Goal: Task Accomplishment & Management: Manage account settings

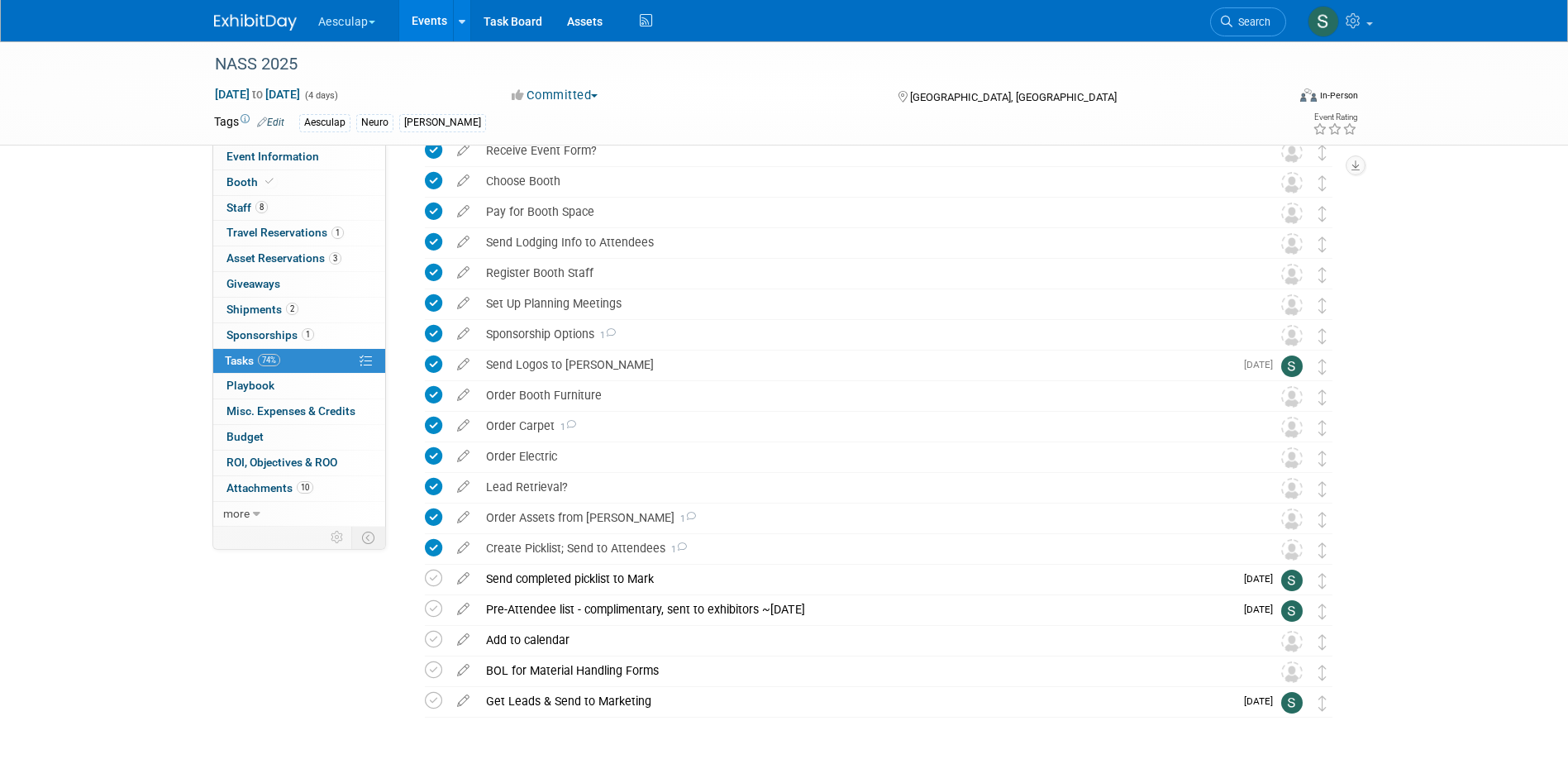
scroll to position [165, 0]
click at [1264, 29] on link "Search" at bounding box center [1248, 22] width 76 height 29
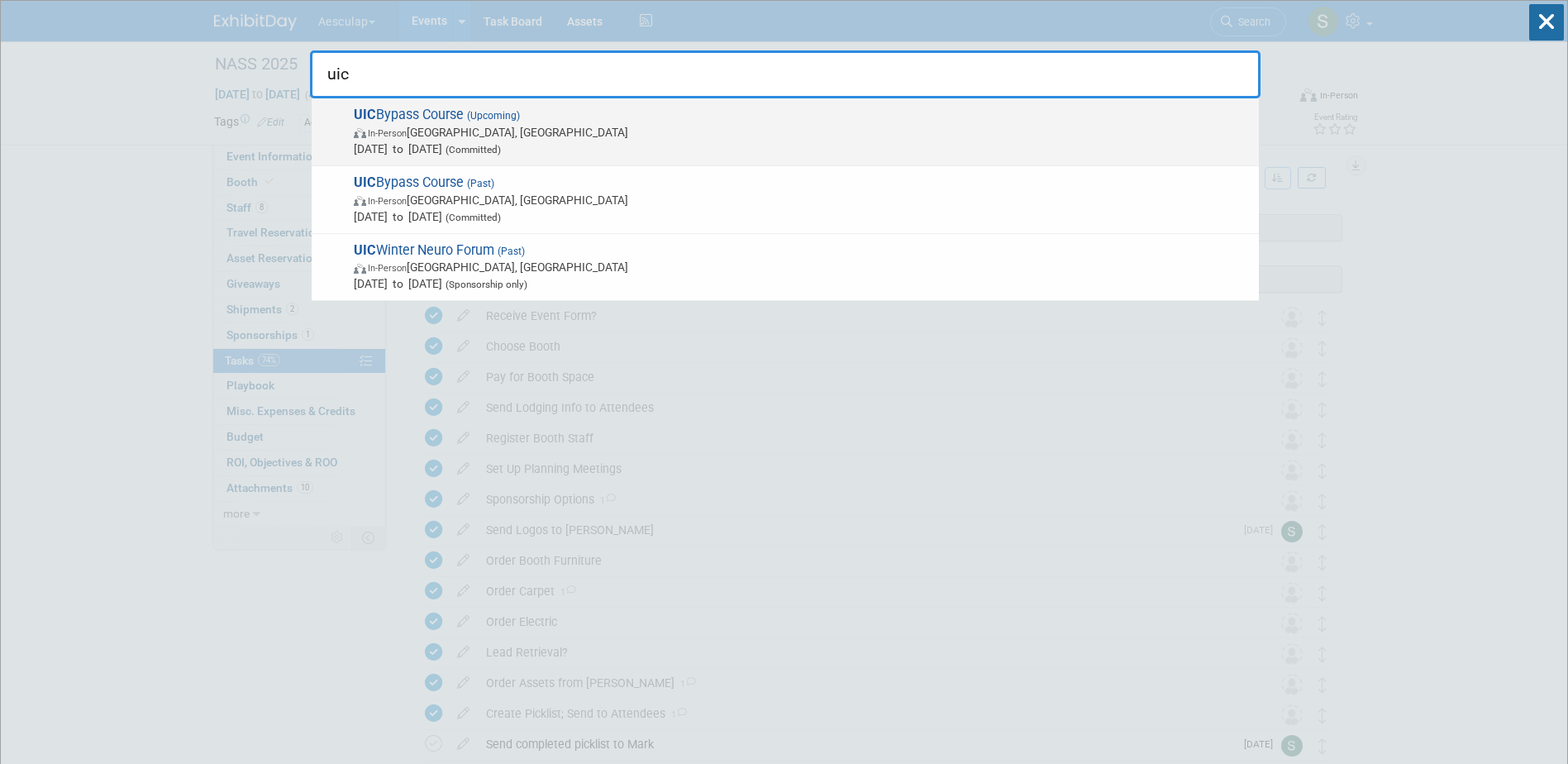
type input "uic"
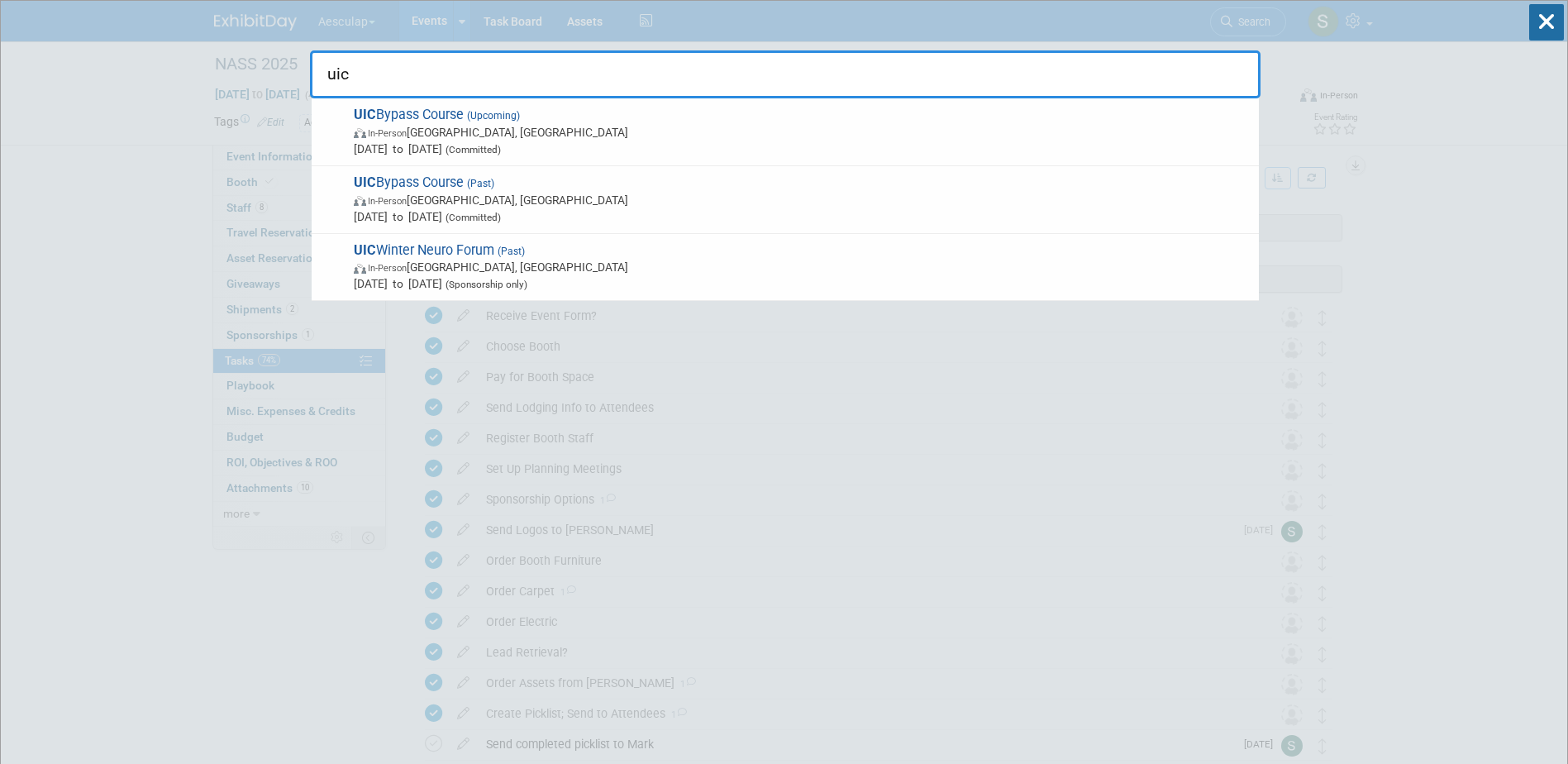
click at [419, 125] on span "In-Person Chicago, IL" at bounding box center [802, 132] width 897 height 16
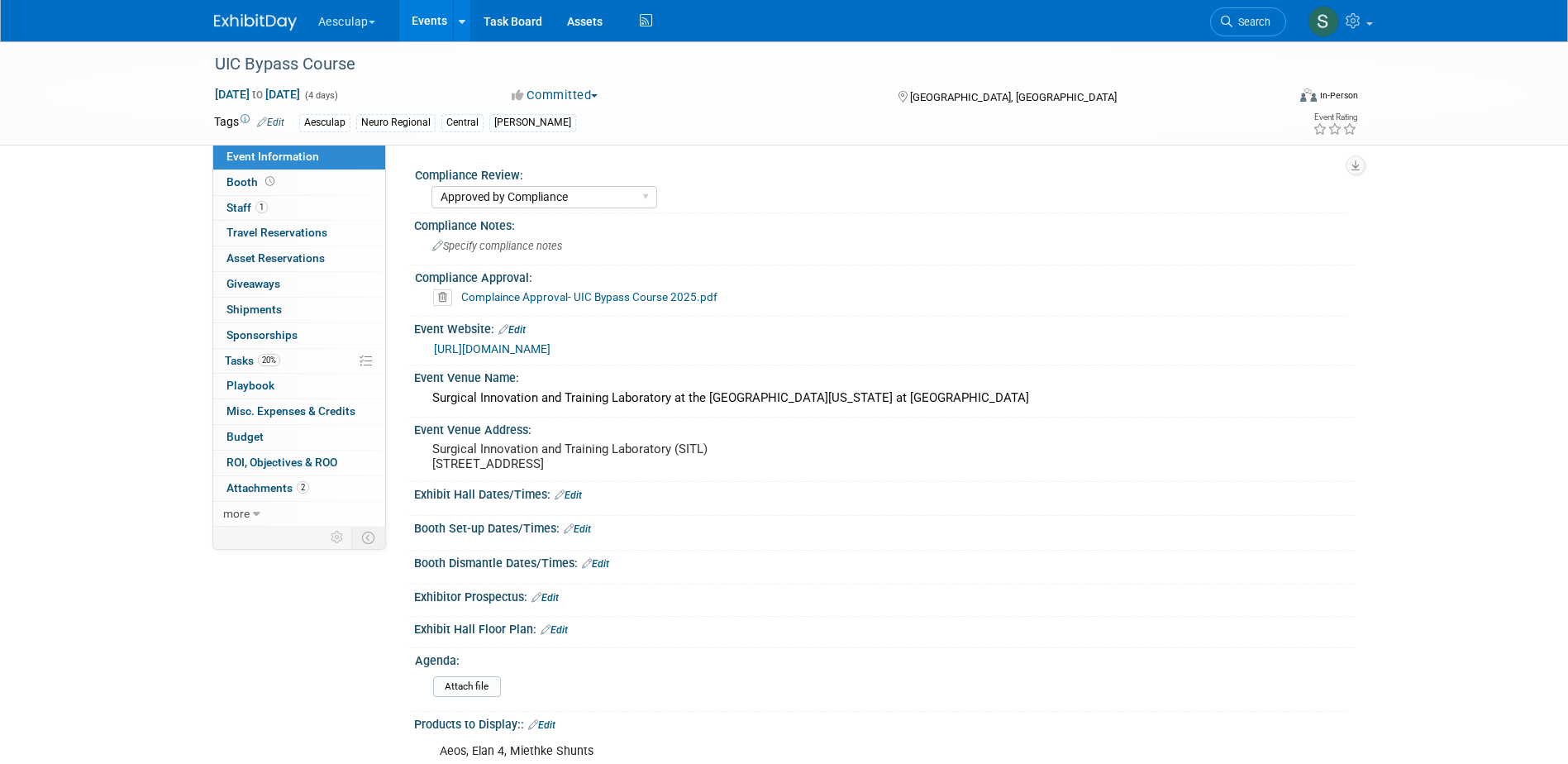
select select "Approved by Compliance"
select select "Neuro"
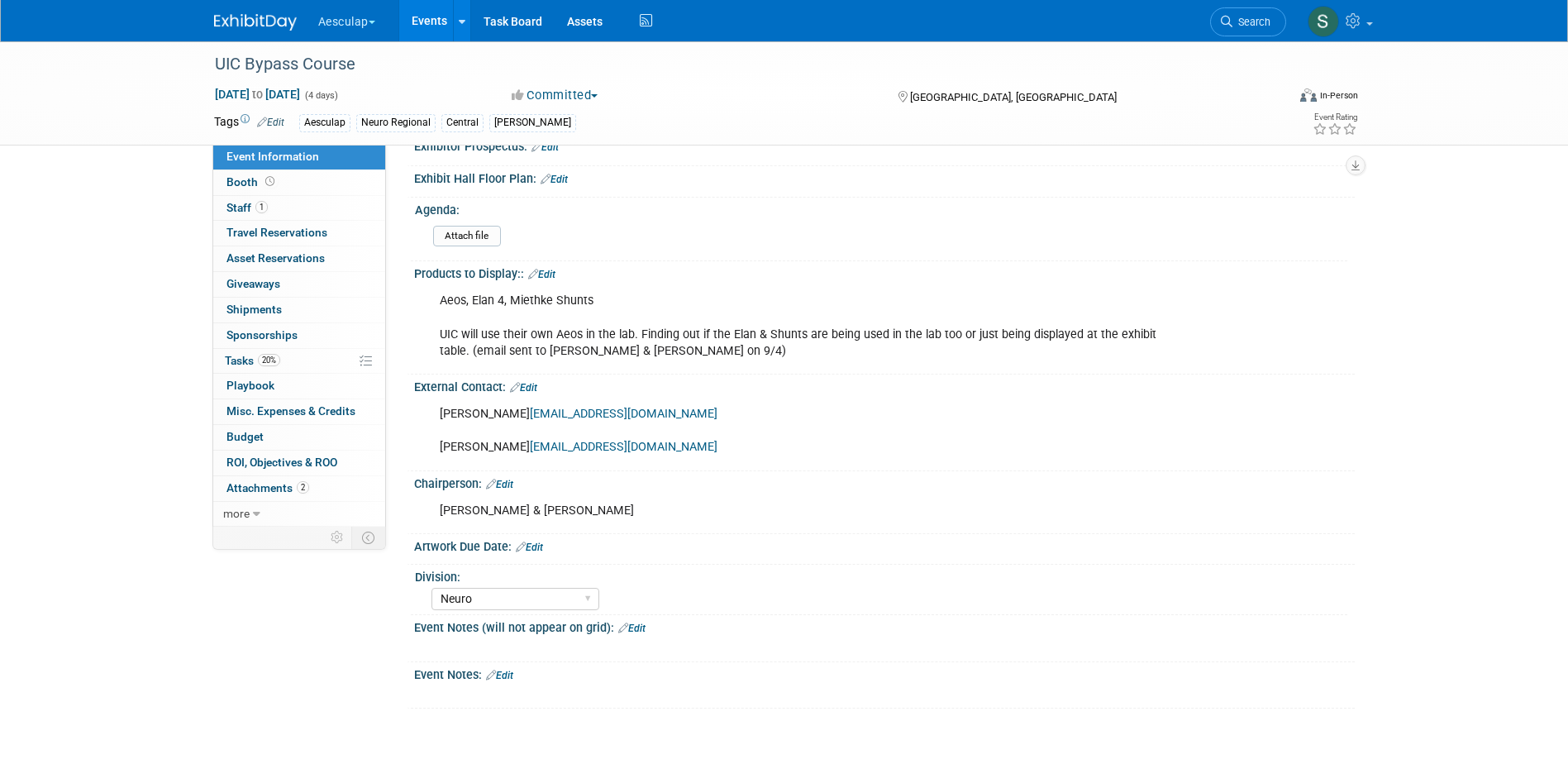
scroll to position [331, 0]
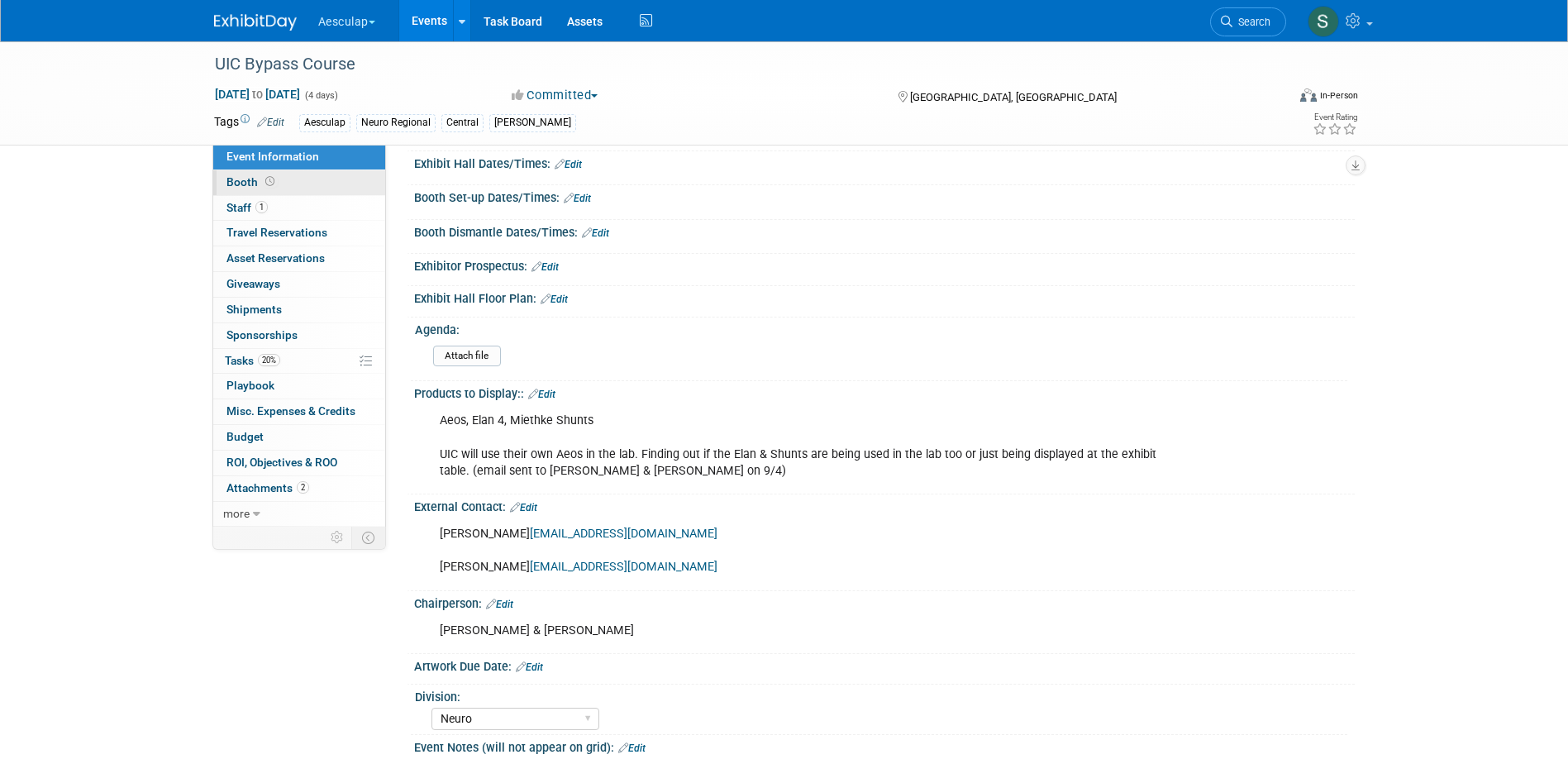
click at [243, 178] on span "Booth" at bounding box center [251, 182] width 51 height 14
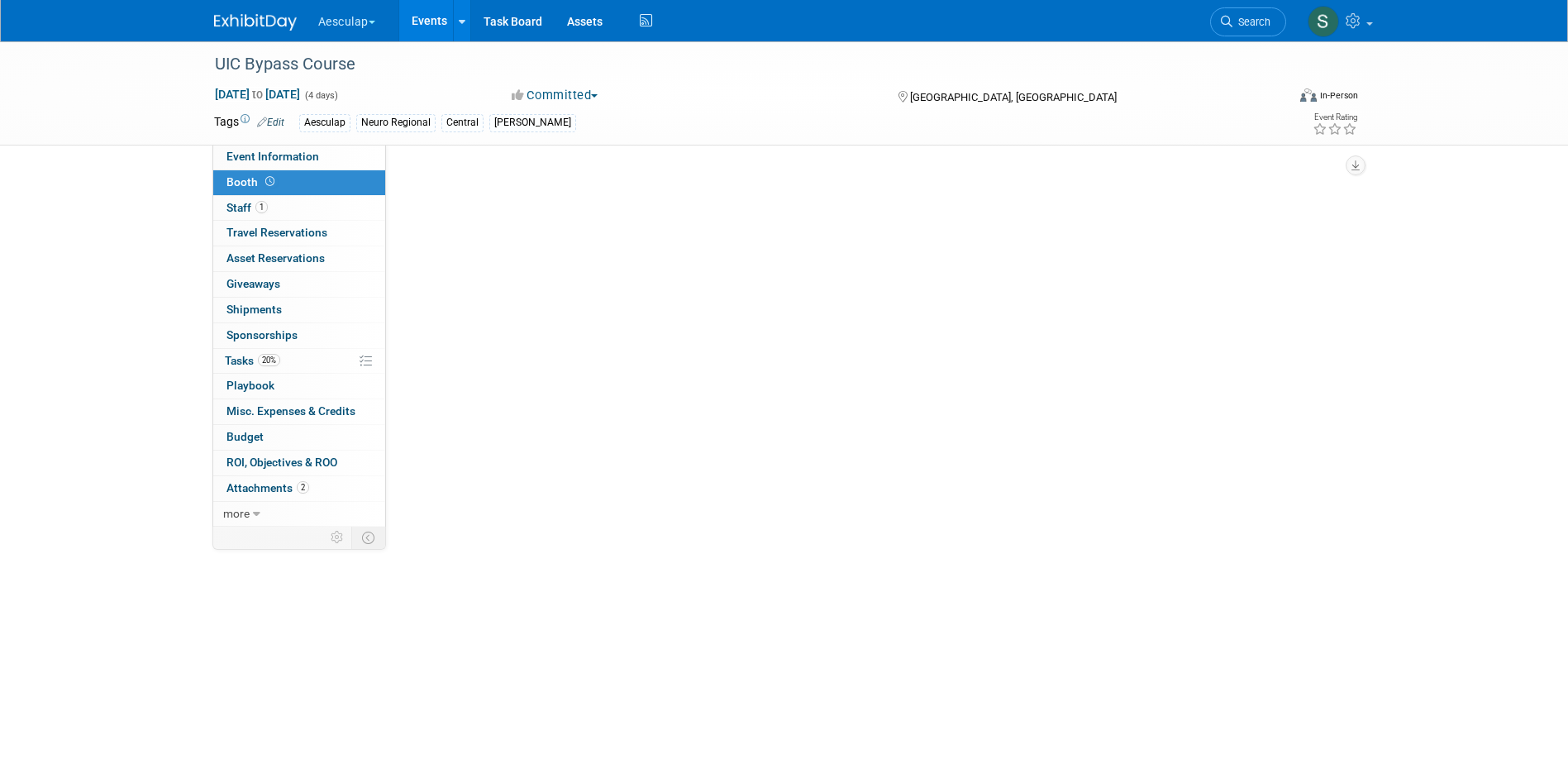
scroll to position [0, 0]
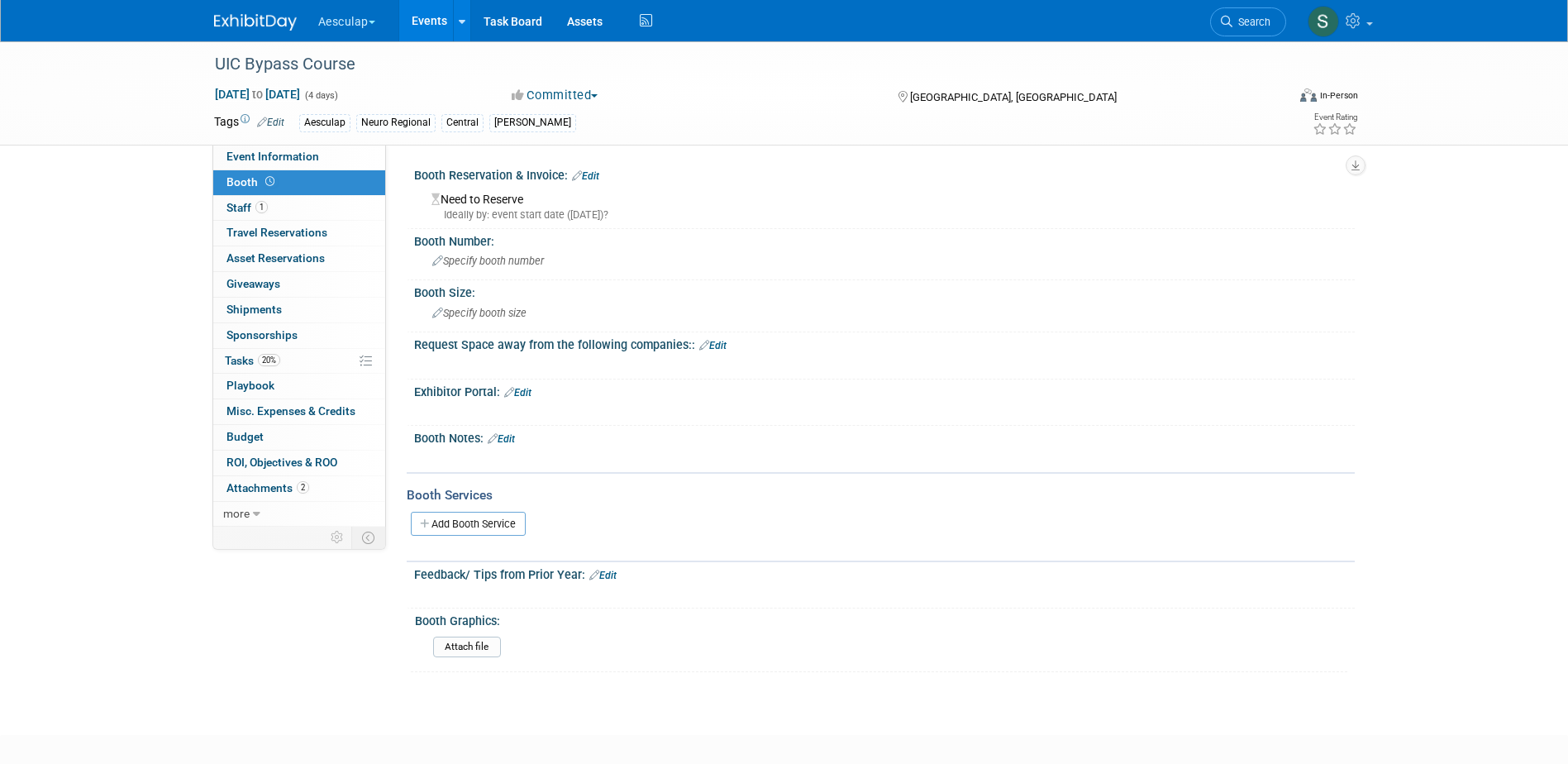
click at [594, 174] on link "Edit" at bounding box center [586, 176] width 27 height 12
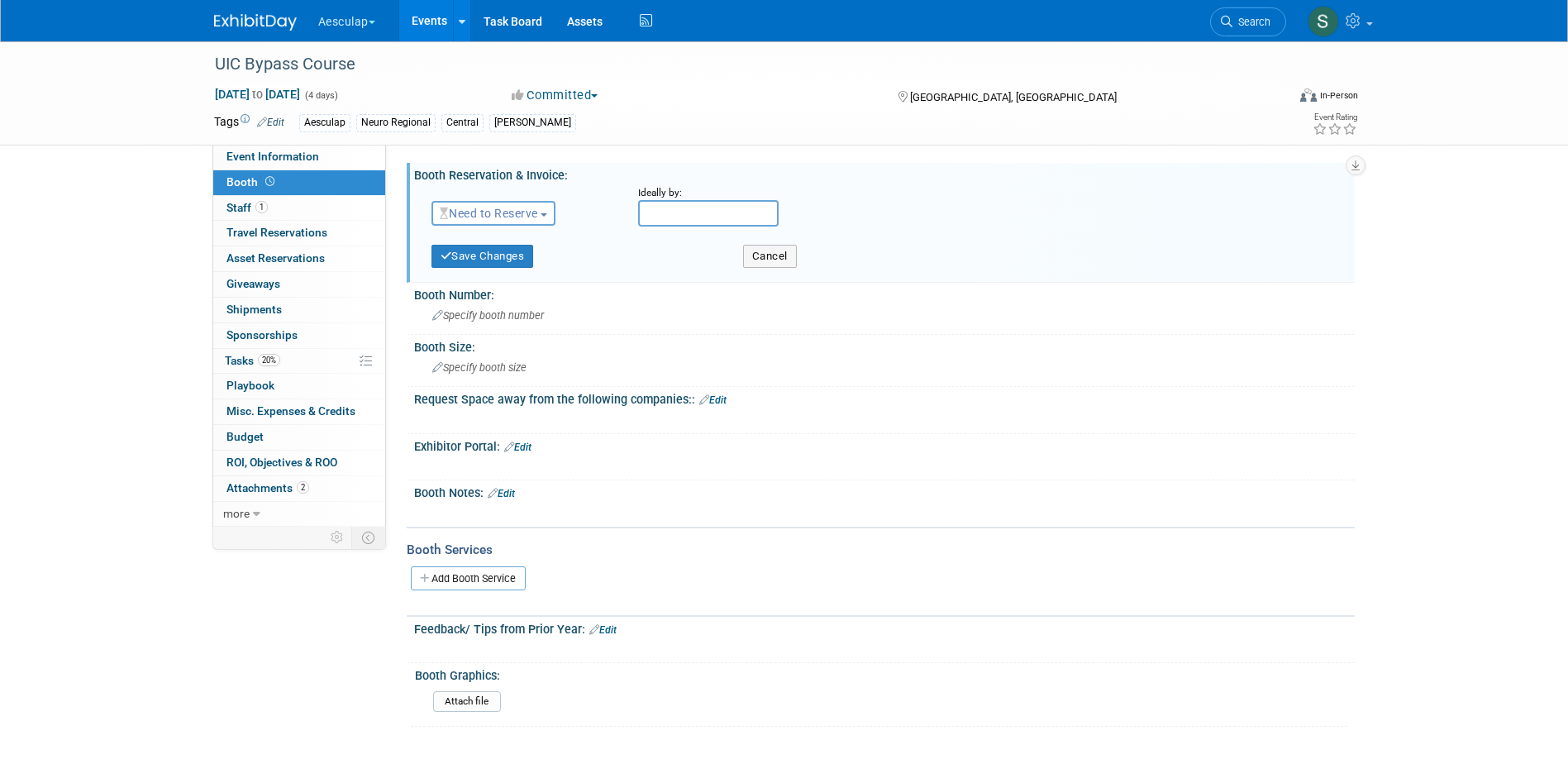
click at [506, 220] on button "Need to Reserve" at bounding box center [493, 214] width 125 height 25
click at [482, 263] on link "Reserved" at bounding box center [520, 265] width 177 height 23
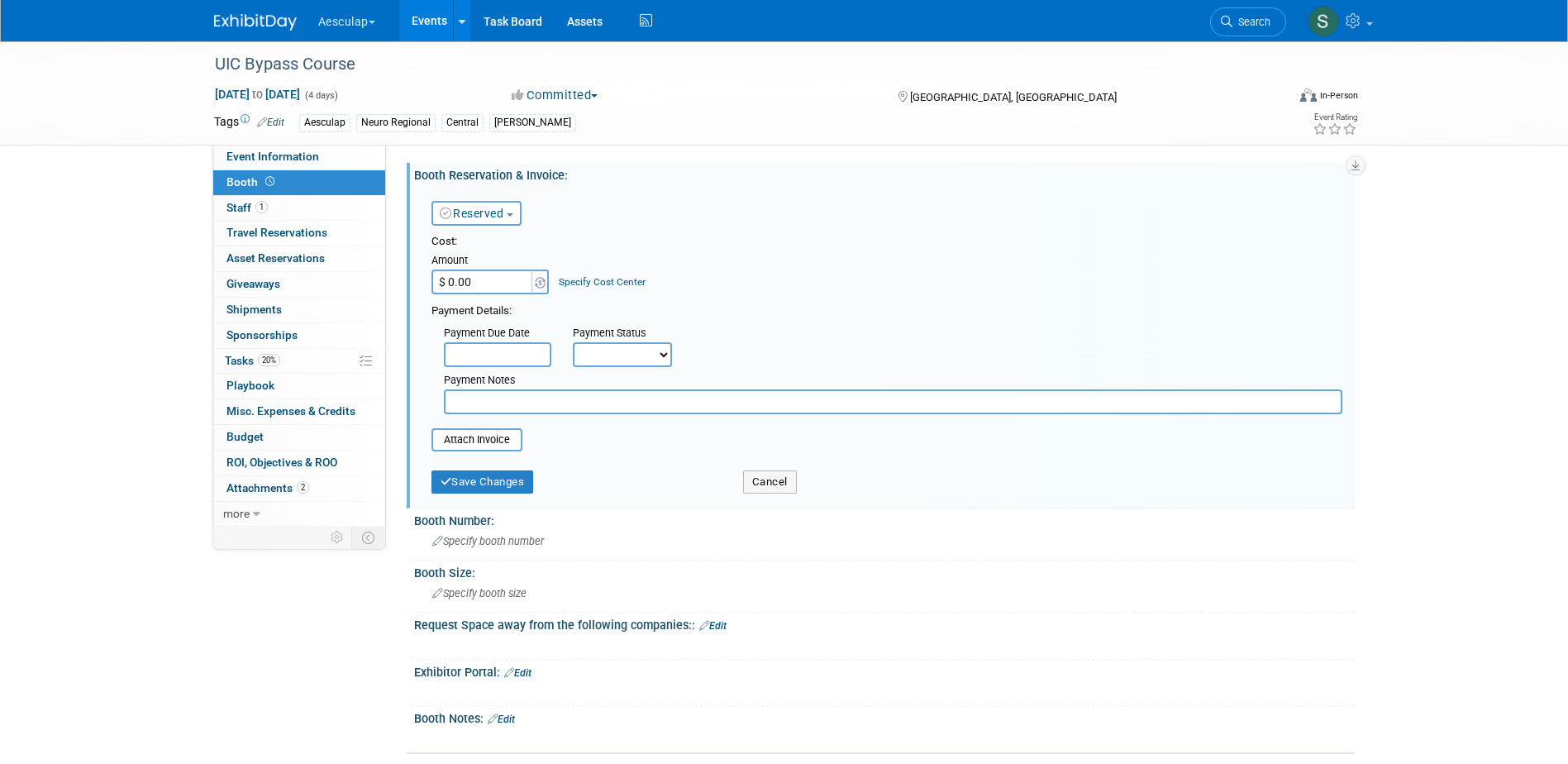
click at [472, 277] on input "$ 0.00" at bounding box center [482, 282] width 103 height 25
type input "$ 5,000.00"
click at [587, 282] on link "Specify Cost Center" at bounding box center [602, 282] width 87 height 12
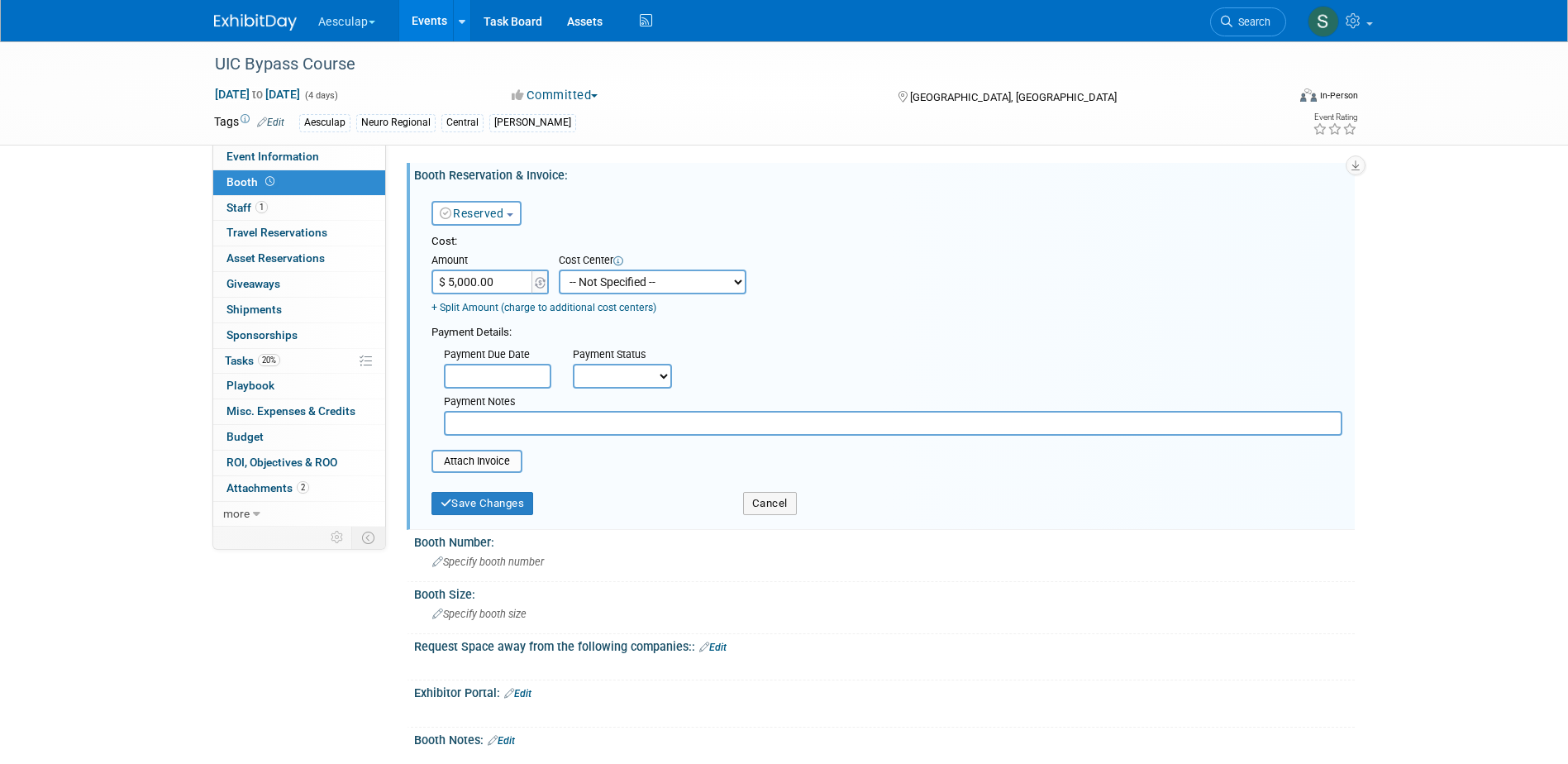
click at [587, 282] on select "-- Not Specified -- AAG B2B: 102736100 AIS - Ortho AIS -Spine Atlantic Neuro Bo…" at bounding box center [653, 282] width 188 height 25
select select "18965965"
click at [559, 270] on select "-- Not Specified -- AAG B2B: 102736100 AIS - Ortho AIS -Spine Atlantic Neuro Bo…" at bounding box center [653, 282] width 188 height 25
click at [611, 380] on select "Not Paid Yet Partially Paid Paid in Full" at bounding box center [623, 376] width 100 height 25
select select "3"
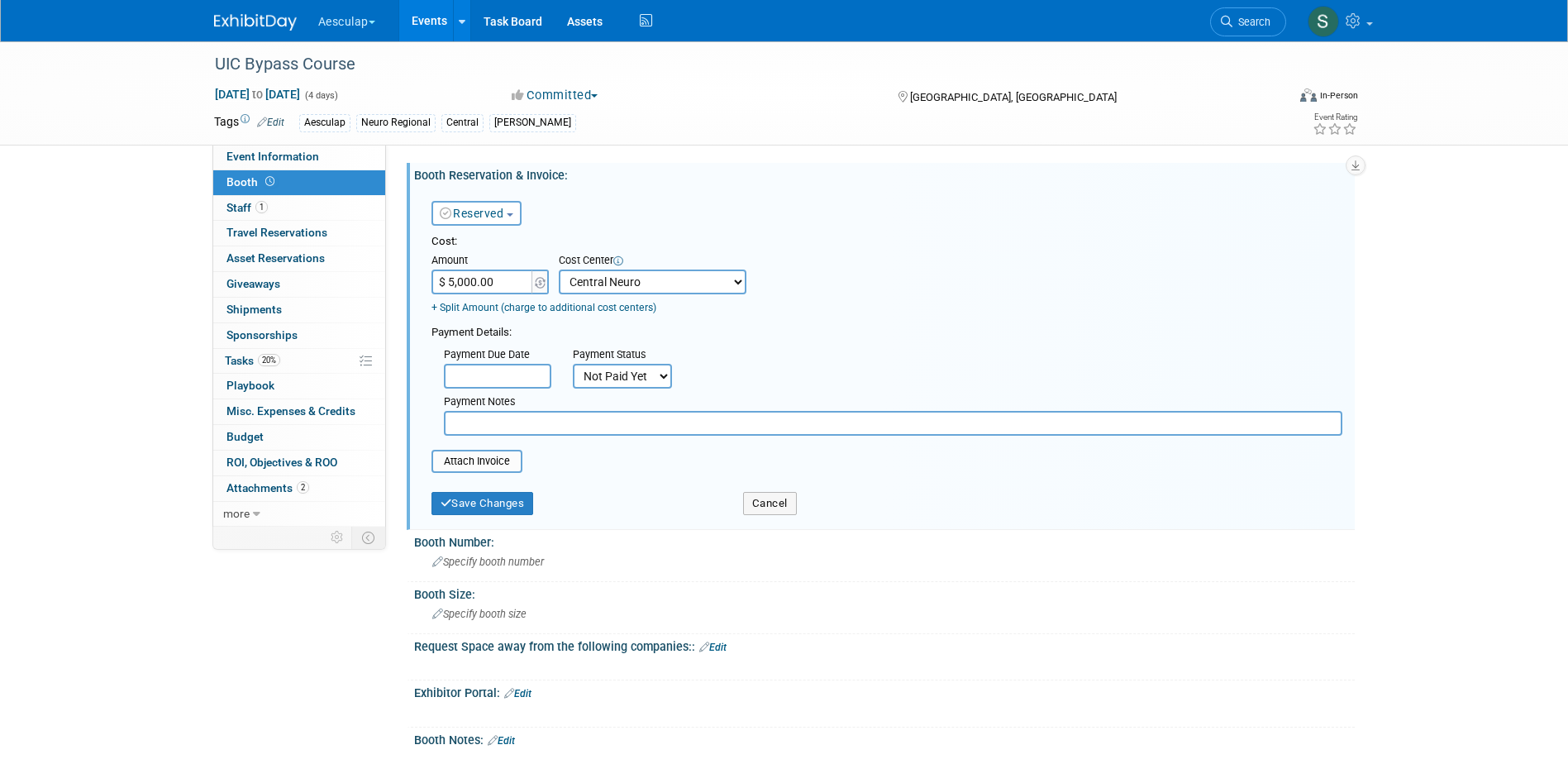
click at [573, 364] on select "Not Paid Yet Partially Paid Paid in Full" at bounding box center [623, 376] width 100 height 25
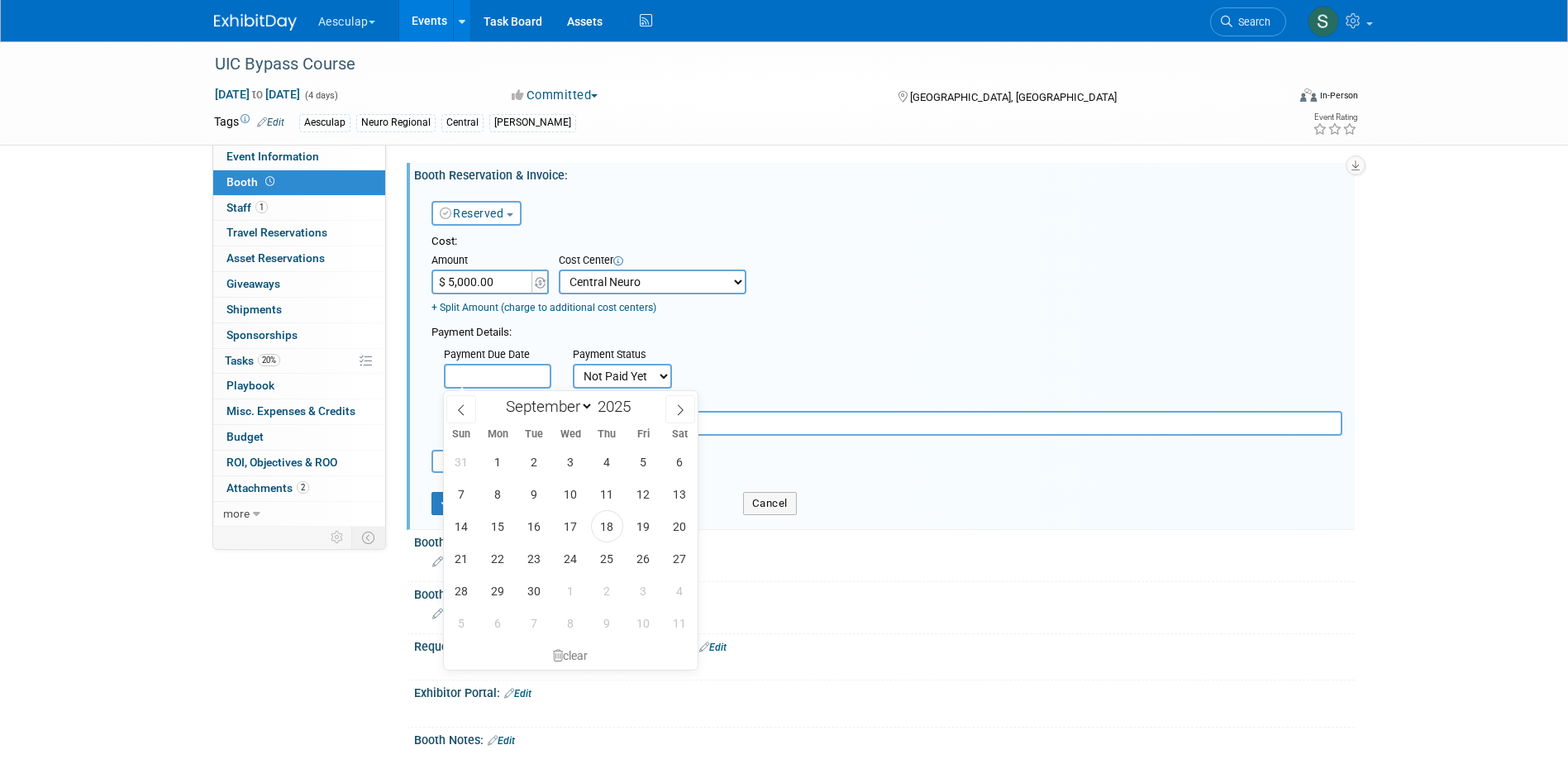
click at [461, 381] on input "text" at bounding box center [497, 376] width 107 height 25
click at [754, 421] on input "text" at bounding box center [893, 424] width 899 height 25
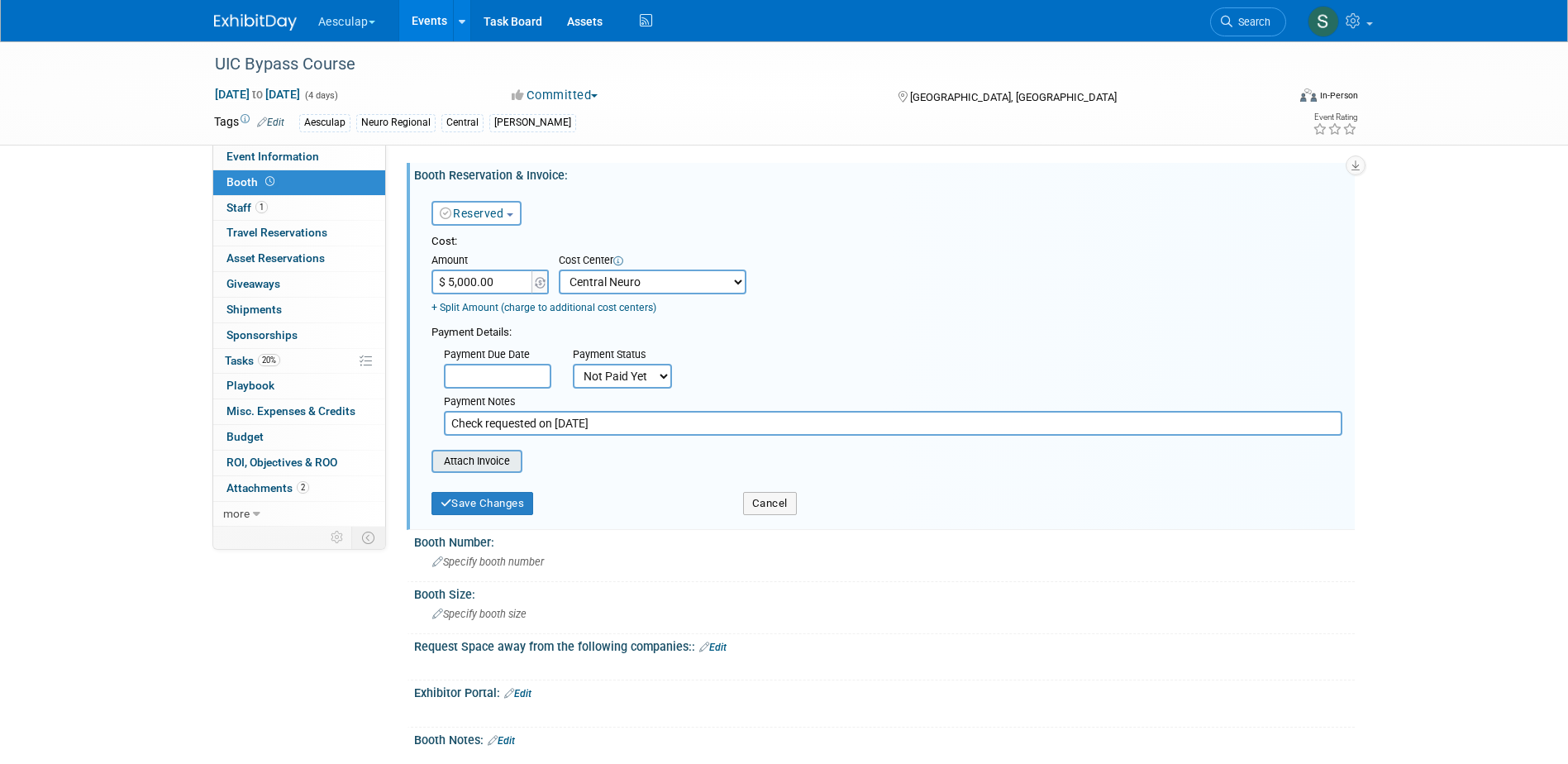
type input "Check requested on 9/18/25"
click at [484, 457] on input "file" at bounding box center [422, 461] width 197 height 20
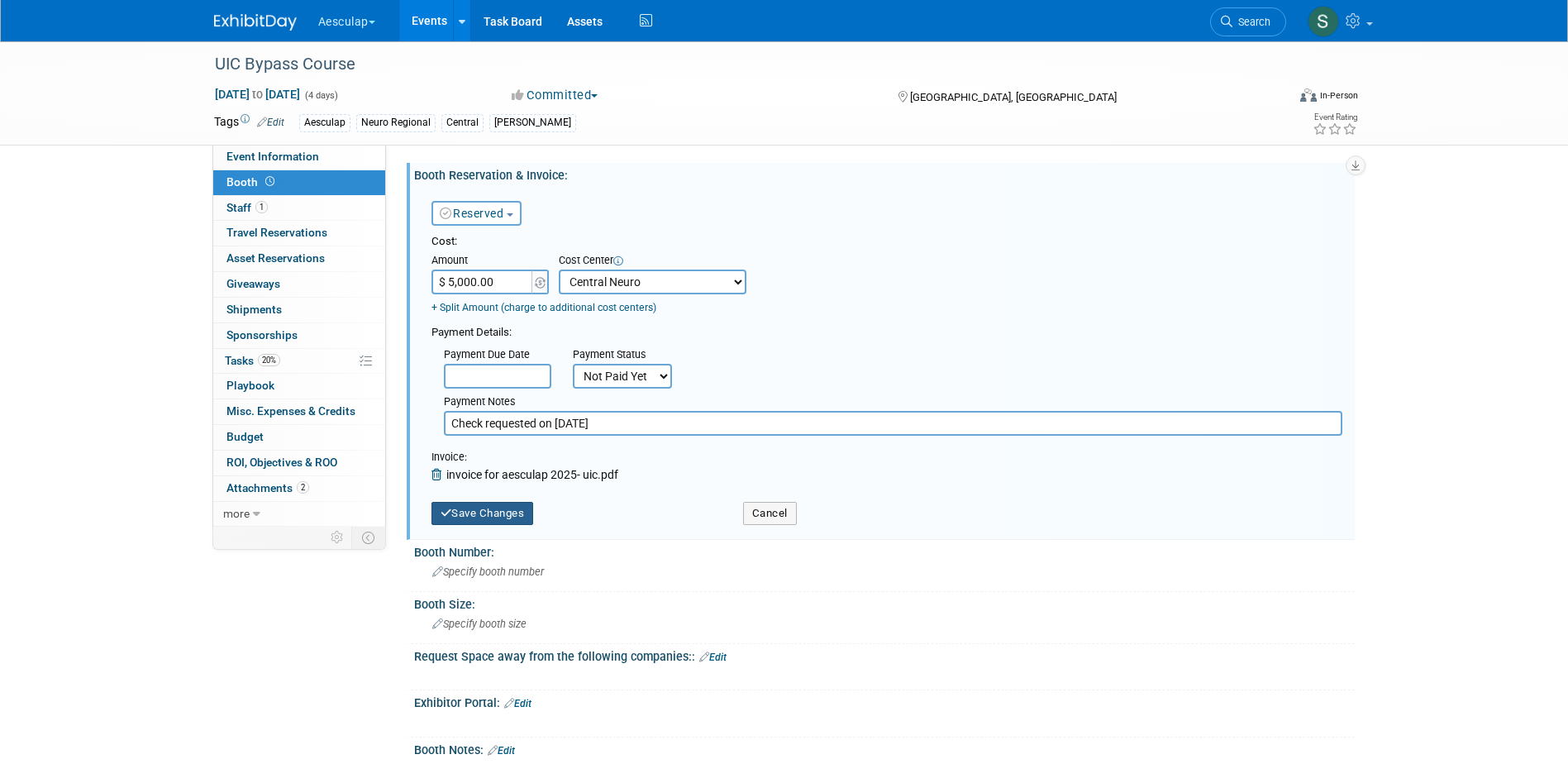
click at [488, 510] on button "Save Changes" at bounding box center [482, 514] width 102 height 23
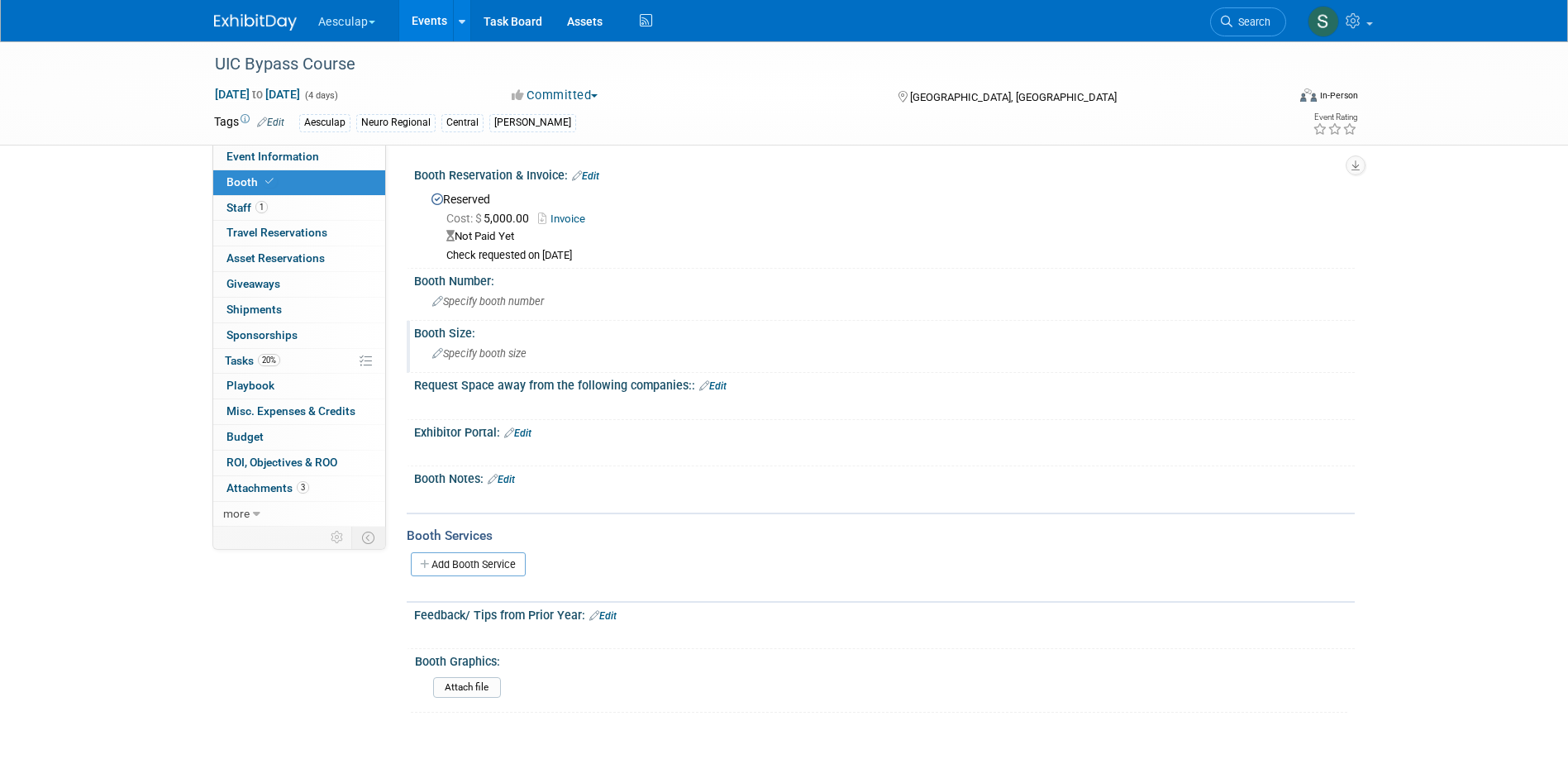
click at [492, 347] on span "Specify booth size" at bounding box center [479, 353] width 94 height 13
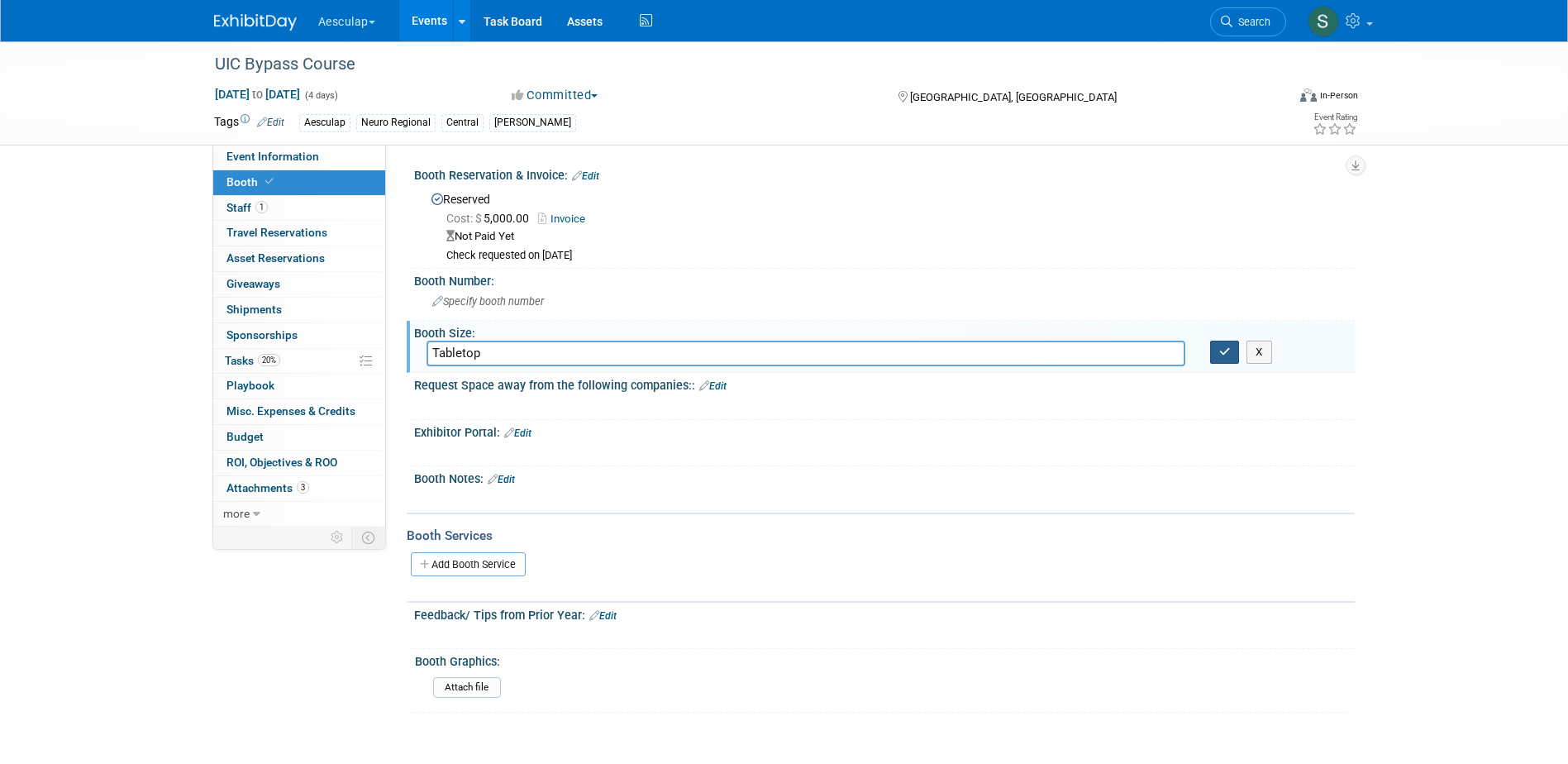
type input "Tabletop"
click at [1223, 351] on icon "button" at bounding box center [1225, 351] width 12 height 11
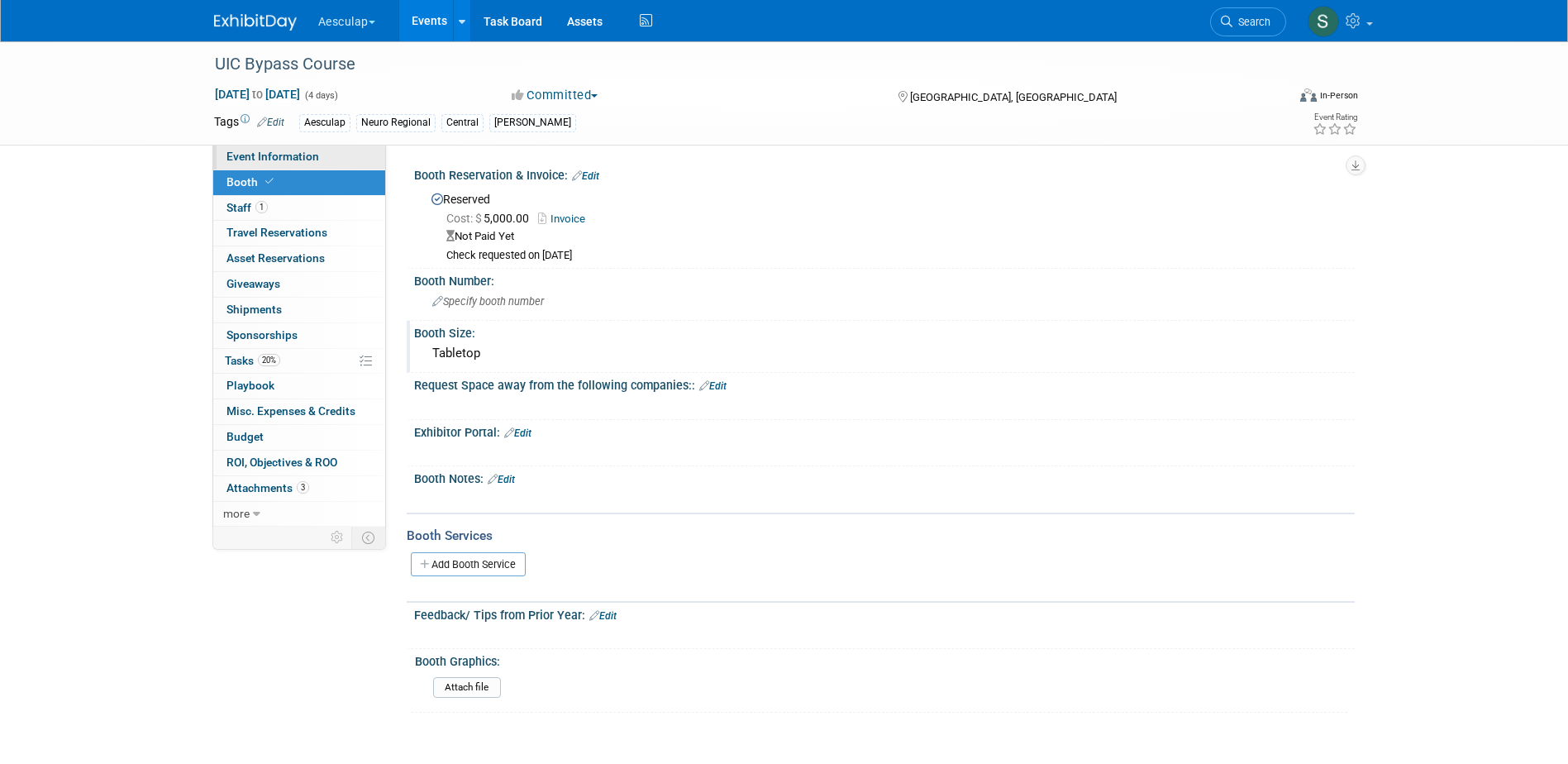
click at [260, 162] on span "Event Information" at bounding box center [273, 157] width 93 height 14
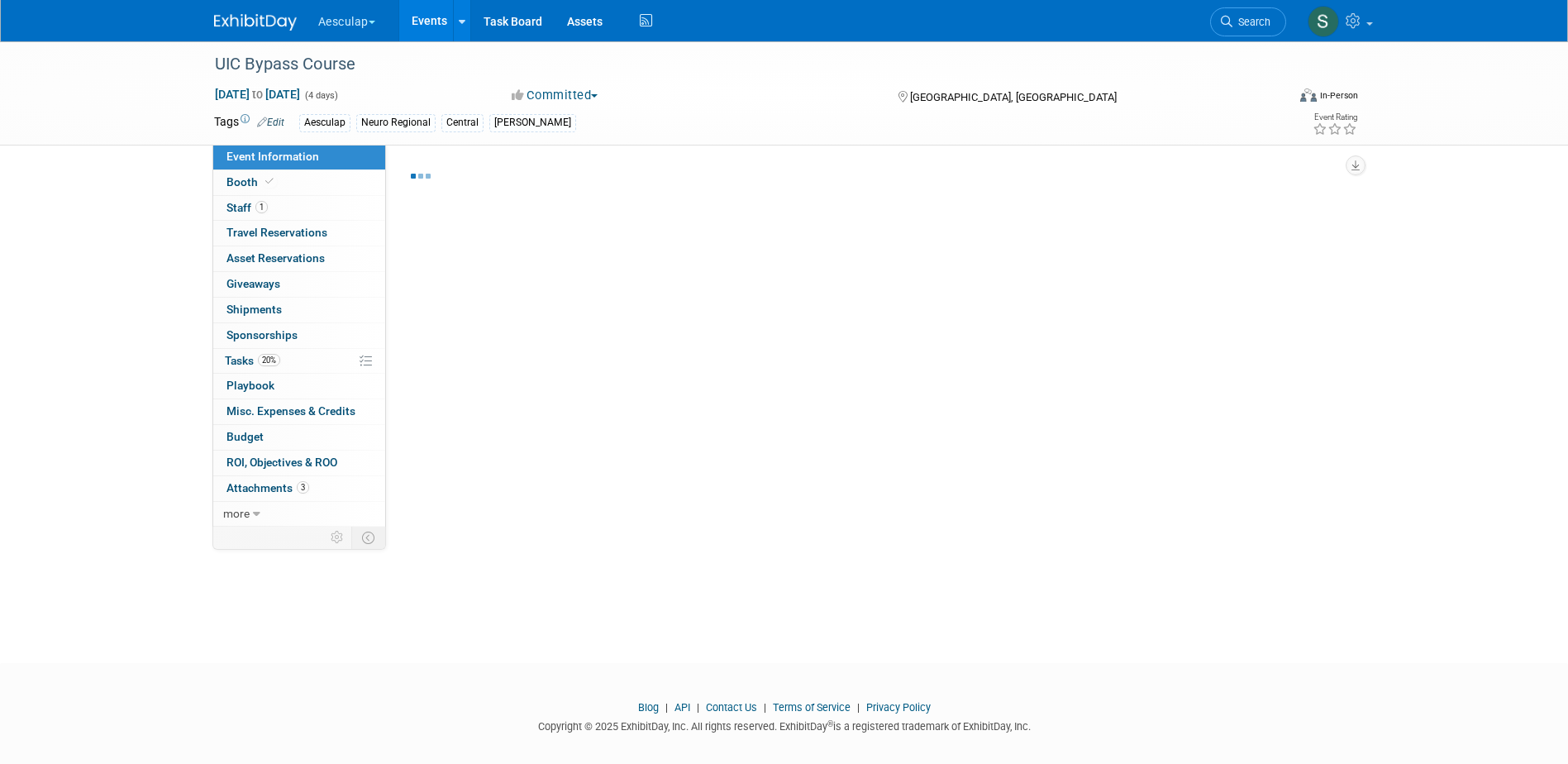
select select "Approved by Compliance"
select select "Neuro"
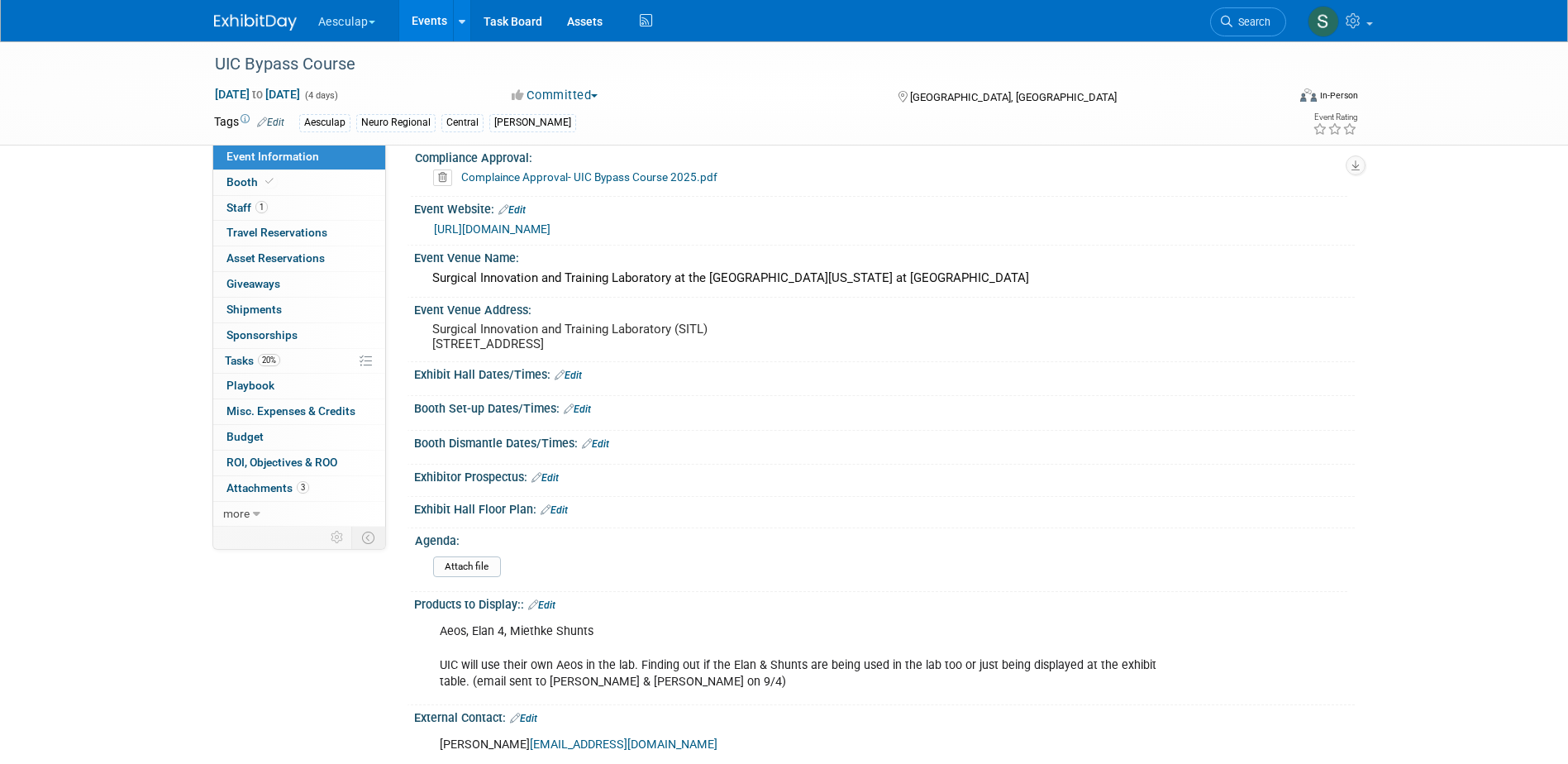
scroll to position [83, 0]
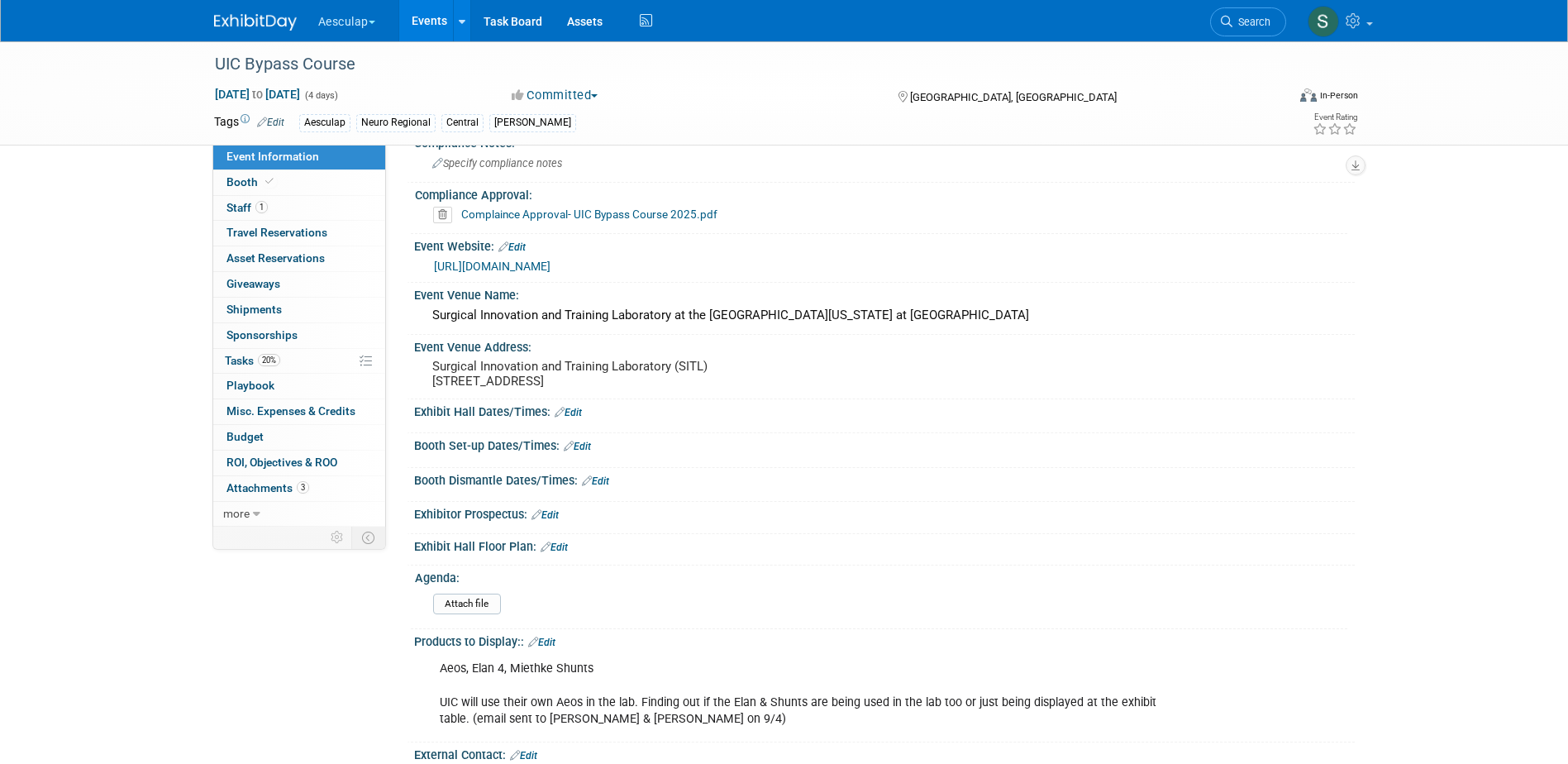
click at [550, 648] on link "Edit" at bounding box center [541, 642] width 27 height 12
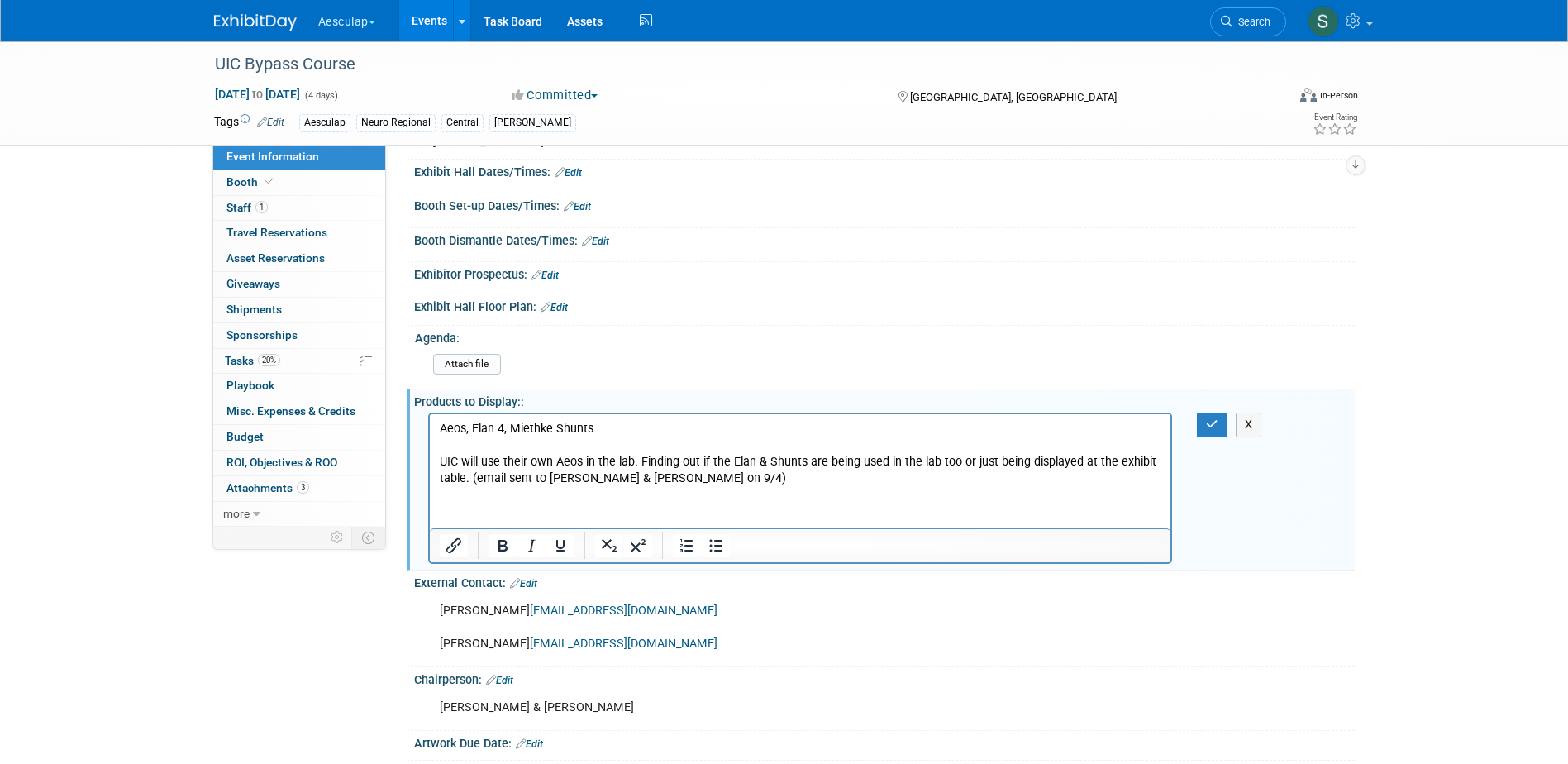
scroll to position [414, 0]
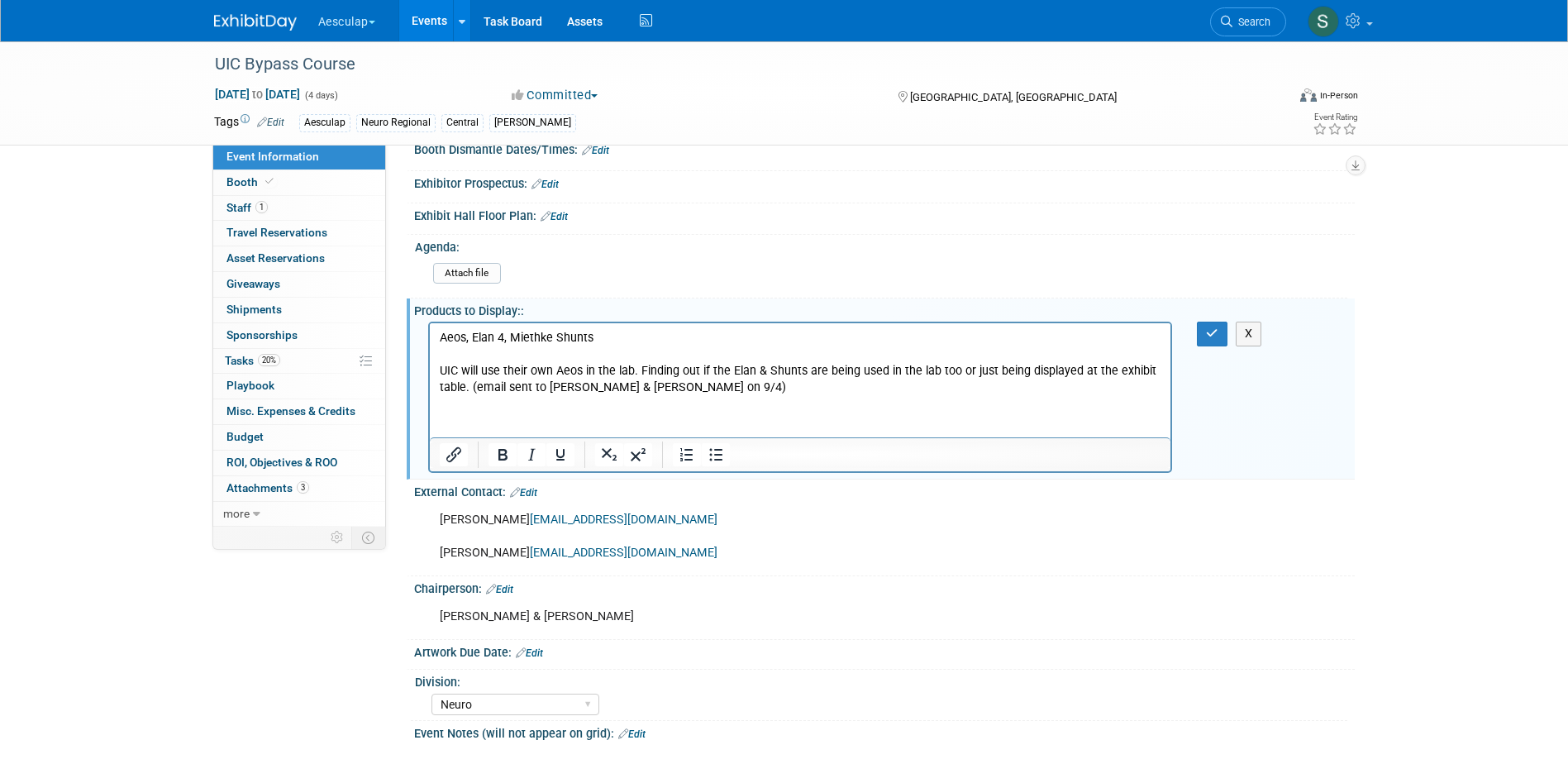
click at [666, 392] on p "Aeos, Elan 4, Miethke Shunts UIC will use their own Aeos in the lab. Finding ou…" at bounding box center [799, 363] width 722 height 66
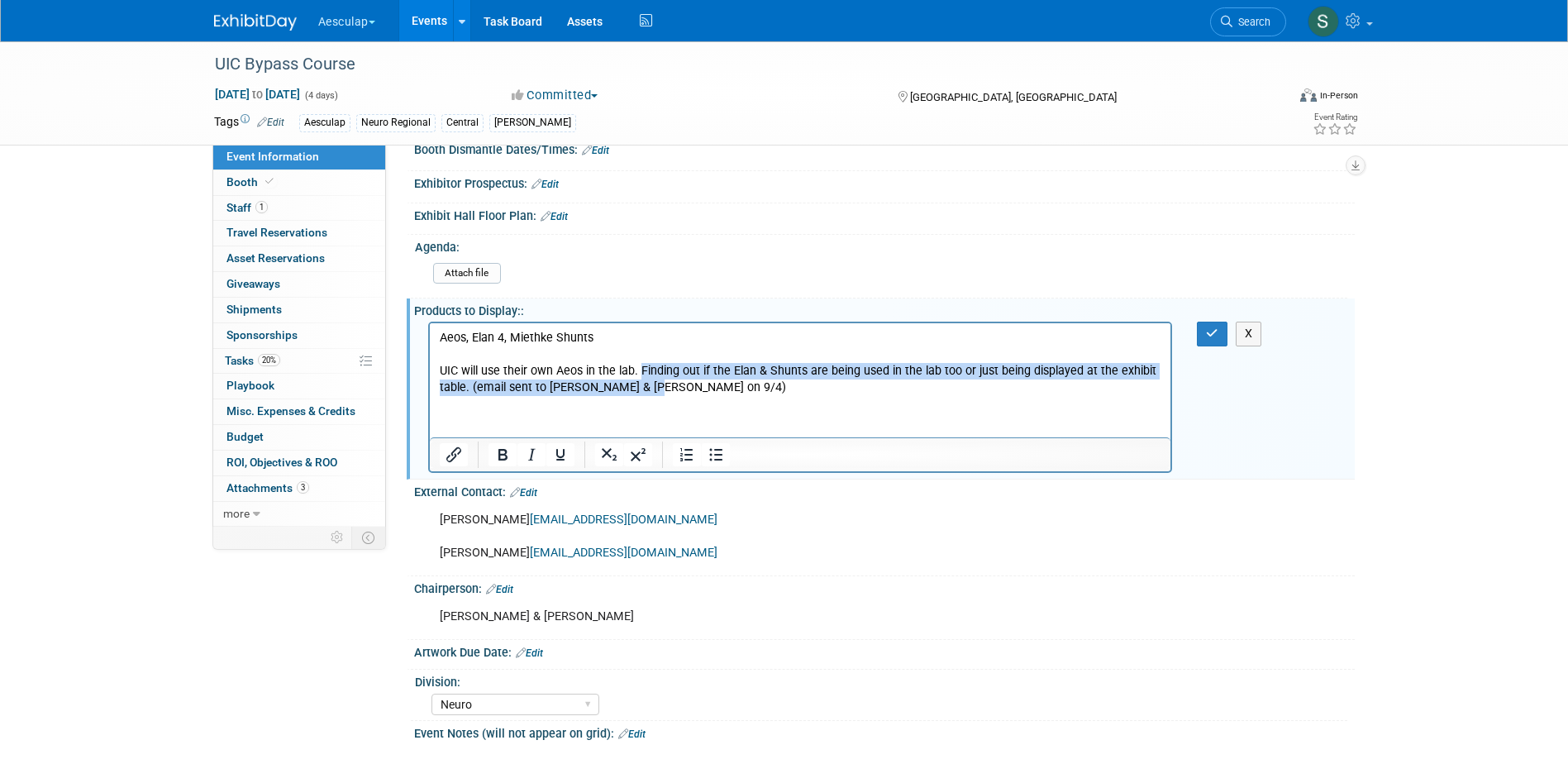
drag, startPoint x: 597, startPoint y: 390, endPoint x: 637, endPoint y: 370, distance: 44.7
click at [637, 370] on p "Aeos, Elan 4, Miethke Shunts UIC will use their own Aeos in the lab. Finding ou…" at bounding box center [799, 363] width 722 height 66
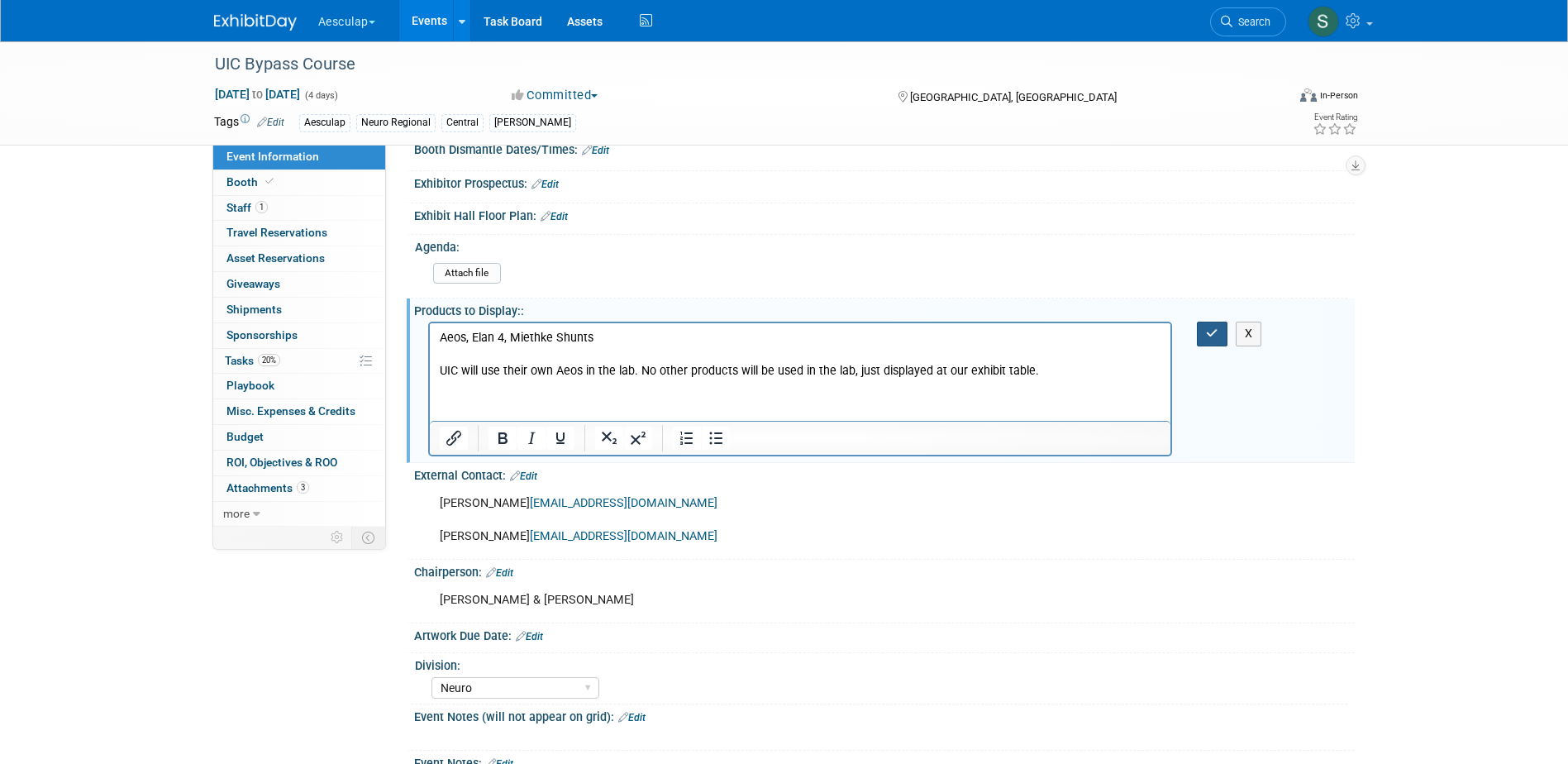
click at [1205, 345] on button "button" at bounding box center [1212, 334] width 31 height 24
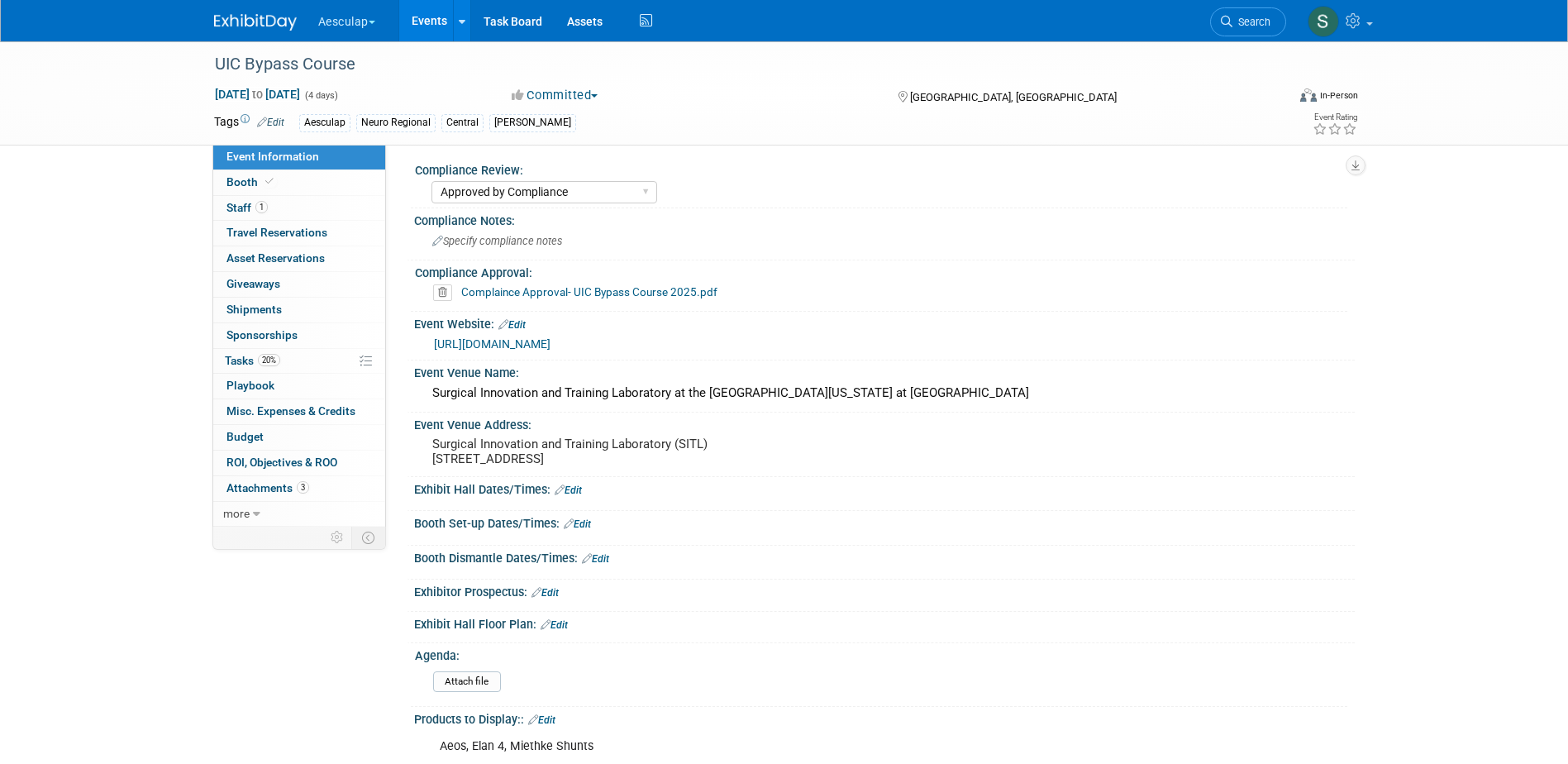
scroll to position [0, 0]
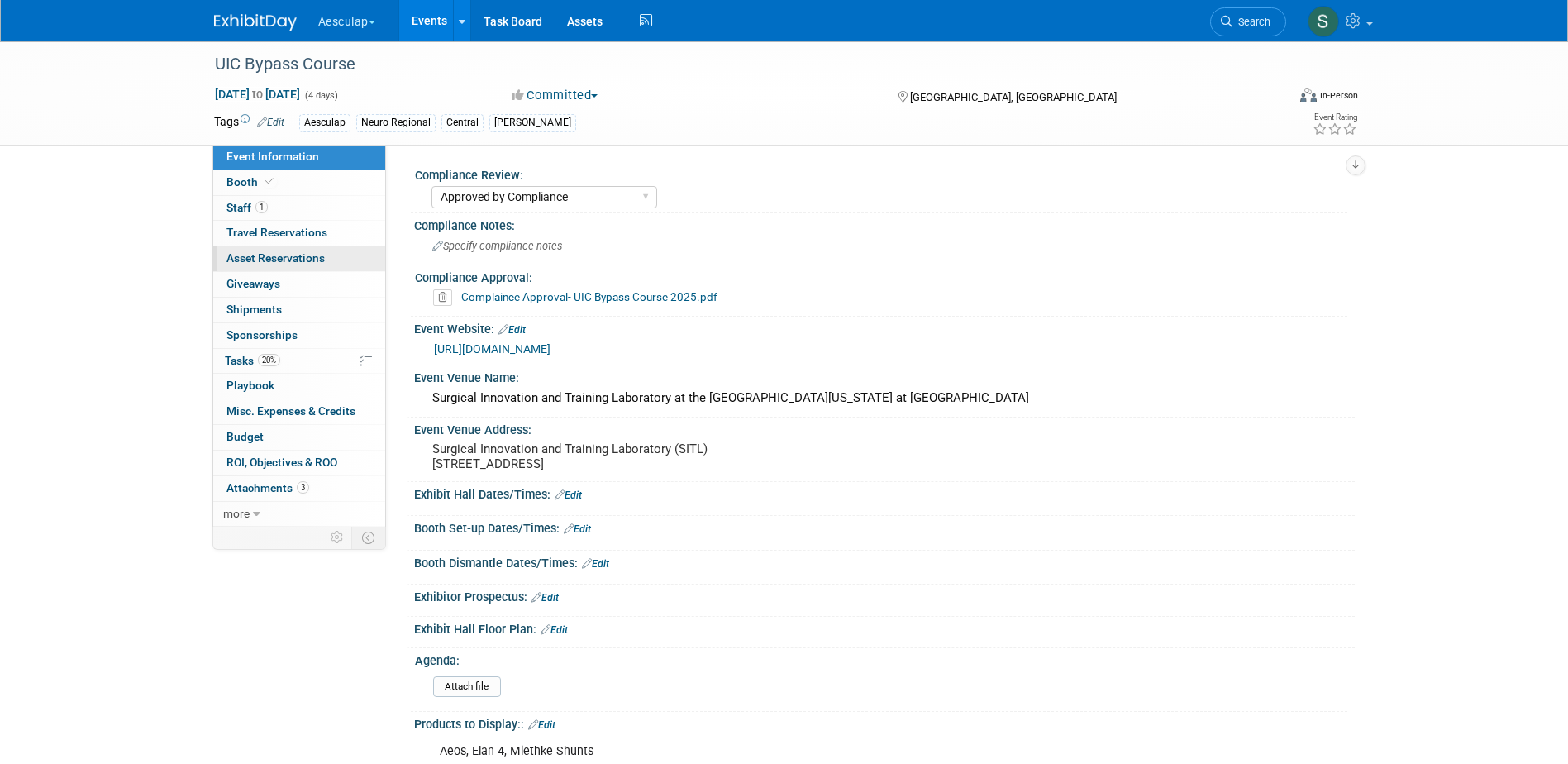
click at [247, 260] on span "Asset Reservations 0" at bounding box center [276, 258] width 99 height 14
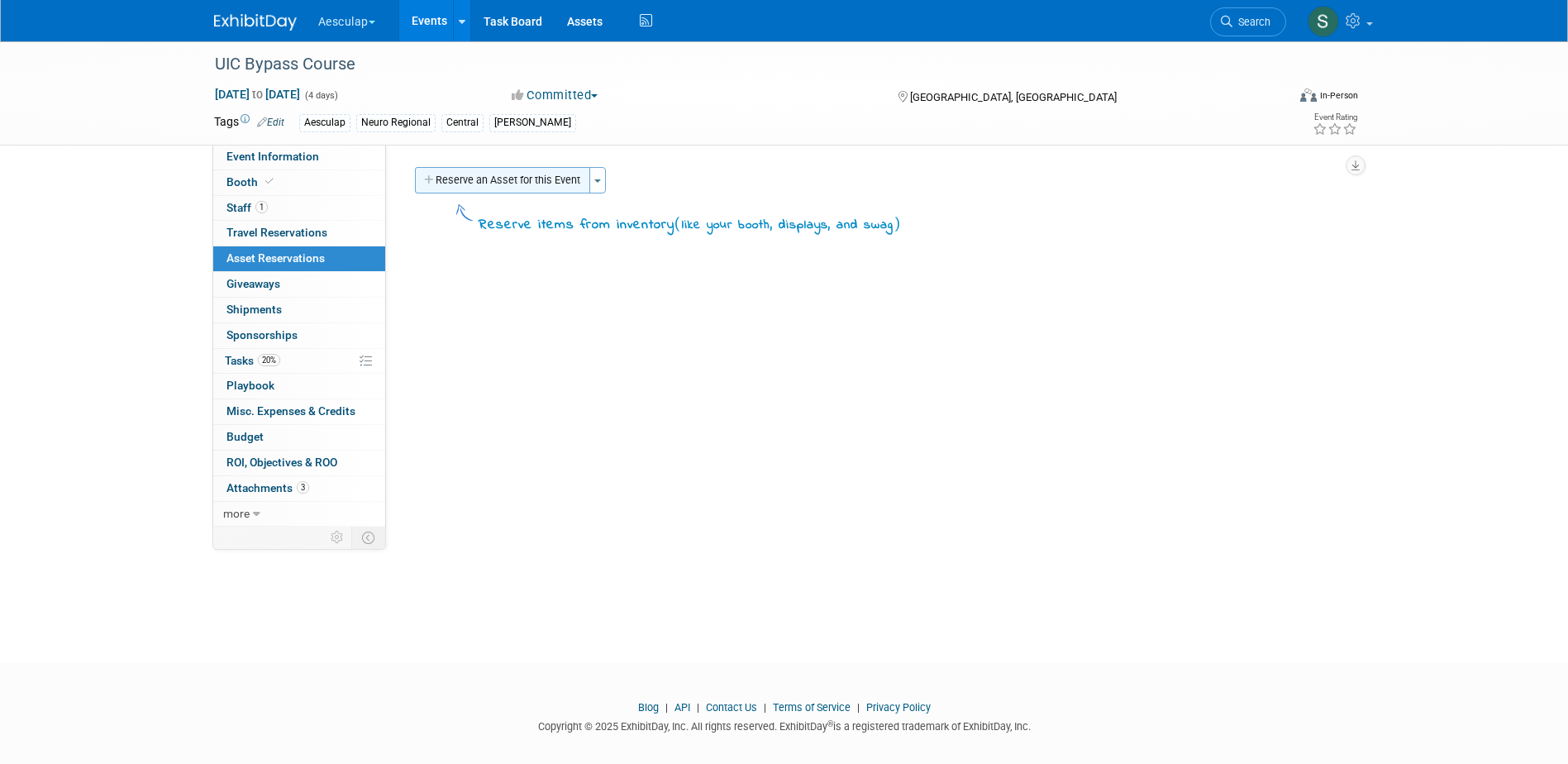
click at [508, 184] on button "Reserve an Asset for this Event" at bounding box center [502, 180] width 175 height 26
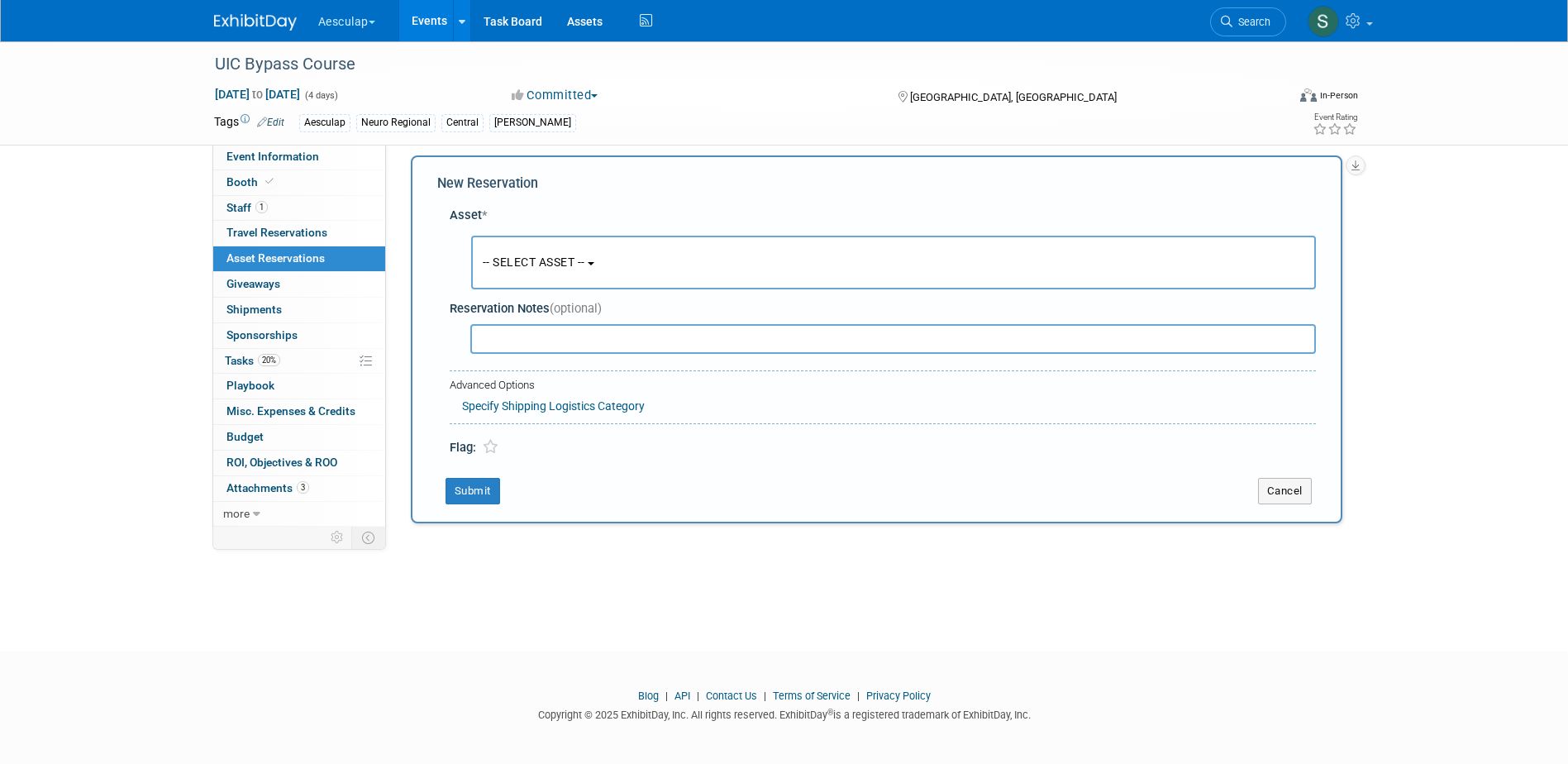
scroll to position [15, 0]
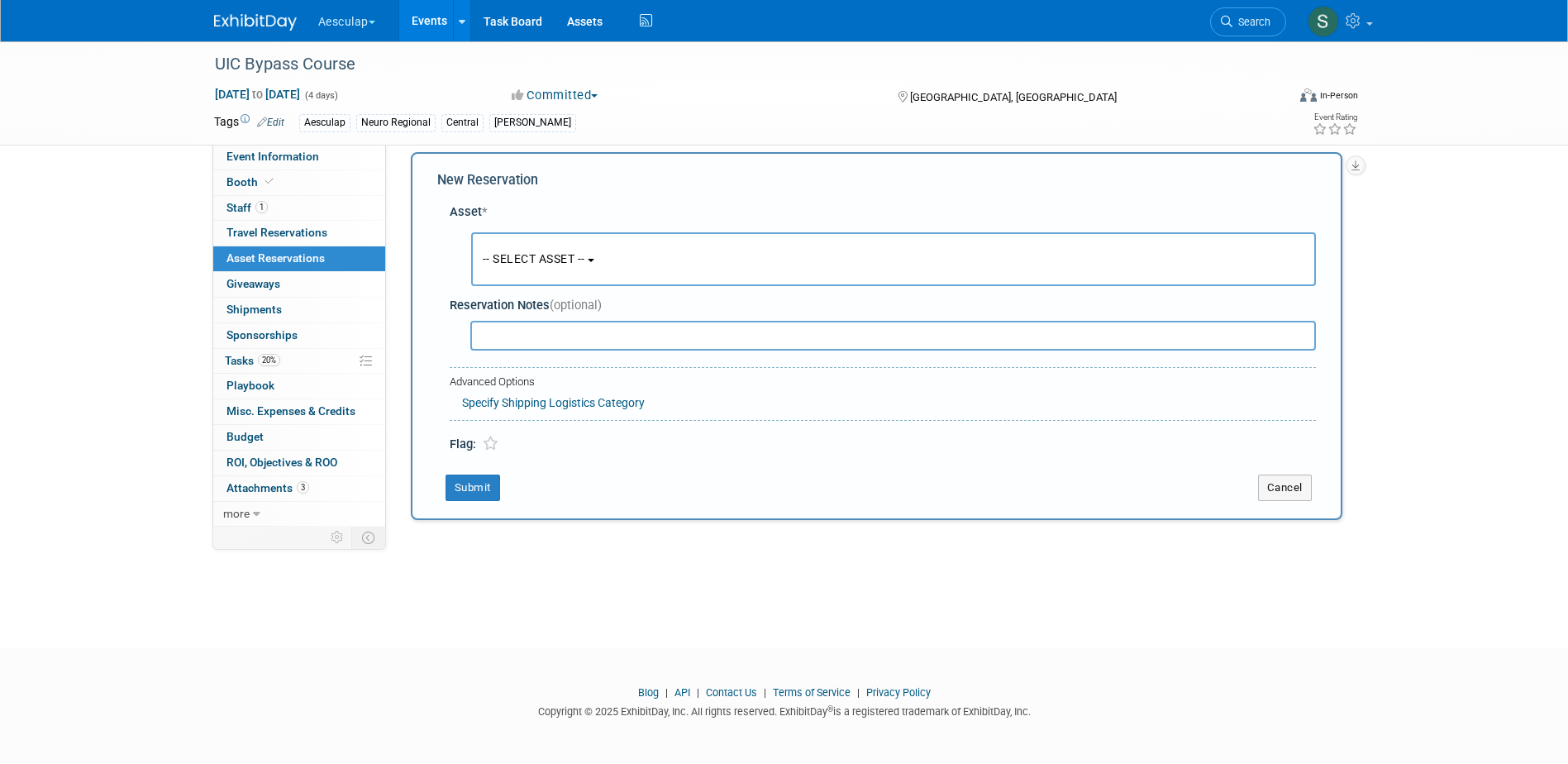
click at [582, 260] on span "-- SELECT ASSET --" at bounding box center [534, 259] width 102 height 14
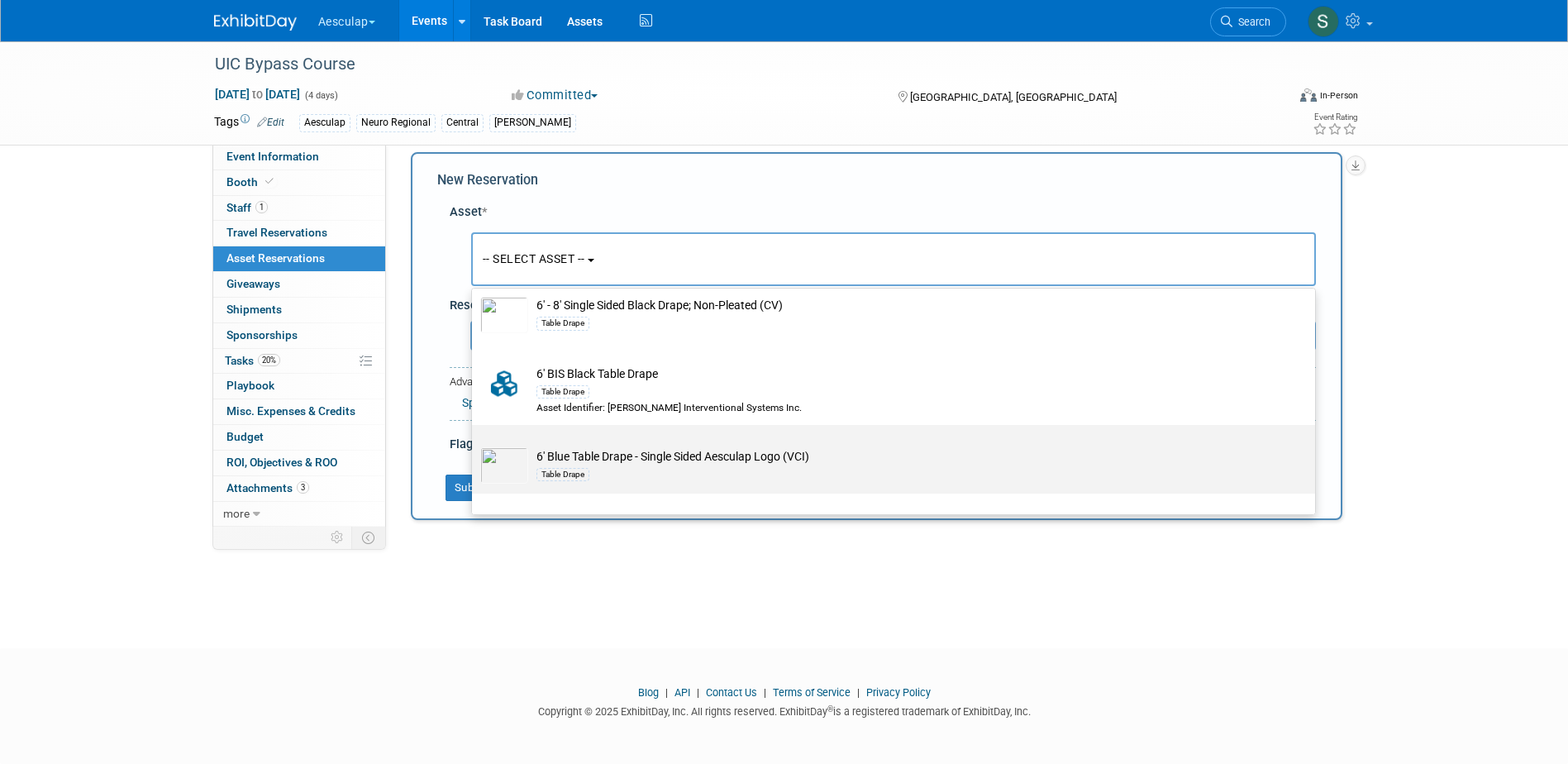
scroll to position [165, 0]
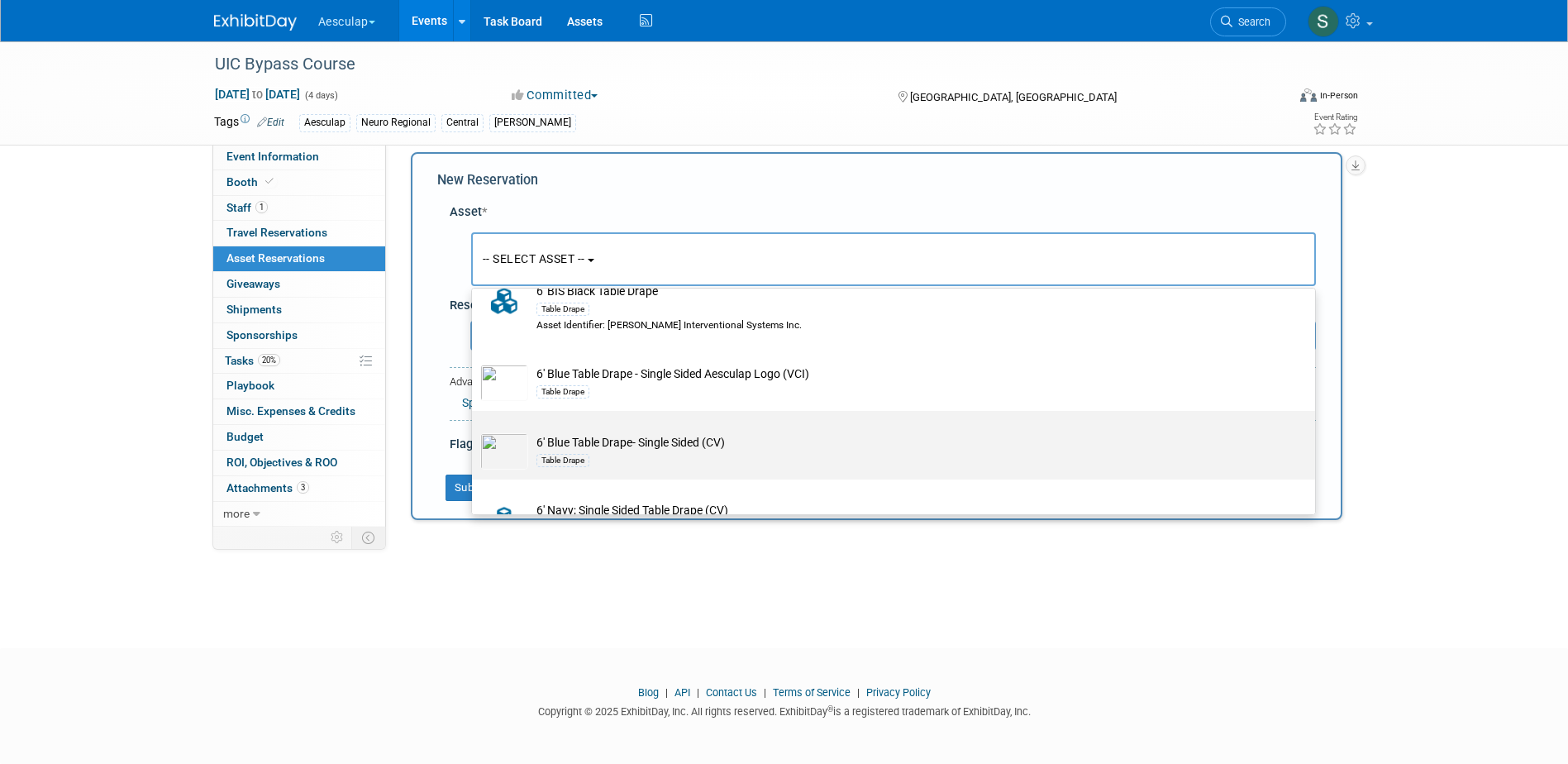
click at [573, 458] on div "Table Drape" at bounding box center [563, 460] width 53 height 14
click at [475, 431] on input "6' Blue Table Drape- Single Sided (CV) Table Drape" at bounding box center [469, 425] width 11 height 11
select select "10720440"
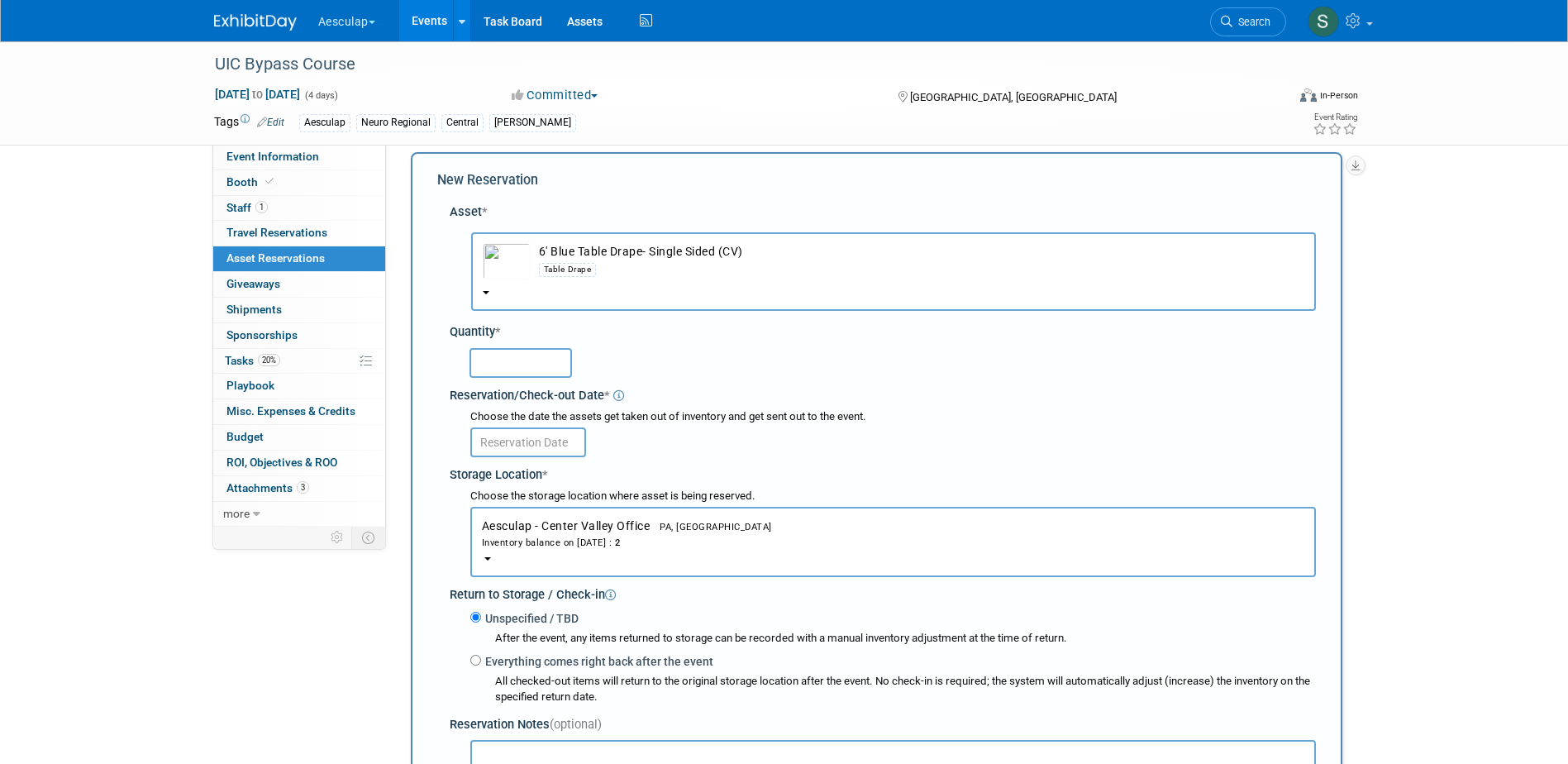
click at [537, 355] on input "text" at bounding box center [521, 363] width 102 height 30
type input "1"
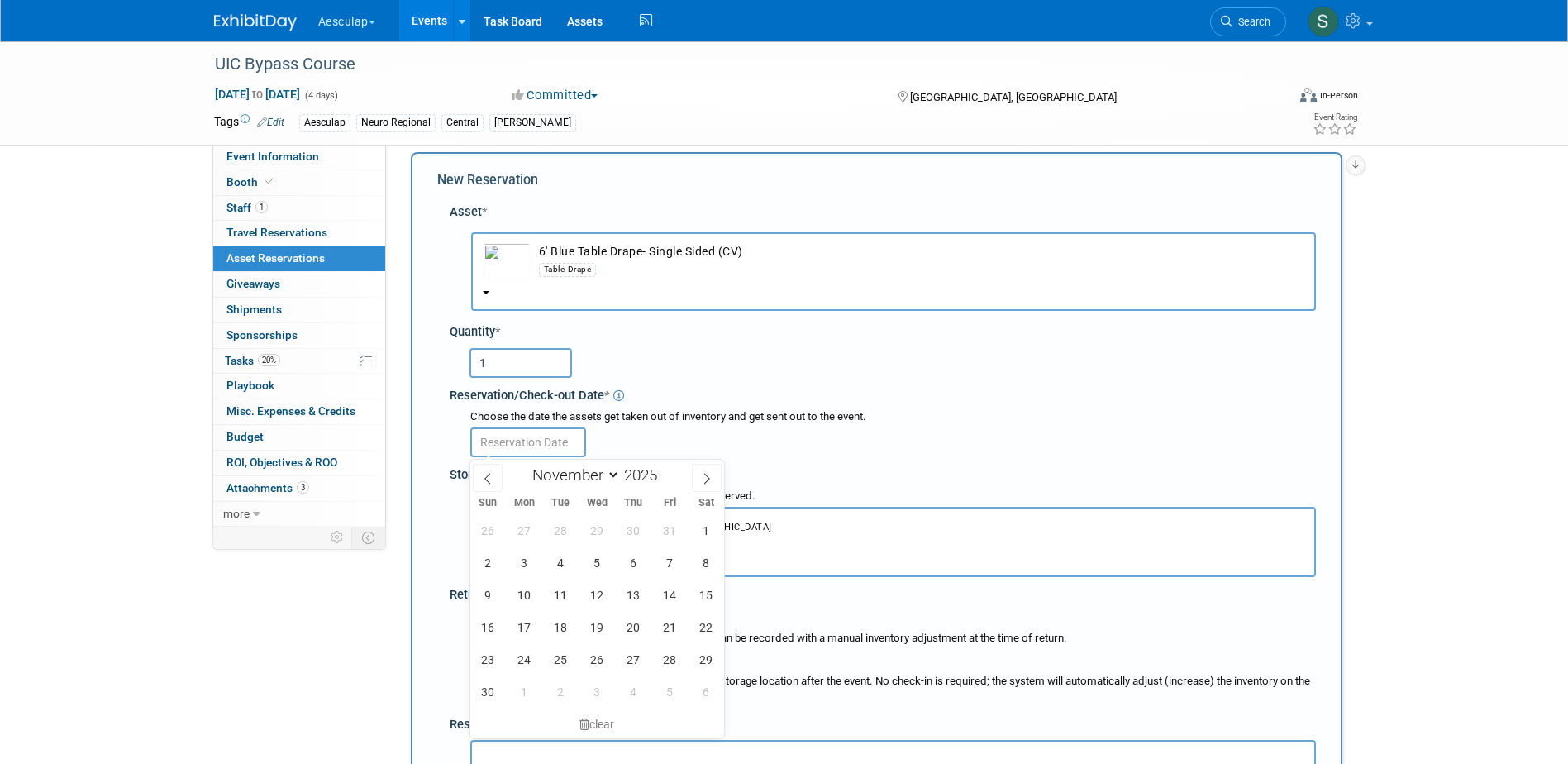
click at [521, 439] on input "text" at bounding box center [529, 442] width 116 height 30
click at [597, 560] on span "5" at bounding box center [596, 562] width 32 height 32
type input "Nov 5, 2025"
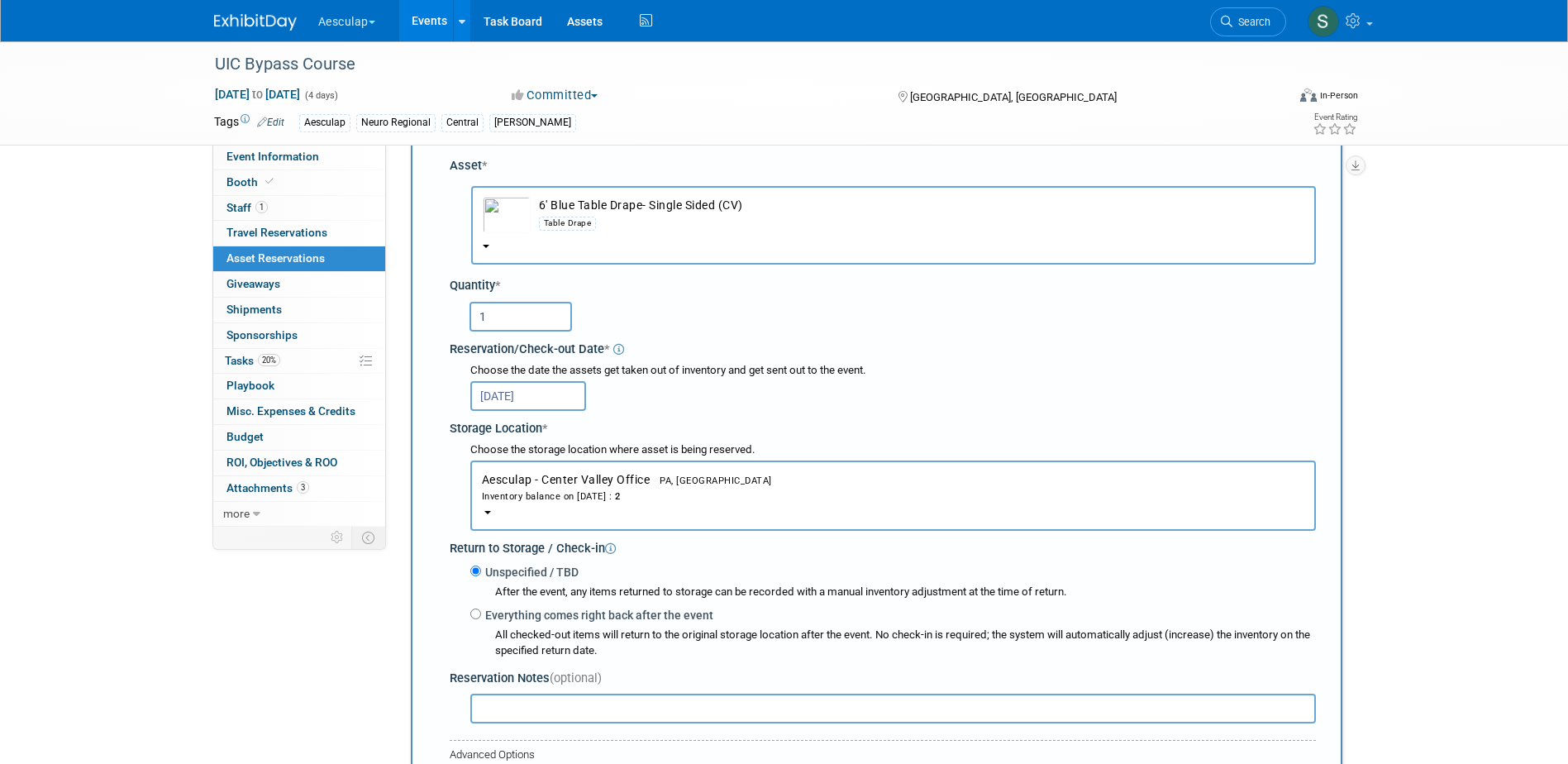
scroll to position [98, 0]
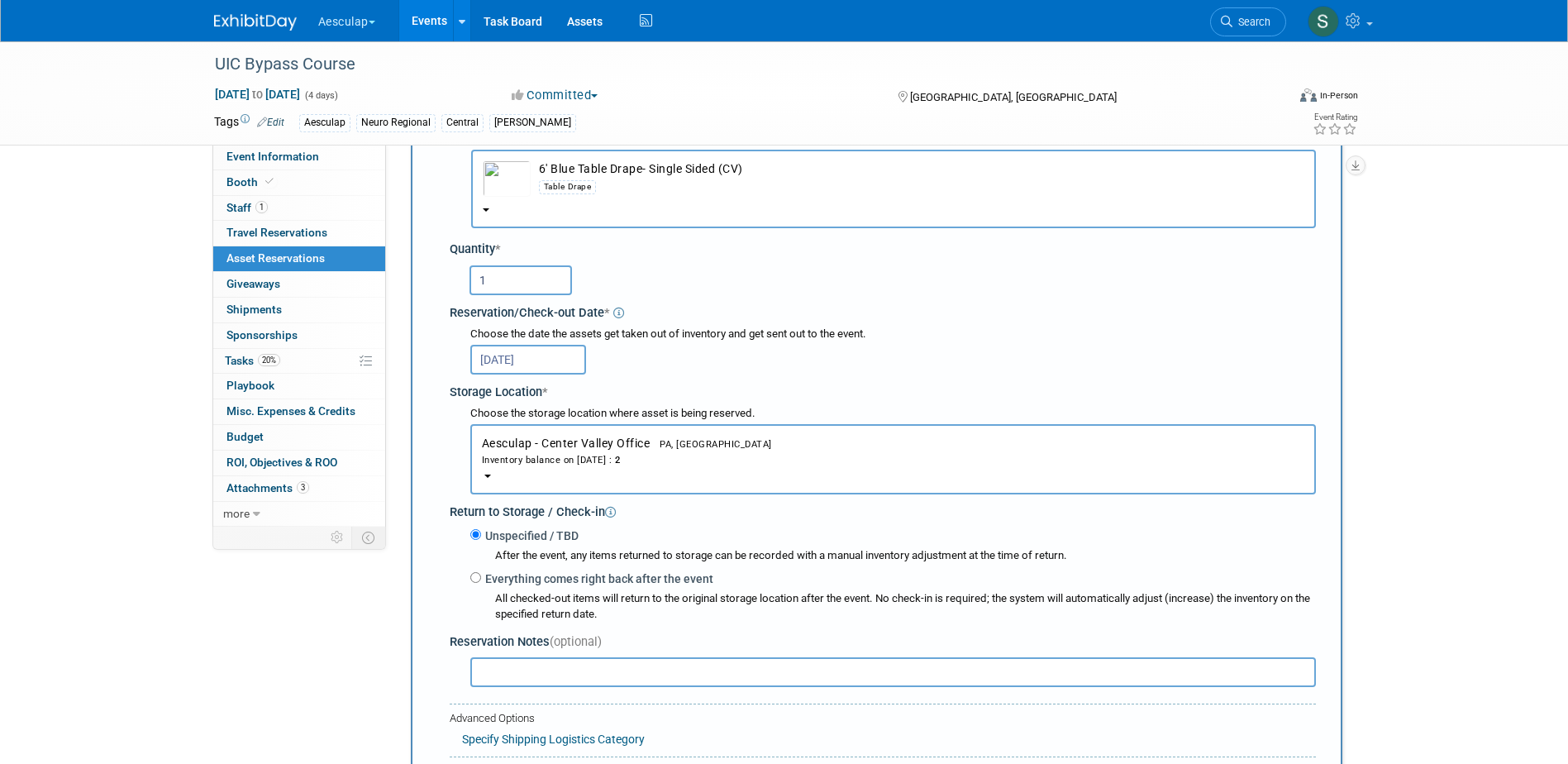
click at [566, 577] on label "Everything comes right back after the event" at bounding box center [597, 578] width 232 height 16
click at [481, 577] on input "Everything comes right back after the event" at bounding box center [476, 577] width 11 height 11
radio input "true"
select select "10"
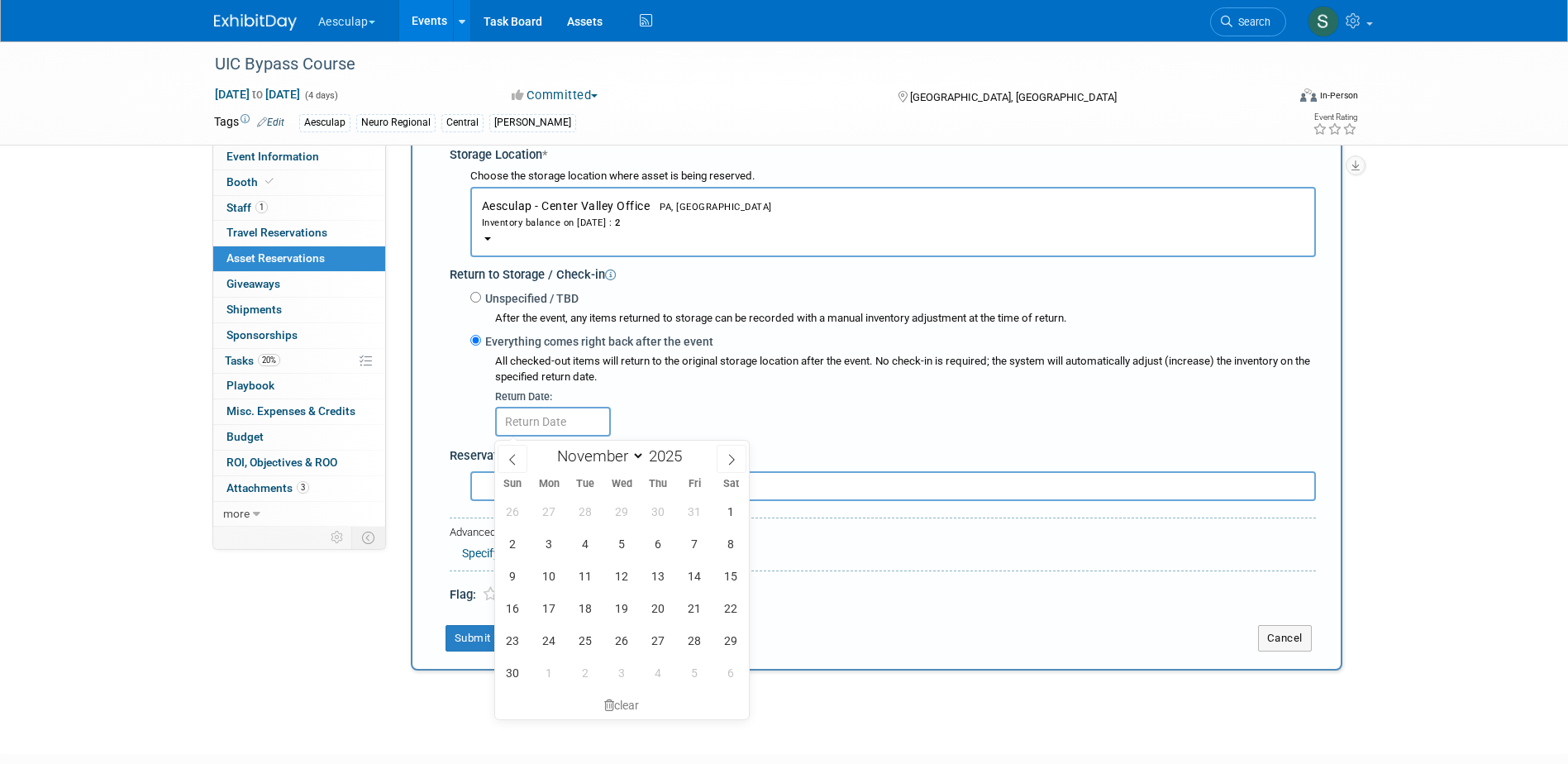
scroll to position [345, 0]
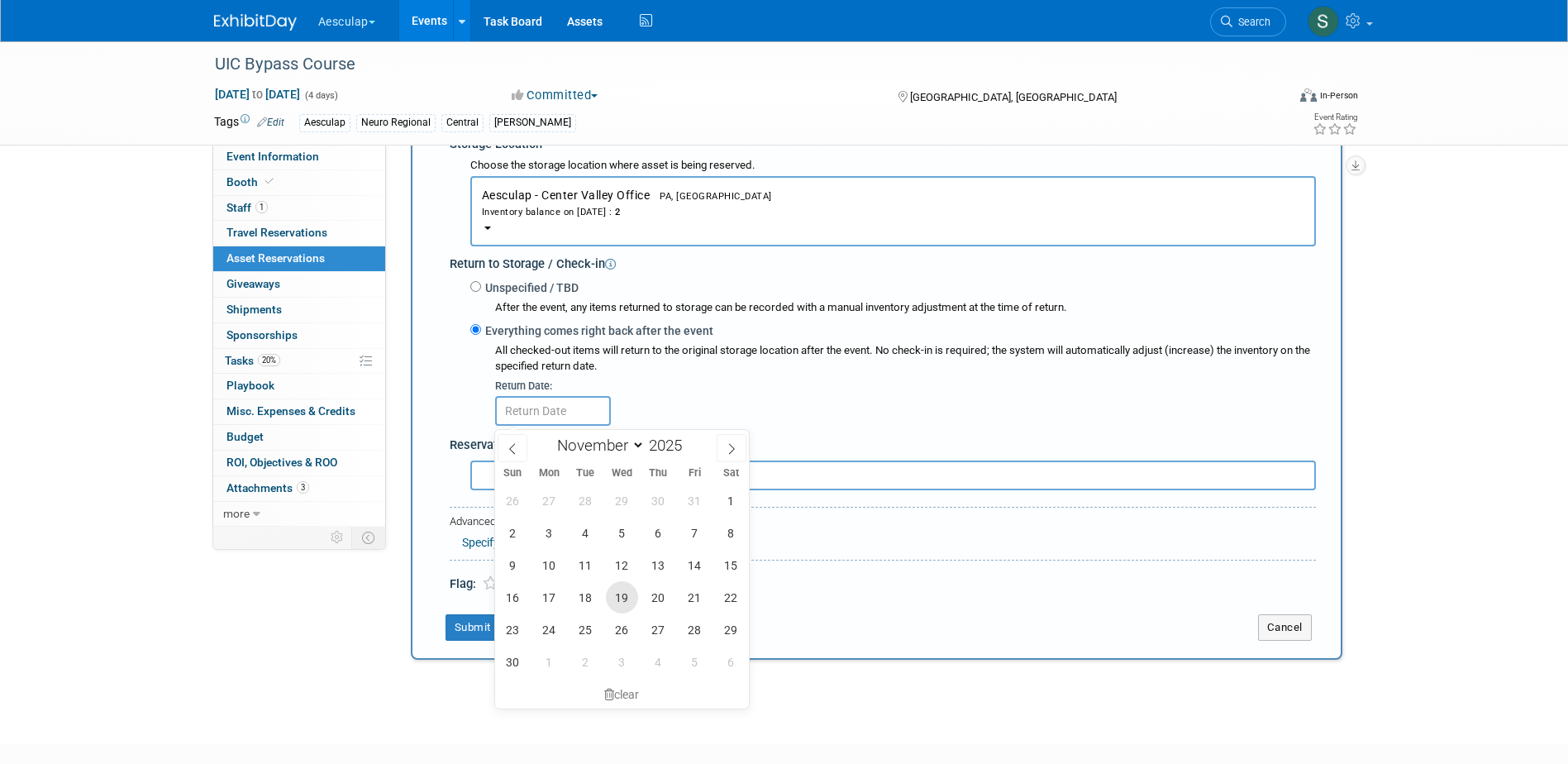
click at [626, 595] on span "19" at bounding box center [622, 597] width 32 height 32
type input "Nov 19, 2025"
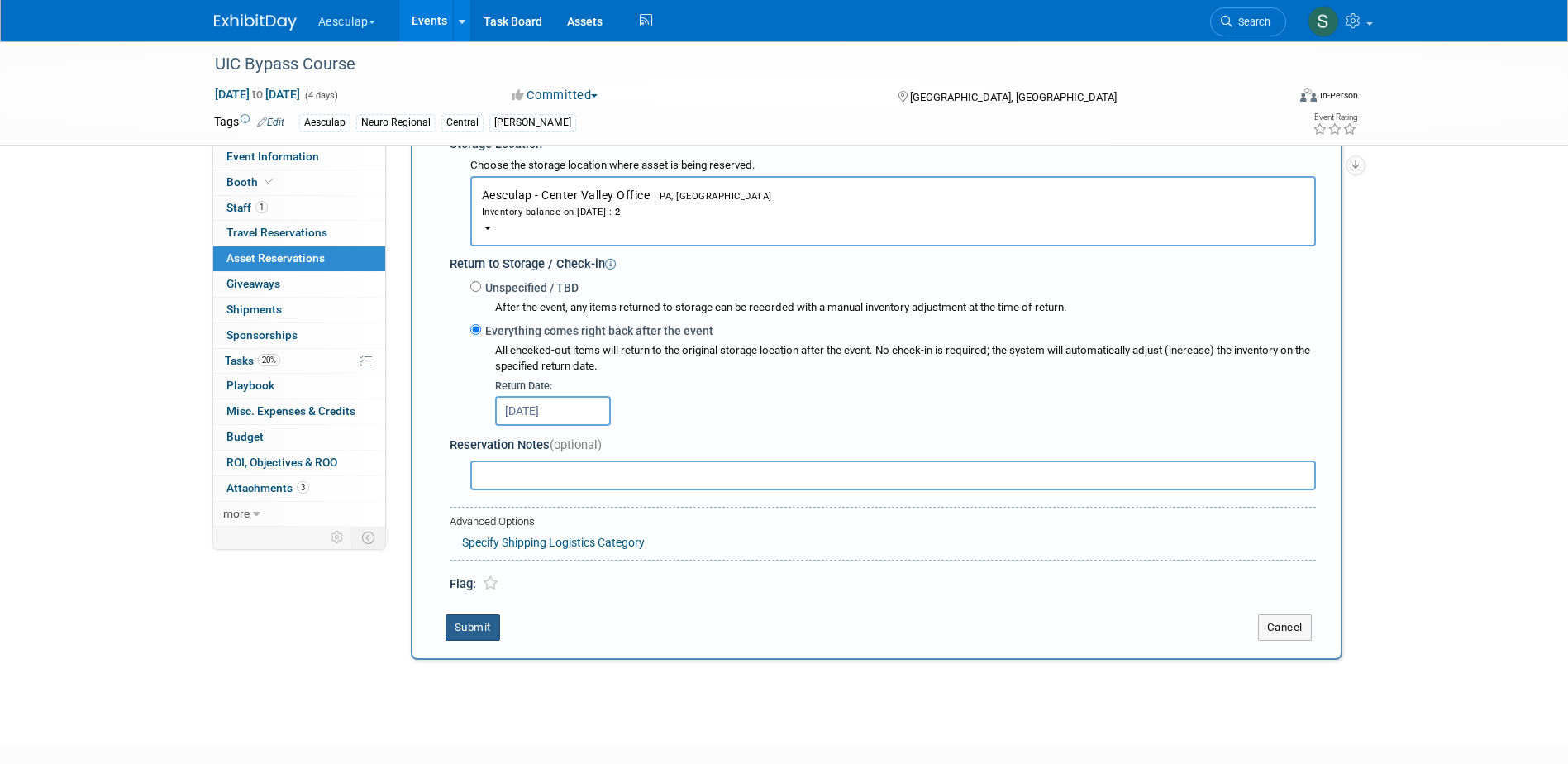
click at [482, 635] on button "Submit" at bounding box center [473, 627] width 54 height 26
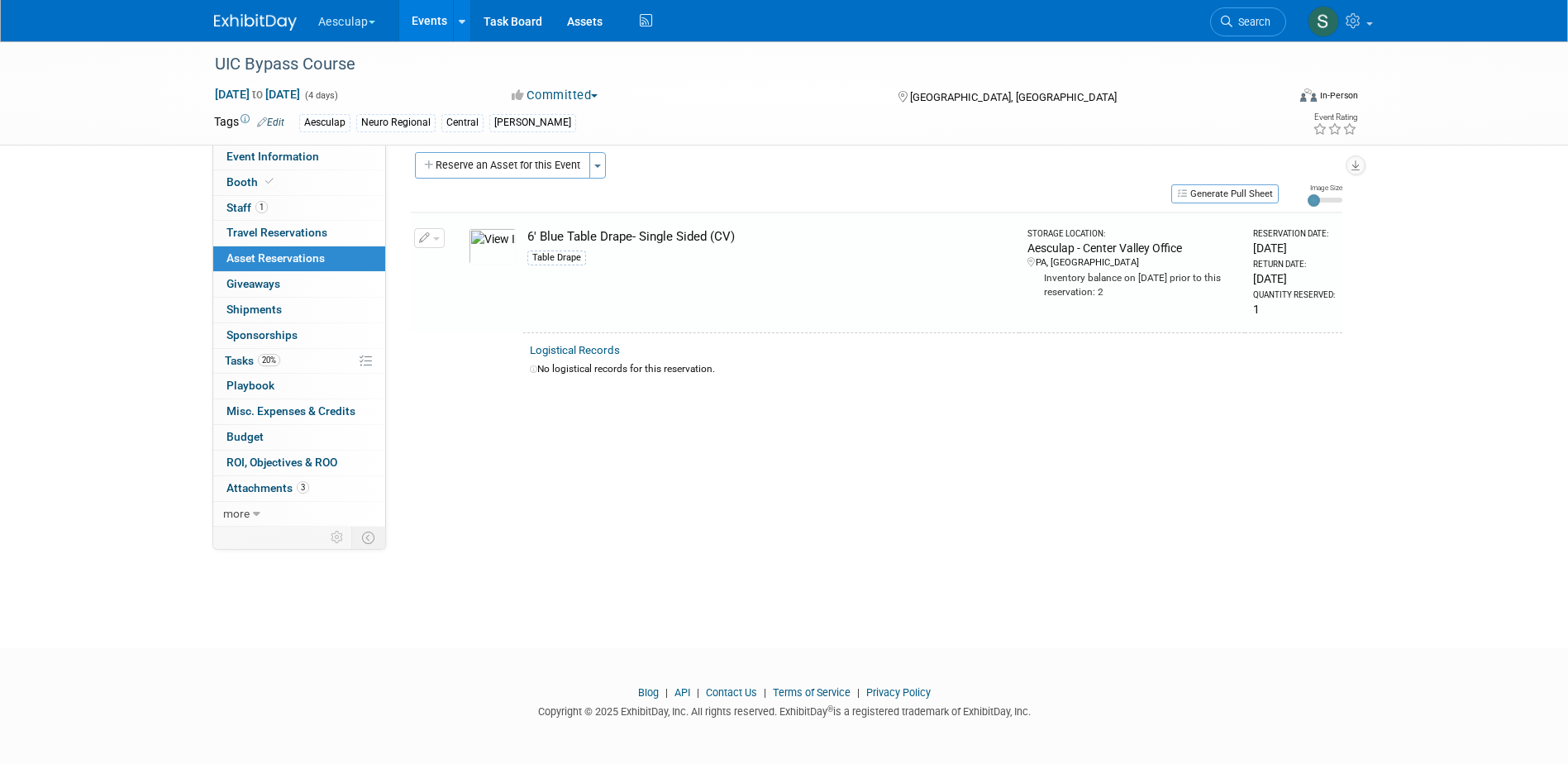
scroll to position [15, 0]
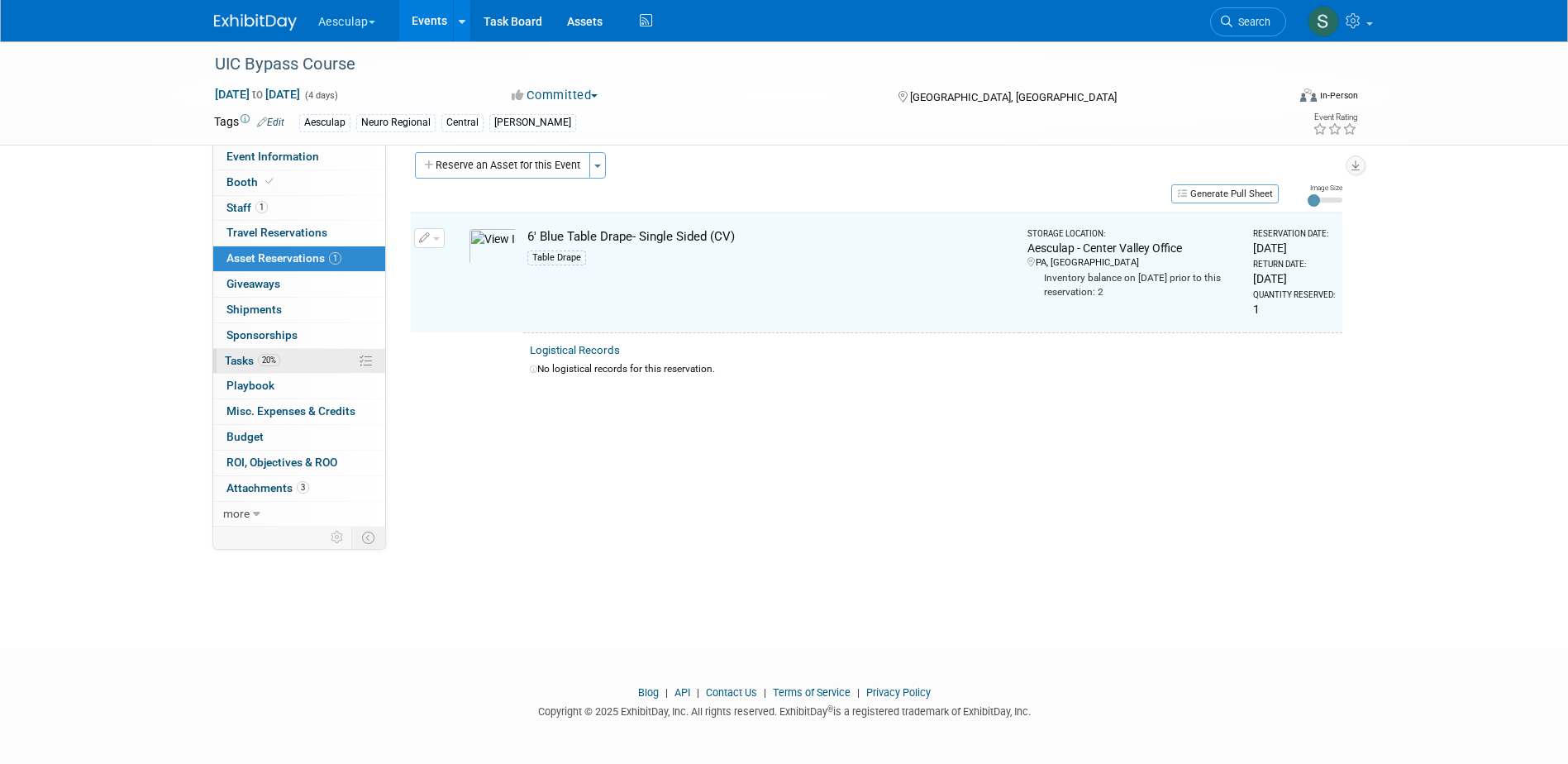
click at [237, 360] on span "Tasks 20%" at bounding box center [252, 361] width 55 height 14
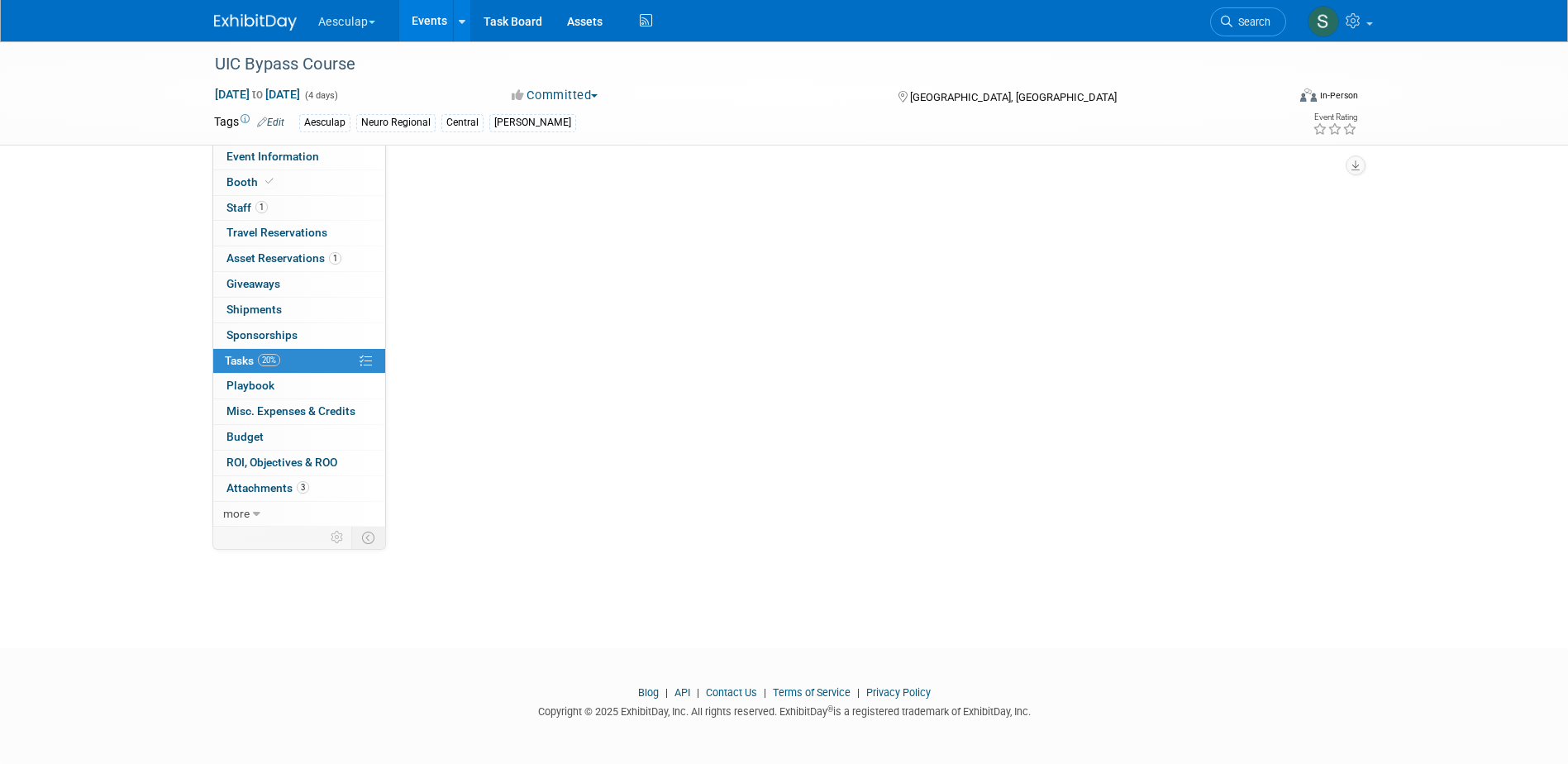
scroll to position [0, 0]
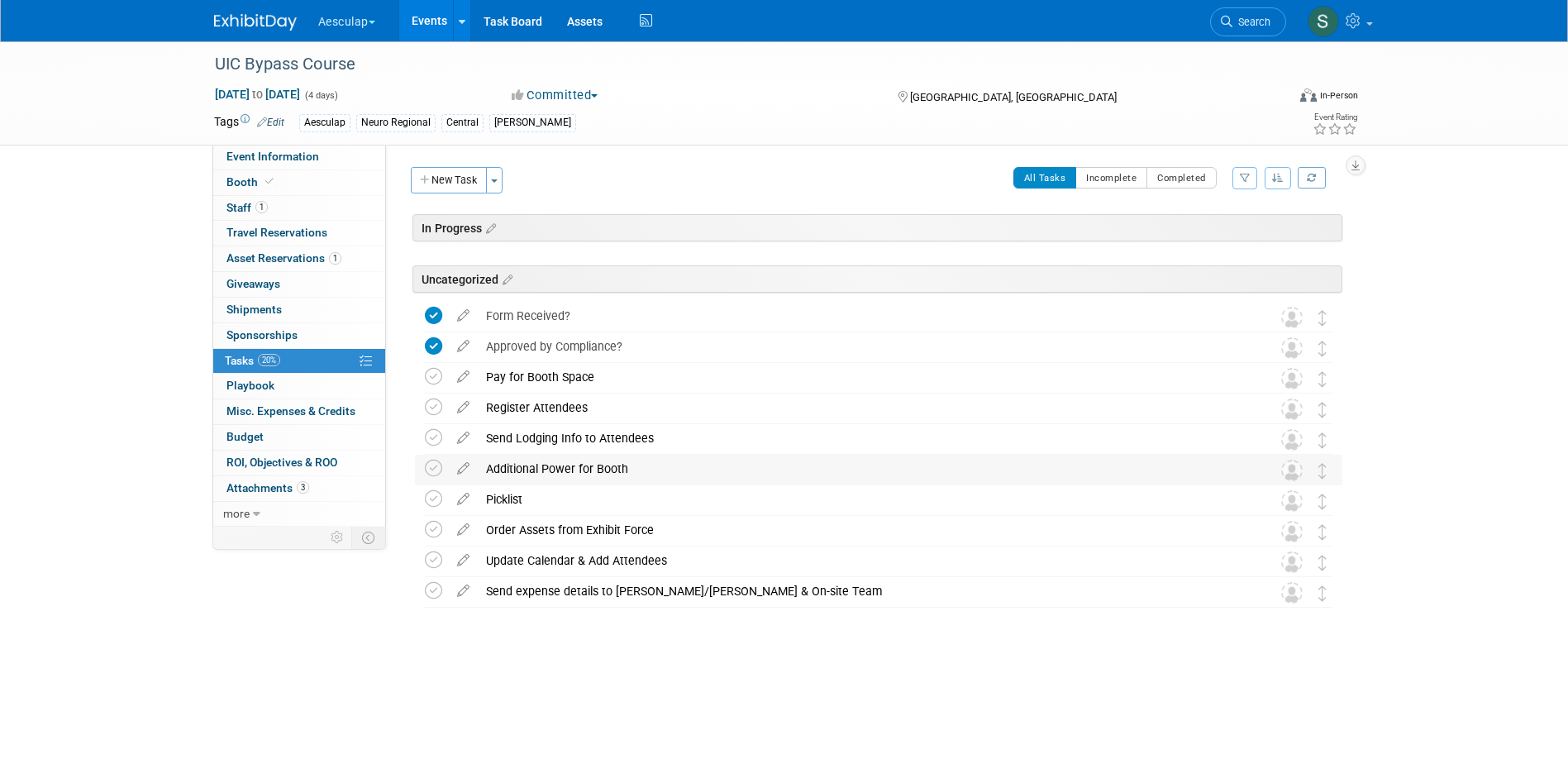
click at [513, 460] on div "Additional Power for Booth" at bounding box center [862, 468] width 770 height 28
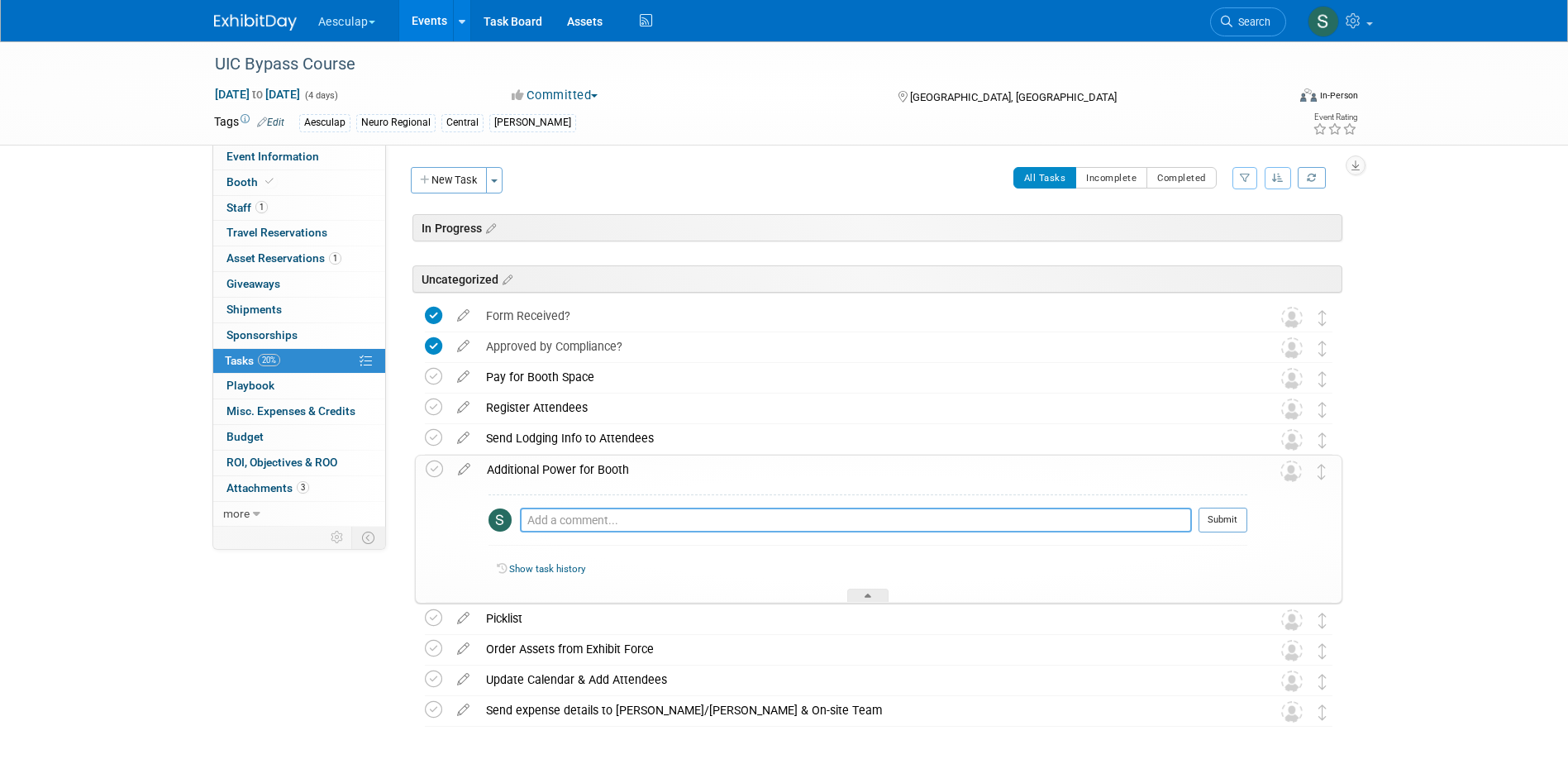
click at [566, 521] on textarea at bounding box center [856, 520] width 672 height 25
type textarea "Not needed"
click at [1225, 528] on button "Submit" at bounding box center [1223, 520] width 48 height 25
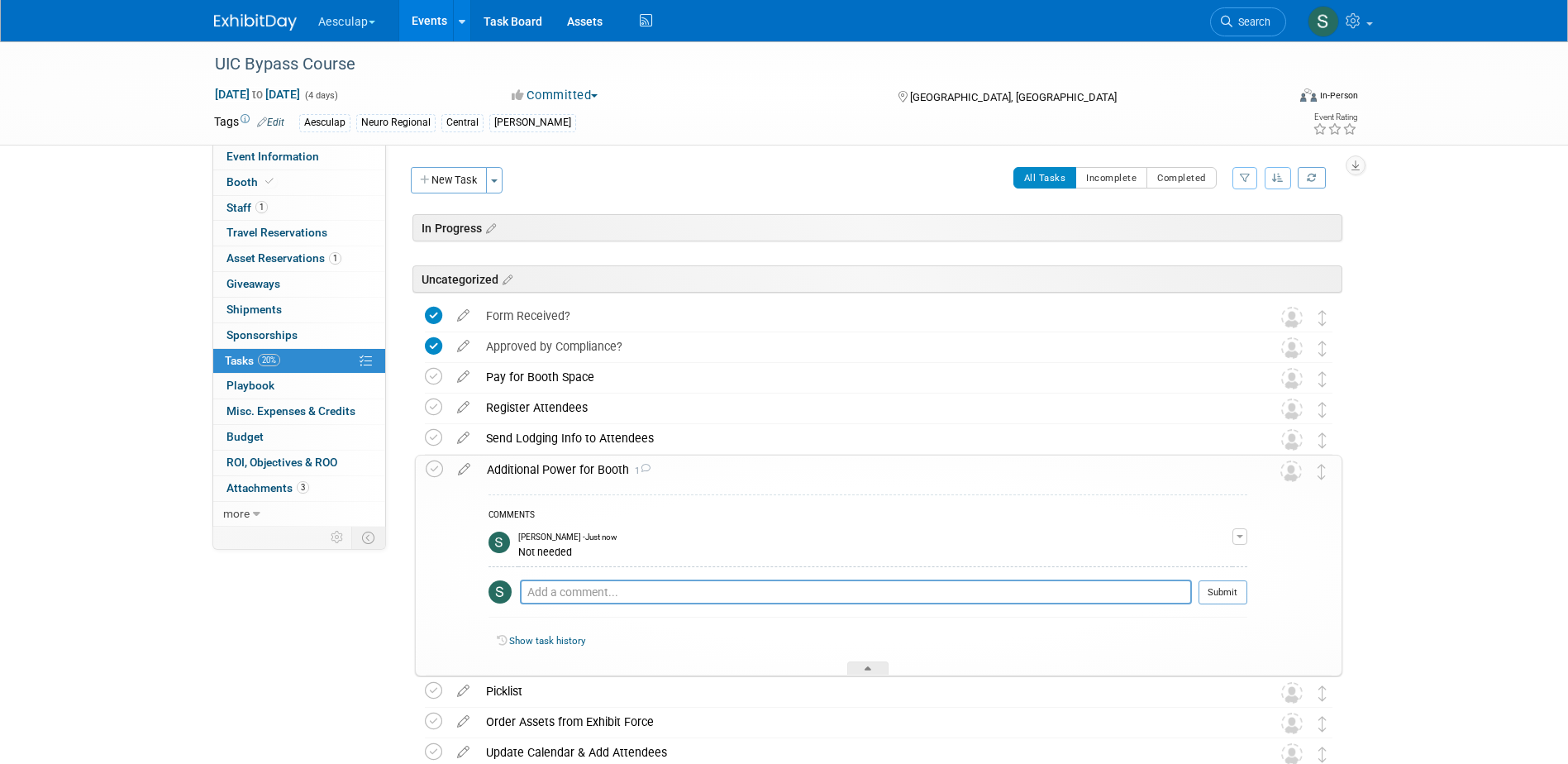
drag, startPoint x: 430, startPoint y: 470, endPoint x: 509, endPoint y: 471, distance: 79.0
click at [431, 471] on icon at bounding box center [434, 469] width 17 height 17
click at [550, 471] on div "Additional Power for Booth 1" at bounding box center [862, 469] width 769 height 28
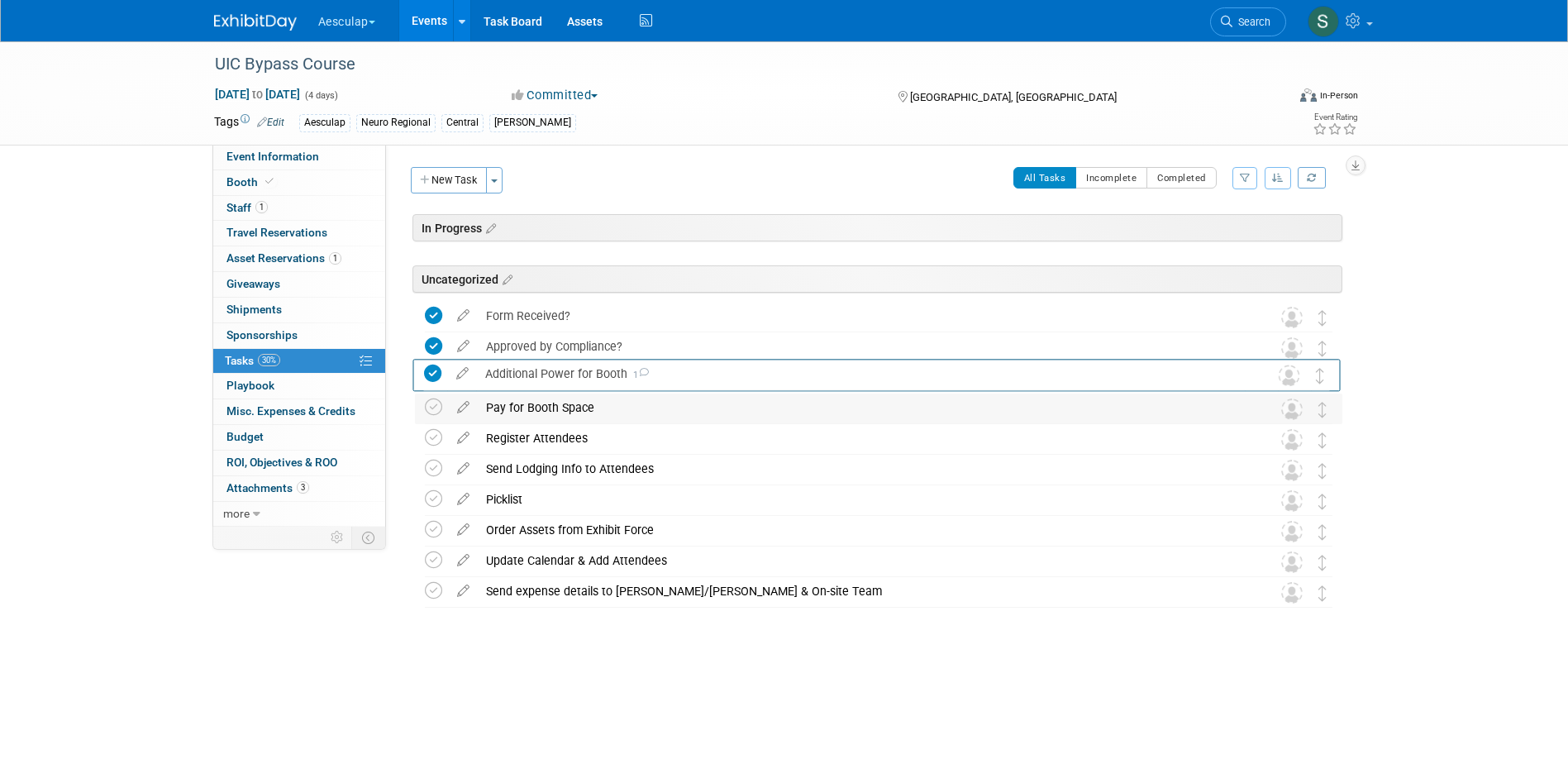
drag, startPoint x: 1324, startPoint y: 474, endPoint x: 1299, endPoint y: 404, distance: 74.3
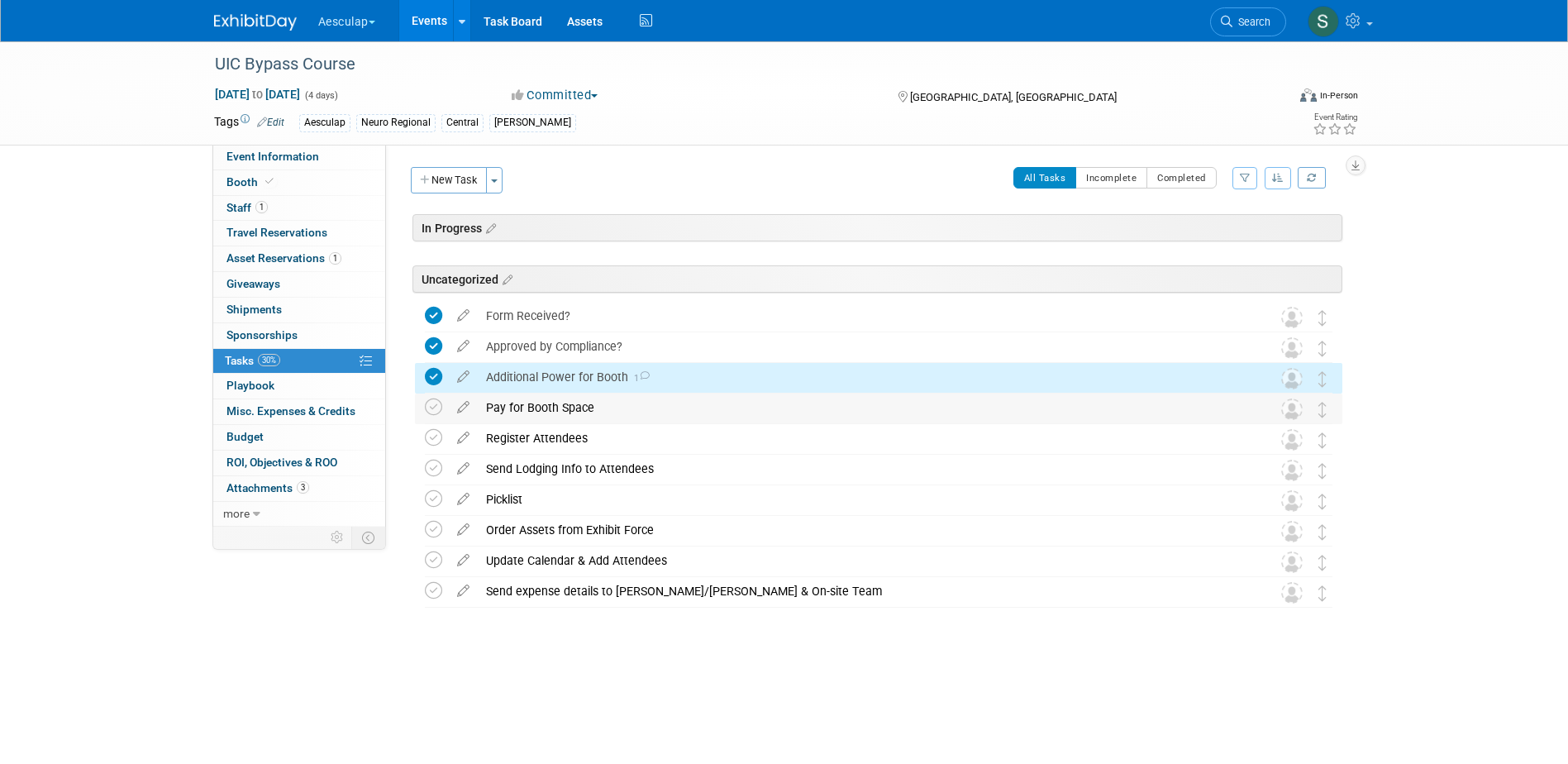
drag, startPoint x: 560, startPoint y: 410, endPoint x: 578, endPoint y: 451, distance: 44.8
click at [560, 409] on div "Pay for Booth Space" at bounding box center [862, 407] width 770 height 28
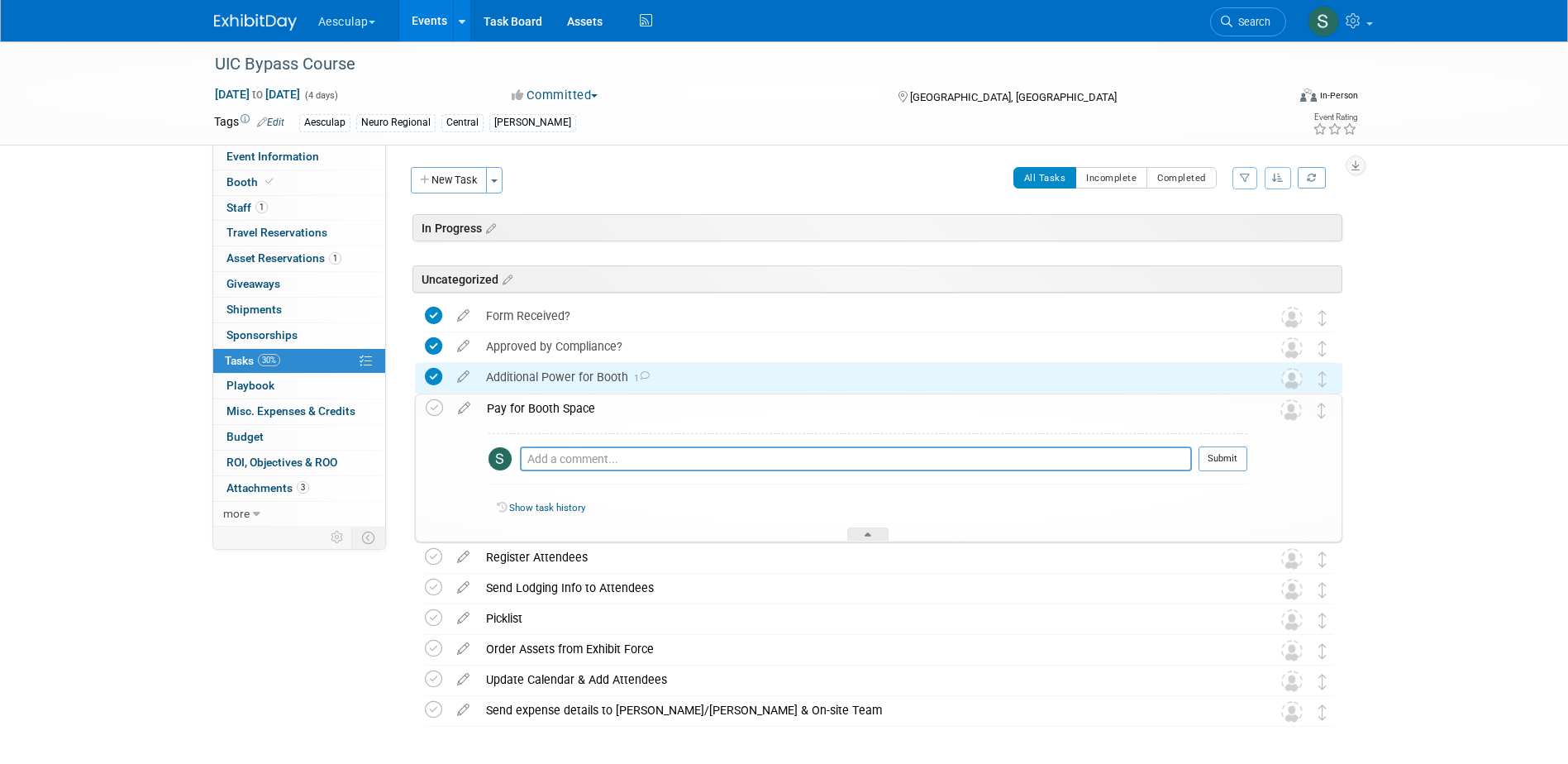
click at [583, 471] on div "Pro tip: Press Ctrl-Enter to submit comment." at bounding box center [856, 477] width 672 height 13
click at [583, 459] on textarea at bounding box center [856, 459] width 672 height 25
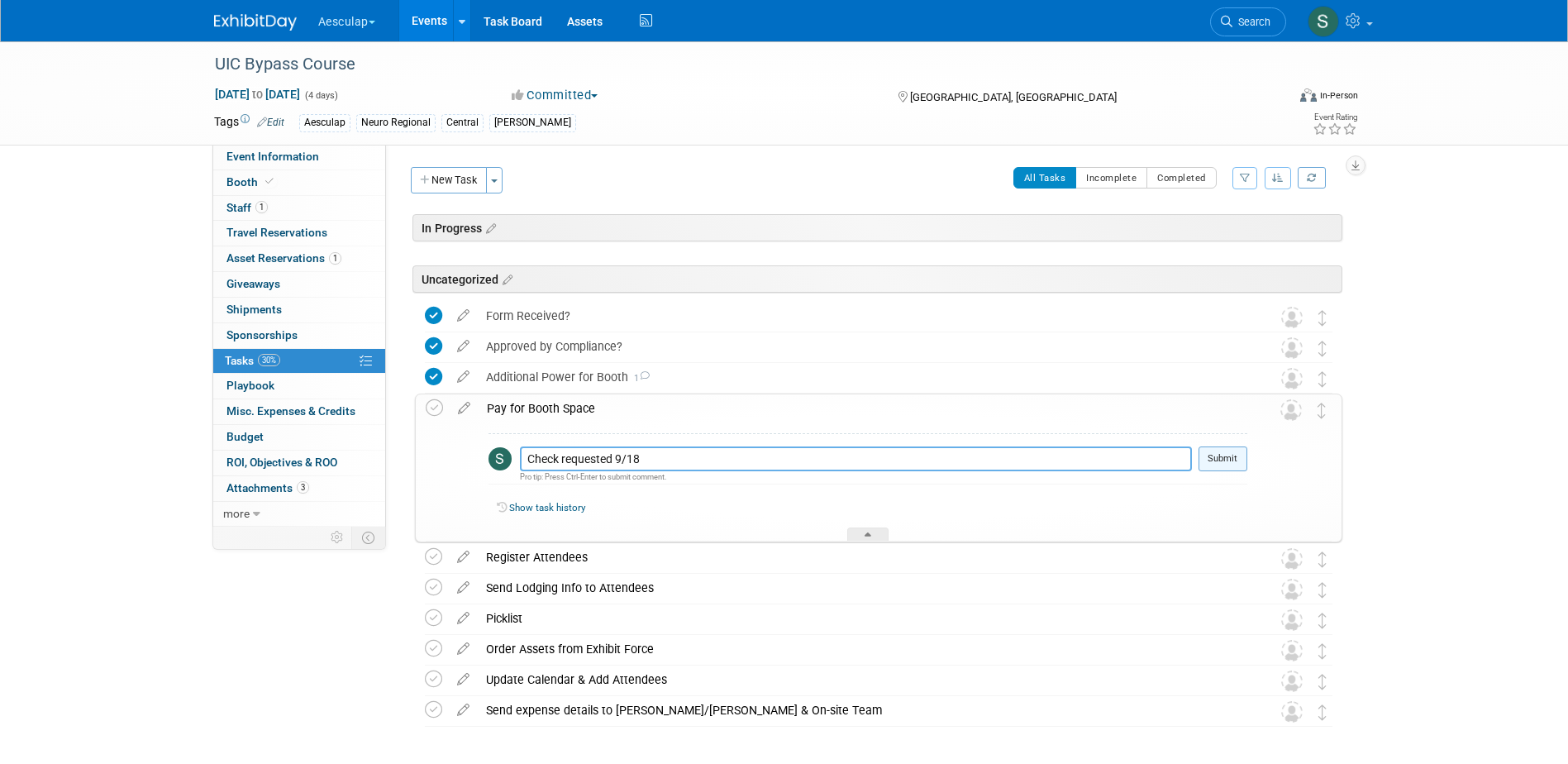
type textarea "Check requested 9/18"
click at [1220, 456] on button "Submit" at bounding box center [1223, 459] width 48 height 25
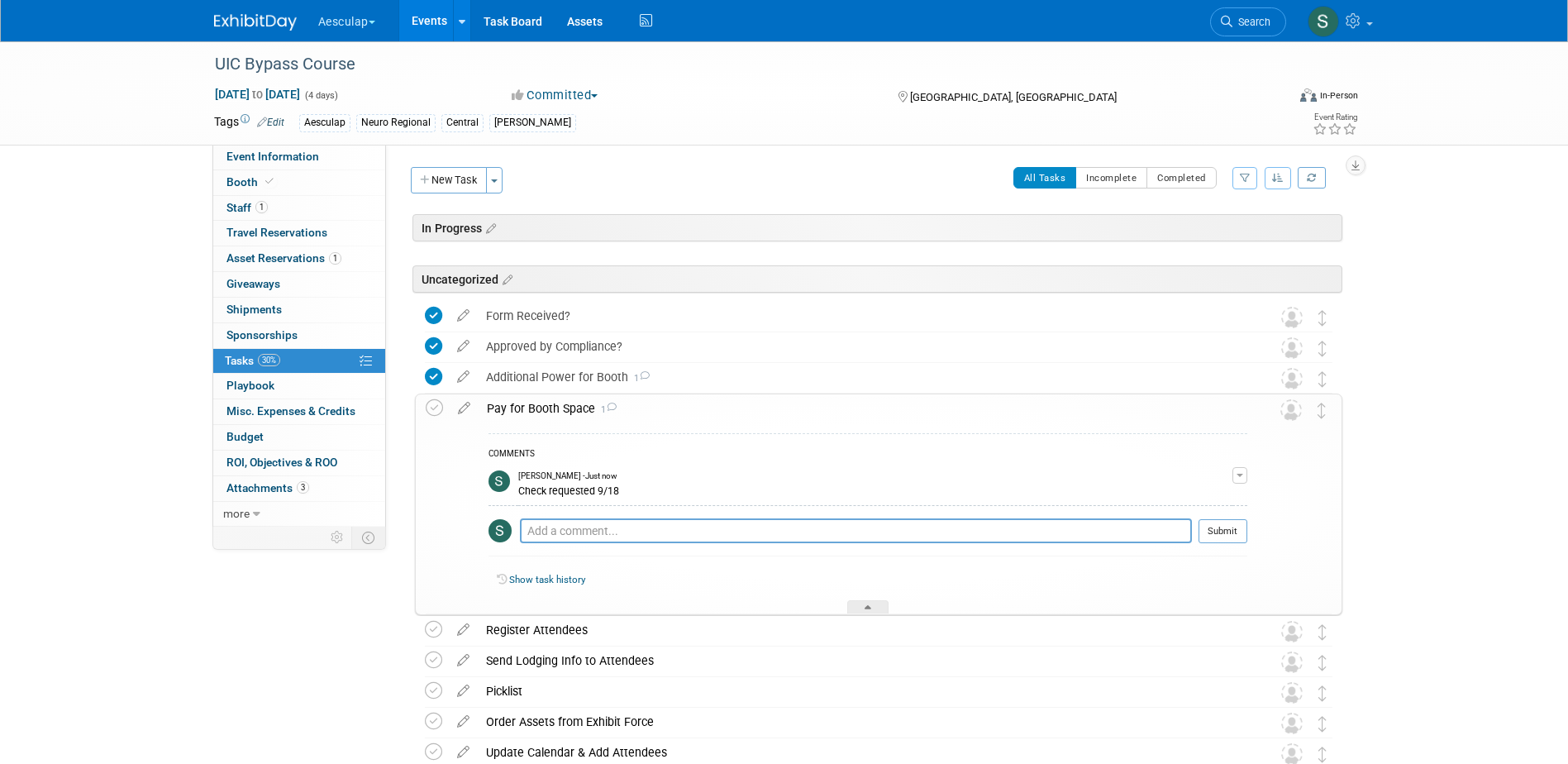
click at [549, 400] on div "Pay for Booth Space 1" at bounding box center [862, 408] width 769 height 28
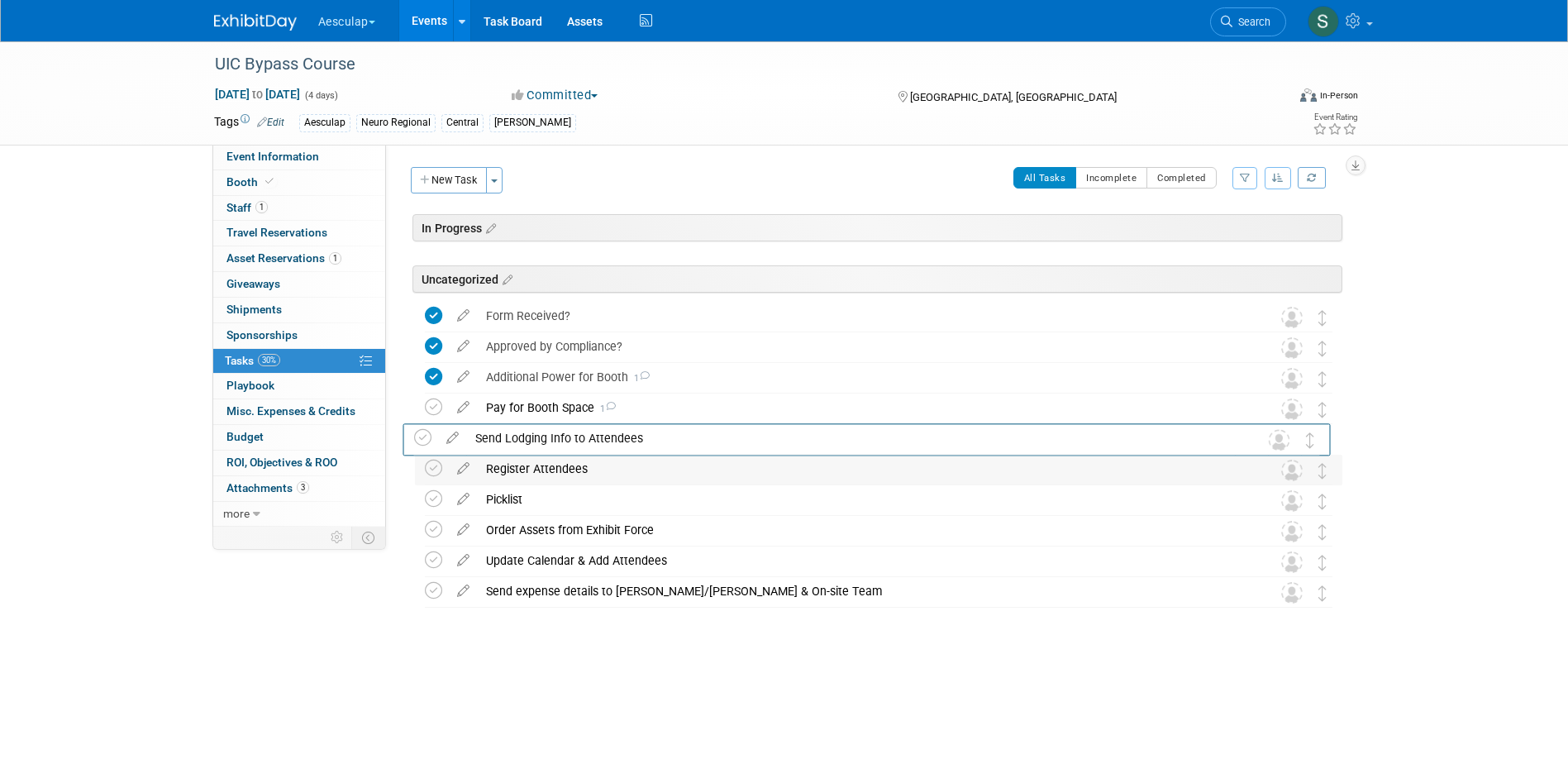
drag, startPoint x: 1321, startPoint y: 475, endPoint x: 1301, endPoint y: 455, distance: 28.3
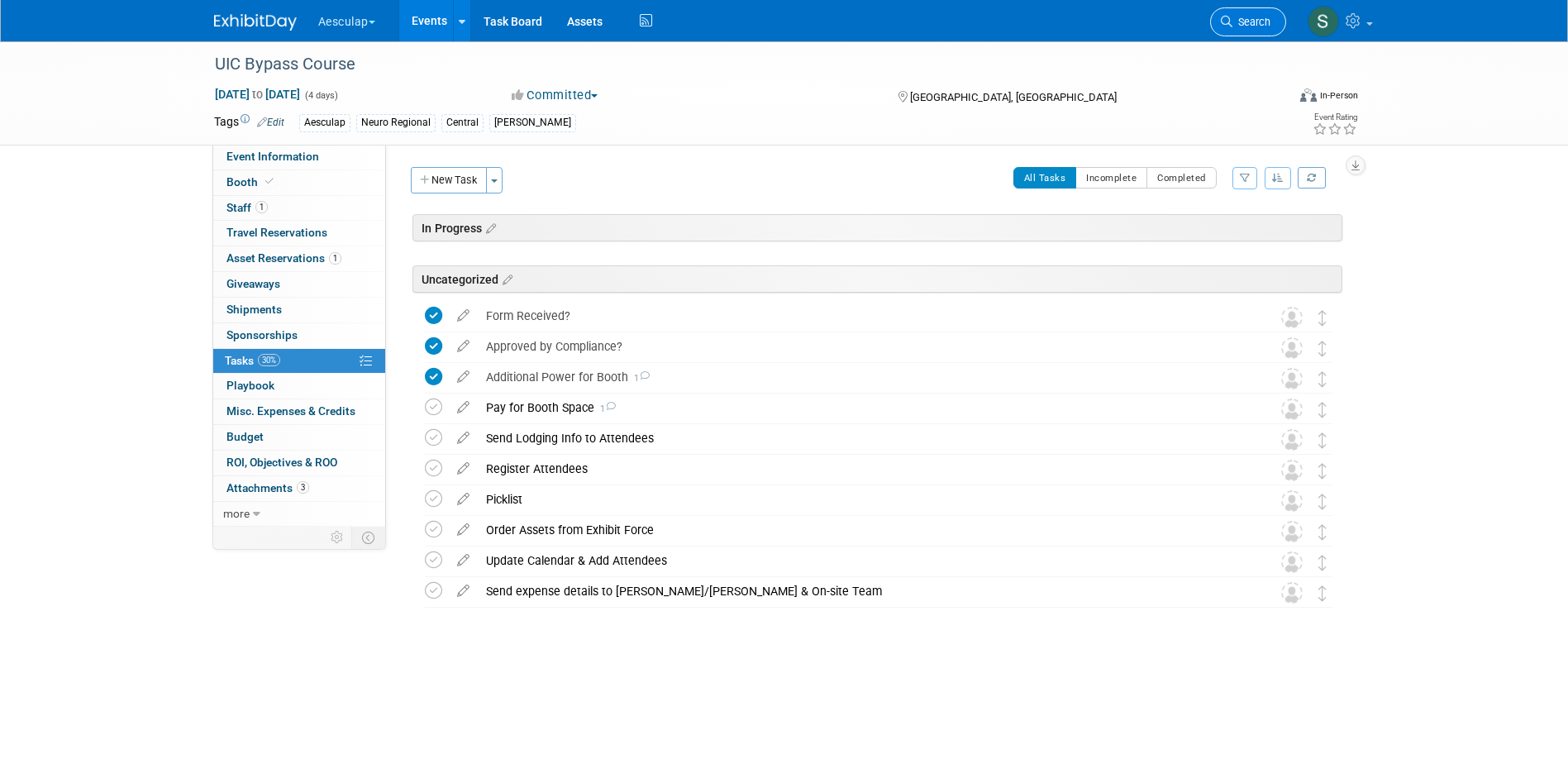
click at [1234, 31] on link "Search" at bounding box center [1248, 22] width 76 height 29
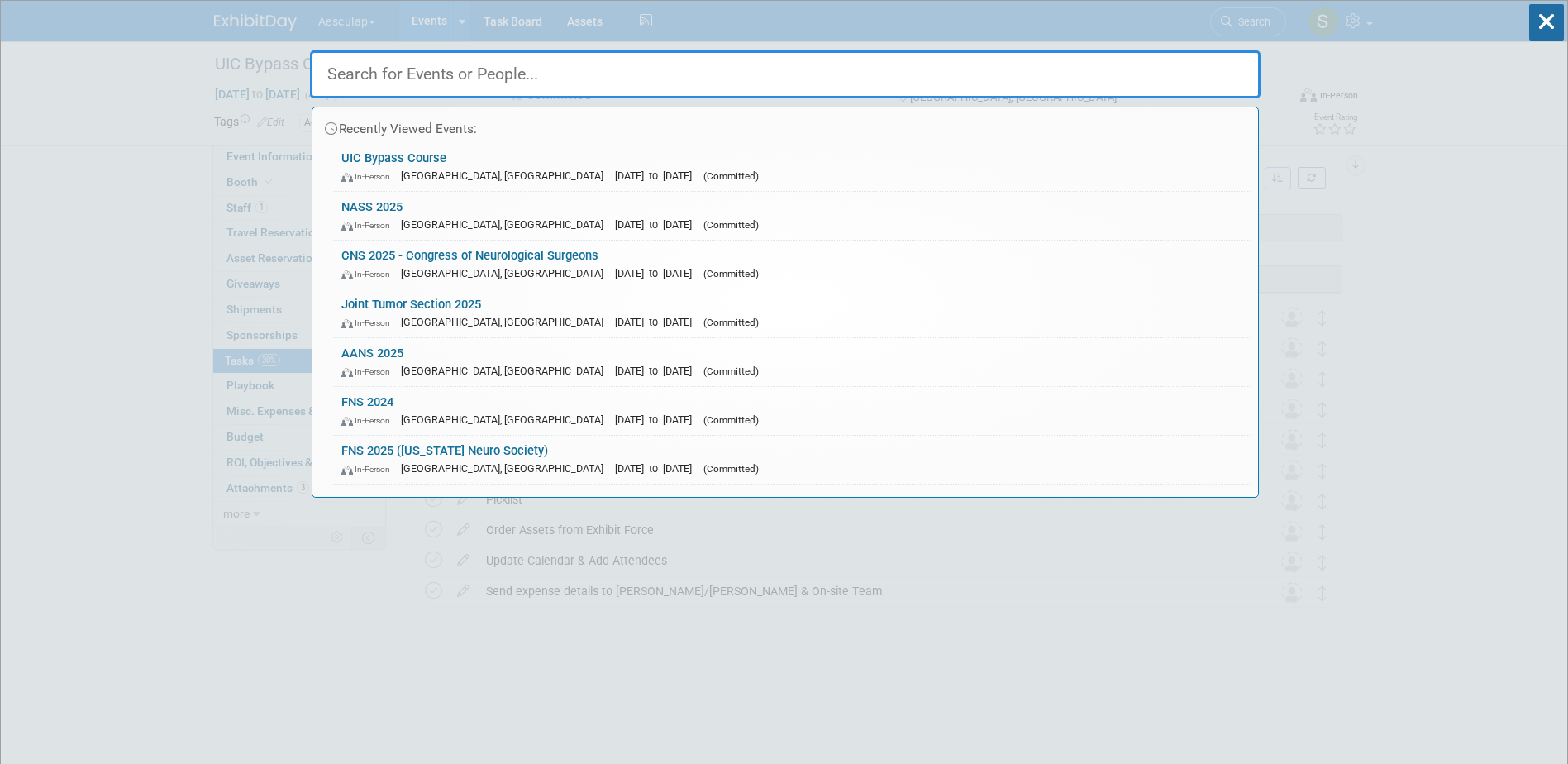
click at [435, 73] on input "text" at bounding box center [785, 74] width 950 height 48
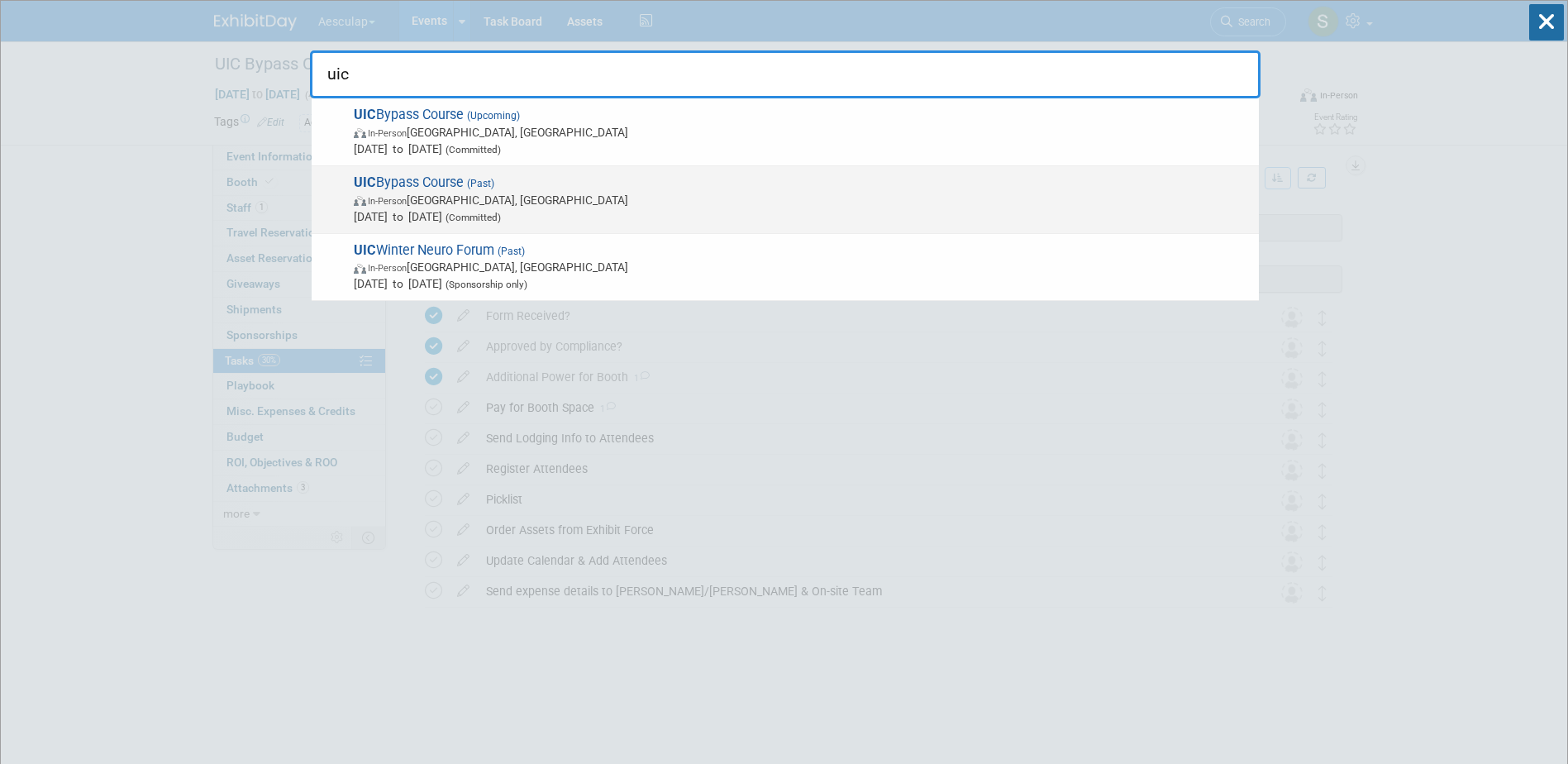
type input "uic"
click at [435, 180] on span "UIC Bypass Course (Past) In-Person Chicago, IL Nov 14, 2024 to Nov 16, 2024 (Co…" at bounding box center [799, 199] width 902 height 50
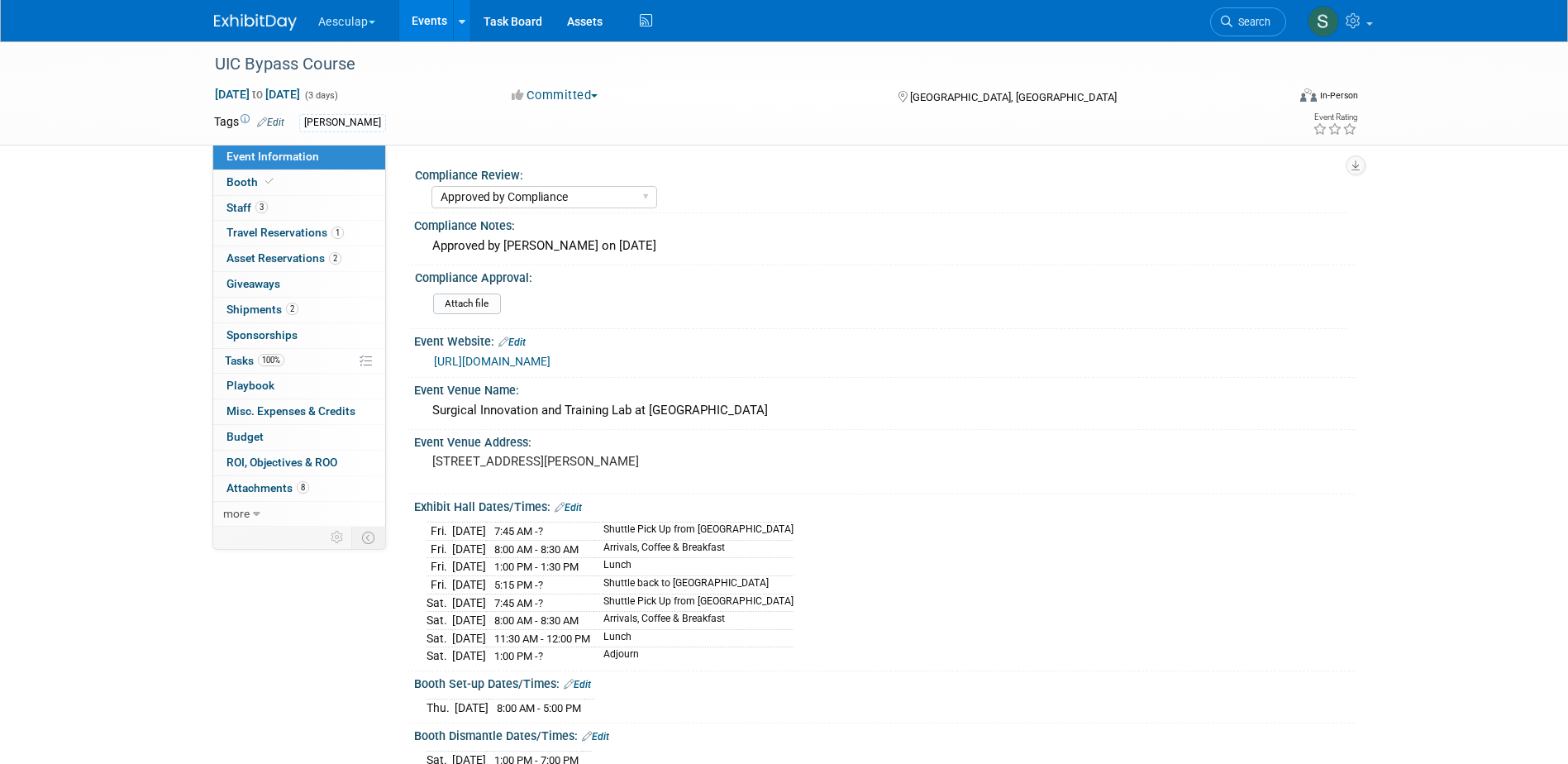
select select "Approved by Compliance"
select select "Neuro"
click at [252, 367] on span "Tasks 100%" at bounding box center [255, 361] width 60 height 14
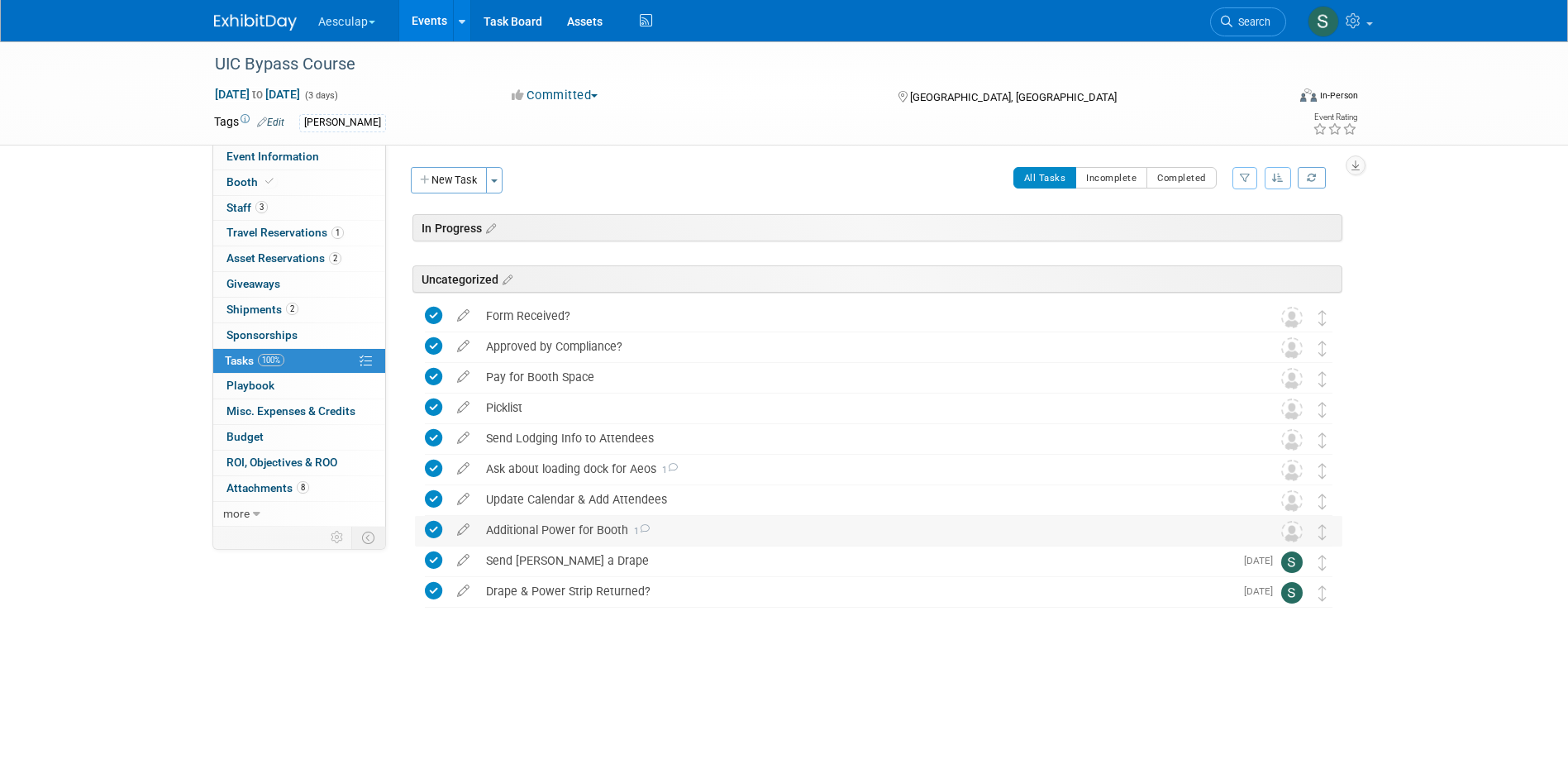
click at [588, 533] on div "Additional Power for Booth 1" at bounding box center [862, 530] width 770 height 28
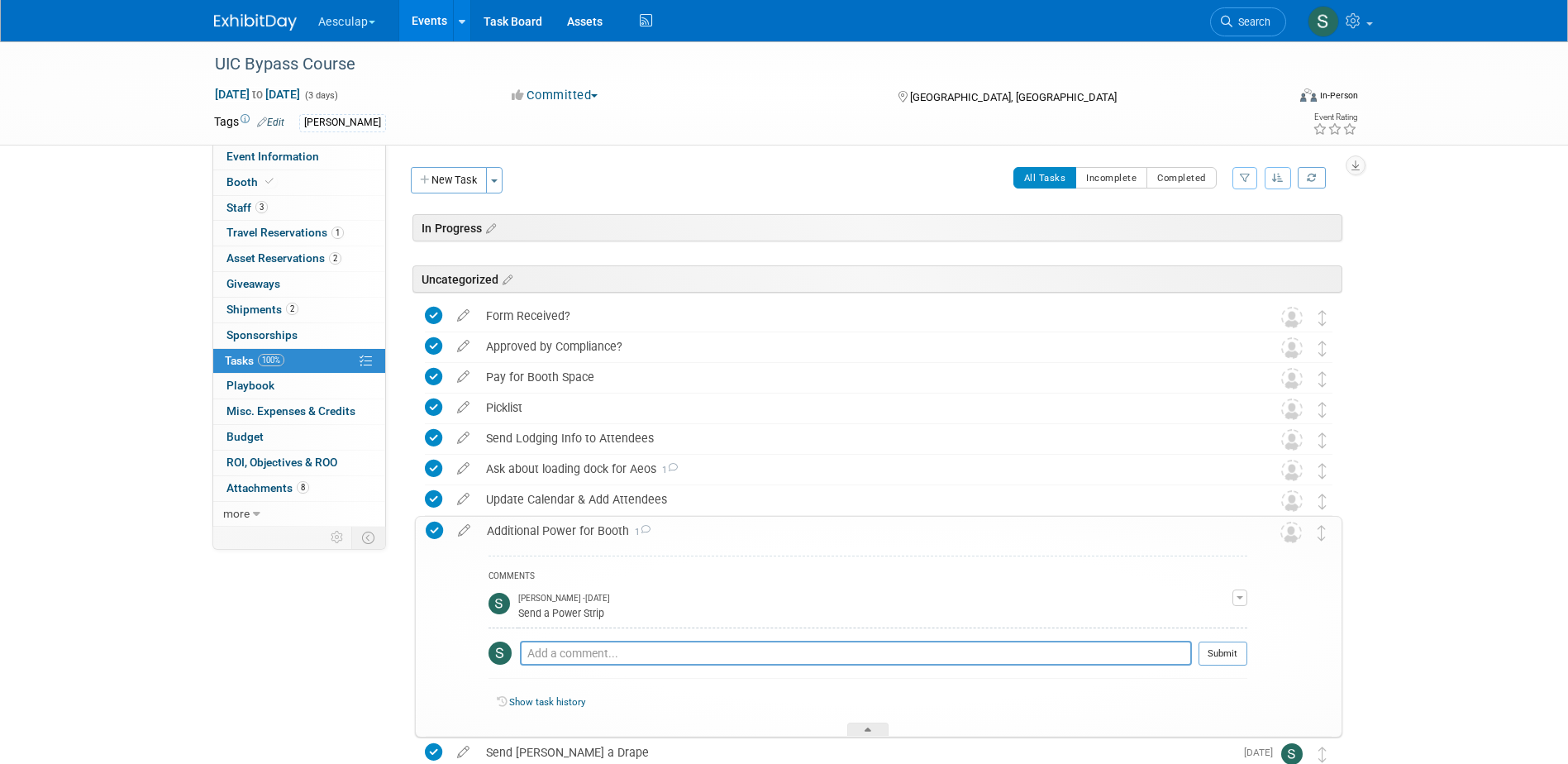
click at [590, 533] on div "Additional Power for Booth 1" at bounding box center [862, 530] width 769 height 28
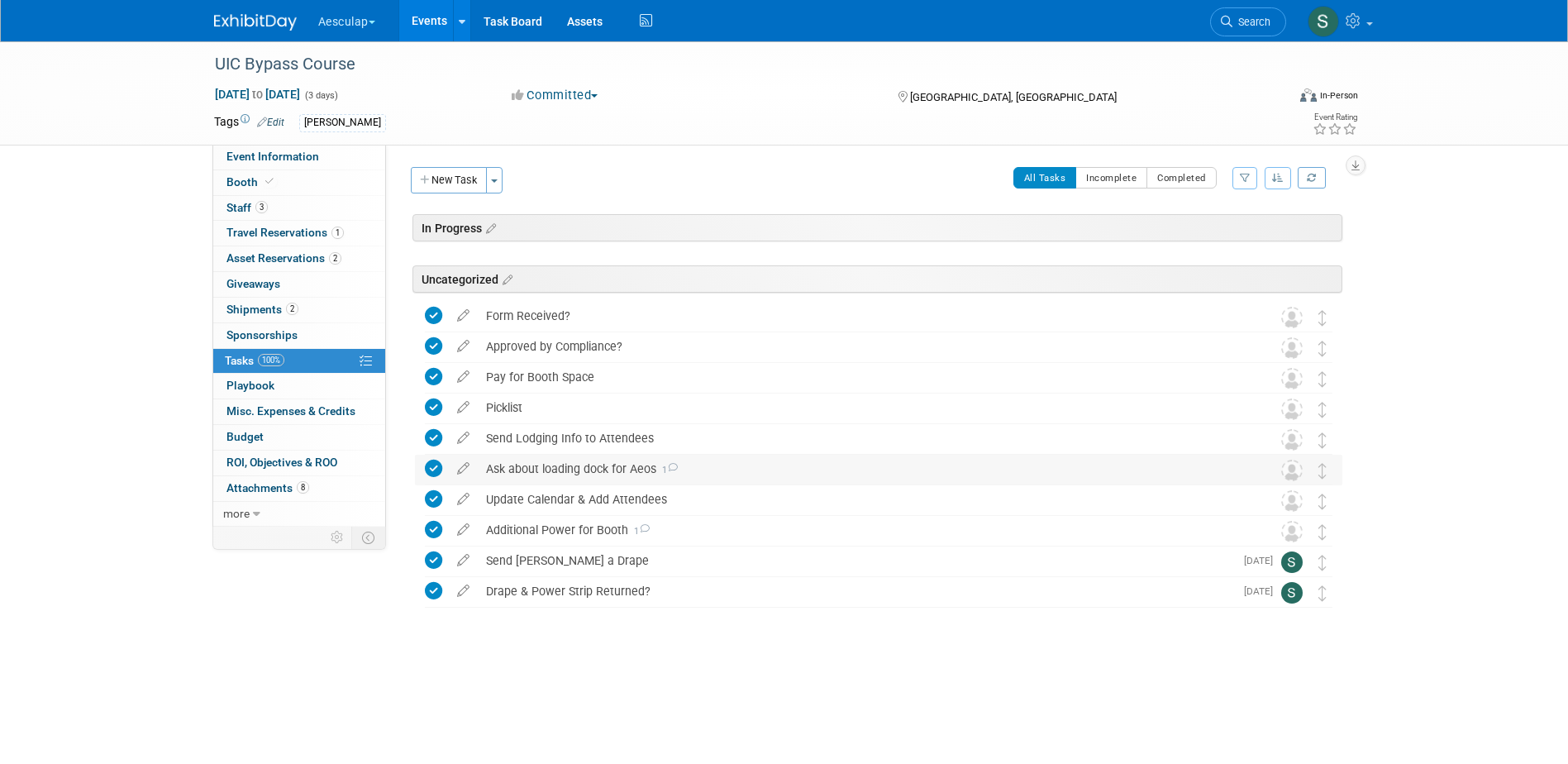
click at [573, 472] on div "Ask about loading dock for Aeos 1" at bounding box center [862, 468] width 770 height 28
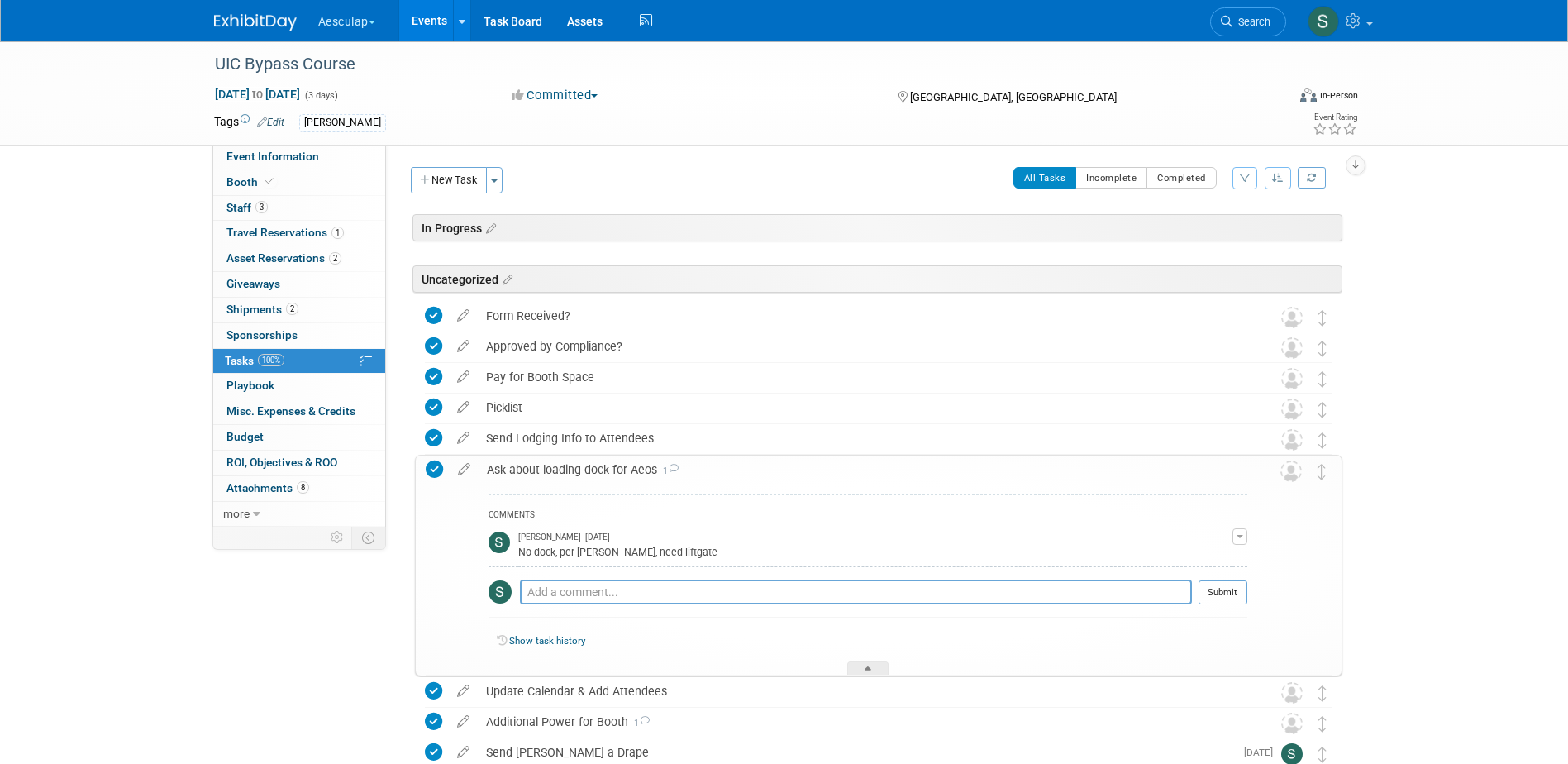
click at [573, 472] on div "Ask about loading dock for Aeos 1" at bounding box center [862, 469] width 769 height 28
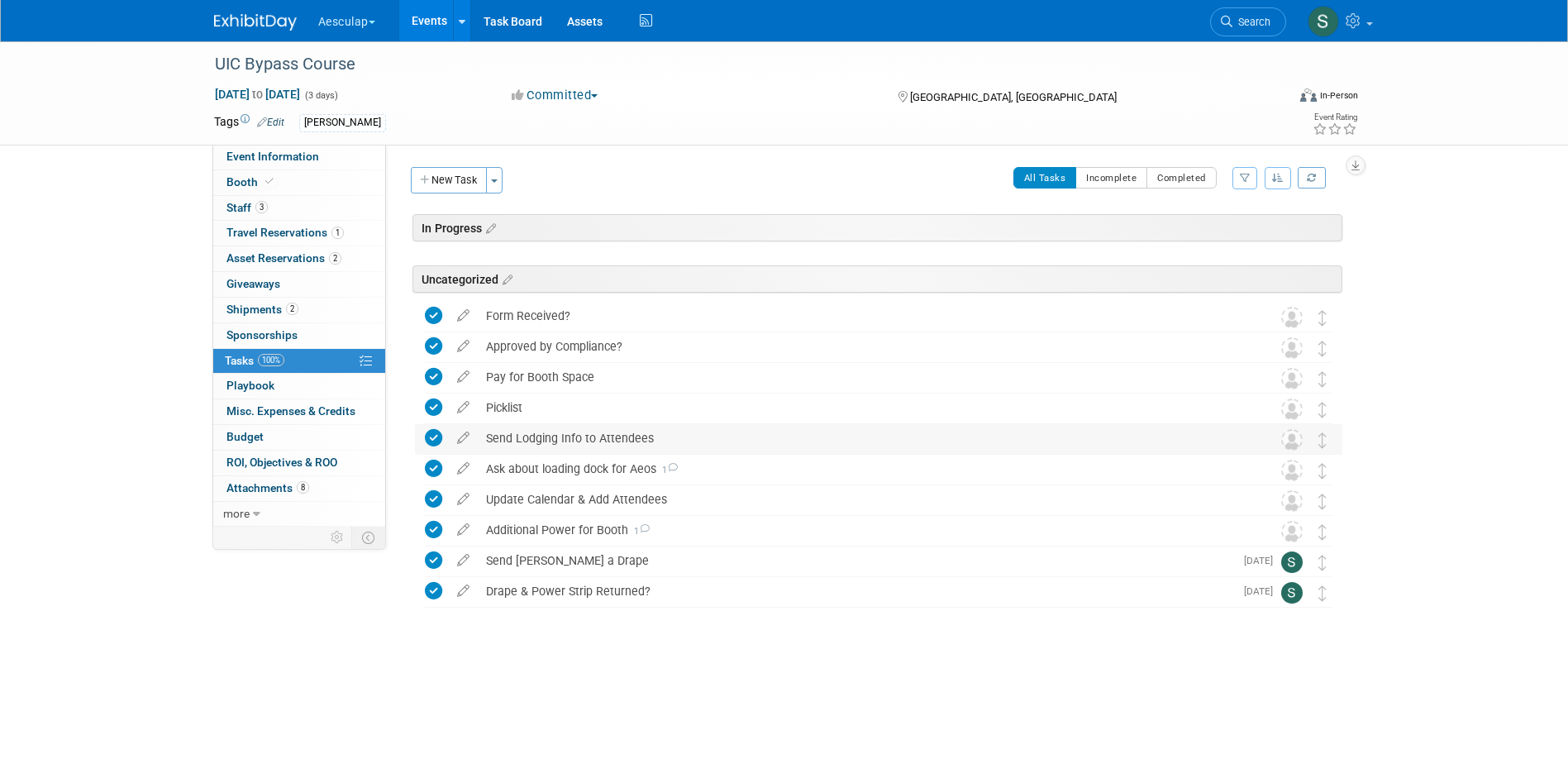
click at [584, 438] on div "Send Lodging Info to Attendees" at bounding box center [862, 438] width 770 height 28
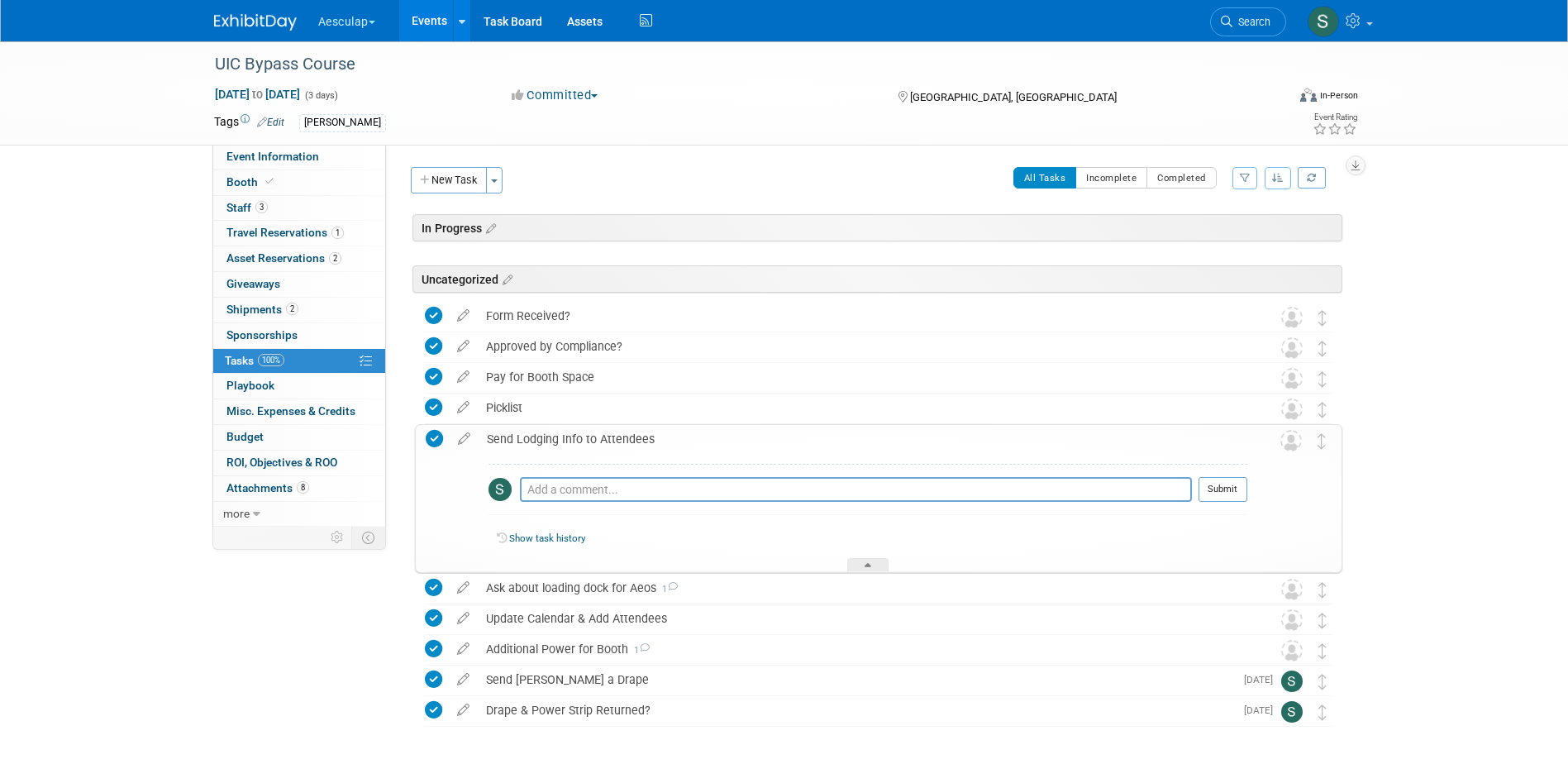
click at [585, 439] on div "Send Lodging Info to Attendees" at bounding box center [862, 439] width 769 height 28
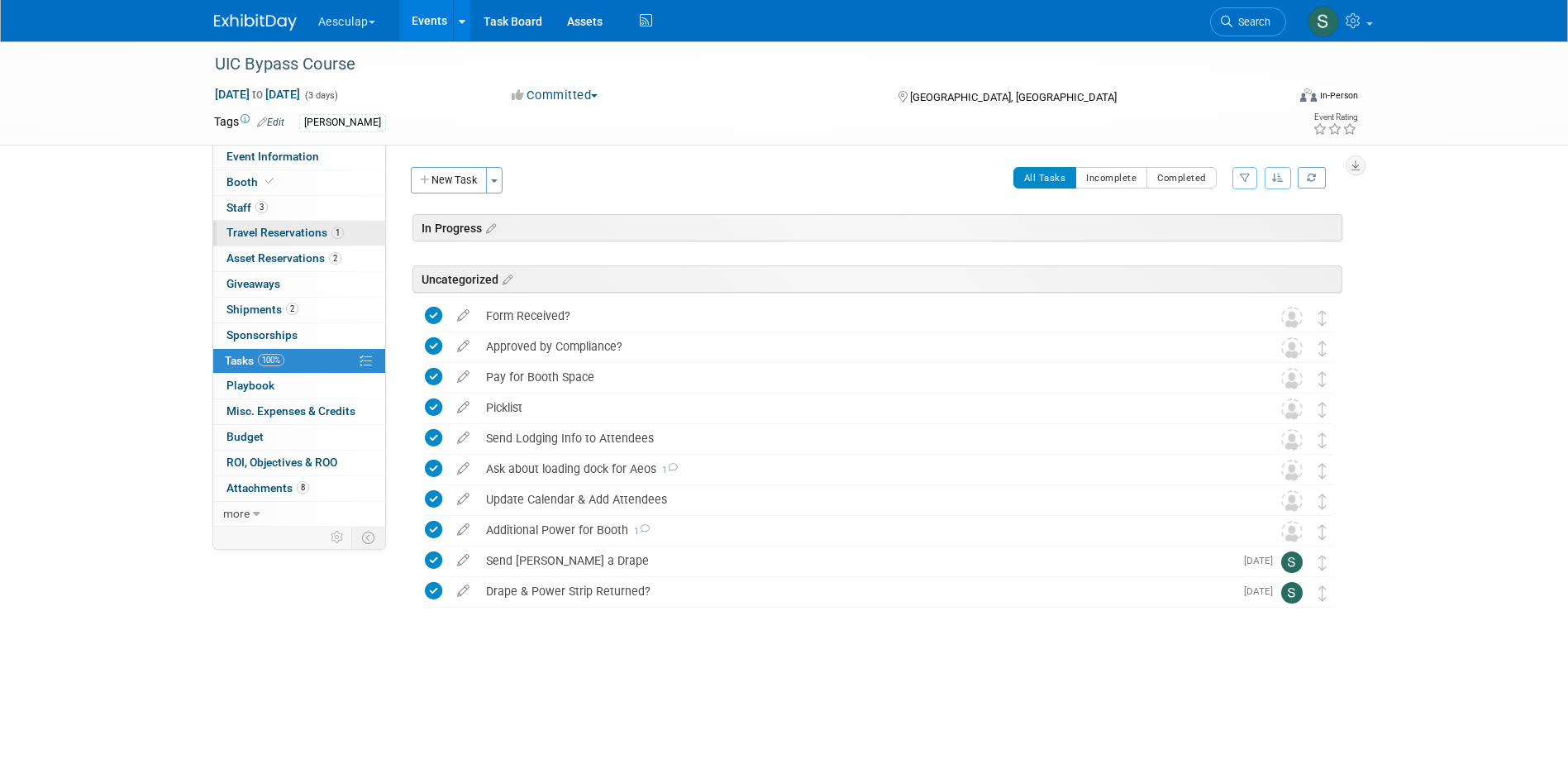
click at [256, 237] on span "Travel Reservations 1" at bounding box center [284, 232] width 117 height 14
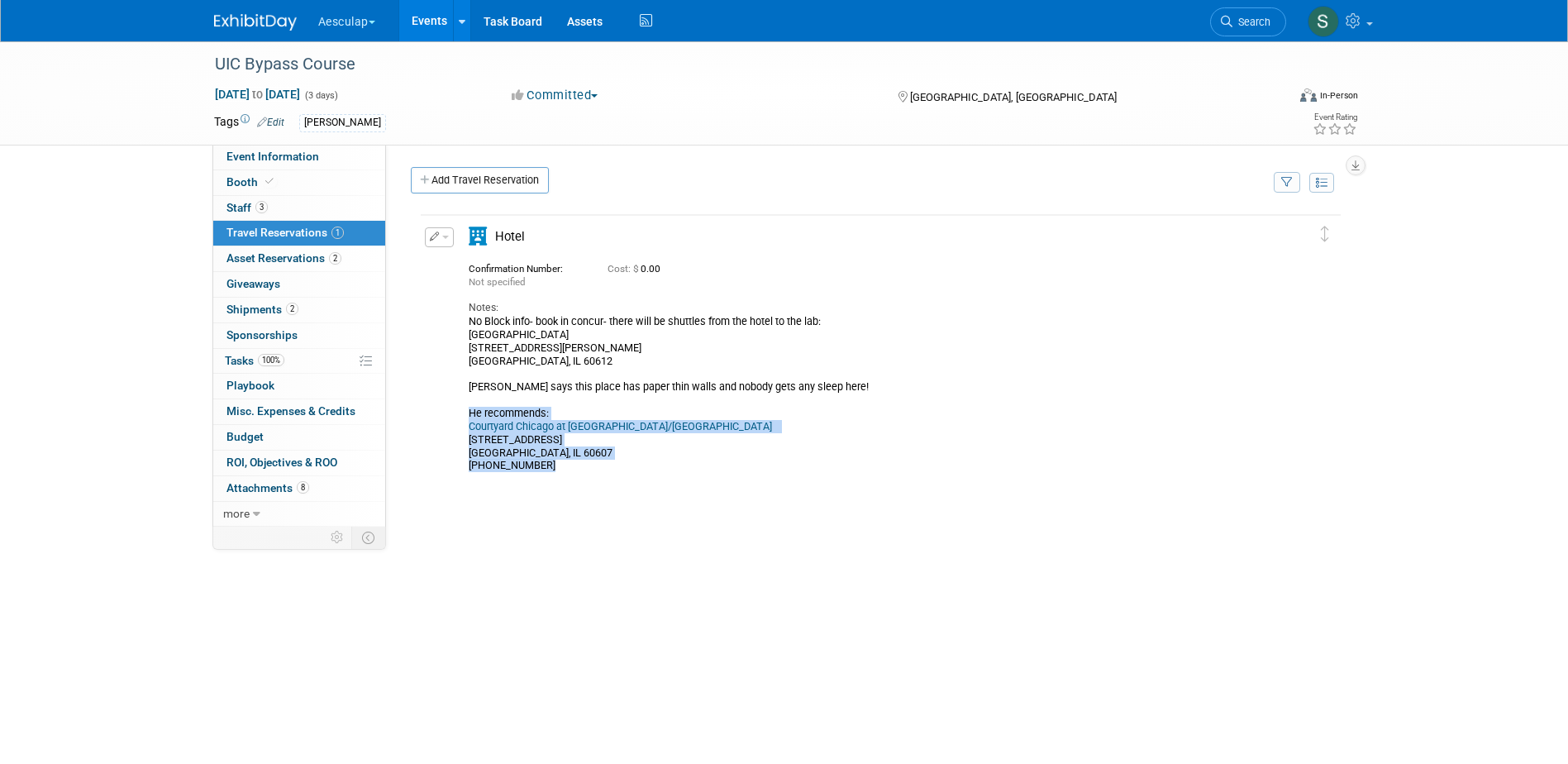
drag, startPoint x: 469, startPoint y: 414, endPoint x: 598, endPoint y: 473, distance: 141.9
click at [598, 472] on div "No Block info- book in concur- there will be shuttles from the hotel to the lab…" at bounding box center [867, 394] width 797 height 157
click at [1238, 30] on link "Search" at bounding box center [1248, 22] width 76 height 29
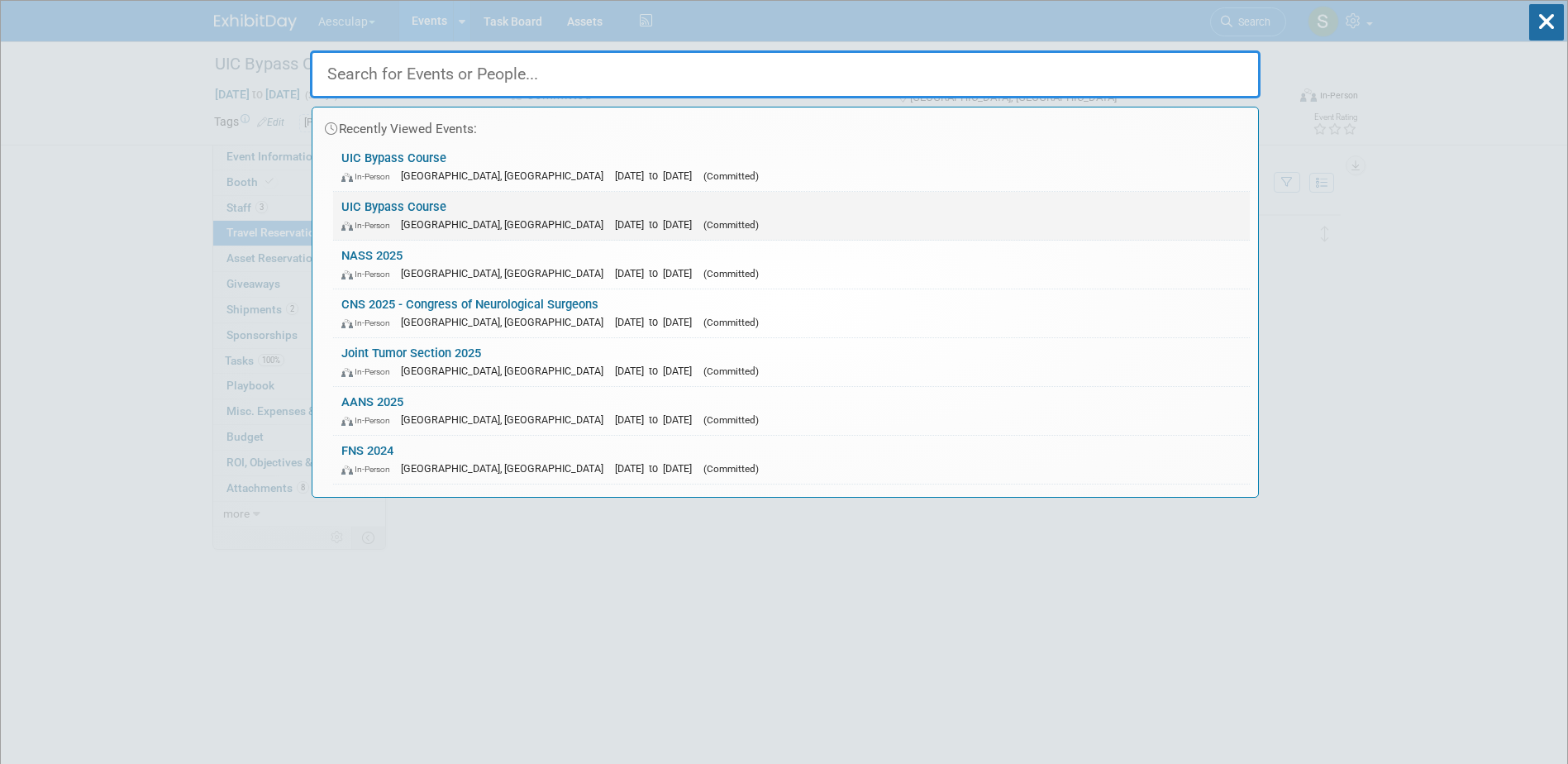
click at [420, 207] on link "UIC Bypass Course In-Person Chicago, IL Nov 12, 2025 to Nov 15, 2025 (Committed)" at bounding box center [792, 216] width 916 height 48
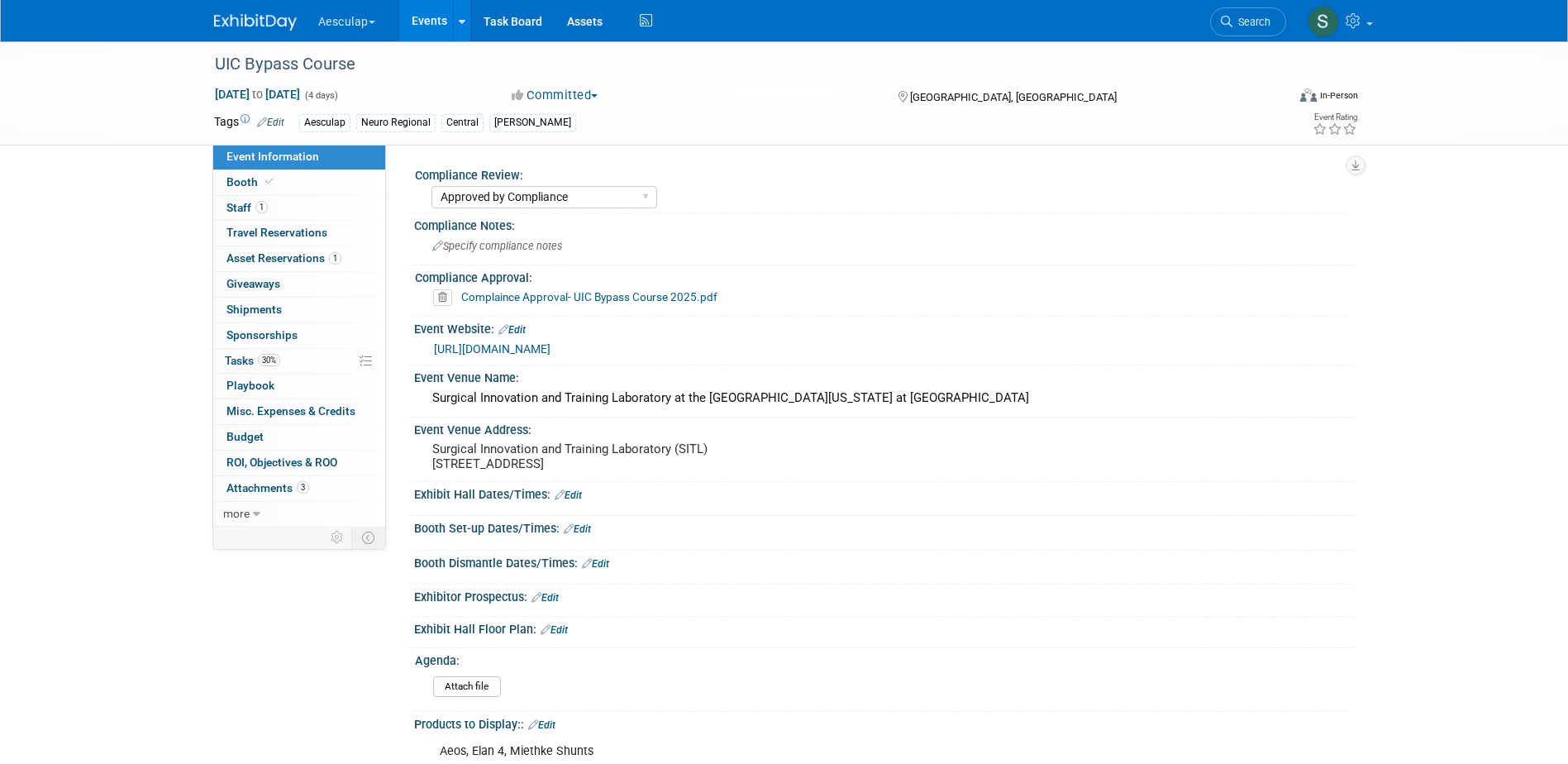
select select "Approved by Compliance"
select select "Neuro"
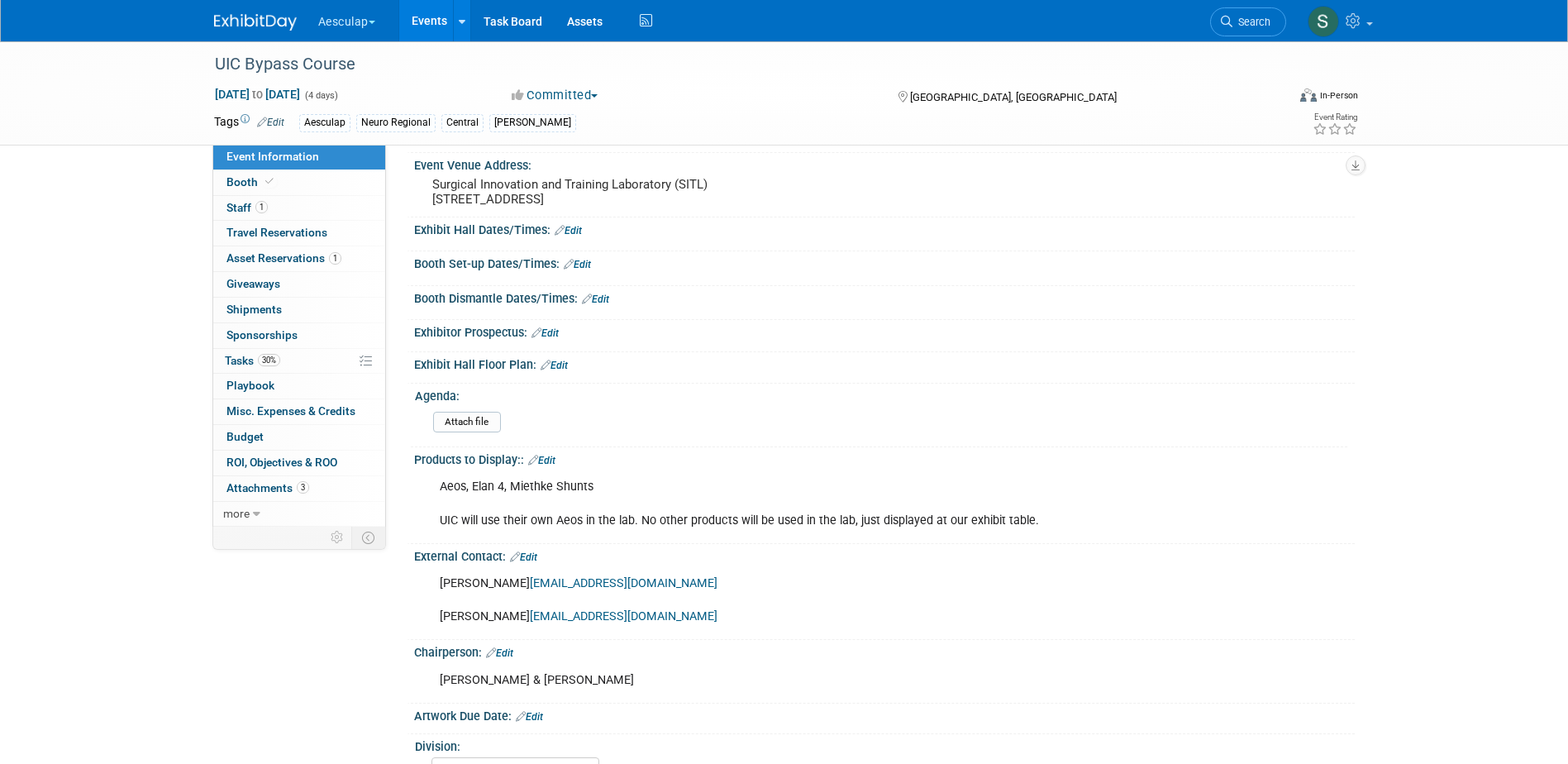
scroll to position [249, 0]
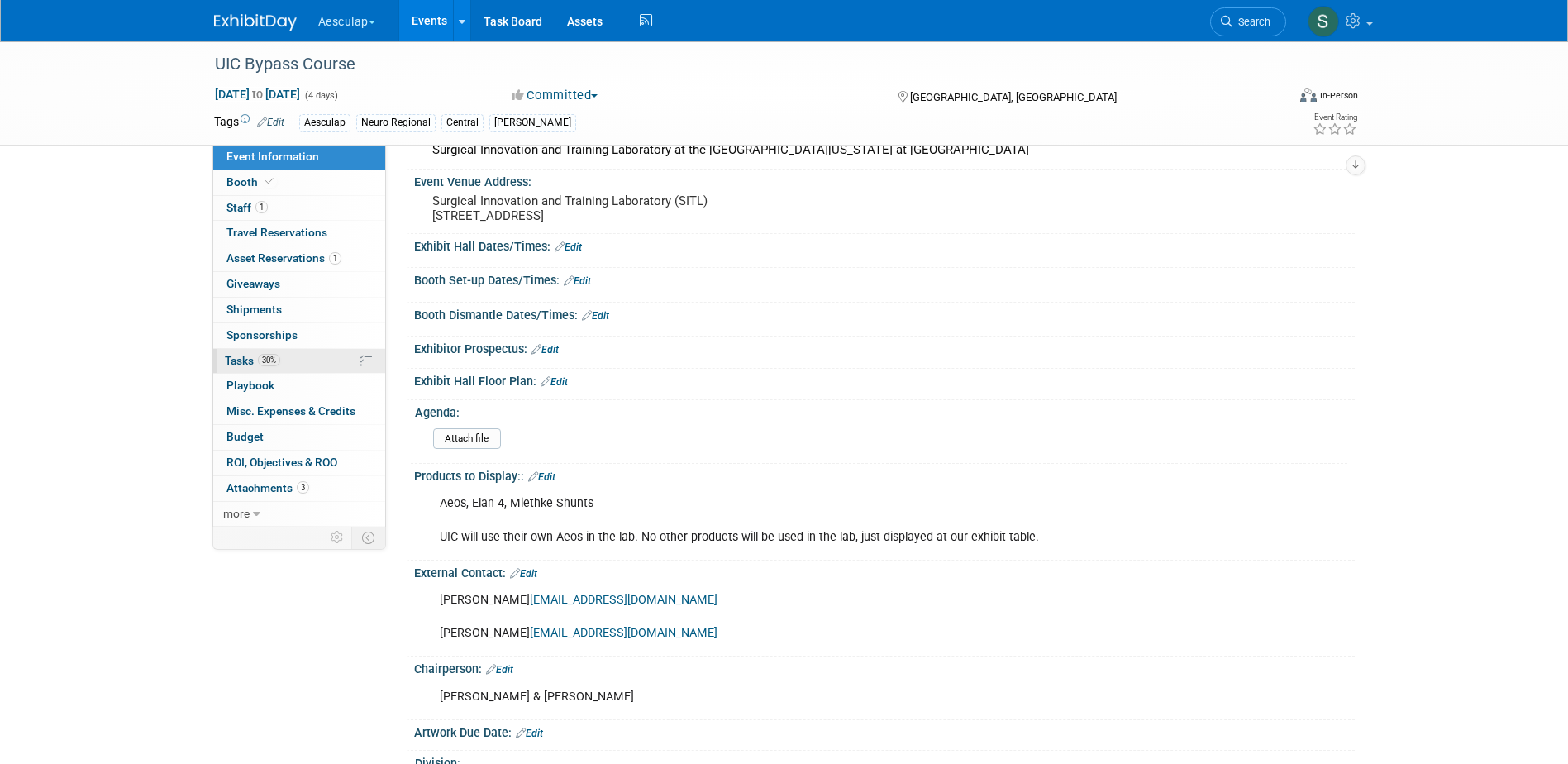
click at [236, 368] on link "30% Tasks 30%" at bounding box center [300, 362] width 172 height 25
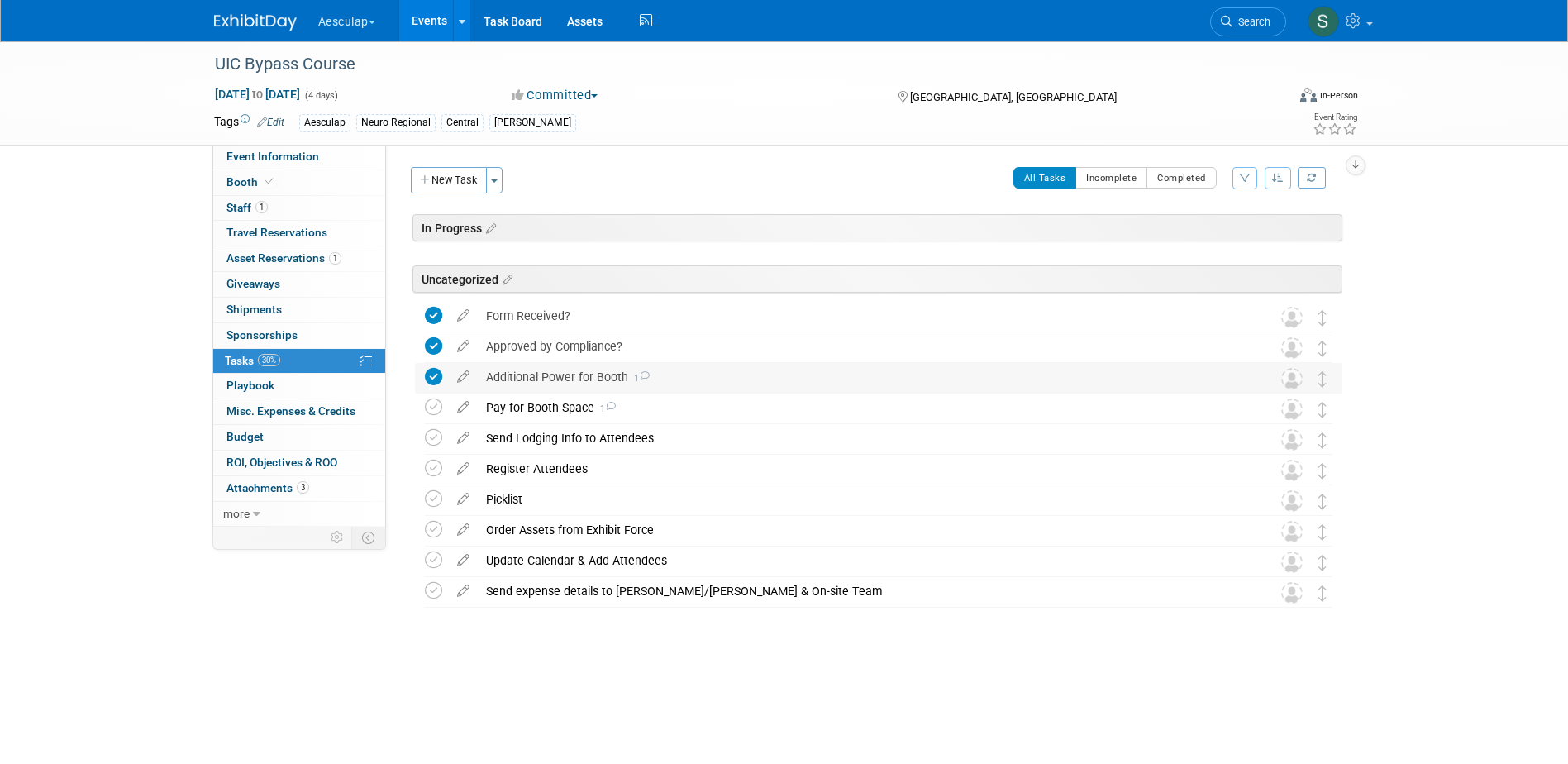
click at [569, 383] on div "Additional Power for Booth 1" at bounding box center [862, 376] width 770 height 28
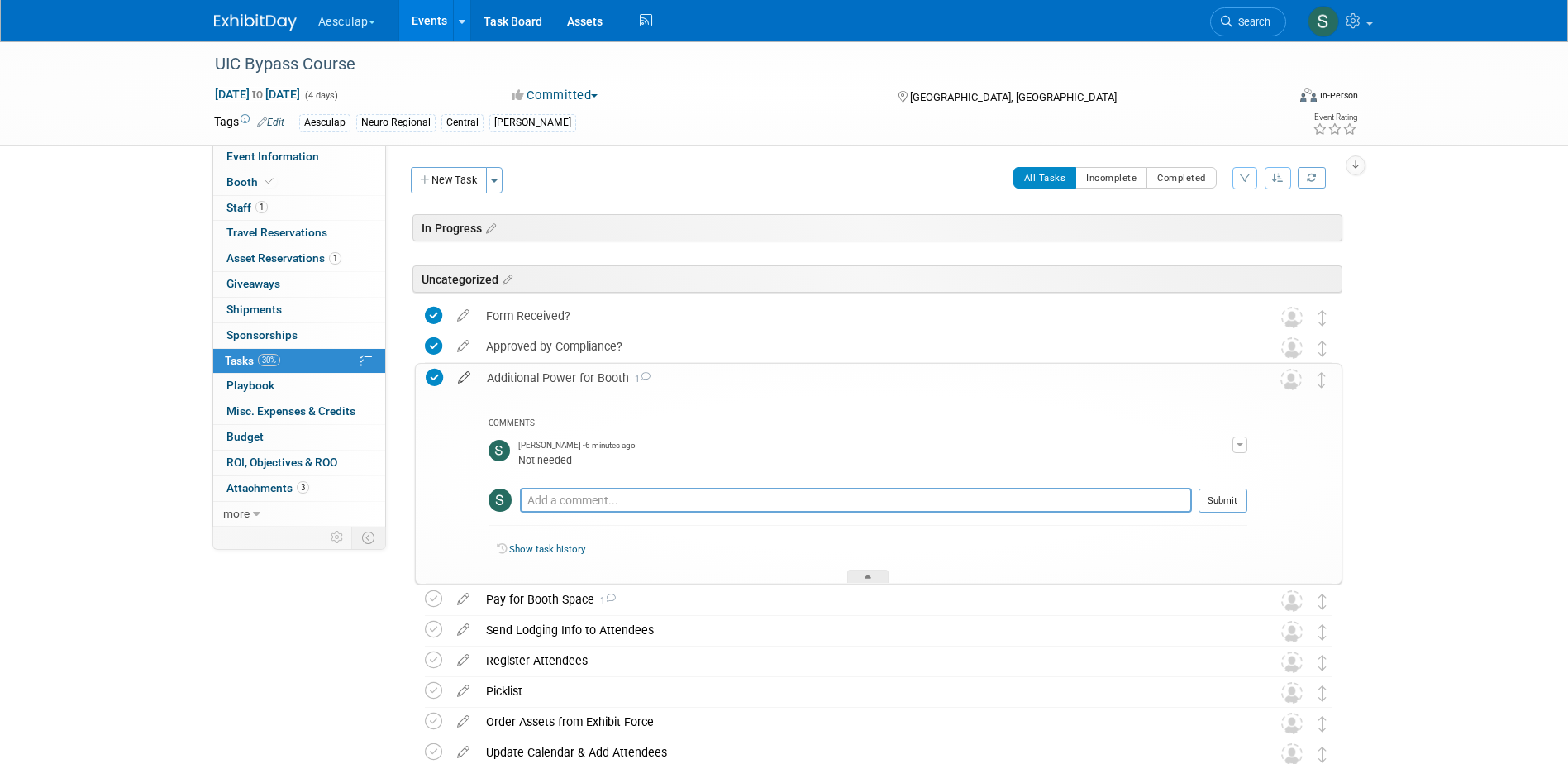
click at [467, 379] on icon at bounding box center [464, 373] width 29 height 20
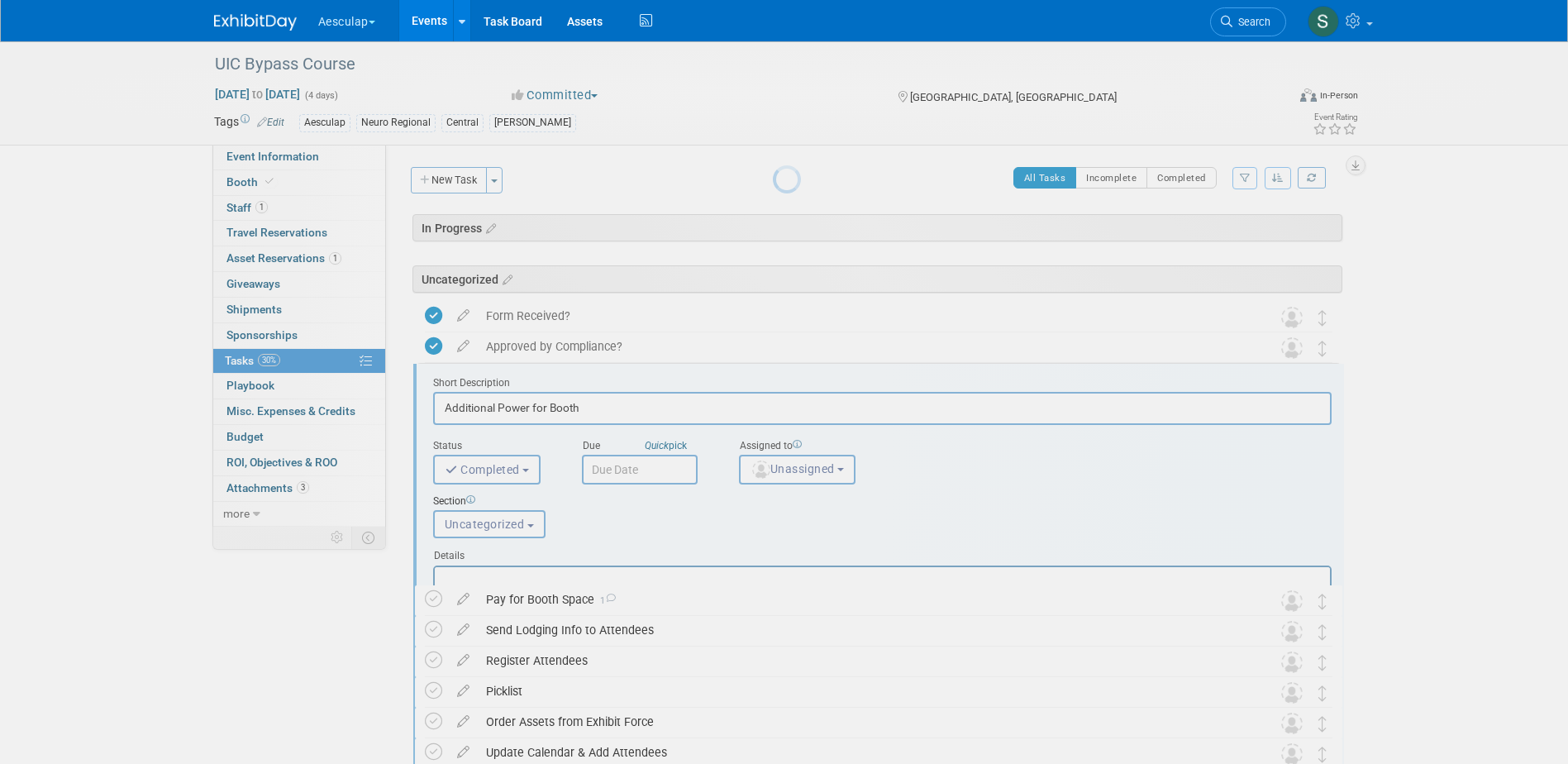
click at [773, 380] on div at bounding box center [785, 382] width 23 height 764
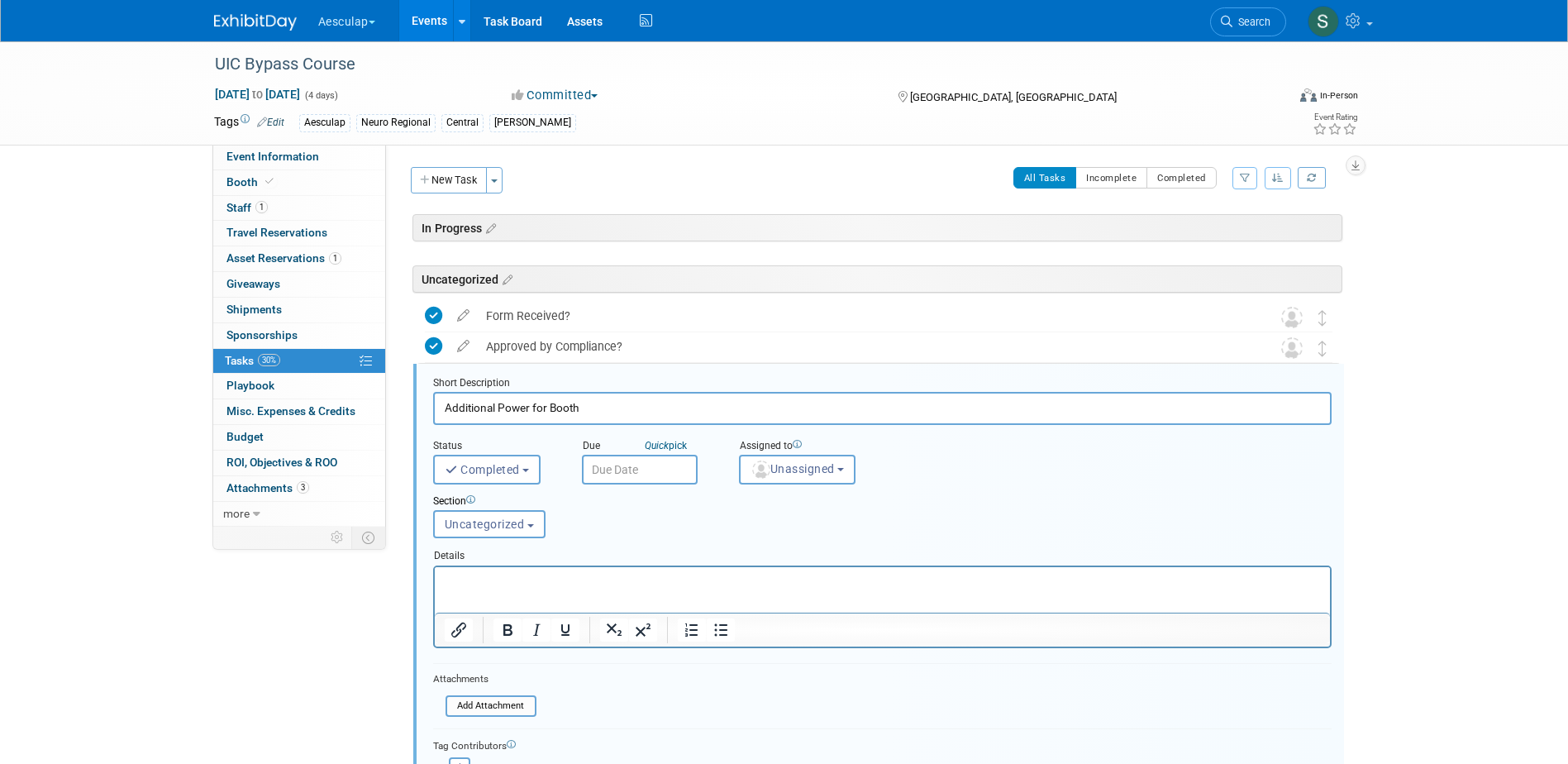
scroll to position [122, 0]
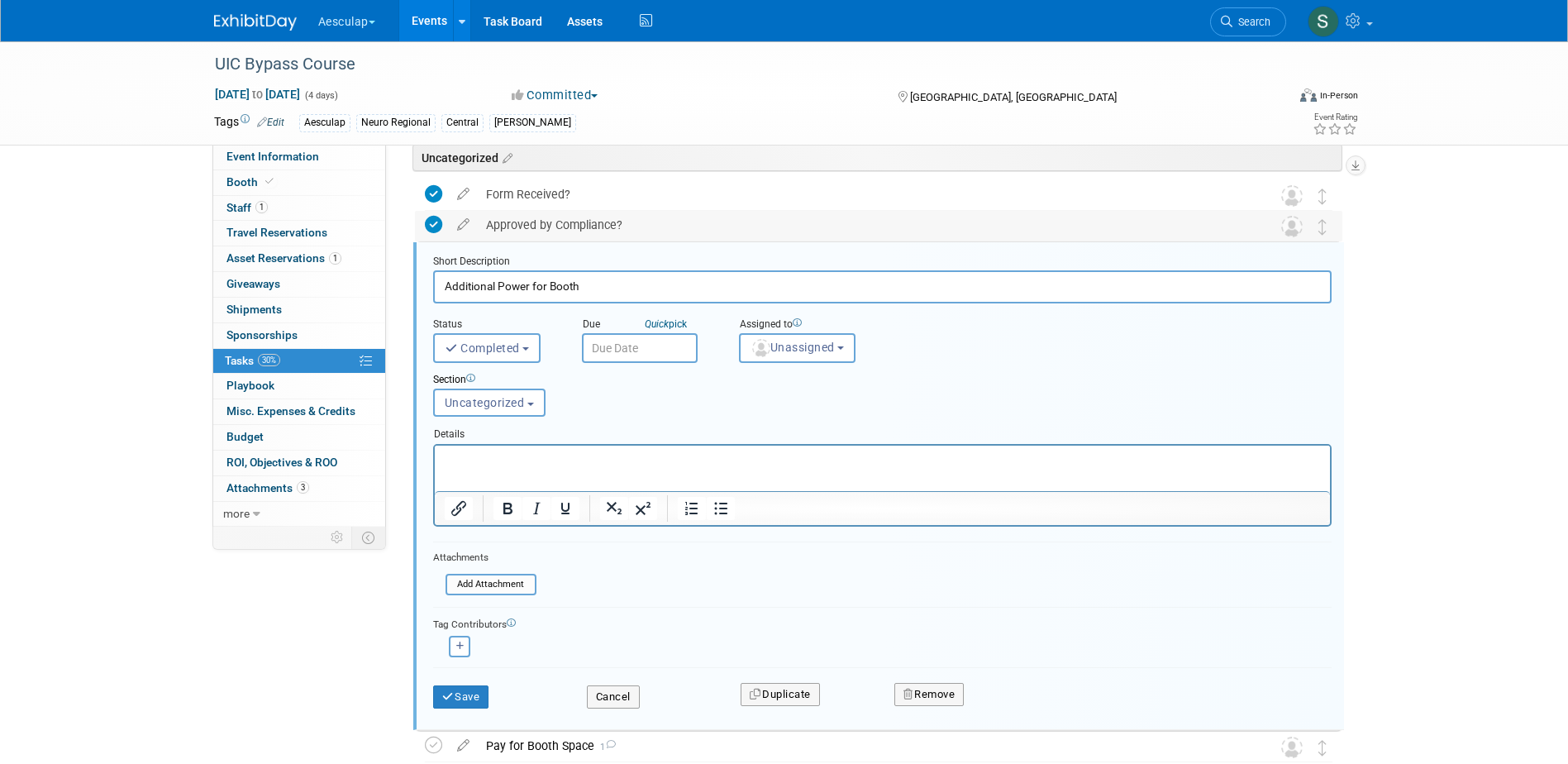
click at [431, 228] on icon at bounding box center [434, 224] width 17 height 17
click at [426, 220] on icon at bounding box center [434, 224] width 17 height 17
click at [538, 227] on div "Approved by Compliance?" at bounding box center [862, 224] width 770 height 28
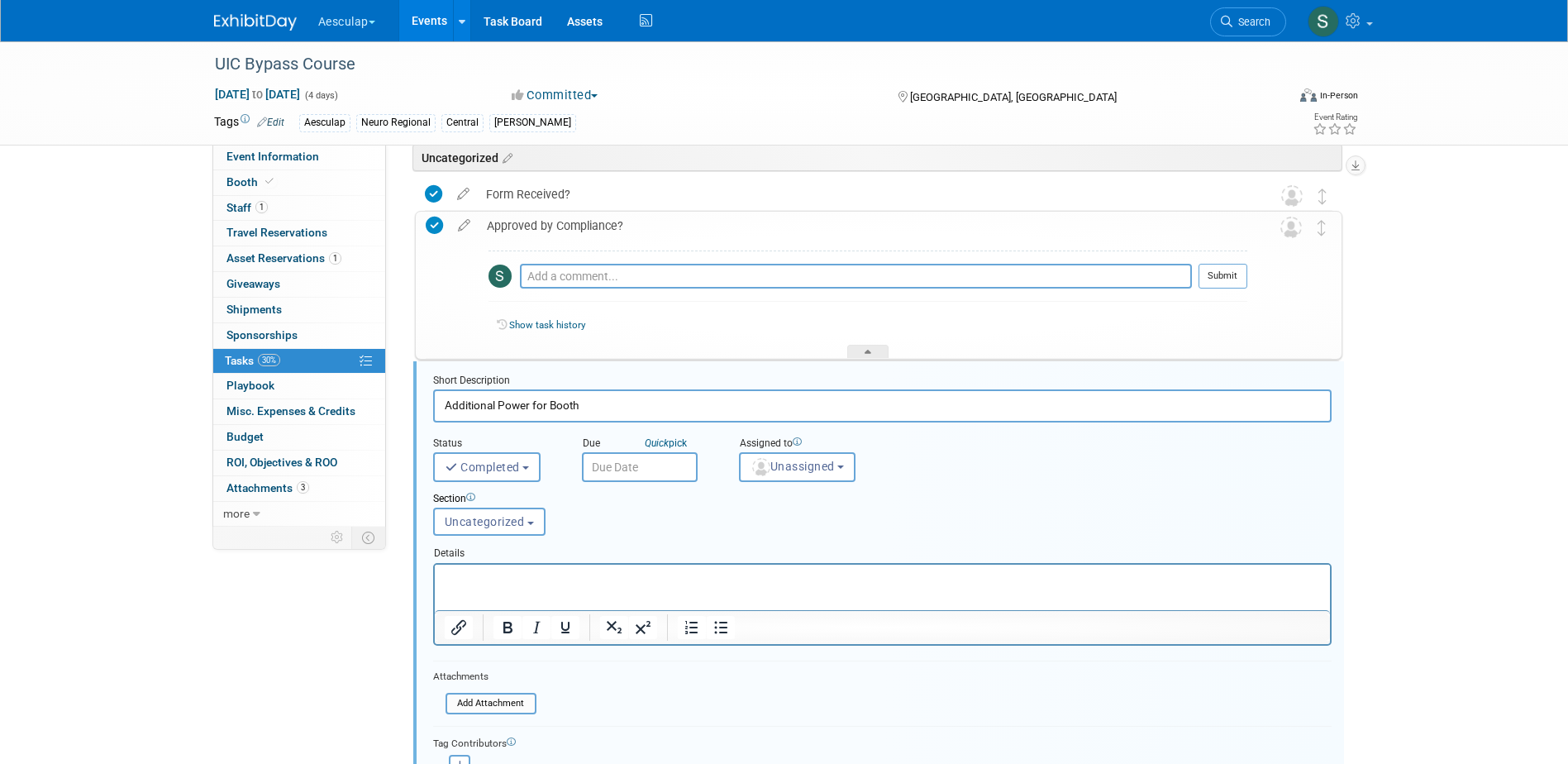
click at [533, 226] on div "Approved by Compliance?" at bounding box center [862, 225] width 769 height 28
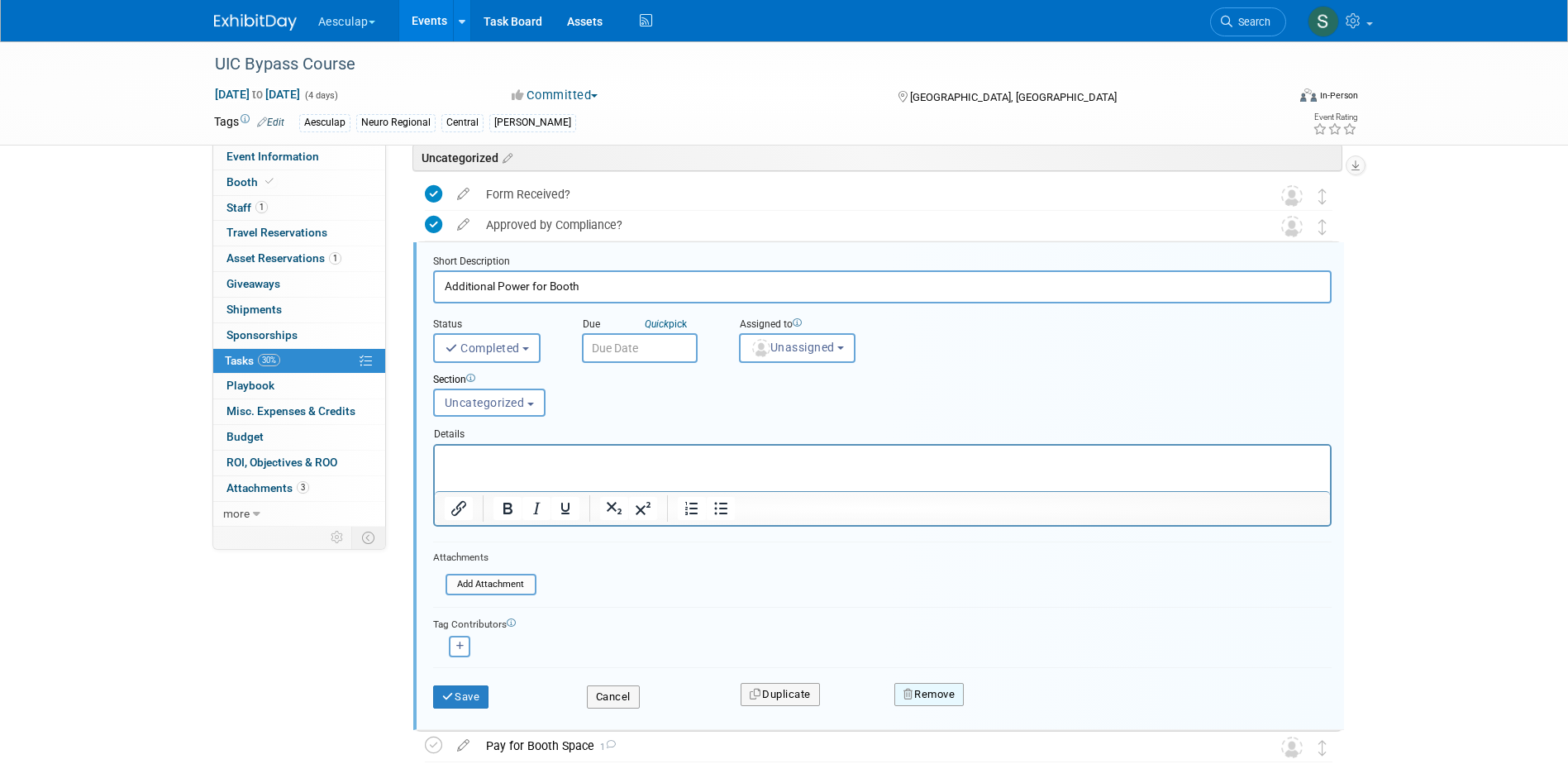
click at [918, 688] on button "Remove" at bounding box center [929, 694] width 71 height 23
click at [1071, 710] on link "No" at bounding box center [1075, 707] width 43 height 26
click at [621, 700] on button "Cancel" at bounding box center [613, 697] width 53 height 23
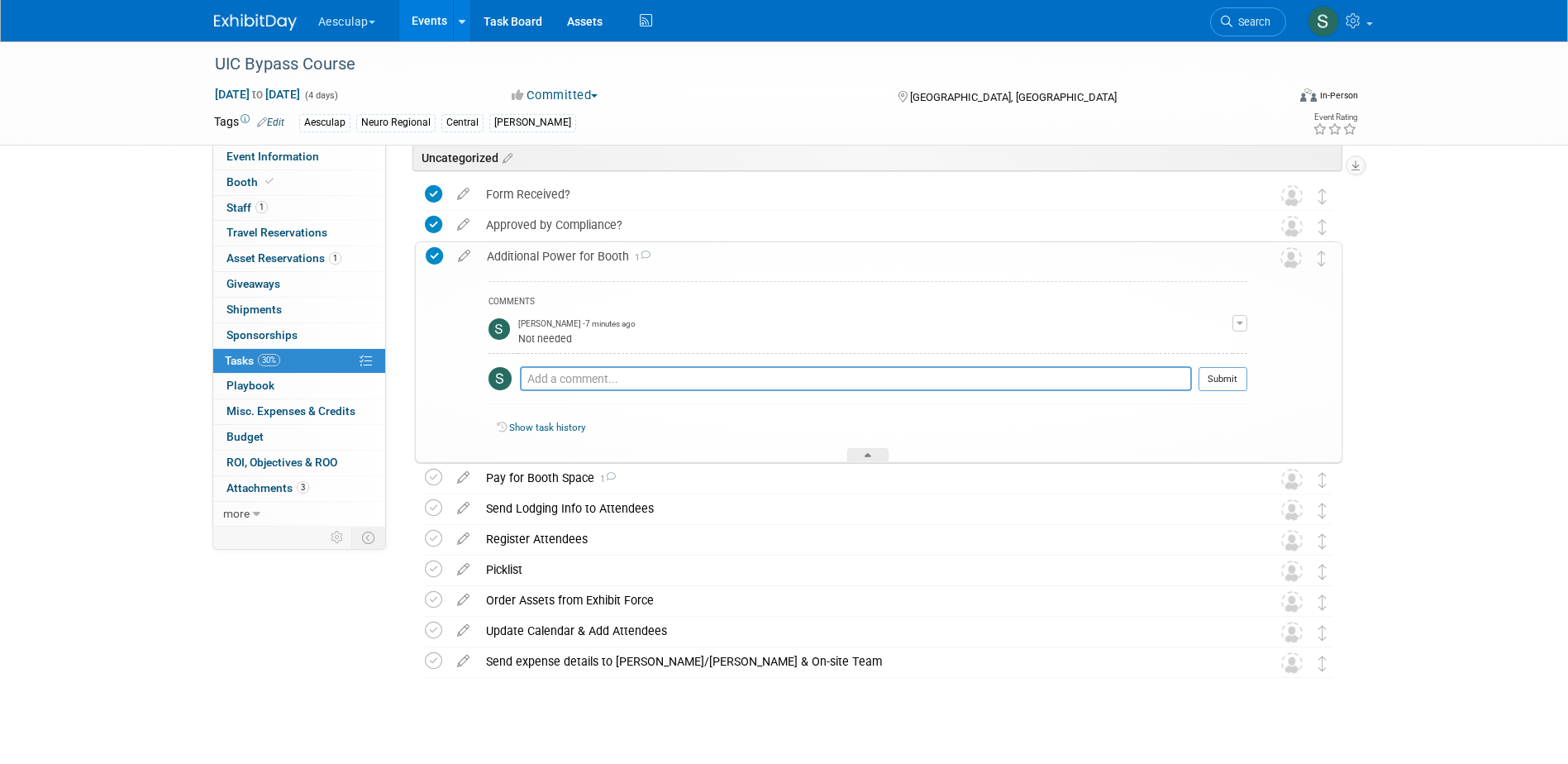
click at [1234, 326] on button "button" at bounding box center [1239, 323] width 15 height 16
drag, startPoint x: 1158, startPoint y: 366, endPoint x: 1139, endPoint y: 373, distance: 20.2
click at [1157, 367] on button "Remove" at bounding box center [1160, 369] width 72 height 22
drag, startPoint x: 1150, startPoint y: 433, endPoint x: 882, endPoint y: 407, distance: 269.3
click at [1149, 434] on link "Yes" at bounding box center [1143, 438] width 48 height 26
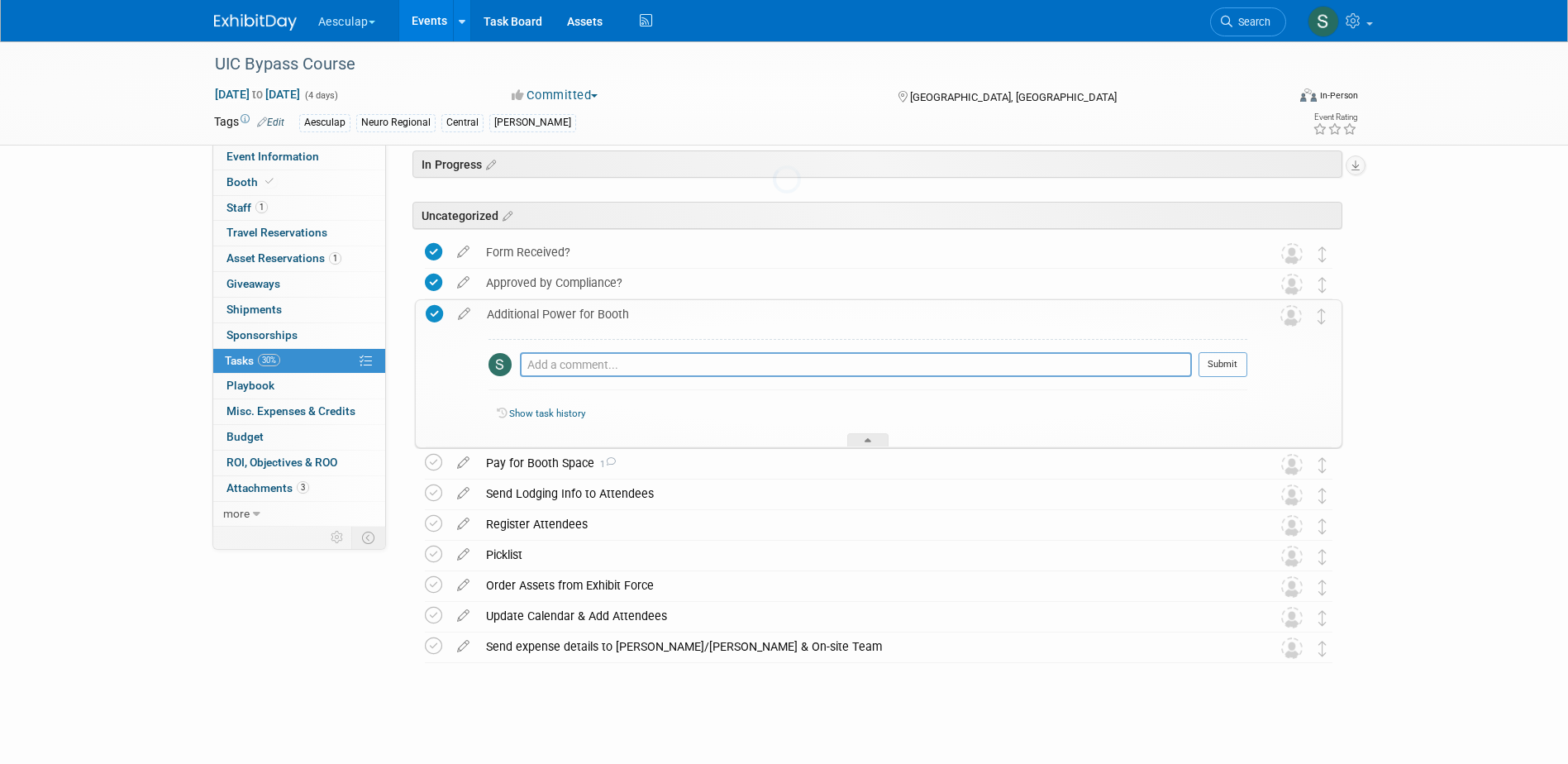
scroll to position [64, 0]
click at [440, 316] on icon at bounding box center [434, 314] width 17 height 17
click at [597, 313] on div "Additional Power for Booth" at bounding box center [862, 313] width 769 height 28
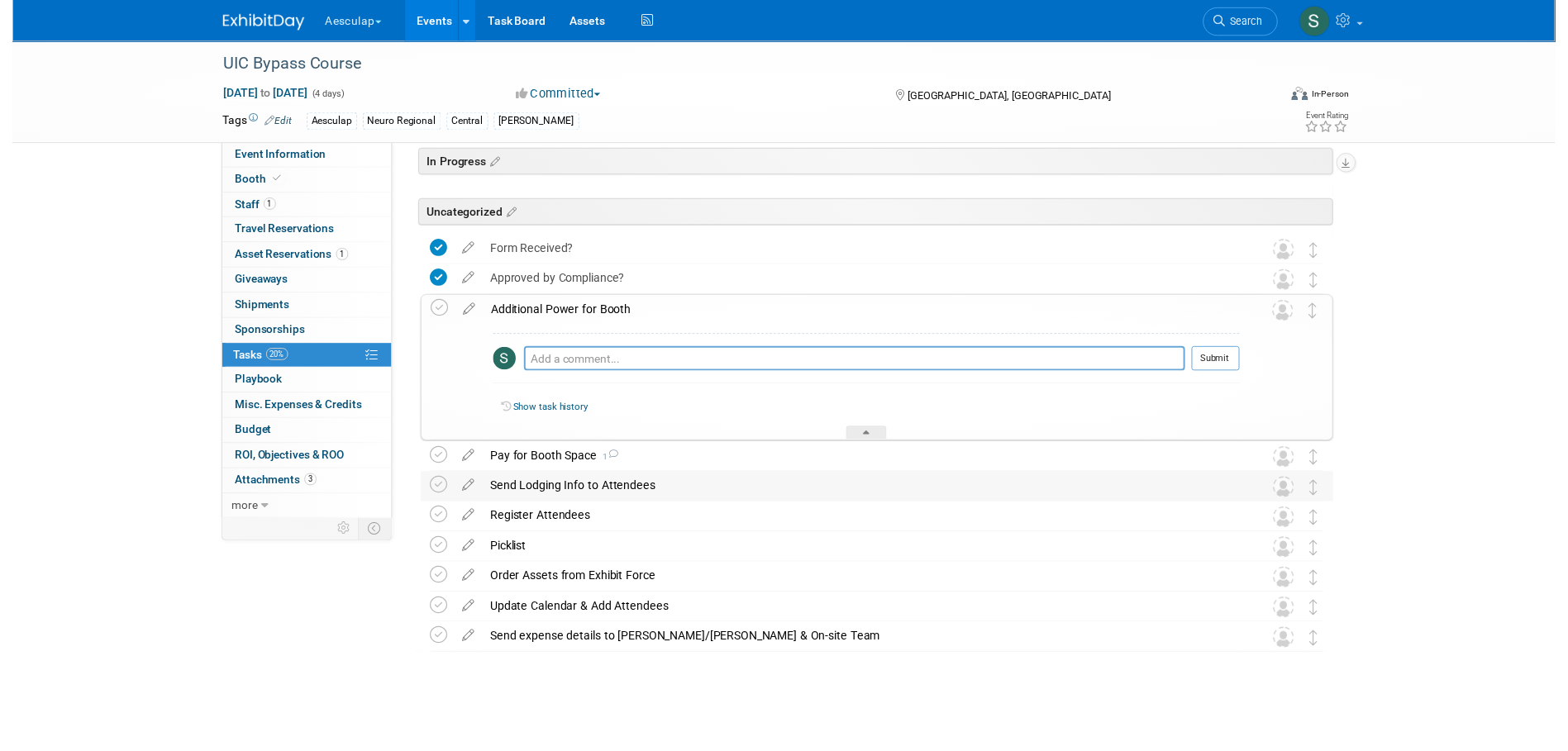
scroll to position [0, 0]
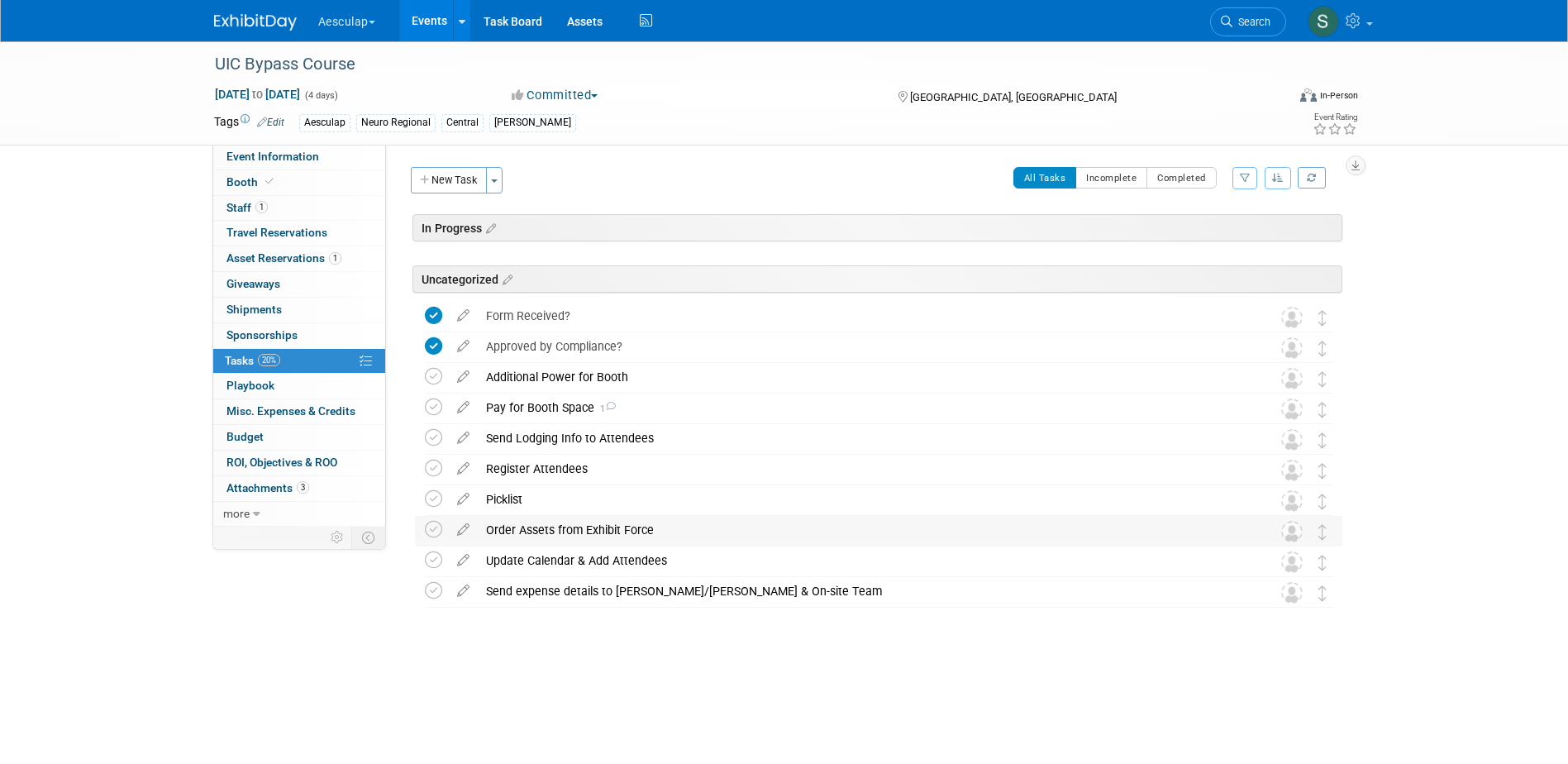
click at [572, 534] on div "Order Assets from Exhibit Force" at bounding box center [862, 530] width 770 height 28
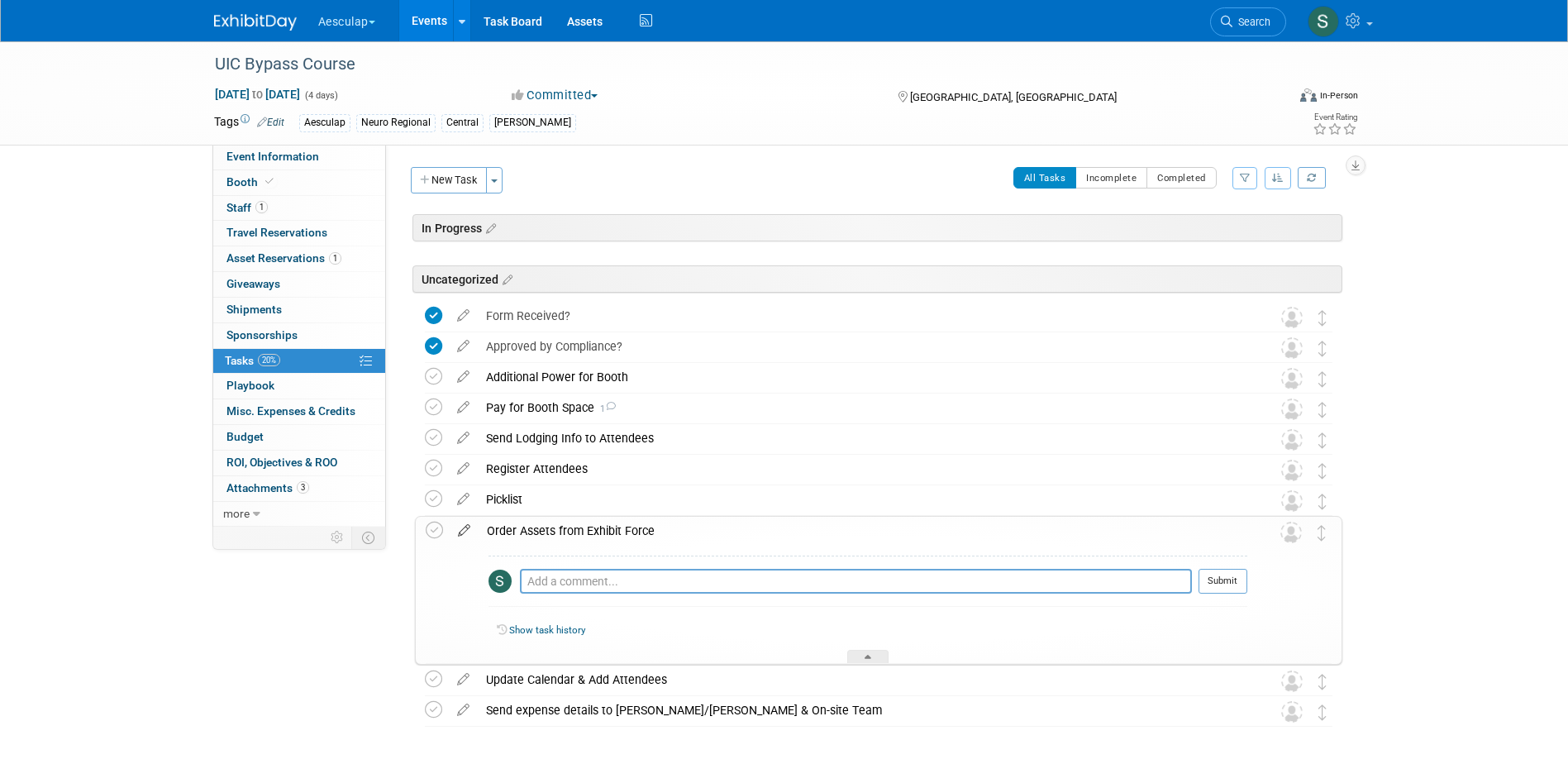
click at [464, 531] on icon at bounding box center [464, 526] width 29 height 20
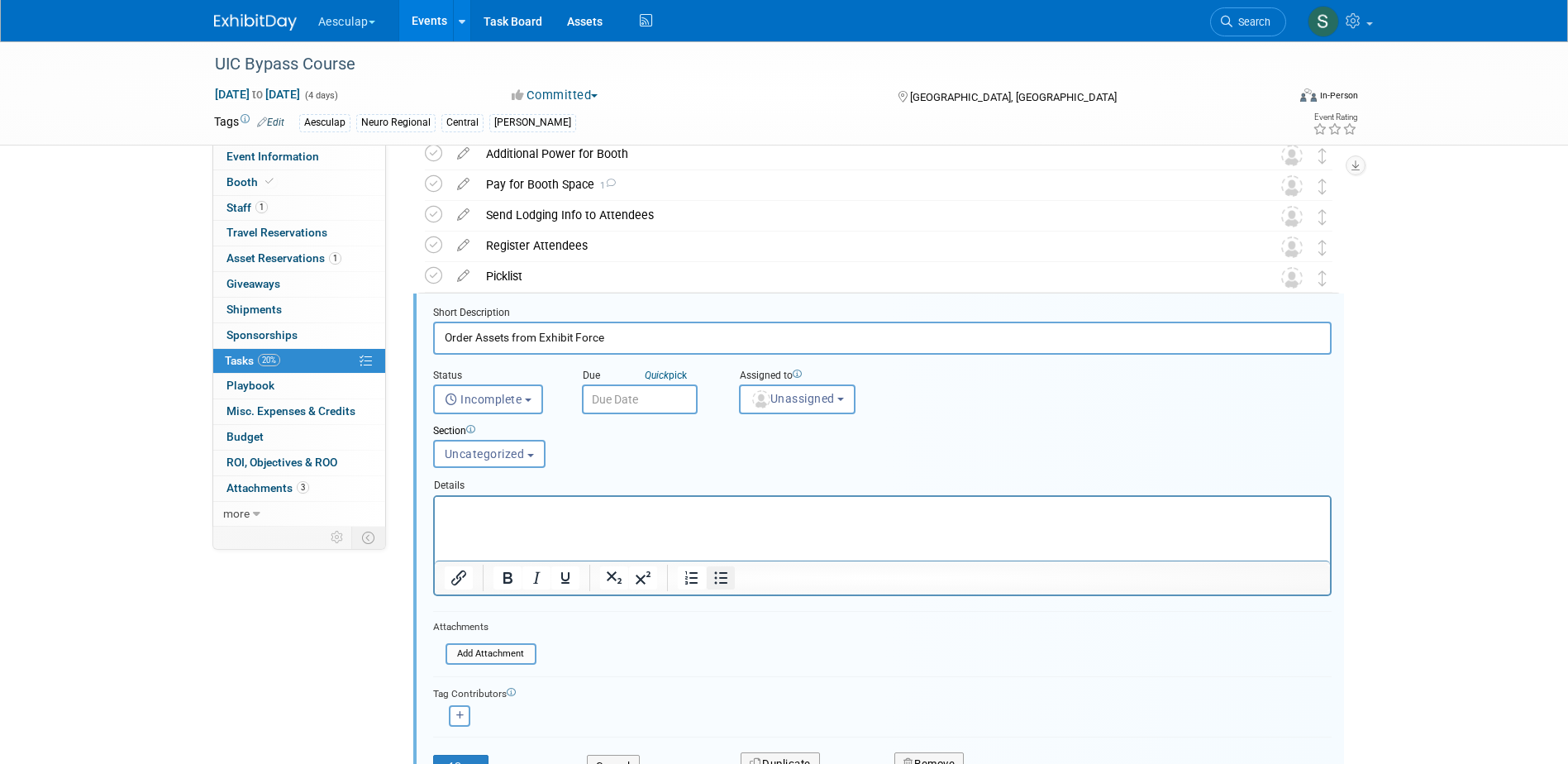
scroll to position [275, 0]
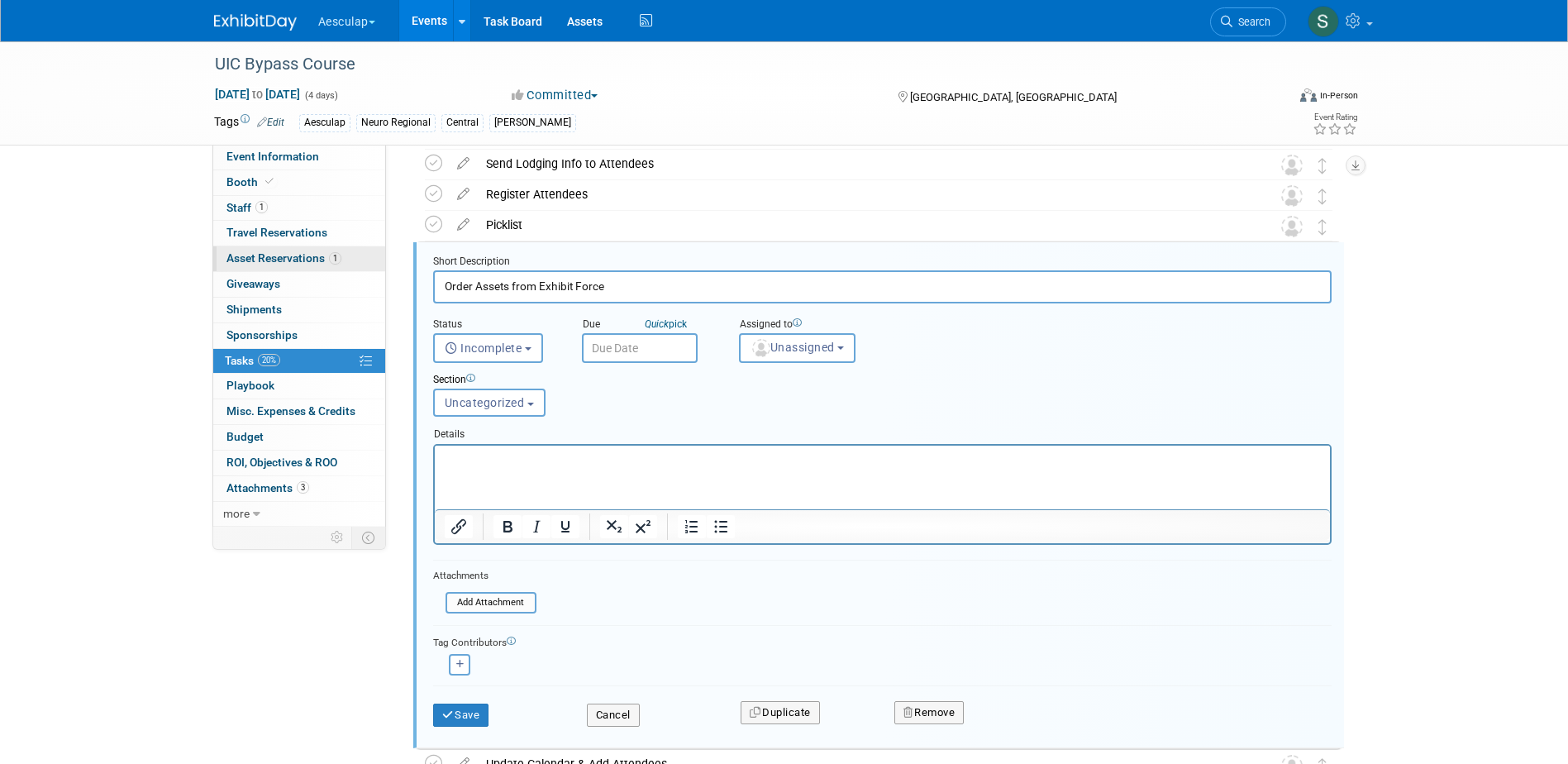
drag, startPoint x: 612, startPoint y: 288, endPoint x: 236, endPoint y: 268, distance: 376.5
click at [212, 258] on div "Event Information Event Info Booth Booth 1 Staff 1 Staff 0 Travel Reservations …" at bounding box center [785, 323] width 1166 height 1112
type input "Send [PERSON_NAME] a Drape"
drag, startPoint x: 799, startPoint y: 349, endPoint x: 799, endPoint y: 367, distance: 18.0
click at [799, 352] on span "Unassigned" at bounding box center [792, 347] width 84 height 14
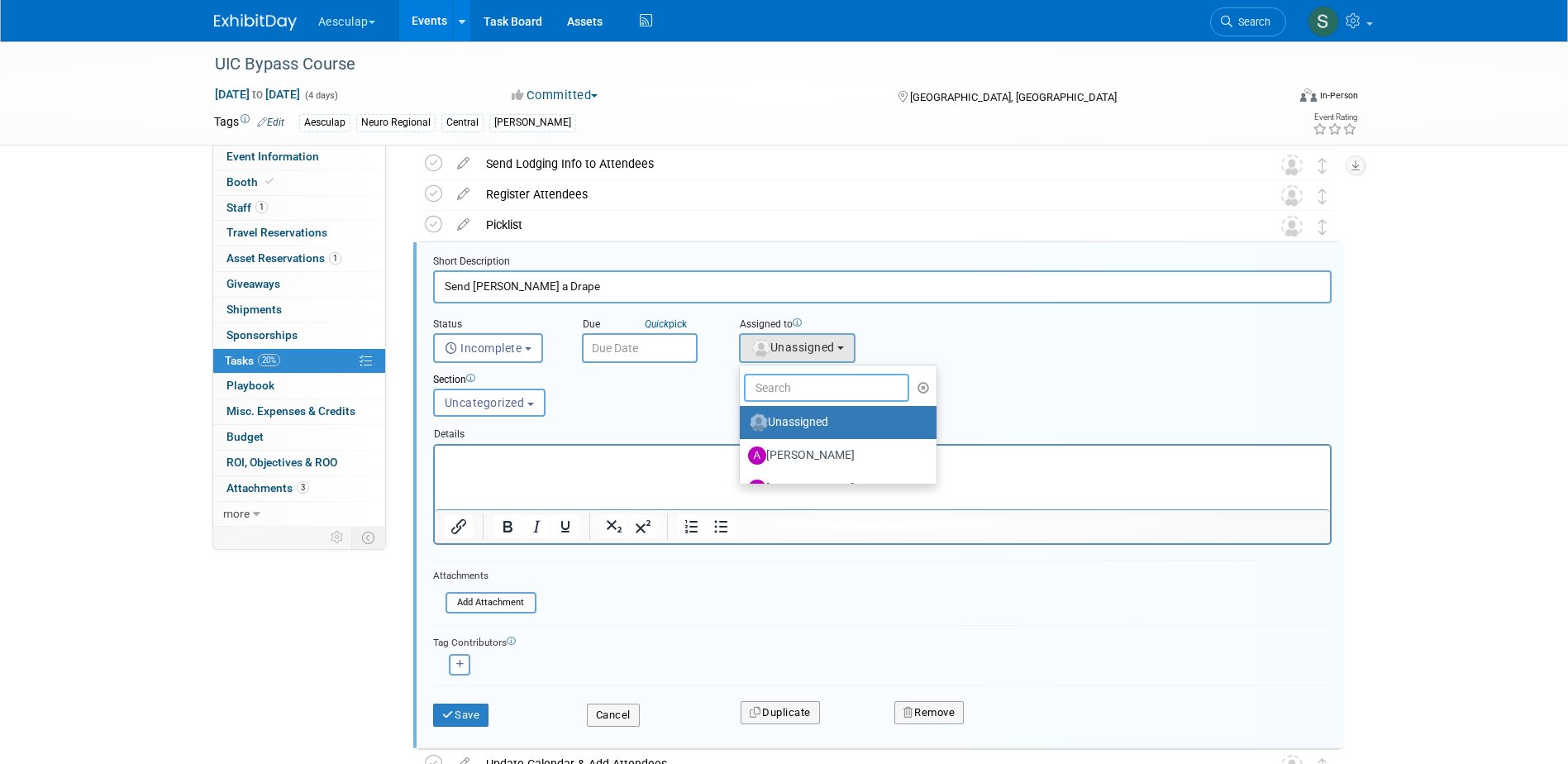
click at [793, 385] on input "text" at bounding box center [827, 388] width 165 height 28
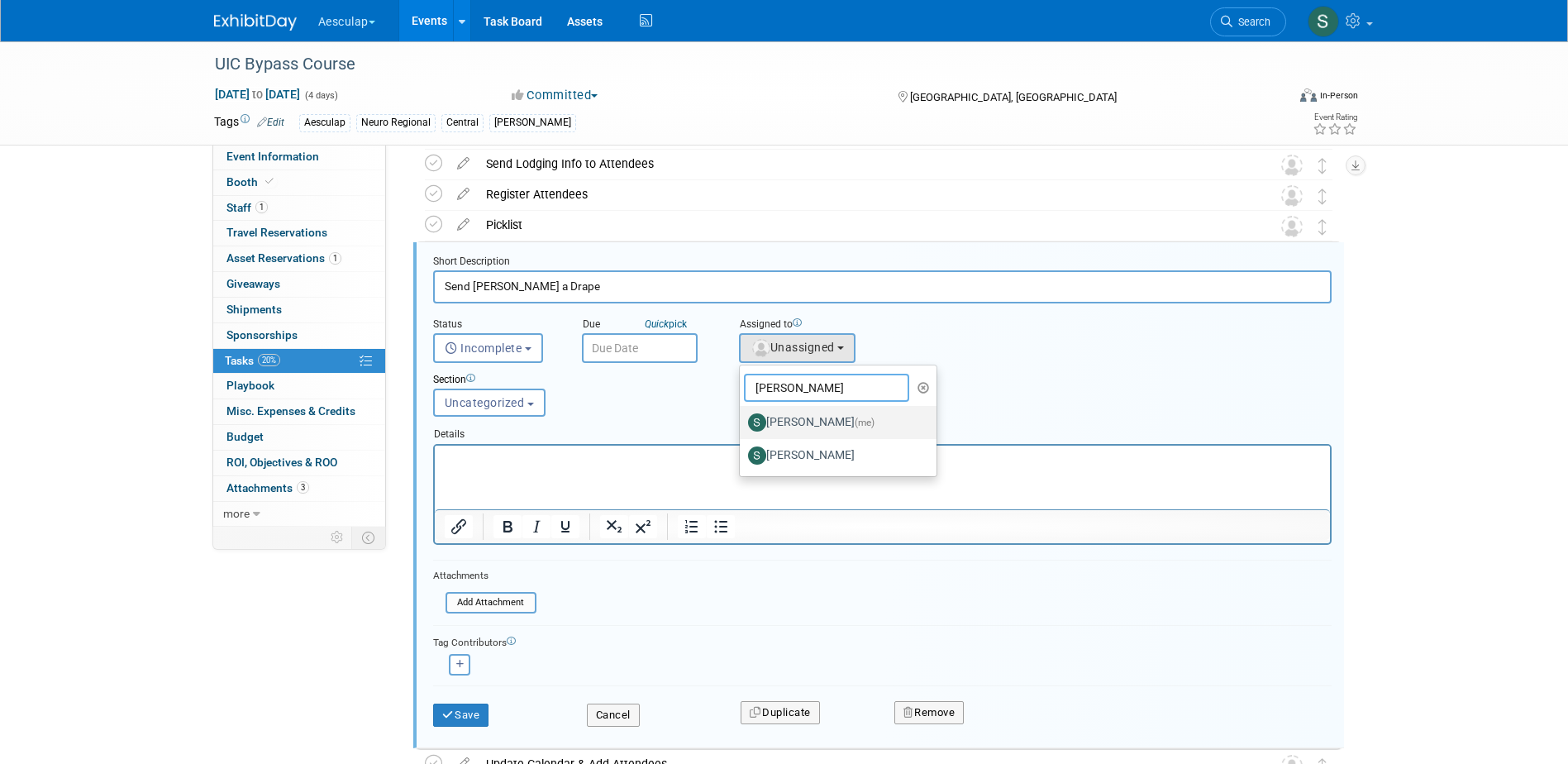
type input "sara"
click at [800, 429] on label "Sara Hurson (me)" at bounding box center [834, 422] width 173 height 26
click at [742, 426] on input "Sara Hurson (me)" at bounding box center [737, 420] width 11 height 11
select select "2fc0cac6-dd28-4ee9-b402-09a8be3e8049"
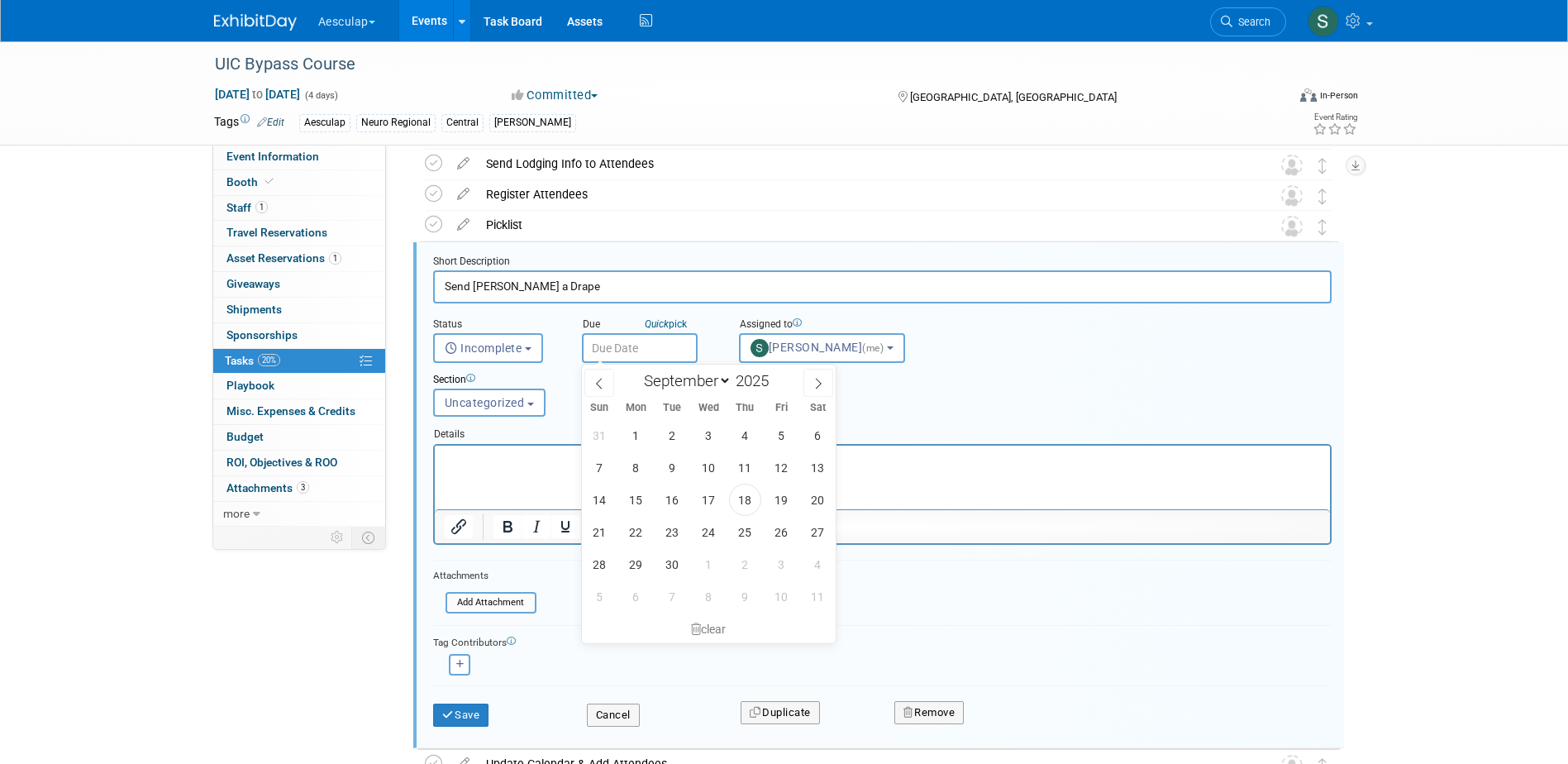
click at [616, 342] on input "text" at bounding box center [640, 348] width 116 height 30
click at [811, 381] on span at bounding box center [818, 382] width 30 height 28
click at [812, 386] on span at bounding box center [818, 382] width 30 height 28
select select "10"
click at [706, 469] on span "5" at bounding box center [709, 467] width 32 height 32
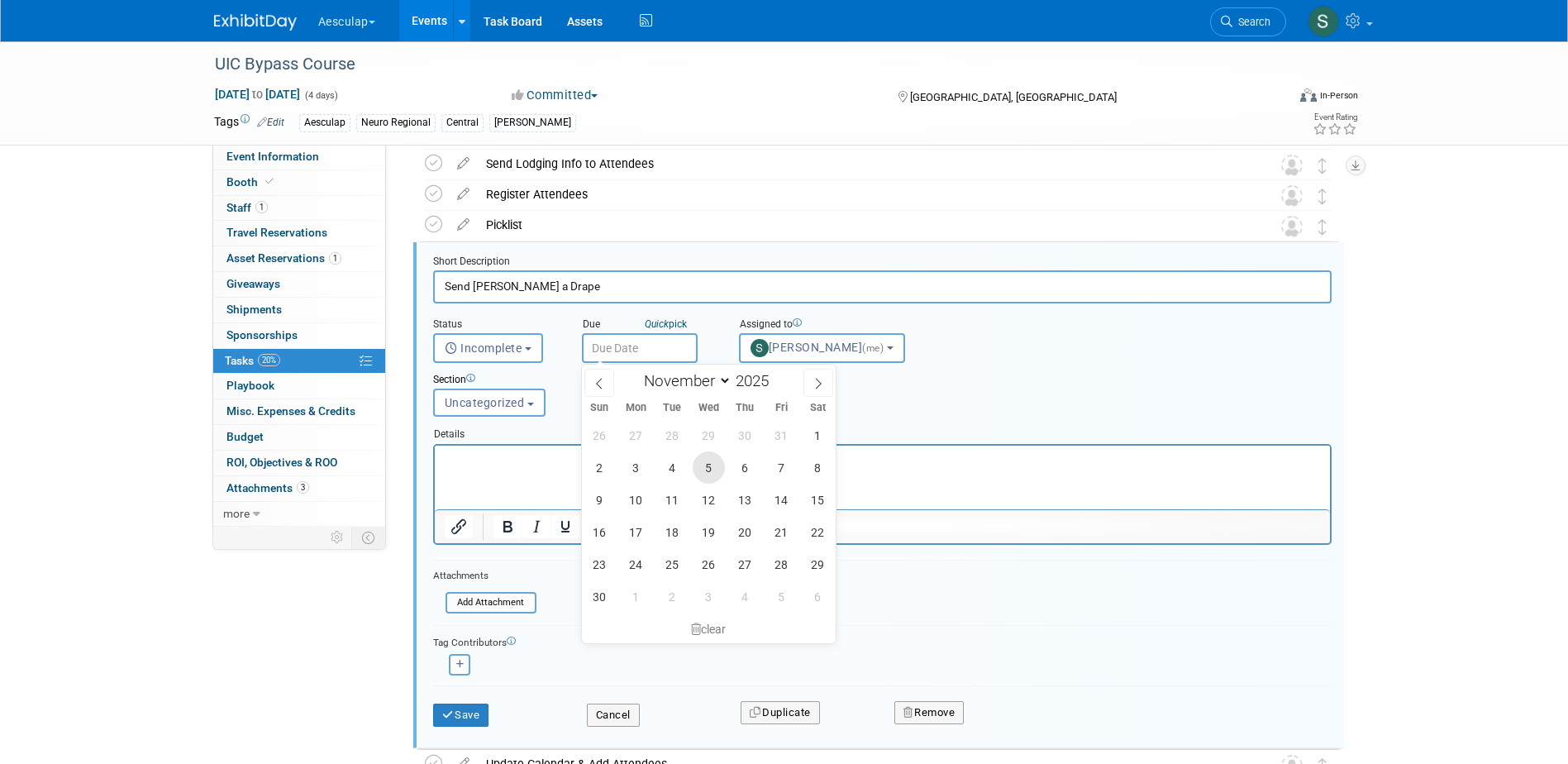
type input "Nov 5, 2025"
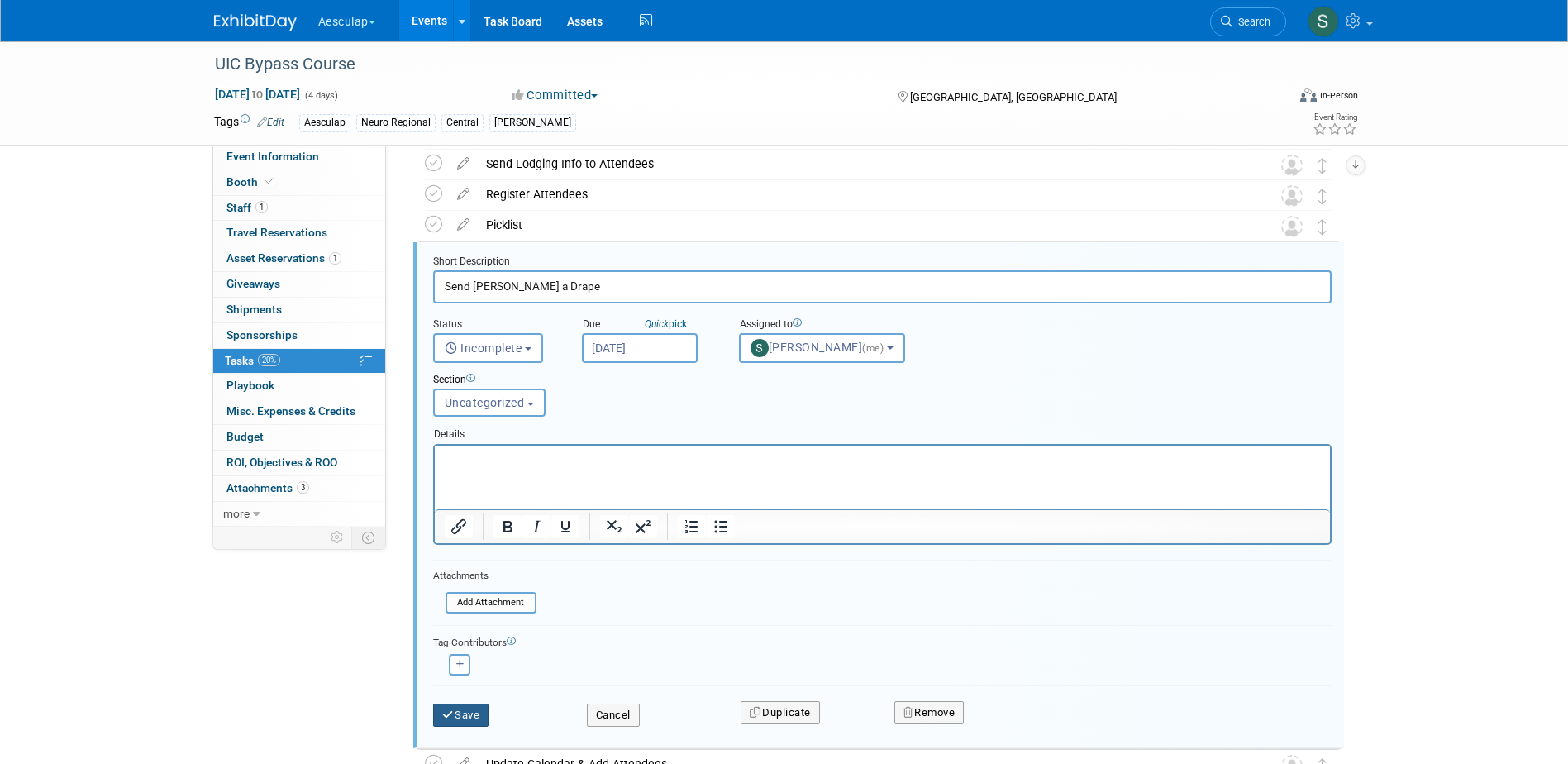
click at [453, 710] on icon "submit" at bounding box center [450, 715] width 14 height 11
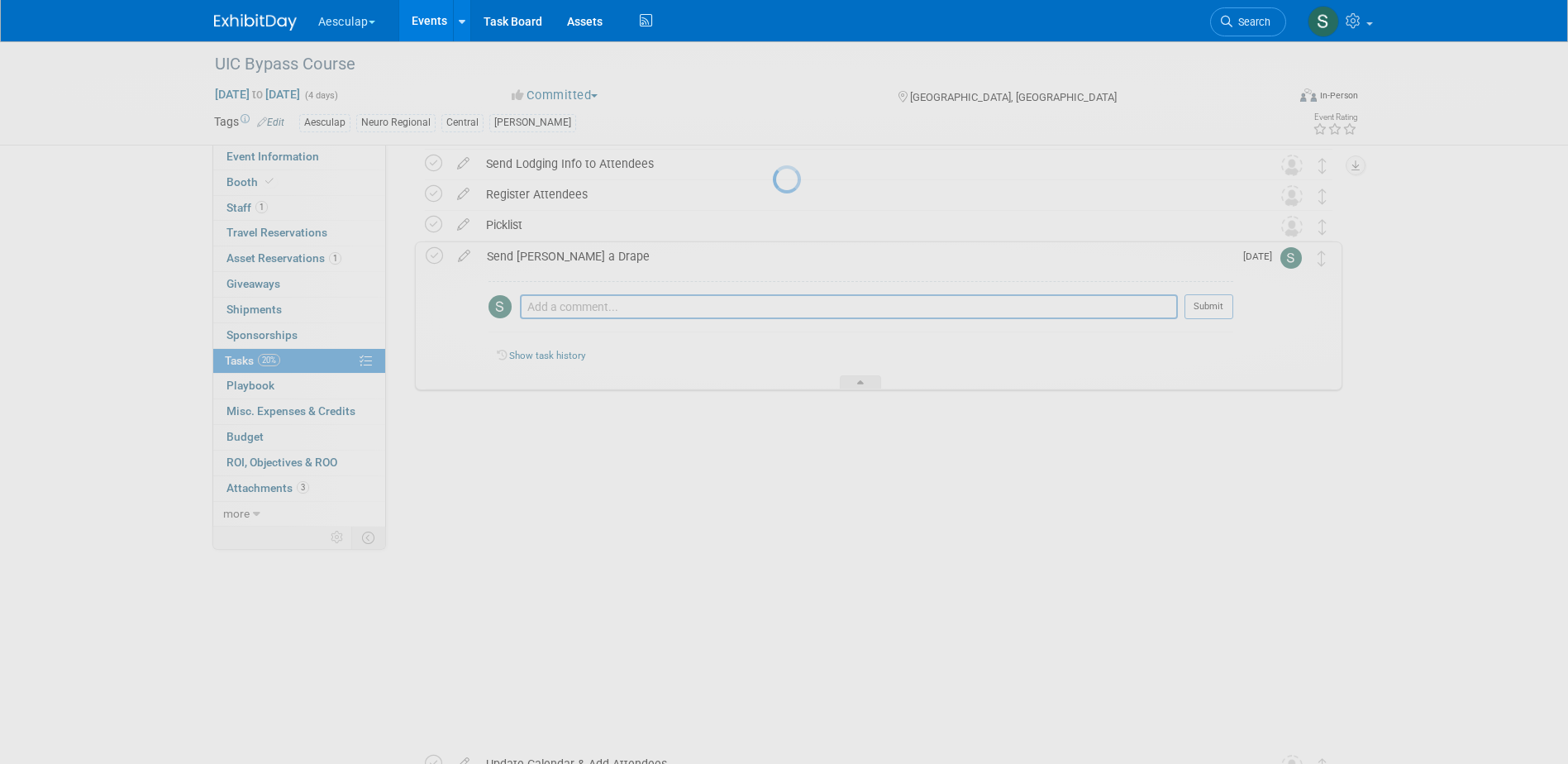
scroll to position [64, 0]
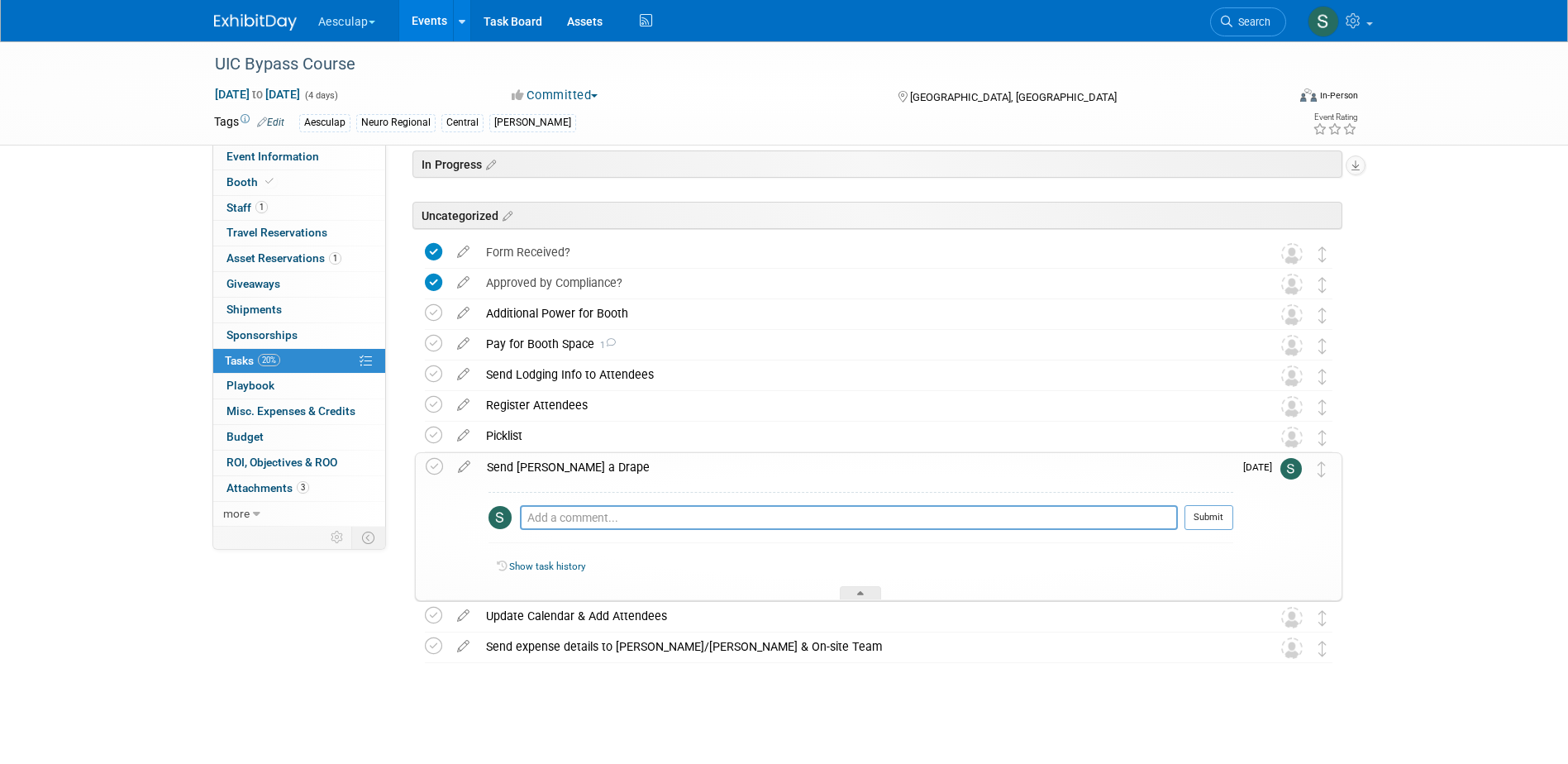
click at [530, 456] on div "Send [PERSON_NAME] a Drape" at bounding box center [856, 467] width 755 height 28
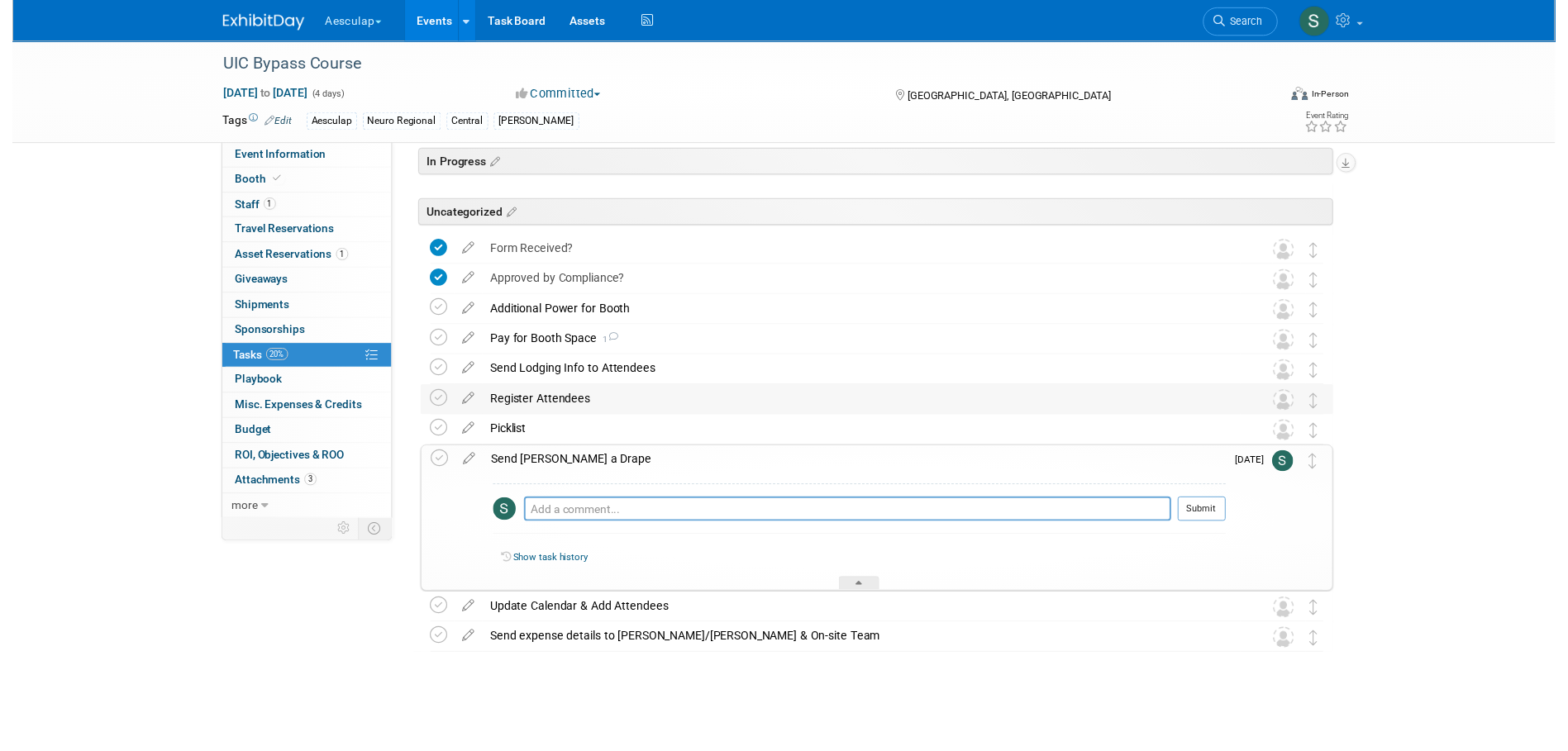
scroll to position [0, 0]
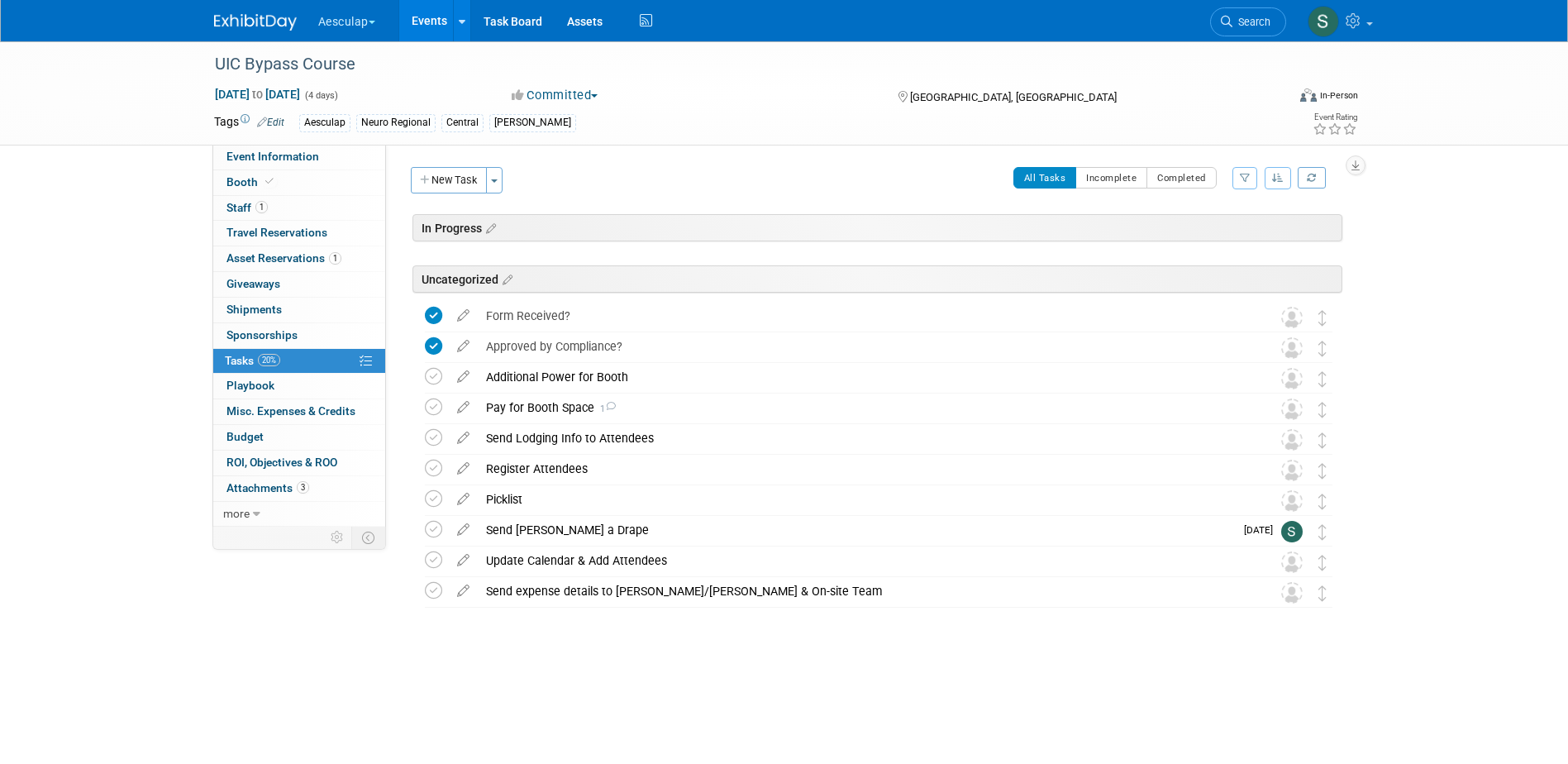
click at [465, 591] on icon at bounding box center [463, 587] width 29 height 20
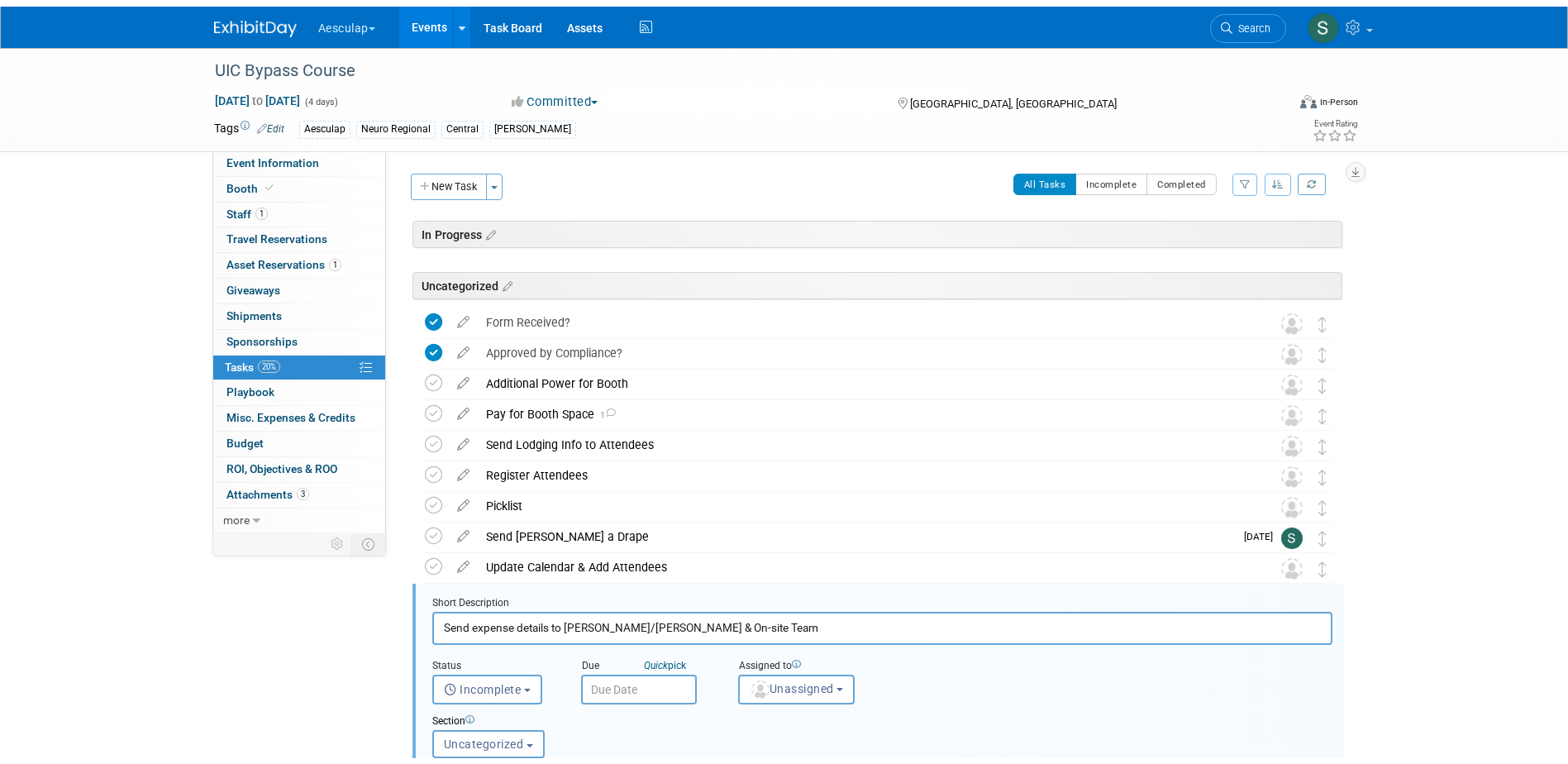
scroll to position [335, 0]
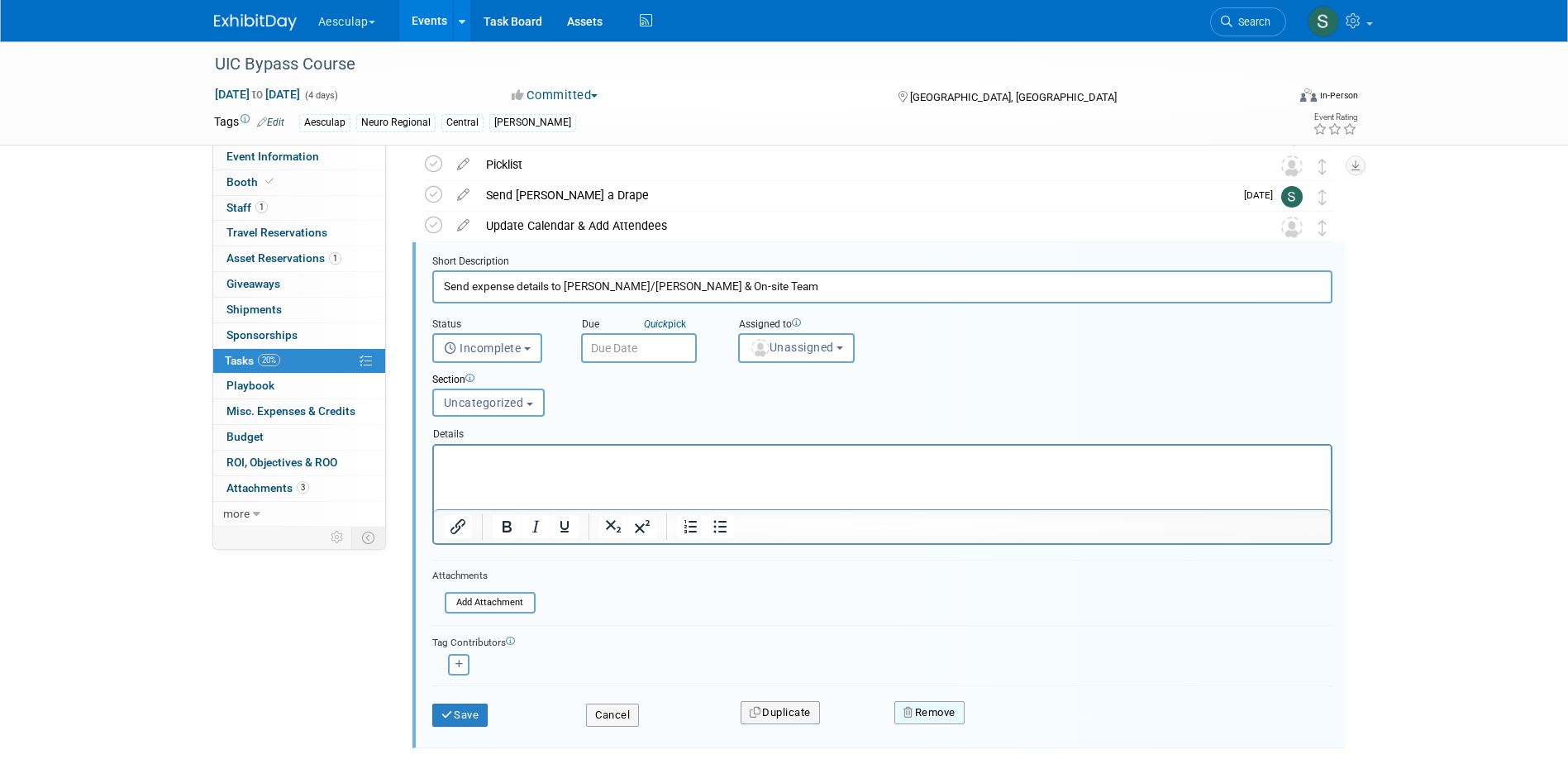
click at [927, 715] on button "Remove" at bounding box center [929, 713] width 71 height 23
click at [1008, 720] on link "Yes" at bounding box center [1023, 725] width 48 height 26
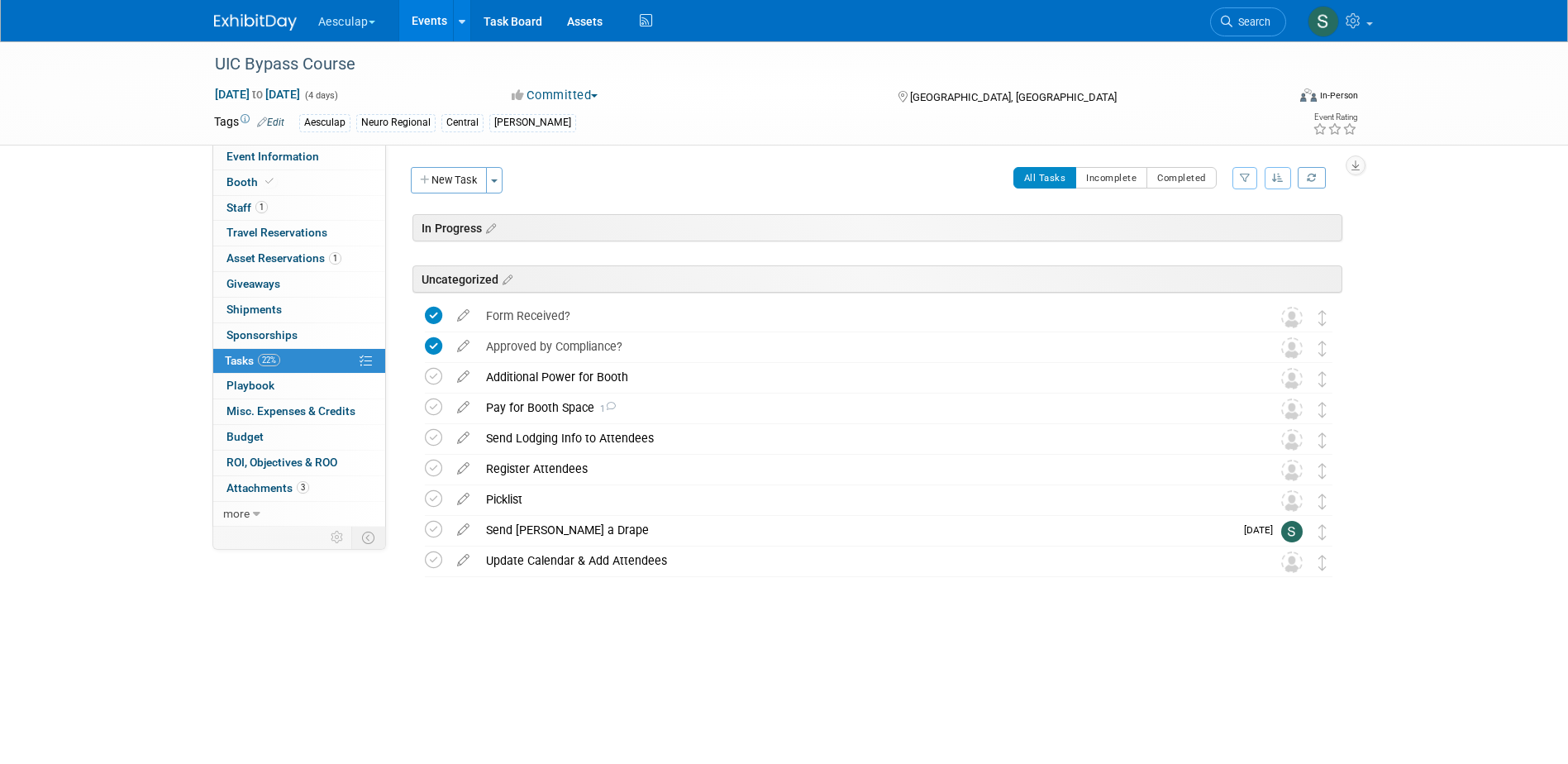
click at [662, 633] on div "In Progress UIC Bypass Course Chicago, IL Nov 12, 2025 to Nov 15, 2025 (Going) …" at bounding box center [875, 428] width 936 height 429
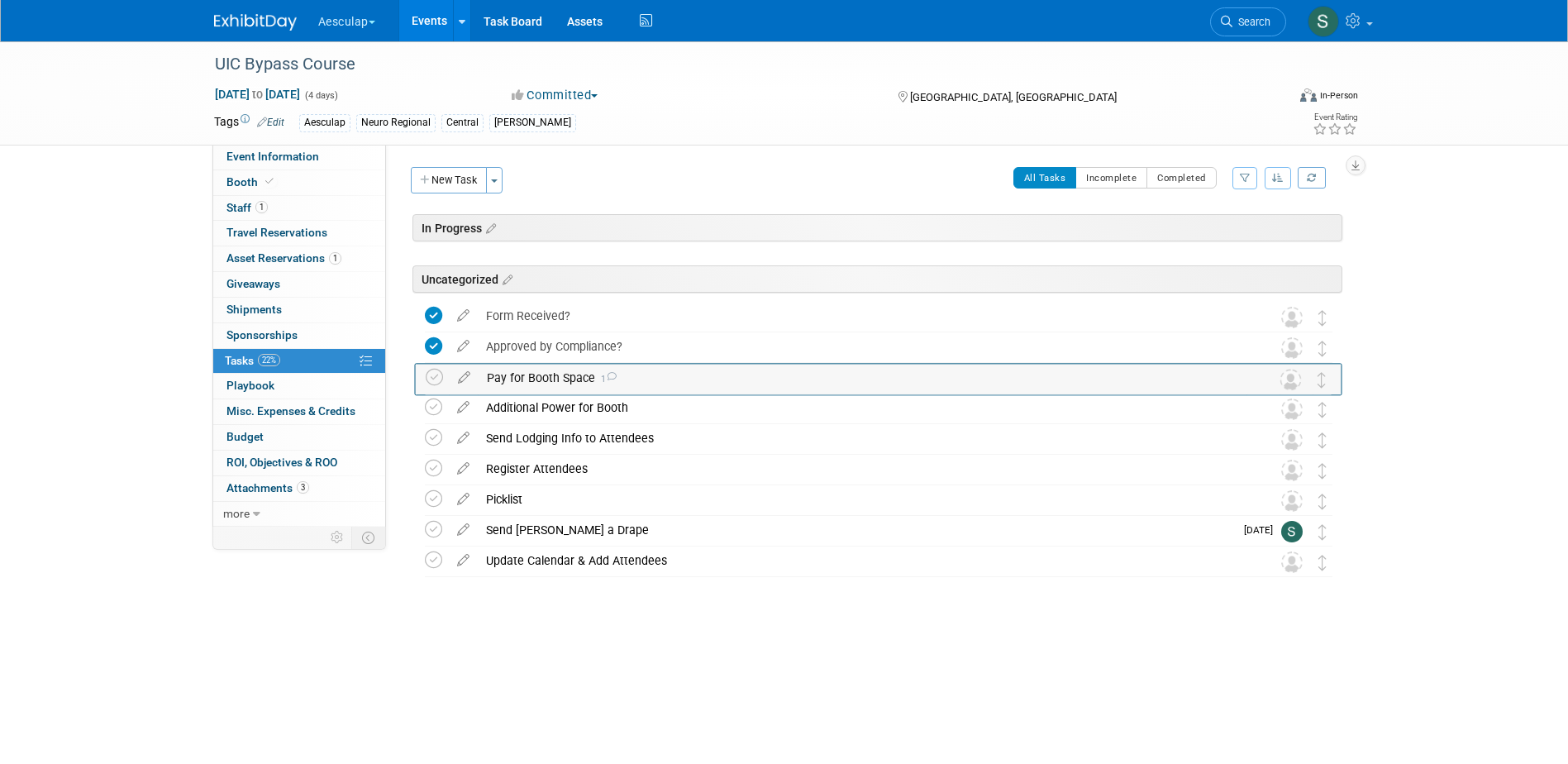
drag, startPoint x: 1315, startPoint y: 419, endPoint x: 1315, endPoint y: 388, distance: 31.0
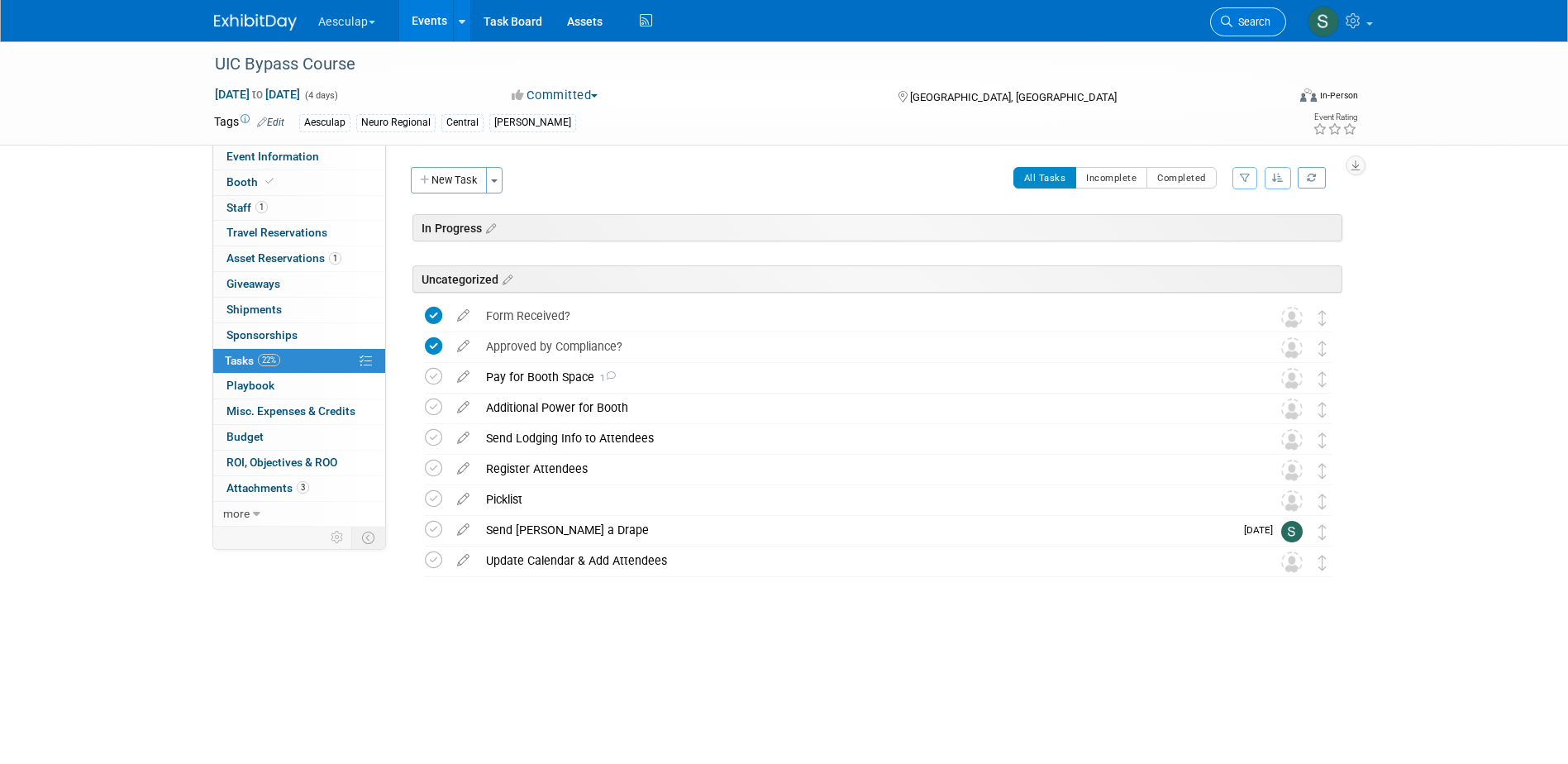
drag, startPoint x: 1240, startPoint y: 41, endPoint x: 1236, endPoint y: 20, distance: 21.4
click at [1240, 40] on div "Aesculap Explore: My Workspaces 2 Go to Workspace: Aesculap B. Braun Events Add…" at bounding box center [784, 20] width 1141 height 42
click at [1236, 20] on span "Search" at bounding box center [1251, 21] width 38 height 13
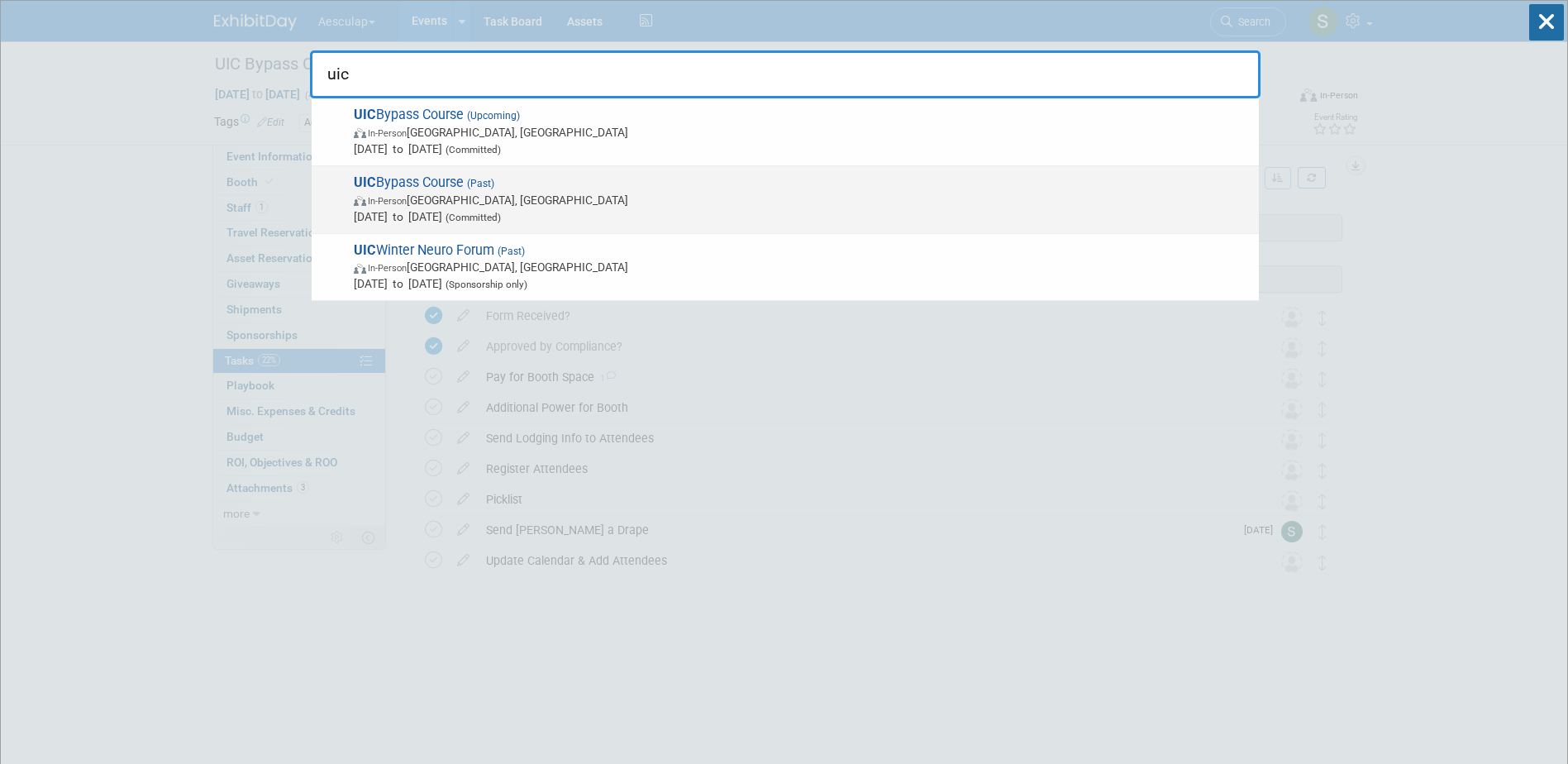
type input "uic"
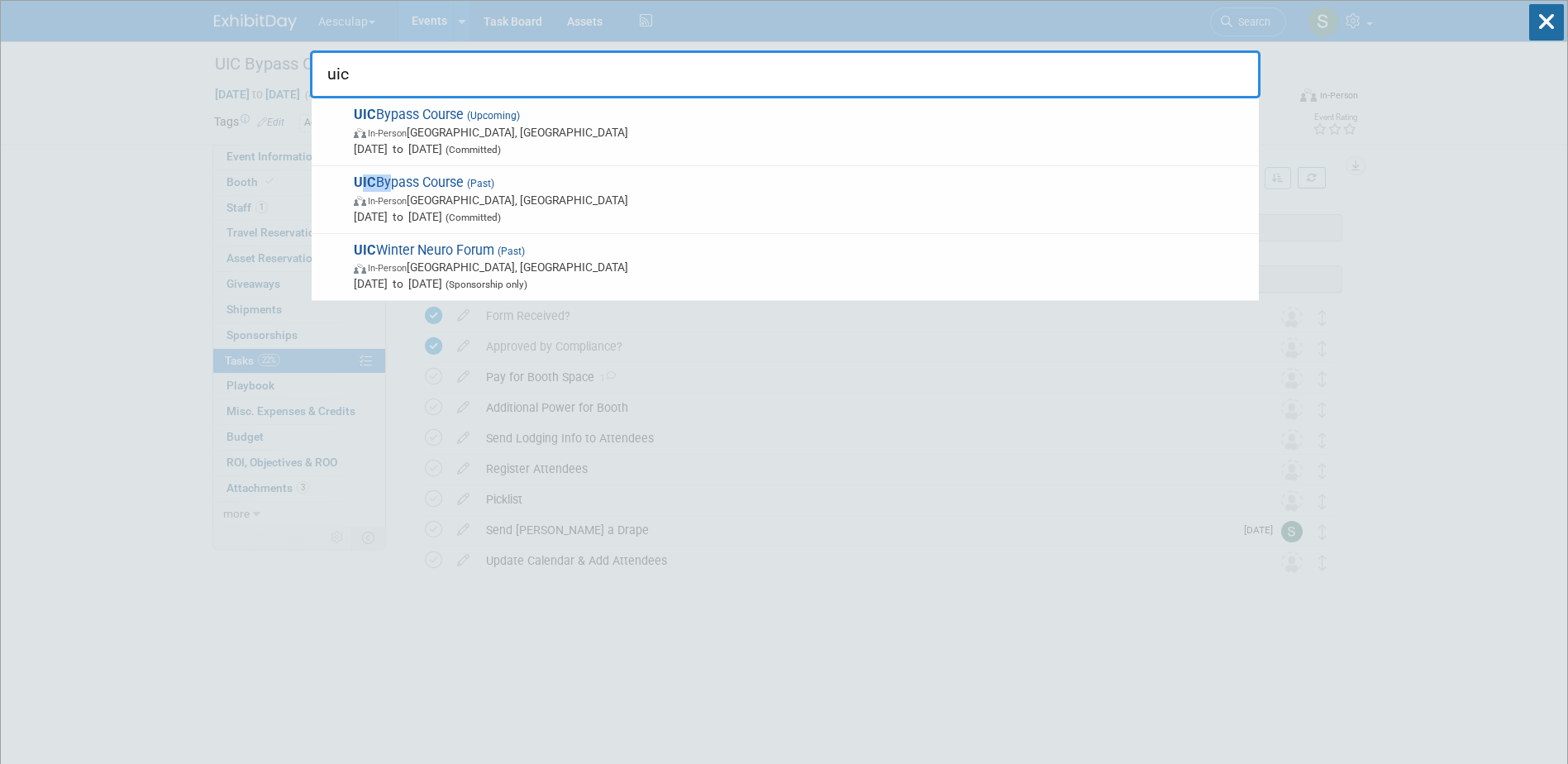
drag, startPoint x: 377, startPoint y: 180, endPoint x: 387, endPoint y: 182, distance: 10.2
click at [387, 182] on div "UIC Bypass Course (Past) In-Person Chicago, IL Nov 14, 2024 to Nov 16, 2024 (Co…" at bounding box center [785, 200] width 947 height 68
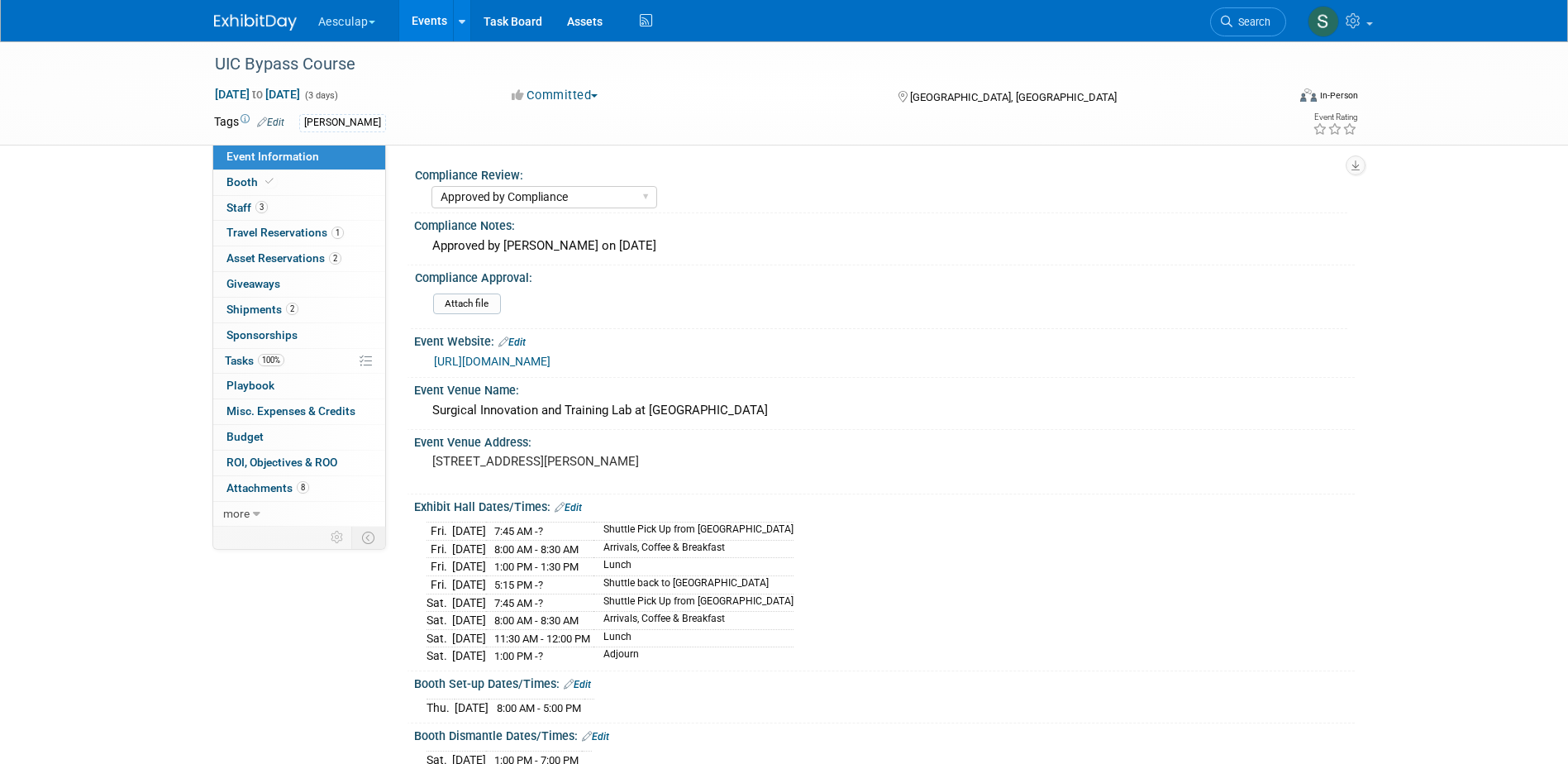
select select "Approved by Compliance"
select select "Neuro"
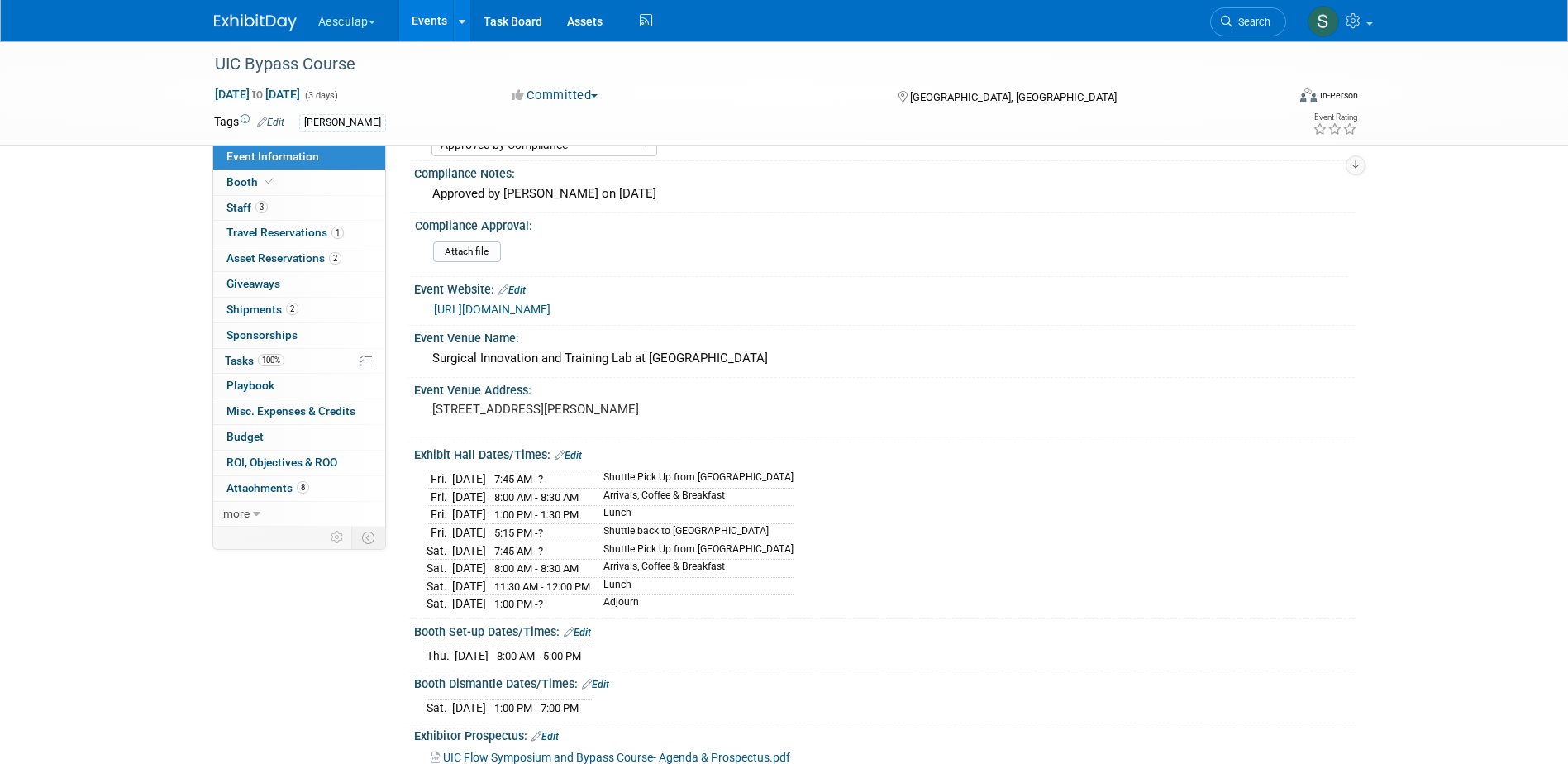
scroll to position [83, 0]
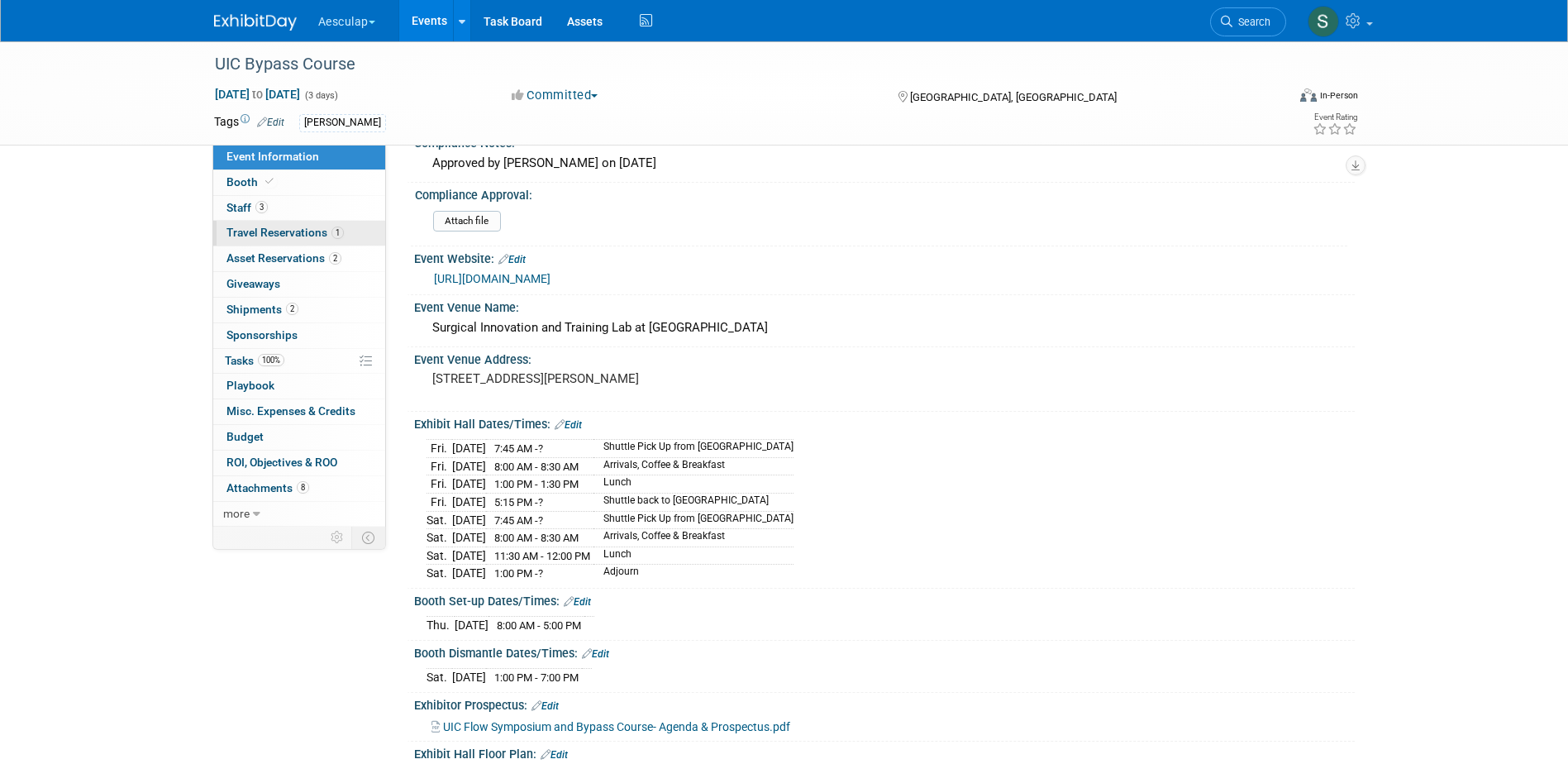
click at [263, 230] on span "Travel Reservations 1" at bounding box center [284, 232] width 117 height 14
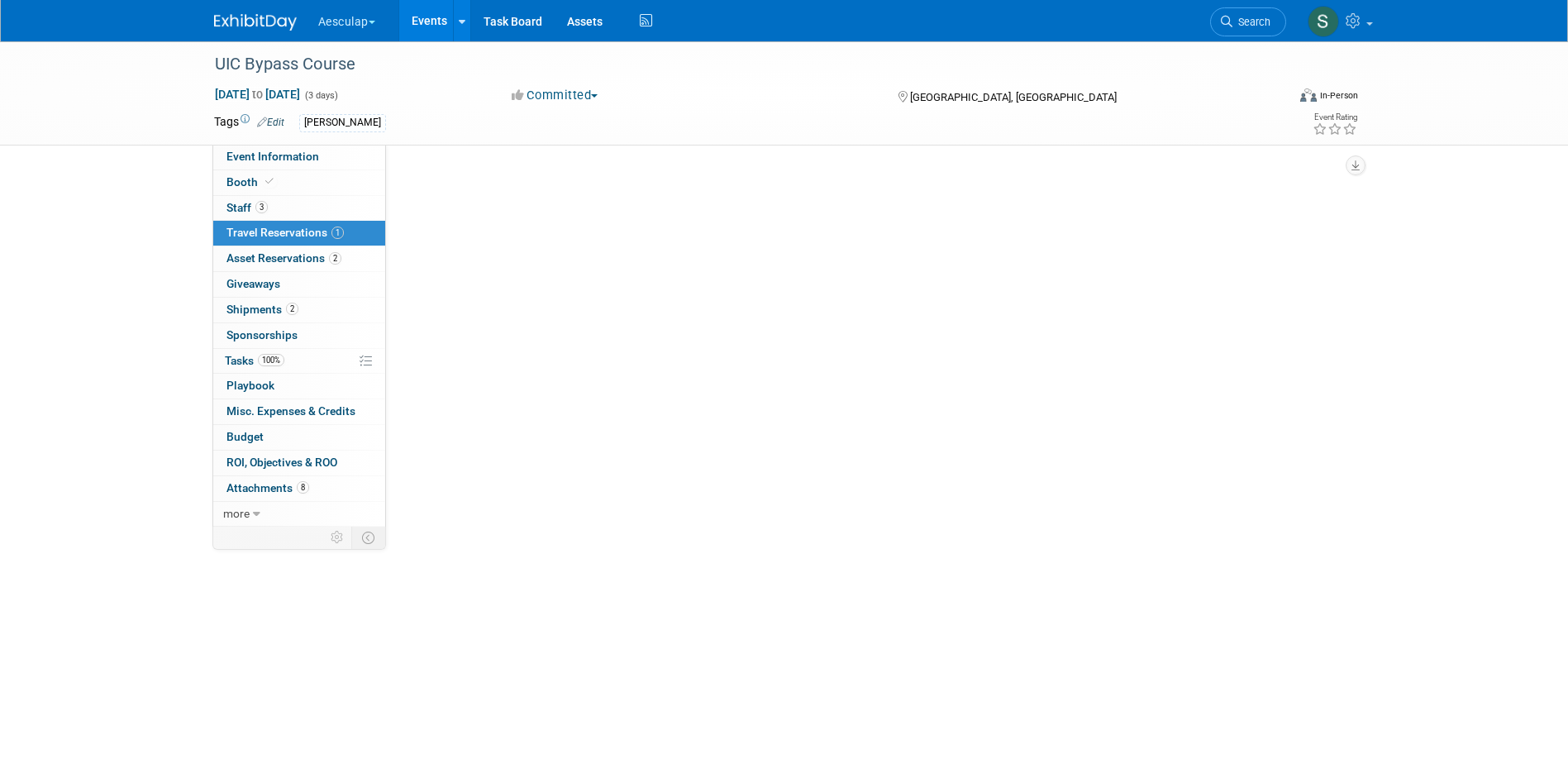
scroll to position [0, 0]
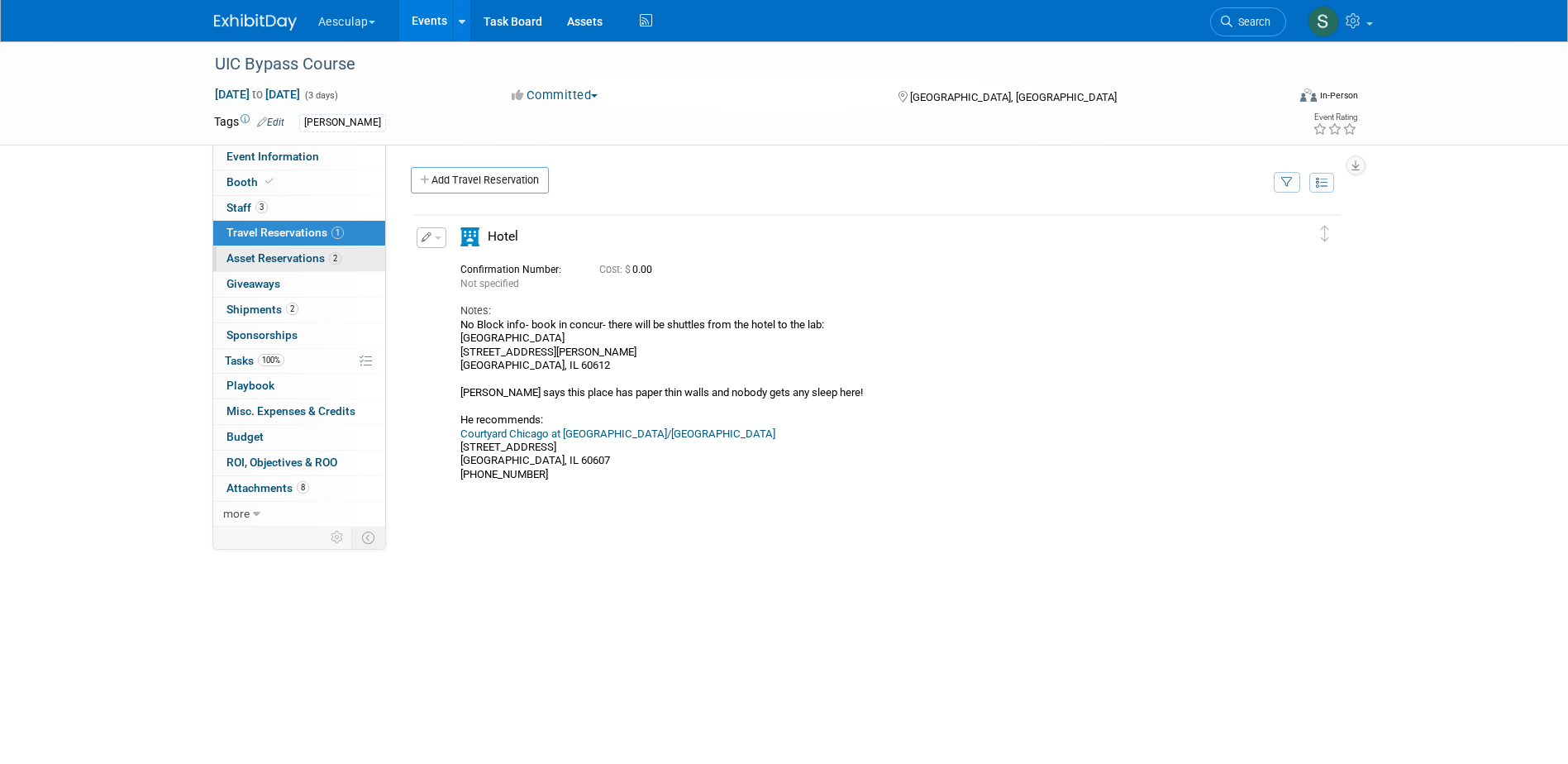
click at [264, 261] on span "Asset Reservations 2" at bounding box center [283, 258] width 115 height 14
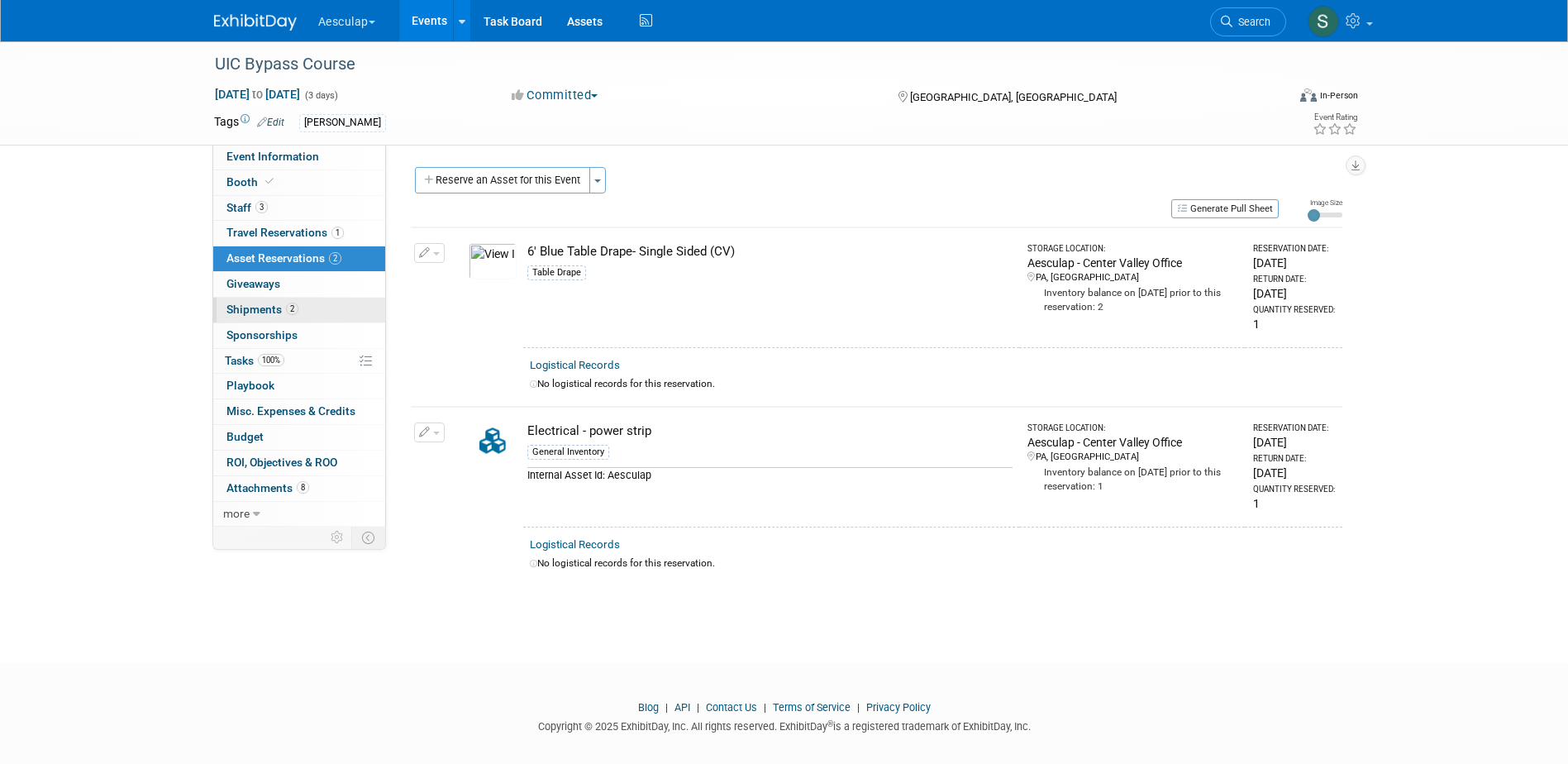
click at [254, 313] on span "Shipments 2" at bounding box center [262, 309] width 72 height 14
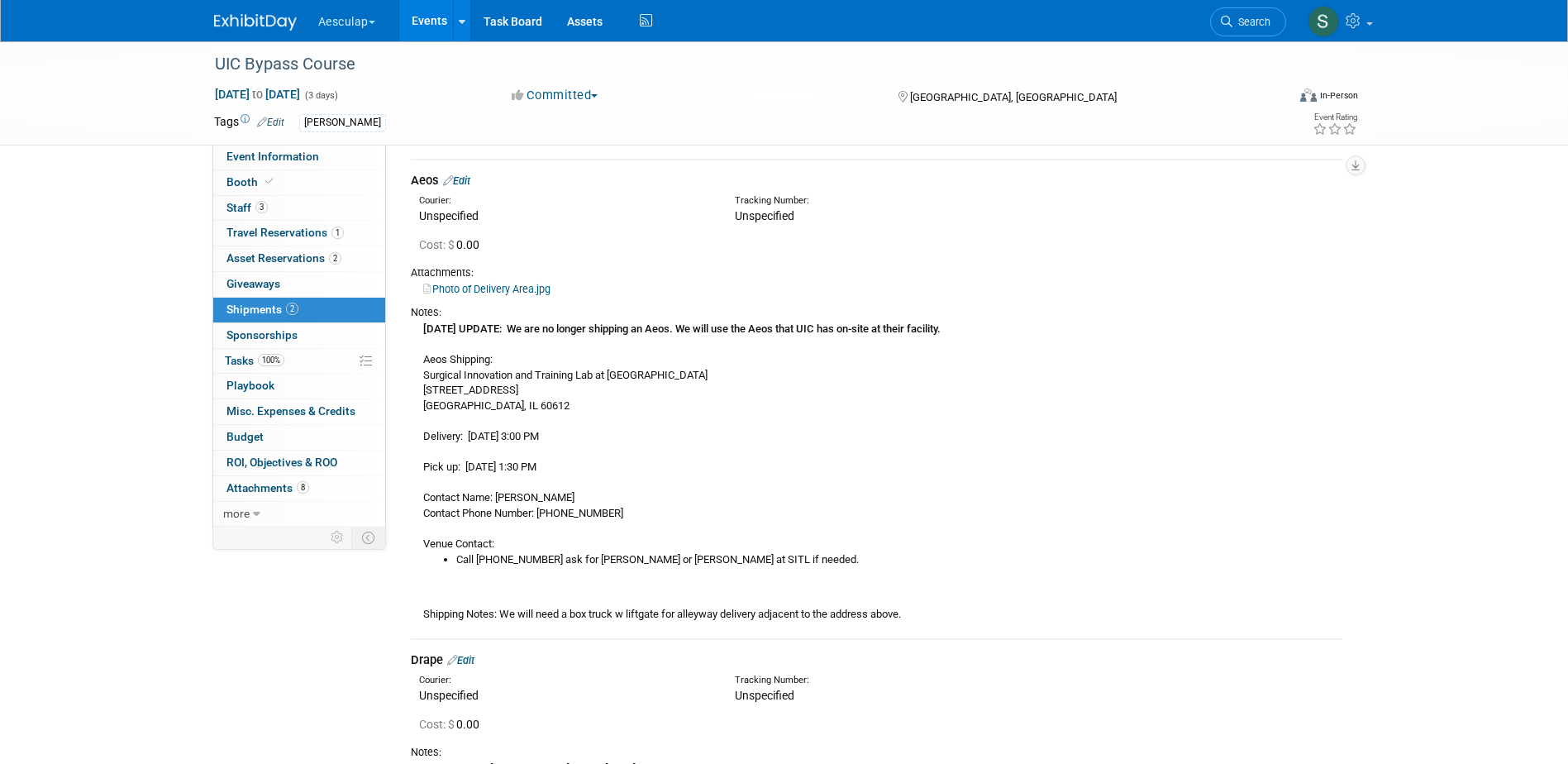
scroll to position [324, 0]
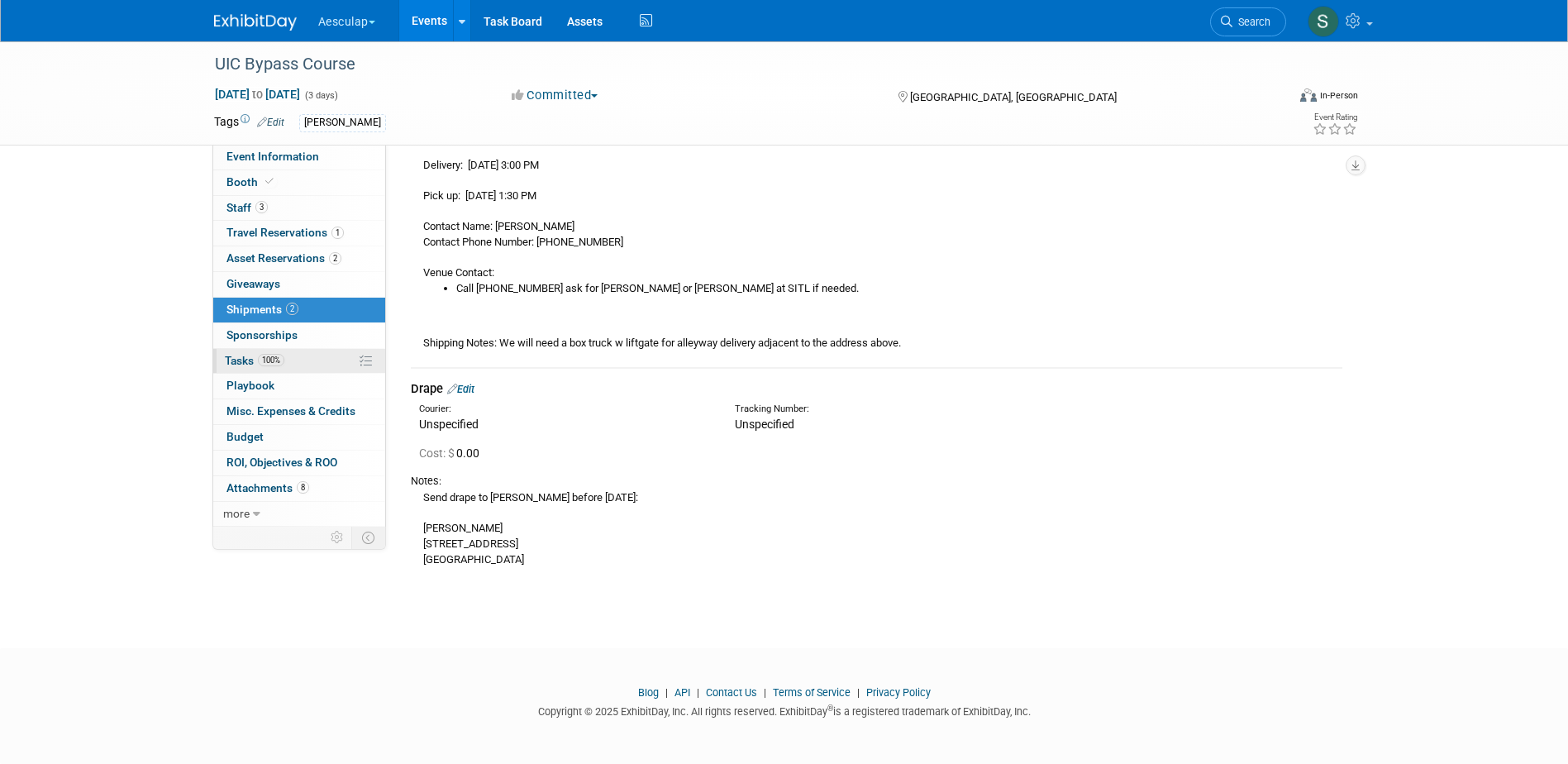
click at [243, 367] on link "100% Tasks 100%" at bounding box center [300, 362] width 172 height 25
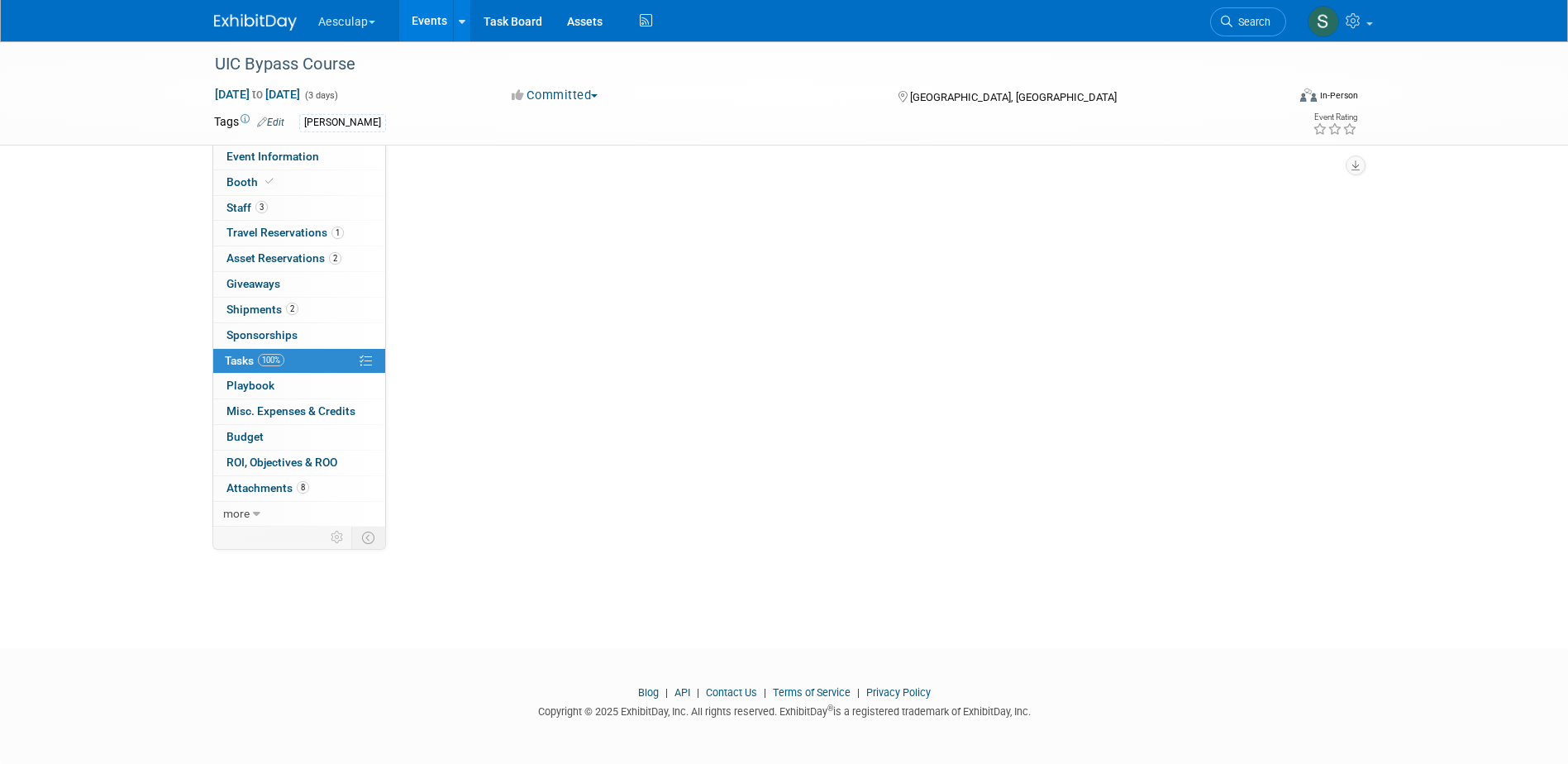
scroll to position [0, 0]
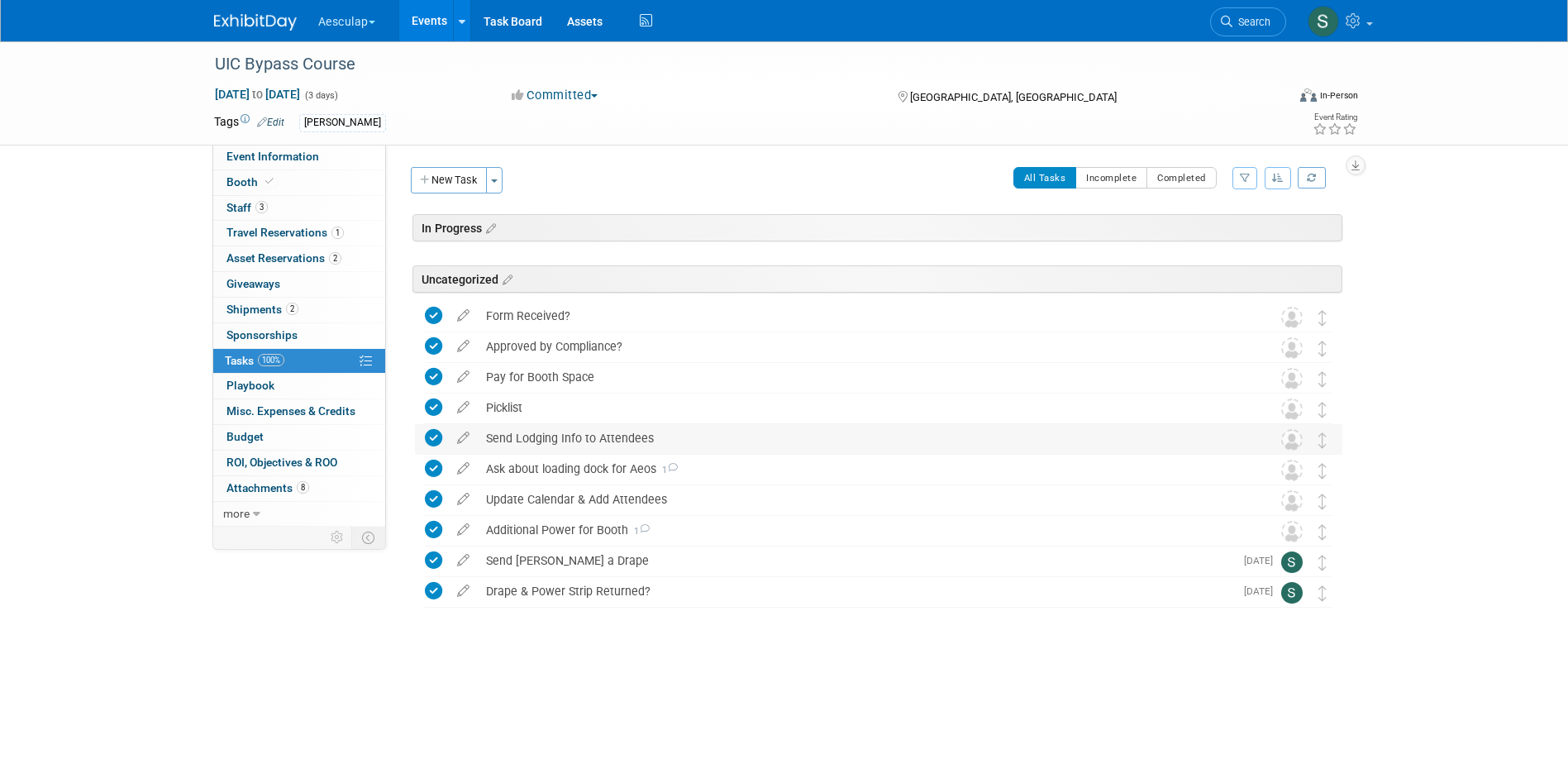
click at [554, 441] on div "Send Lodging Info to Attendees" at bounding box center [862, 438] width 770 height 28
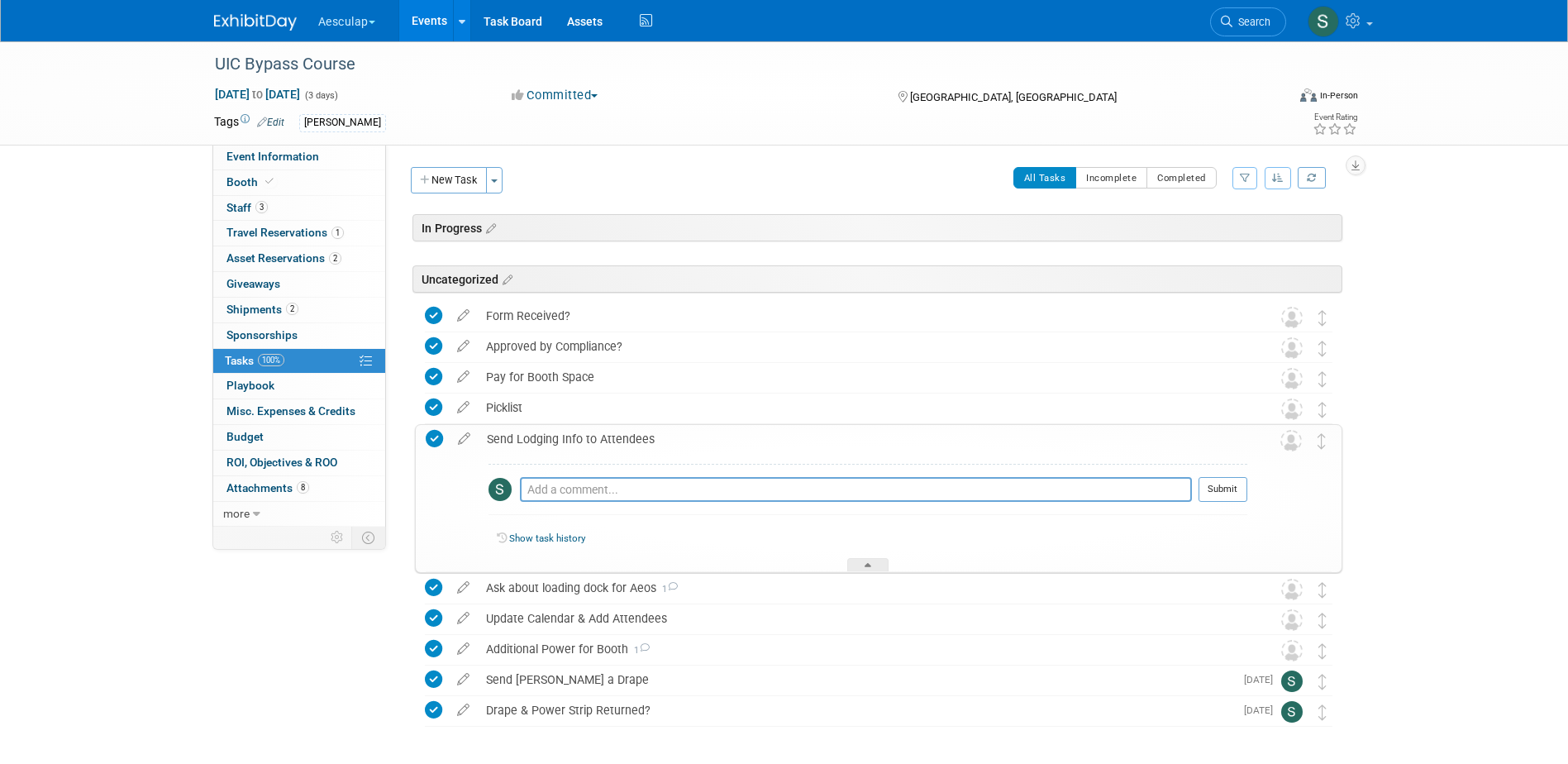
click at [554, 441] on div "Send Lodging Info to Attendees" at bounding box center [862, 439] width 769 height 28
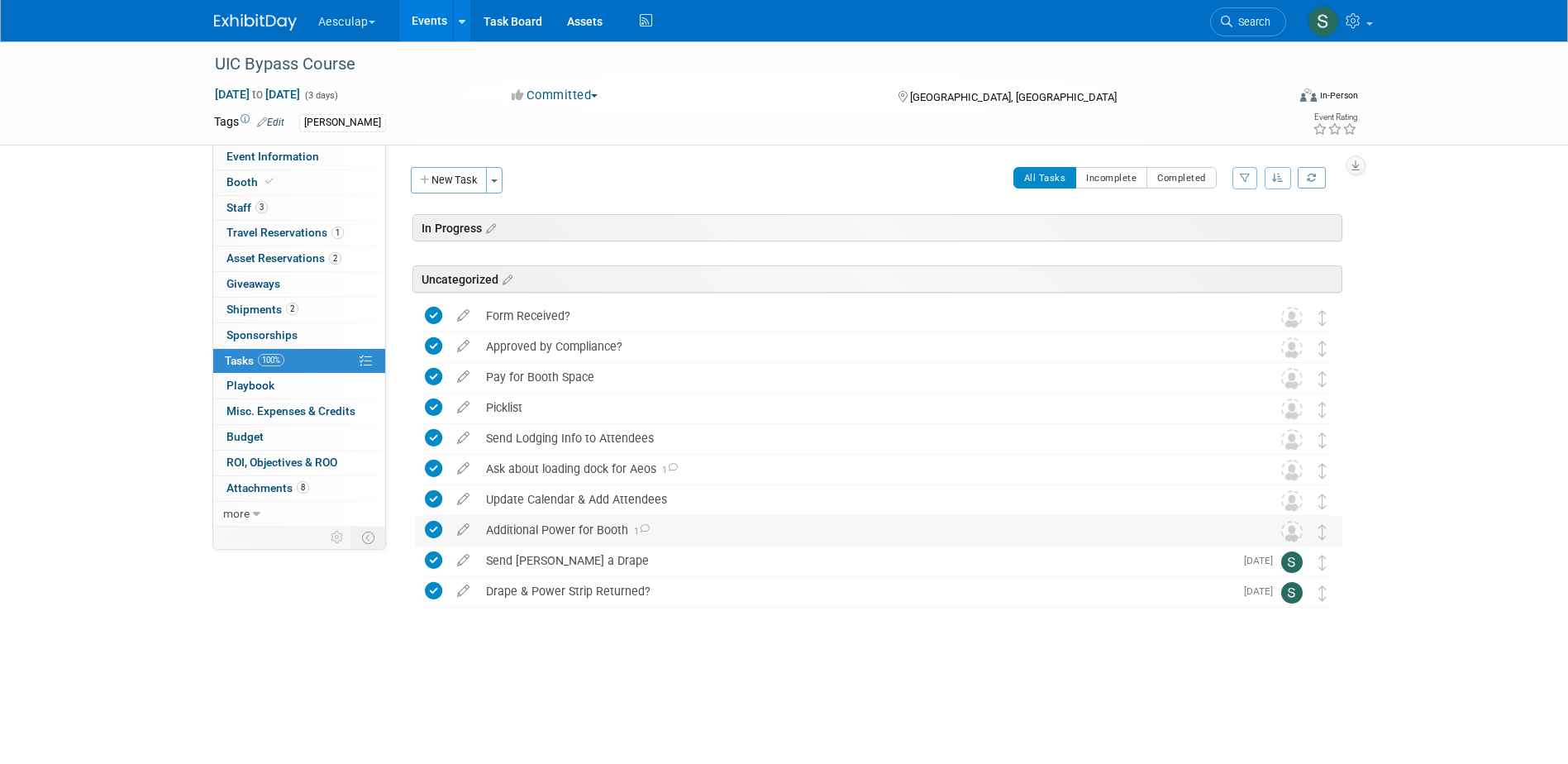
click at [509, 535] on div "Additional Power for Booth 1" at bounding box center [862, 530] width 770 height 28
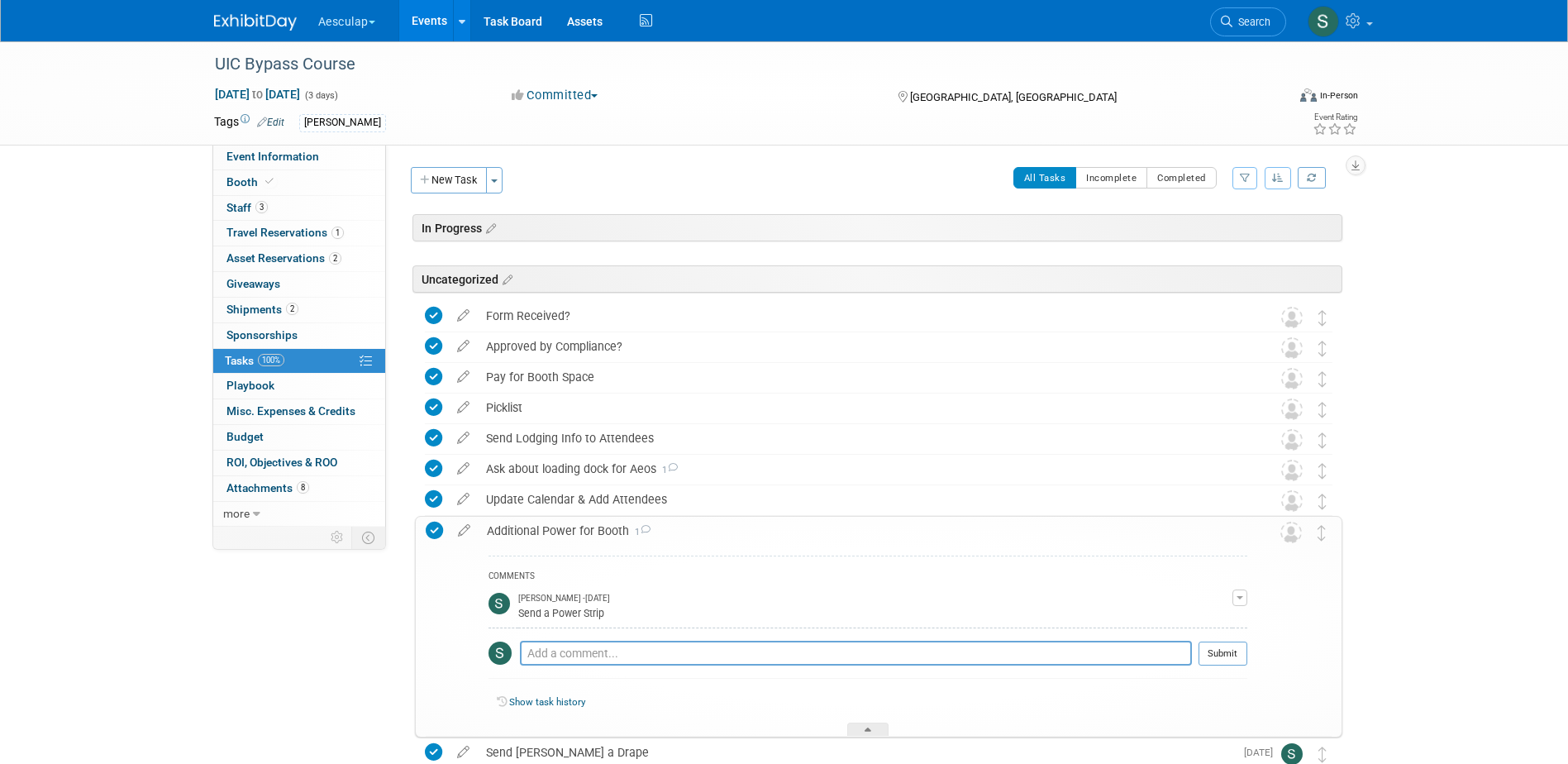
click at [512, 537] on div "Additional Power for Booth 1" at bounding box center [862, 530] width 769 height 28
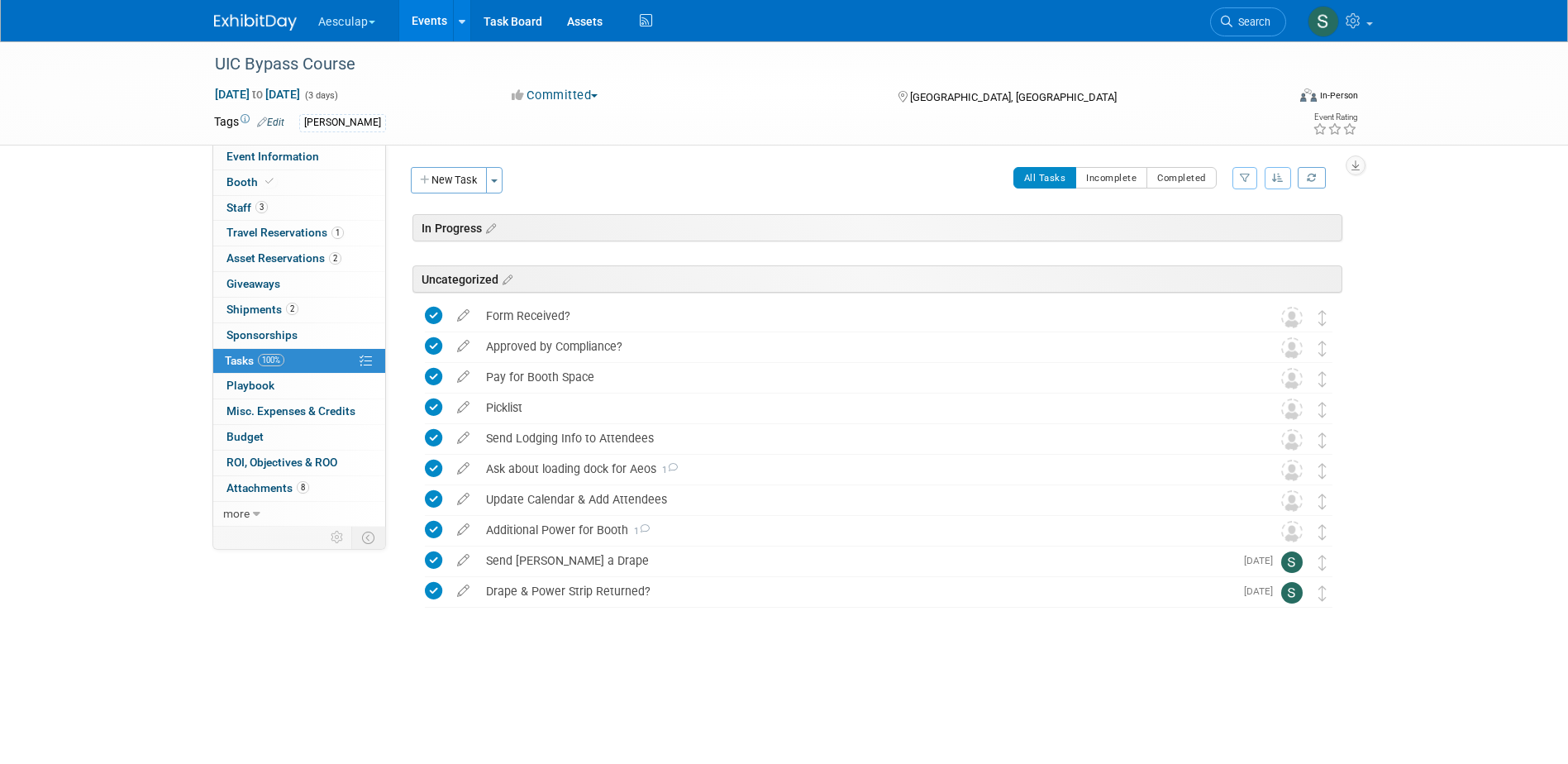
drag, startPoint x: 412, startPoint y: 13, endPoint x: 420, endPoint y: 19, distance: 10.0
click at [413, 13] on link "Events" at bounding box center [429, 20] width 60 height 42
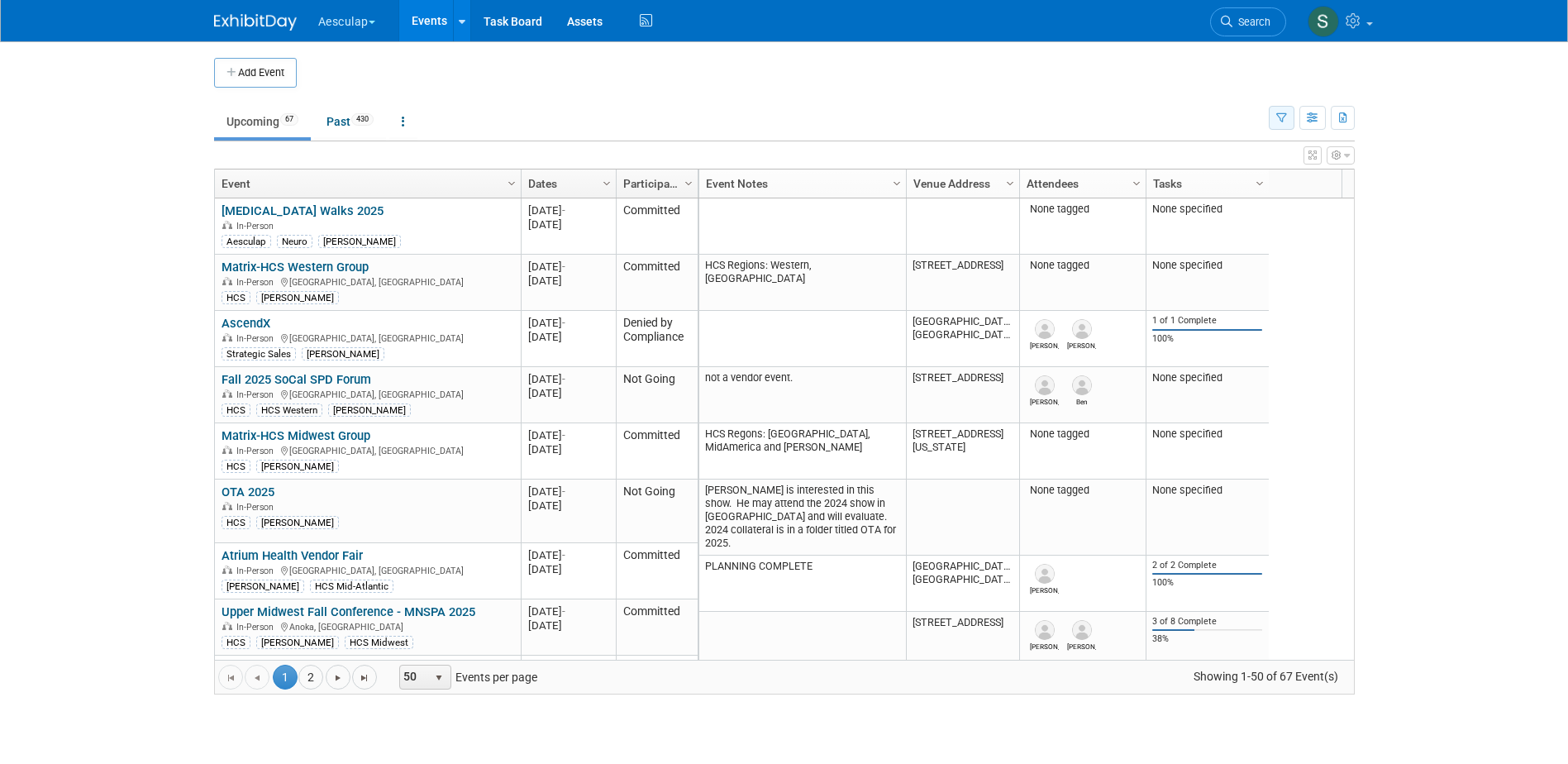
click at [1291, 120] on button "button" at bounding box center [1282, 117] width 26 height 24
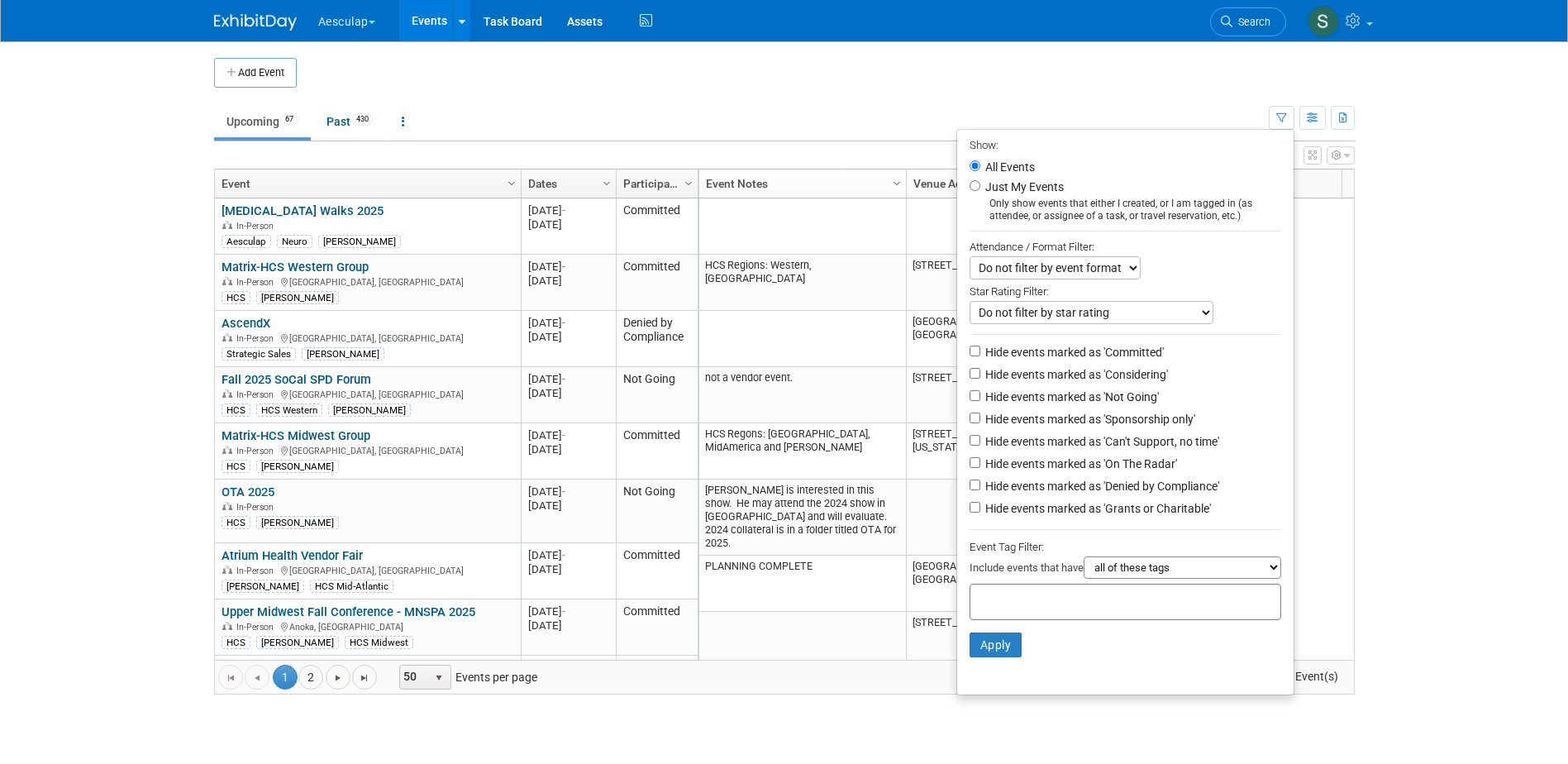
click at [1016, 608] on input "text" at bounding box center [1043, 599] width 132 height 16
type input "sara"
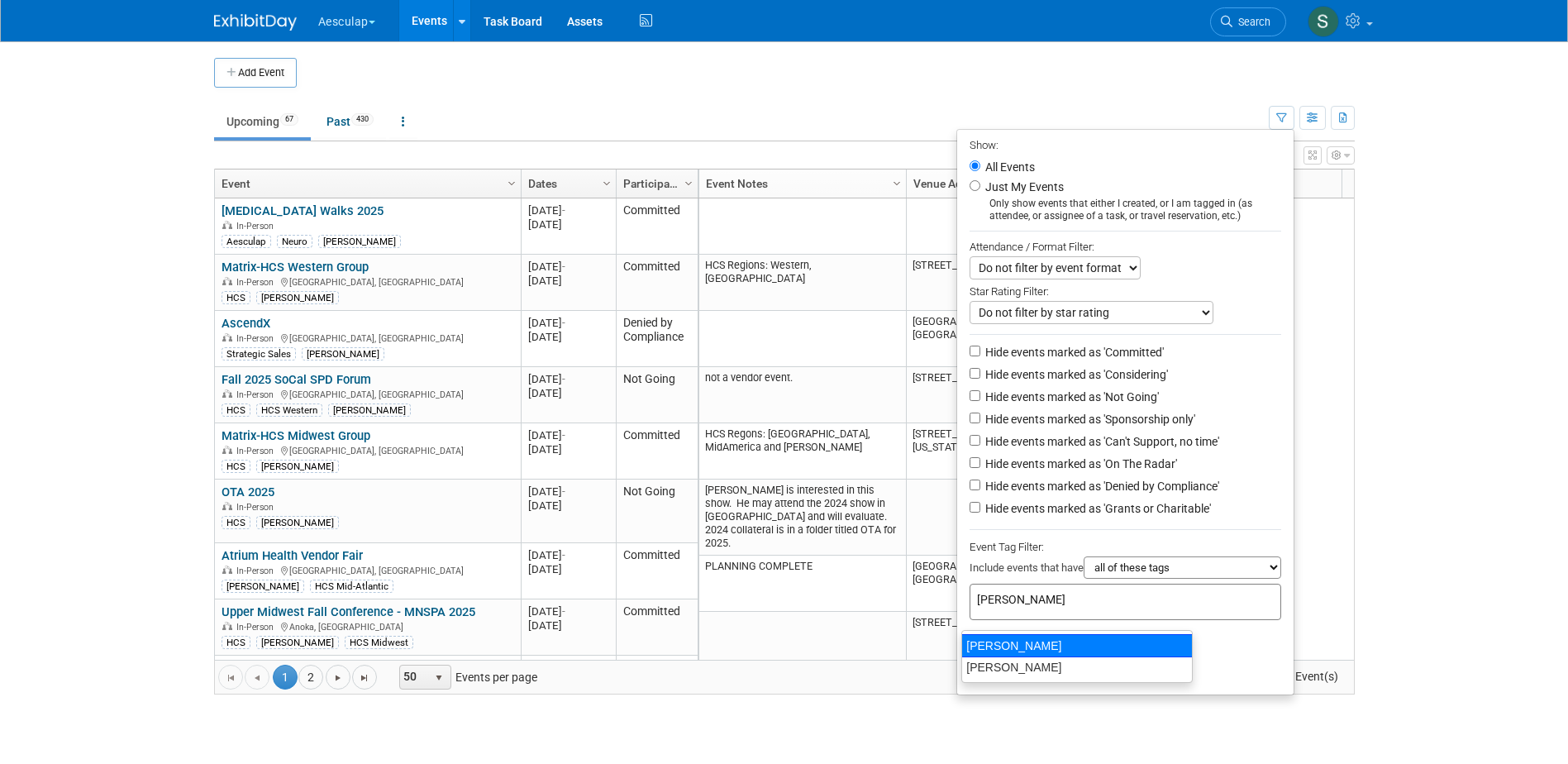
click at [995, 637] on div "[PERSON_NAME]" at bounding box center [1077, 646] width 231 height 23
type input "[PERSON_NAME]"
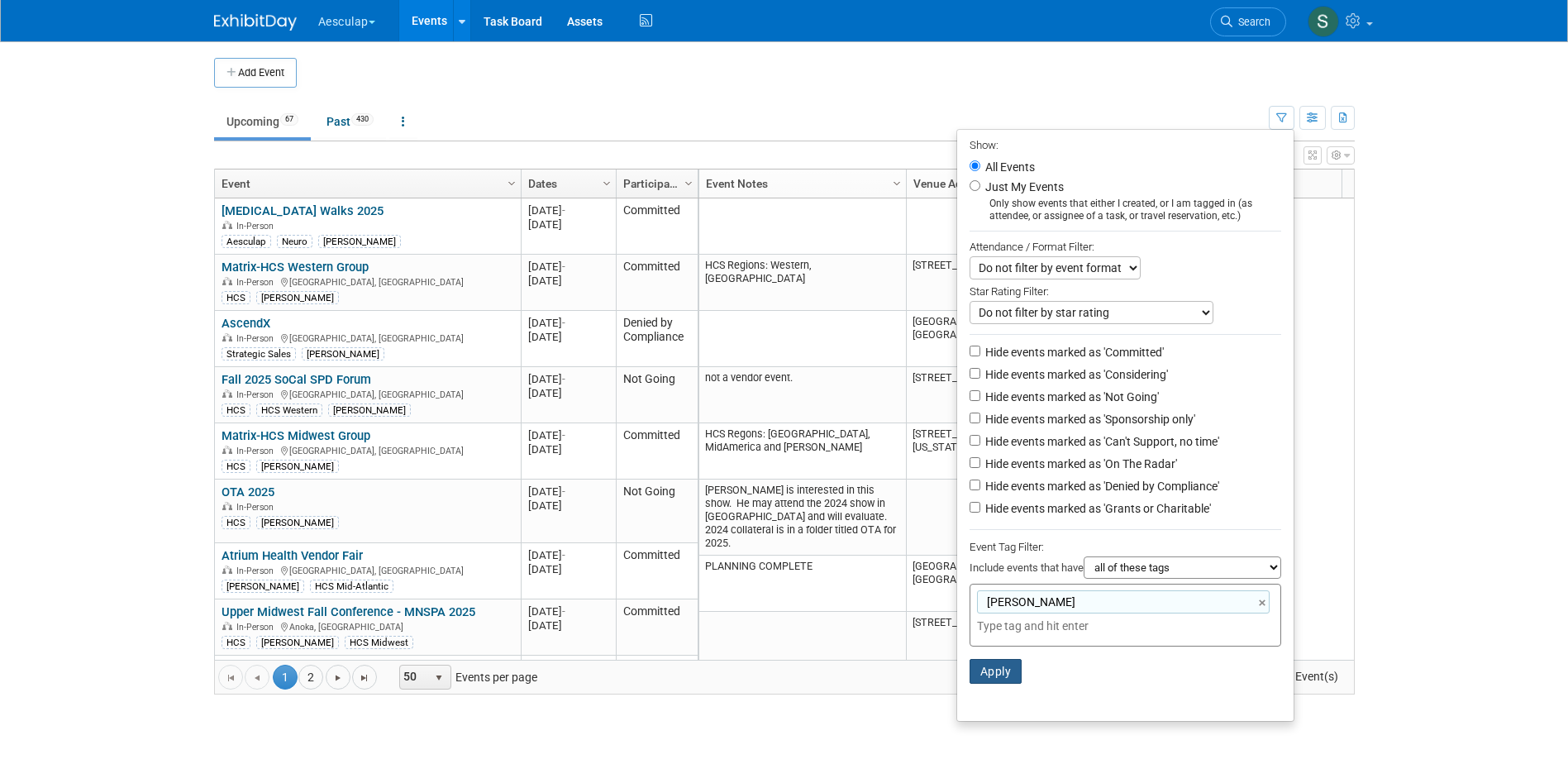
click at [985, 670] on button "Apply" at bounding box center [996, 672] width 53 height 25
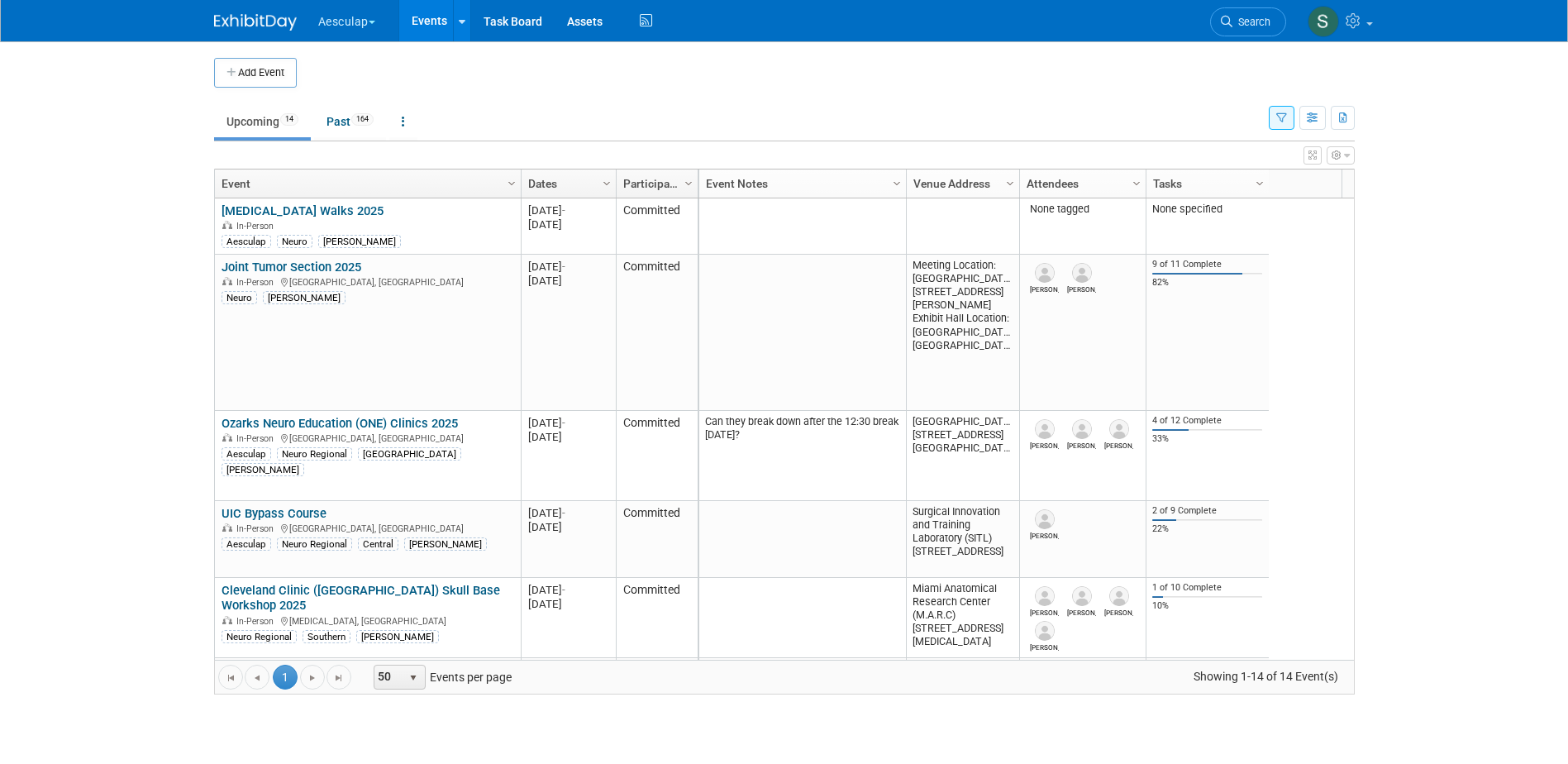
click at [324, 265] on link "Joint Tumor Section 2025" at bounding box center [291, 267] width 140 height 15
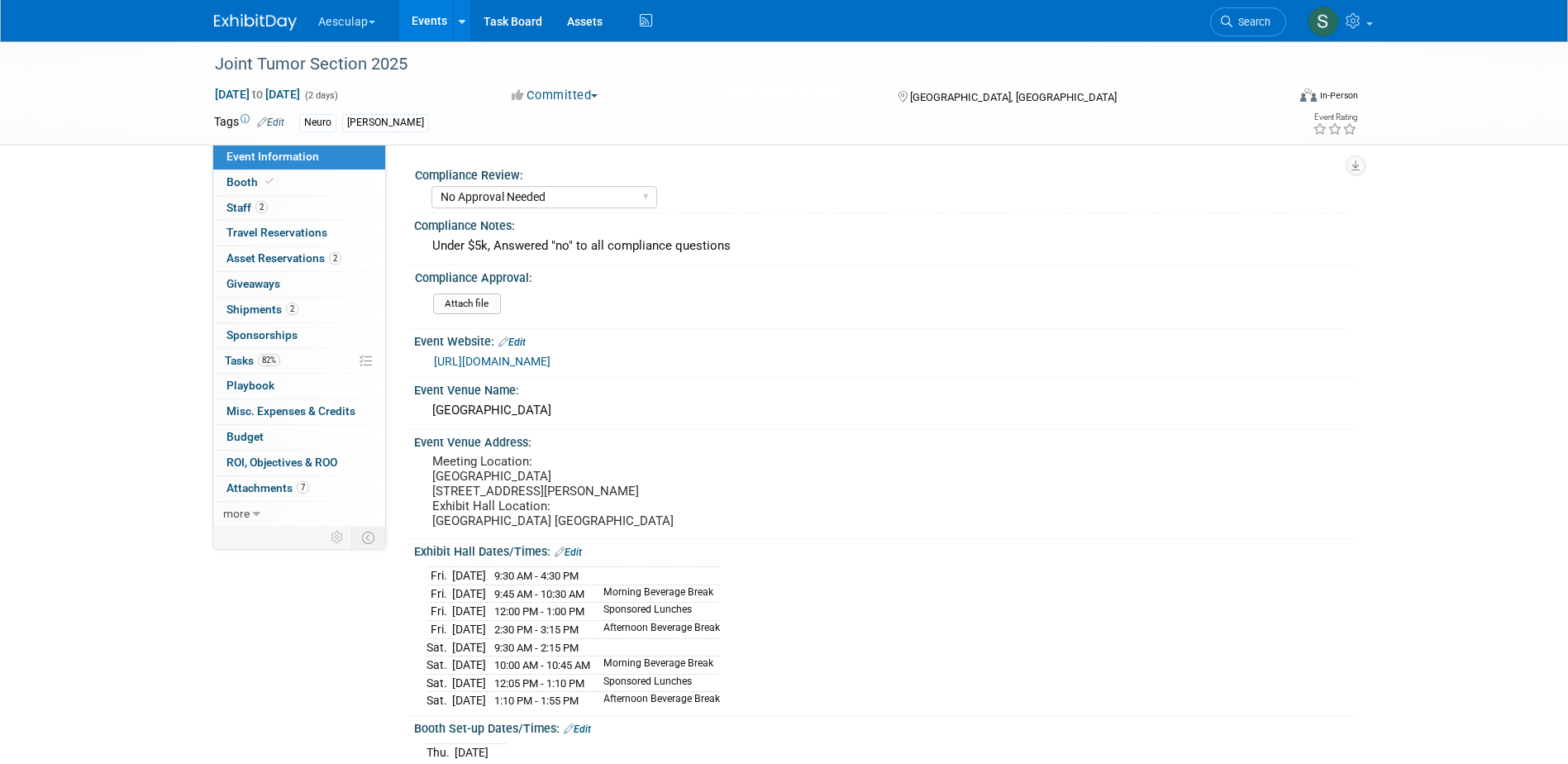
select select "No Approval Needed"
select select "Neuro"
click at [231, 360] on span "Tasks 82%" at bounding box center [252, 361] width 55 height 14
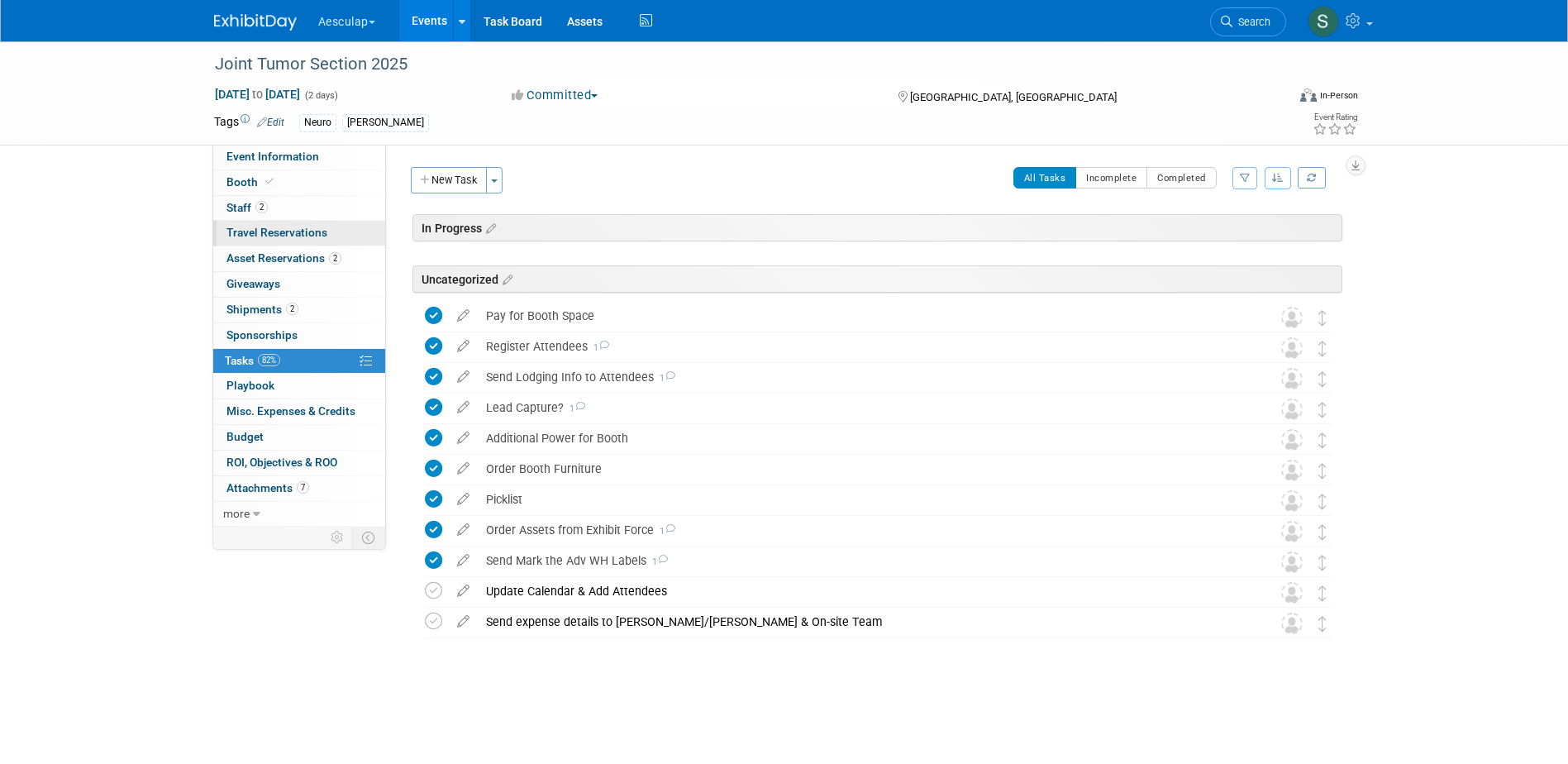
drag, startPoint x: 236, startPoint y: 210, endPoint x: 266, endPoint y: 229, distance: 35.5
click at [236, 210] on span "Staff 2" at bounding box center [247, 208] width 42 height 14
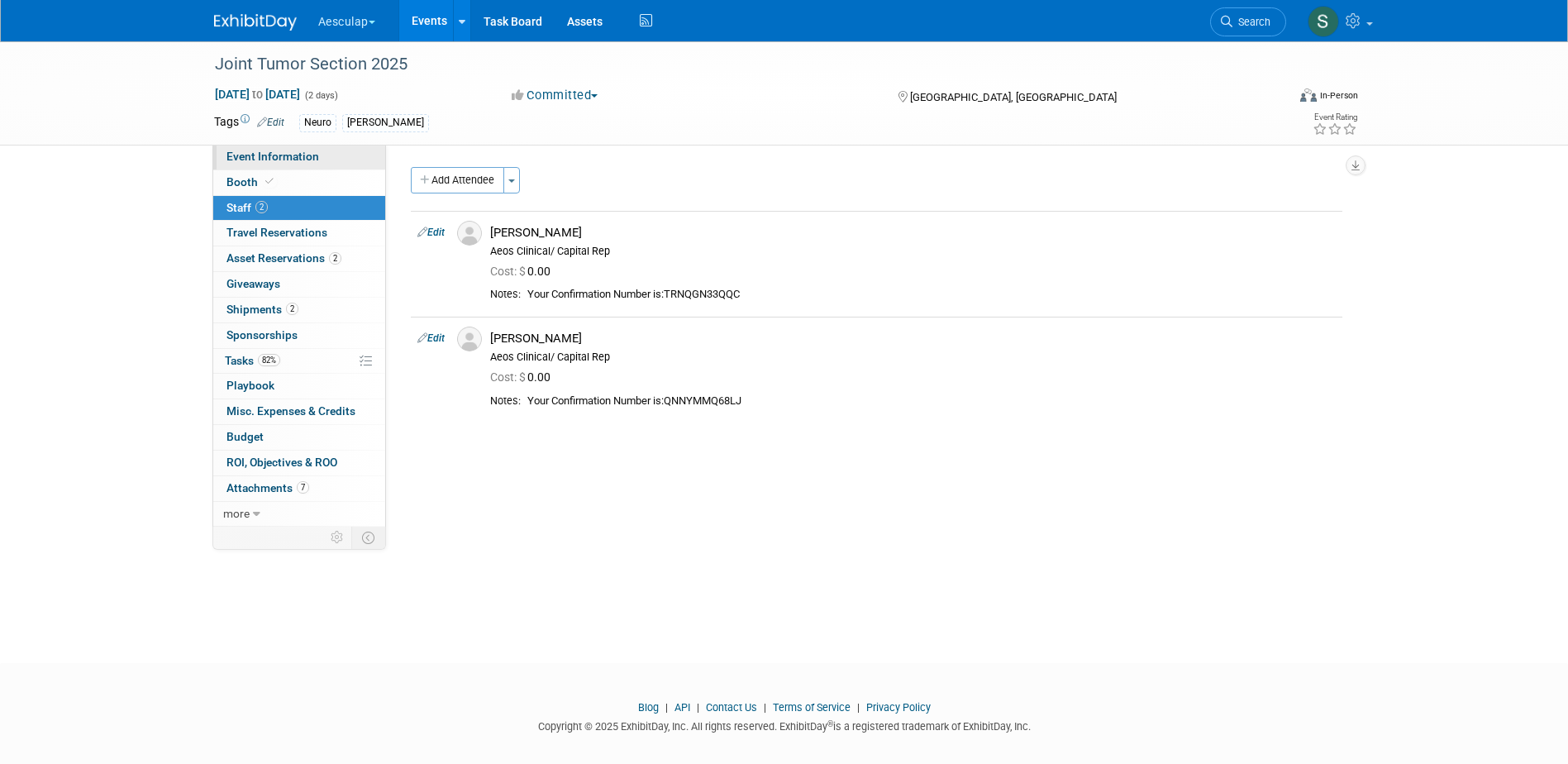
click at [254, 151] on span "Event Information" at bounding box center [273, 157] width 93 height 14
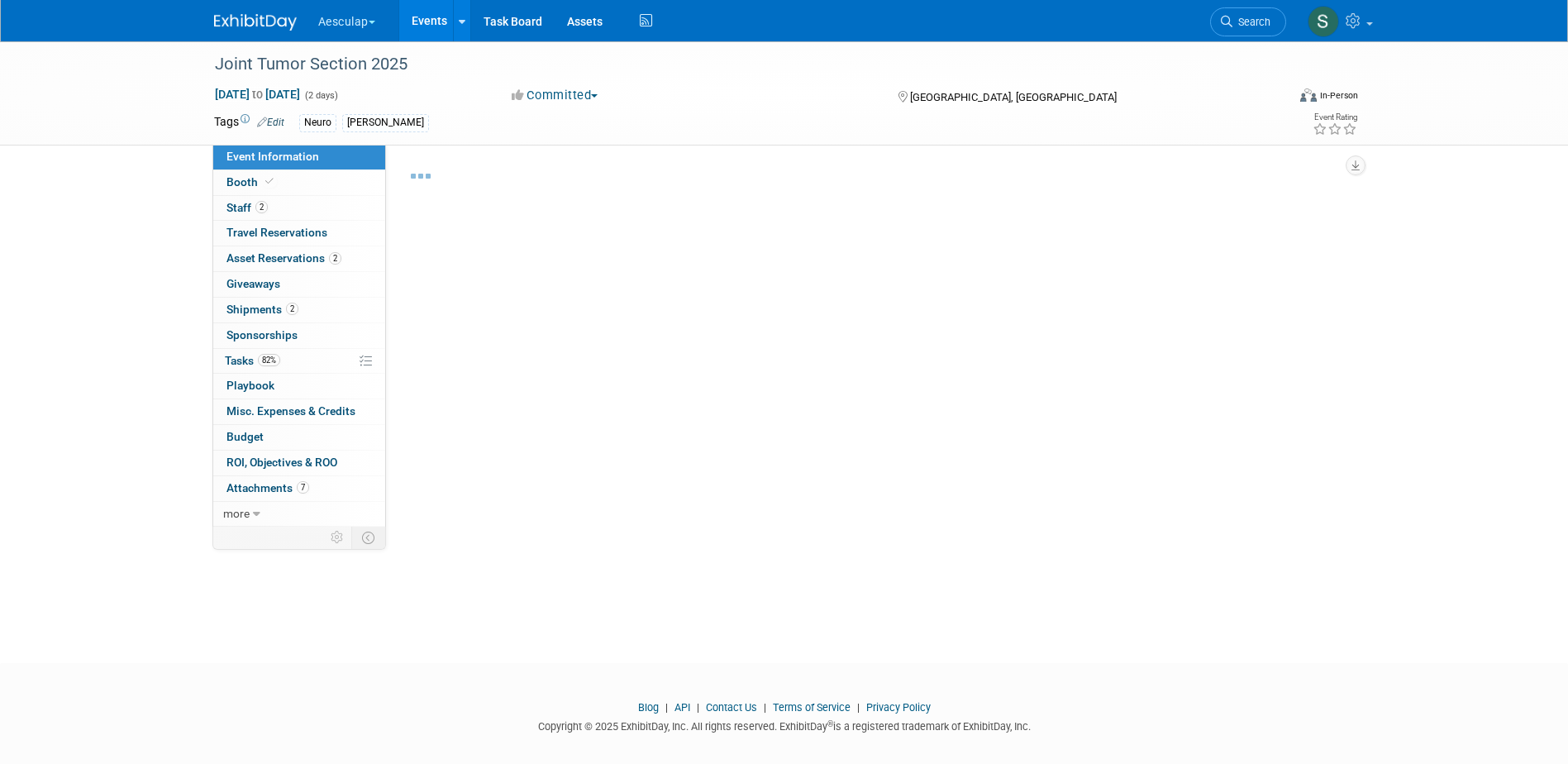
select select "No Approval Needed"
select select "Neuro"
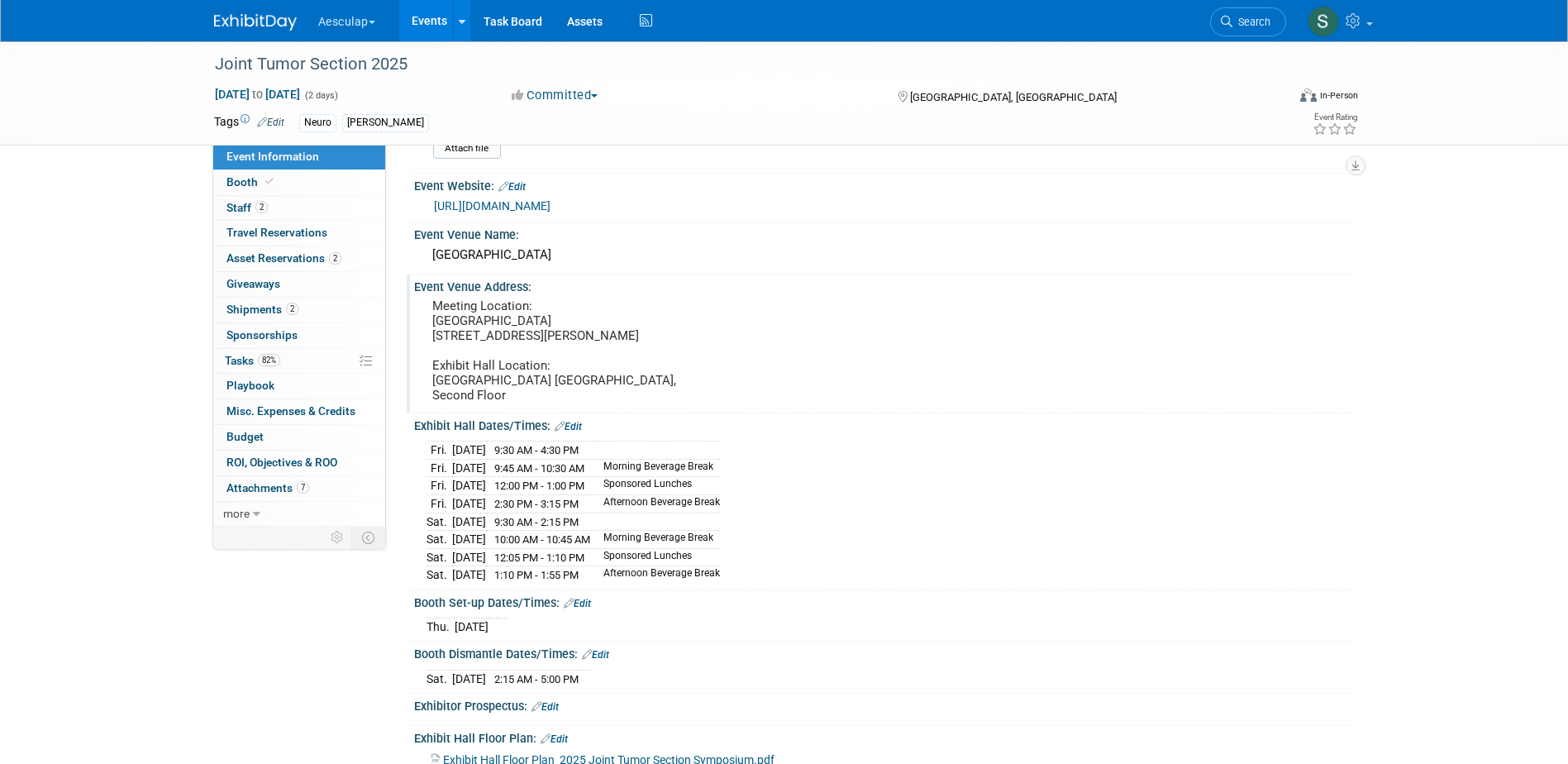
scroll to position [165, 0]
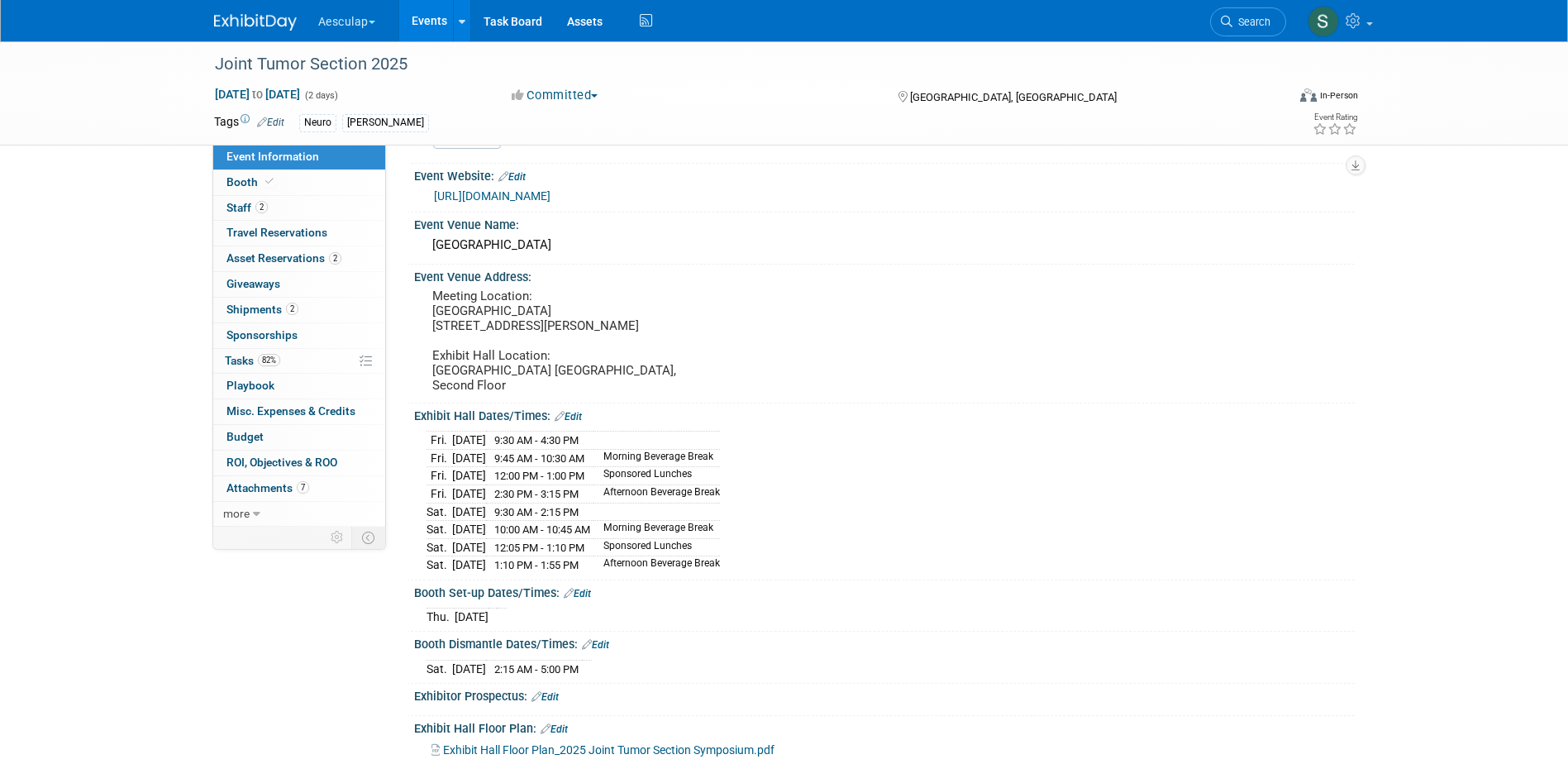
click at [588, 600] on link "Edit" at bounding box center [577, 594] width 27 height 12
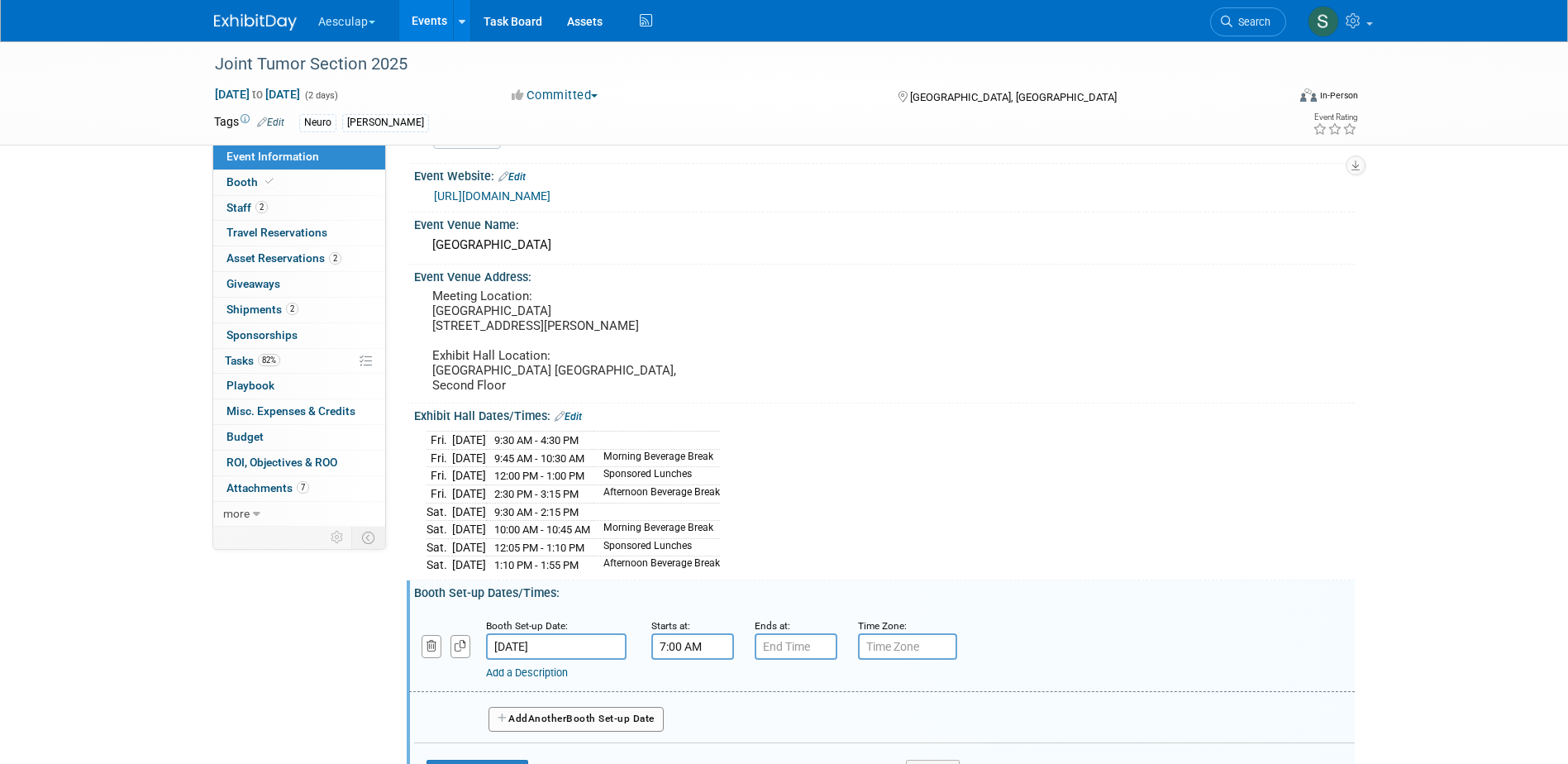
click at [695, 659] on input "7:00 AM" at bounding box center [693, 646] width 83 height 26
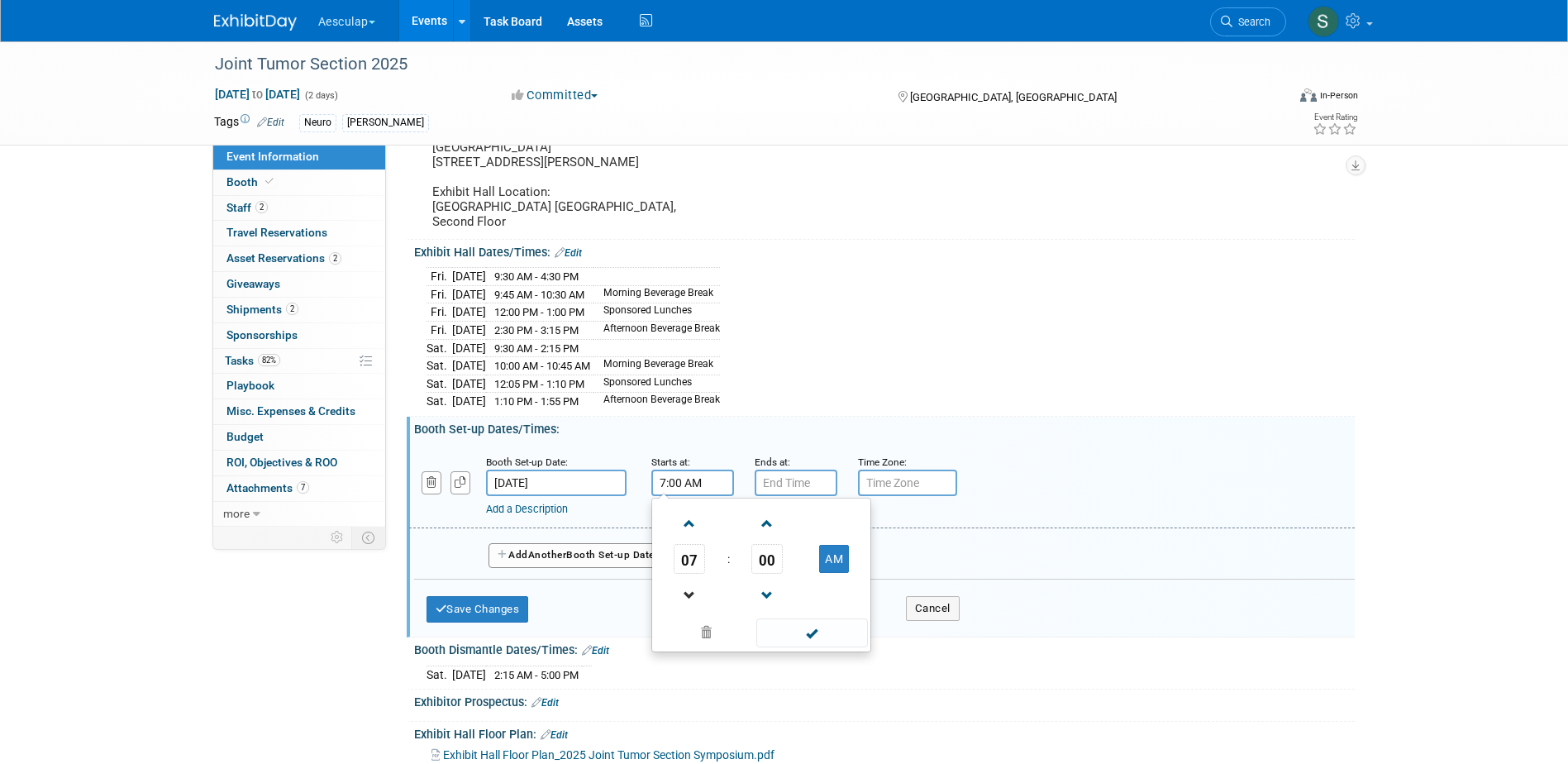
scroll to position [331, 0]
click at [688, 566] on span "07" at bounding box center [689, 557] width 31 height 30
click at [664, 539] on td "12" at bounding box center [682, 522] width 53 height 44
click at [830, 570] on button "AM" at bounding box center [833, 557] width 30 height 28
type input "12:00 PM"
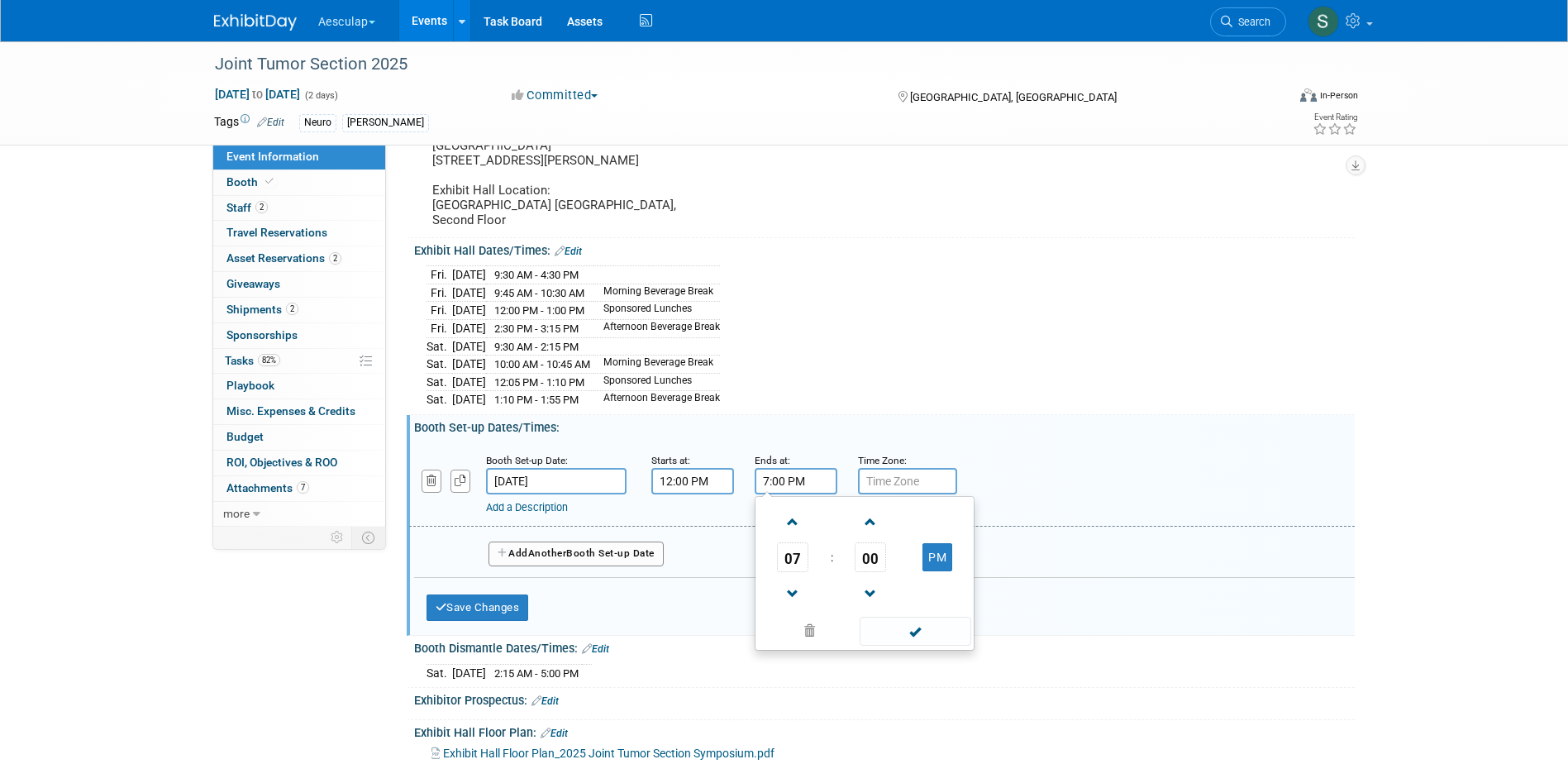
click at [812, 492] on input "7:00 PM" at bounding box center [797, 481] width 83 height 26
click at [798, 569] on span "07" at bounding box center [793, 557] width 31 height 30
click at [786, 575] on td "04" at bounding box center [785, 568] width 53 height 44
click at [863, 571] on span "00" at bounding box center [870, 557] width 31 height 30
drag, startPoint x: 893, startPoint y: 573, endPoint x: 949, endPoint y: 683, distance: 123.4
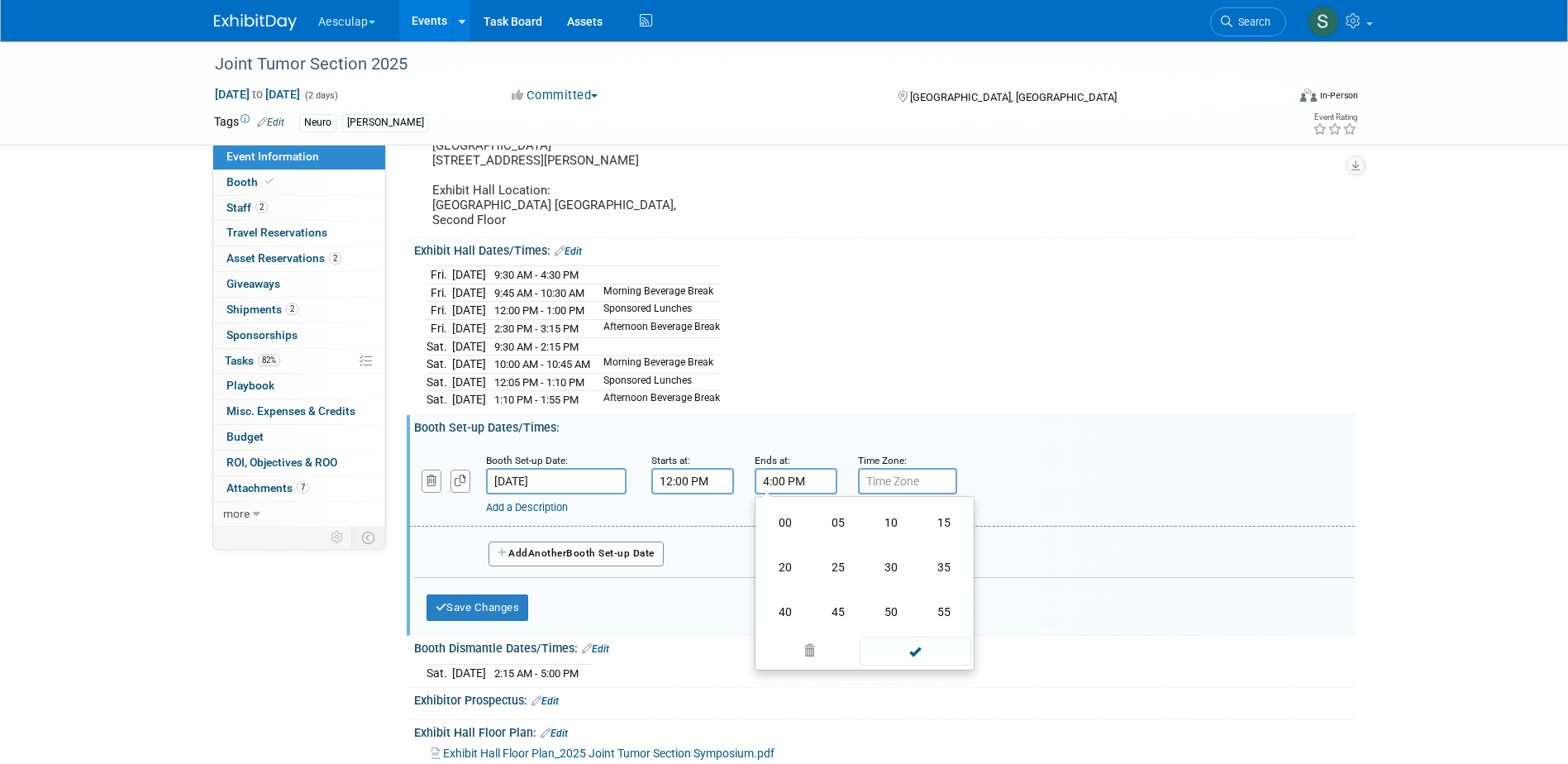
click at [894, 575] on td "30" at bounding box center [891, 568] width 53 height 44
type input "4:30 PM"
click at [916, 646] on span at bounding box center [915, 632] width 111 height 29
click at [492, 621] on button "Save Changes" at bounding box center [478, 607] width 102 height 26
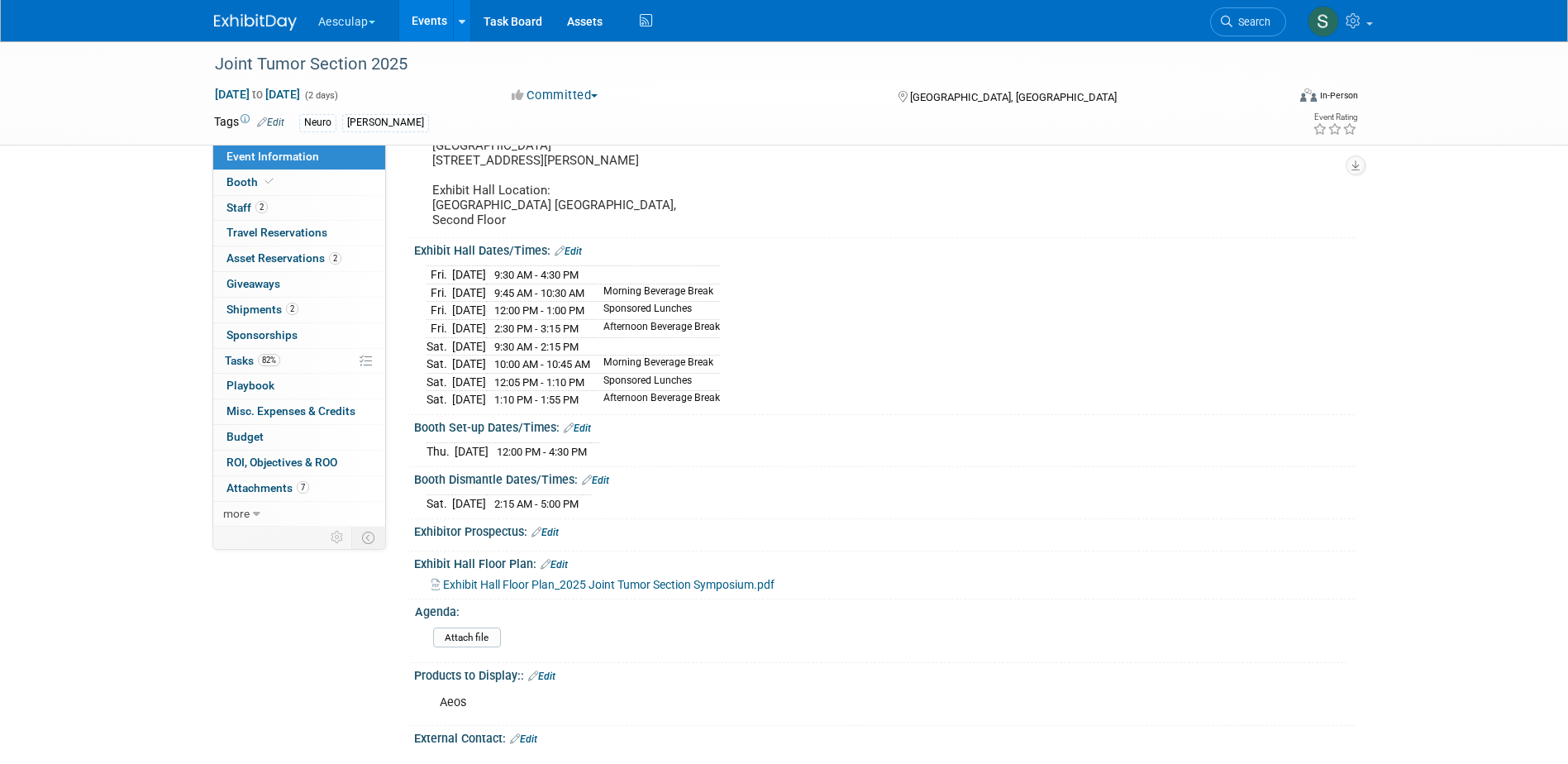
click at [608, 486] on link "Edit" at bounding box center [595, 481] width 27 height 12
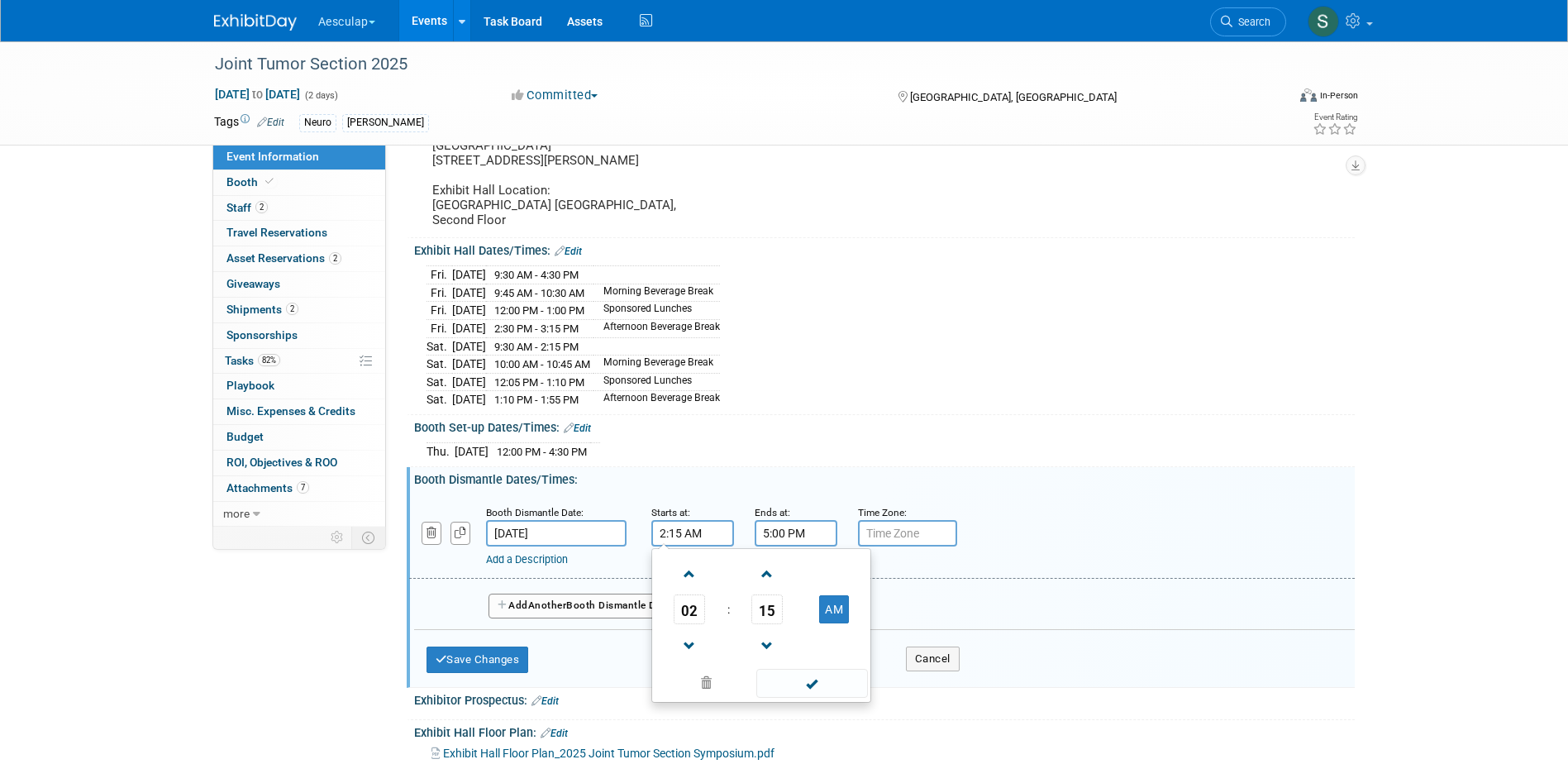
click at [693, 541] on input "2:15 AM" at bounding box center [693, 533] width 83 height 26
click at [833, 624] on button "AM" at bounding box center [833, 609] width 30 height 28
type input "2:15 PM"
click at [826, 693] on span at bounding box center [811, 684] width 111 height 29
click at [507, 673] on button "Save Changes" at bounding box center [478, 660] width 102 height 26
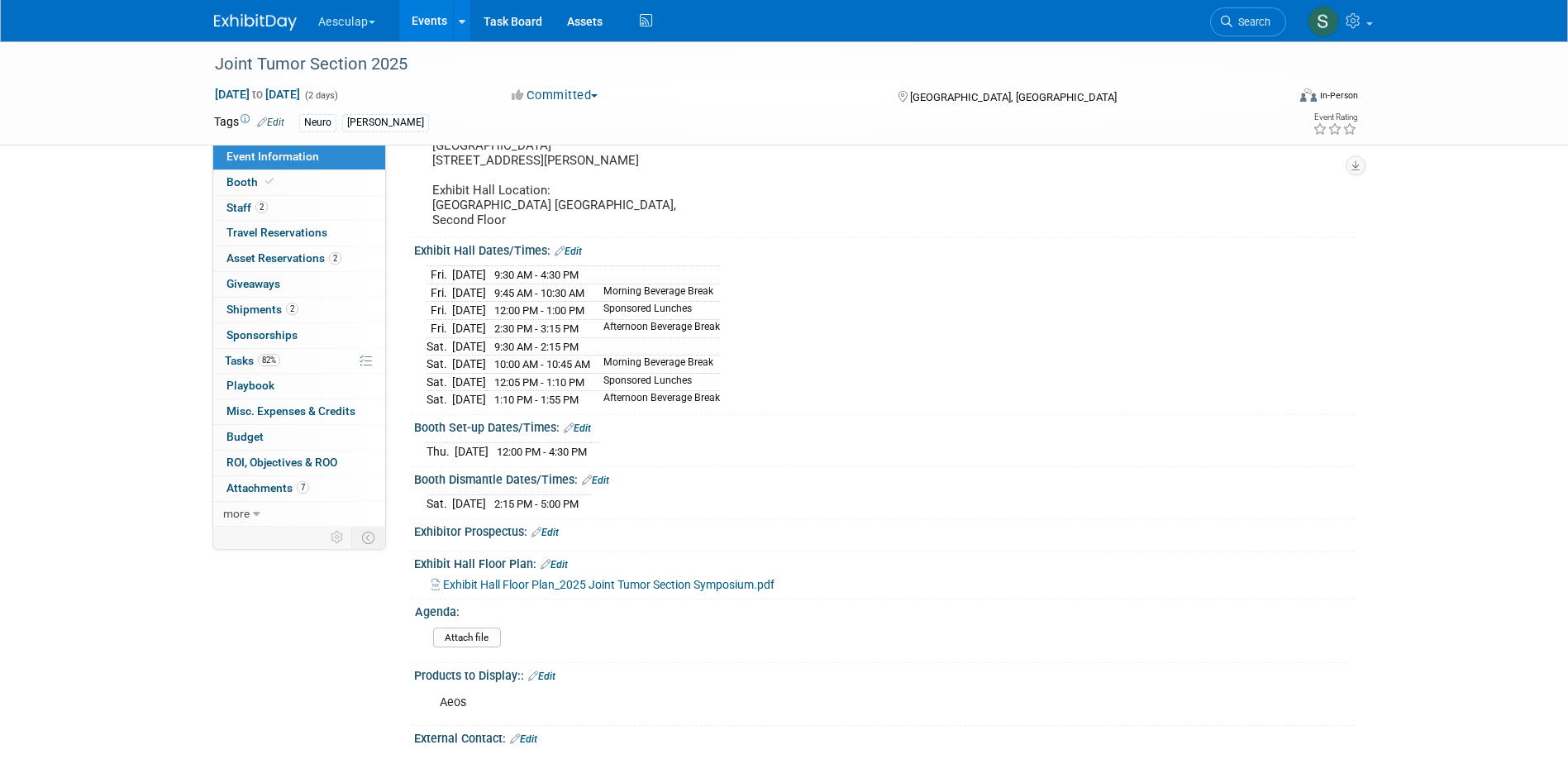
click at [601, 486] on link "Edit" at bounding box center [595, 481] width 27 height 12
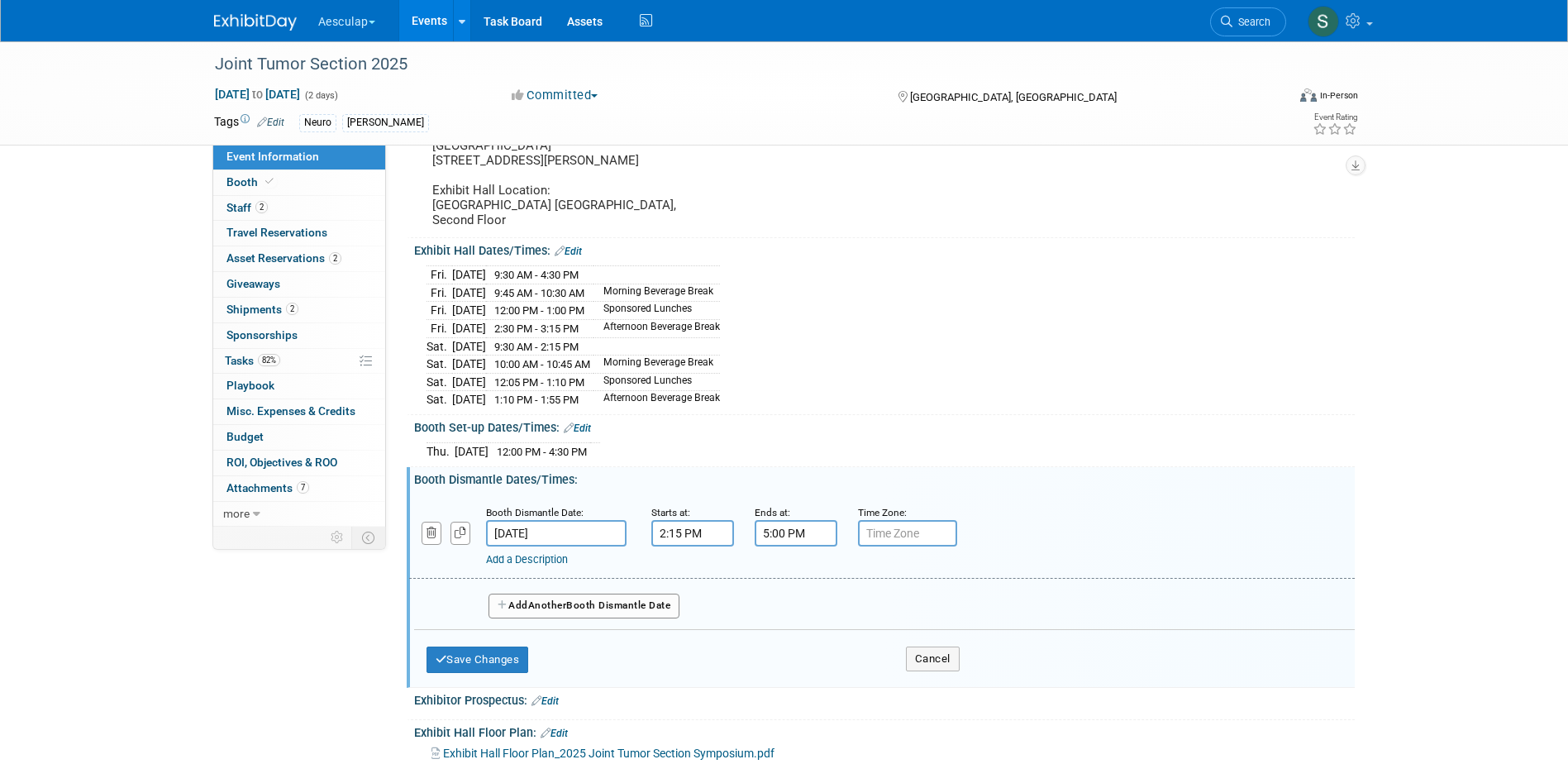
click at [780, 544] on input "5:00 PM" at bounding box center [797, 533] width 83 height 26
click at [791, 625] on span "05" at bounding box center [793, 609] width 31 height 30
click at [791, 670] on td "08" at bounding box center [785, 664] width 53 height 44
type input "8:00 PM"
click at [918, 697] on span at bounding box center [915, 684] width 111 height 29
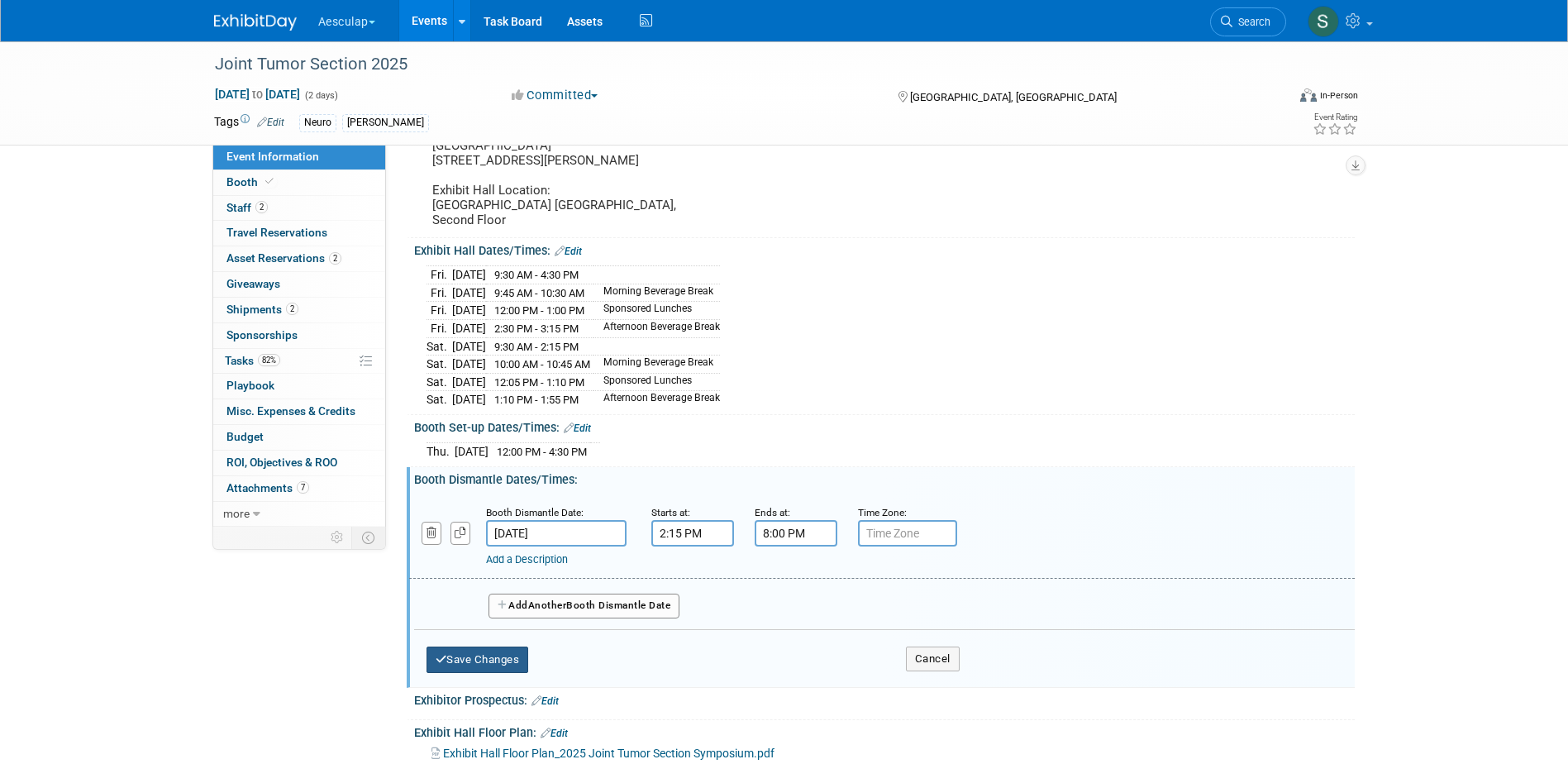
click at [496, 673] on button "Save Changes" at bounding box center [478, 660] width 102 height 26
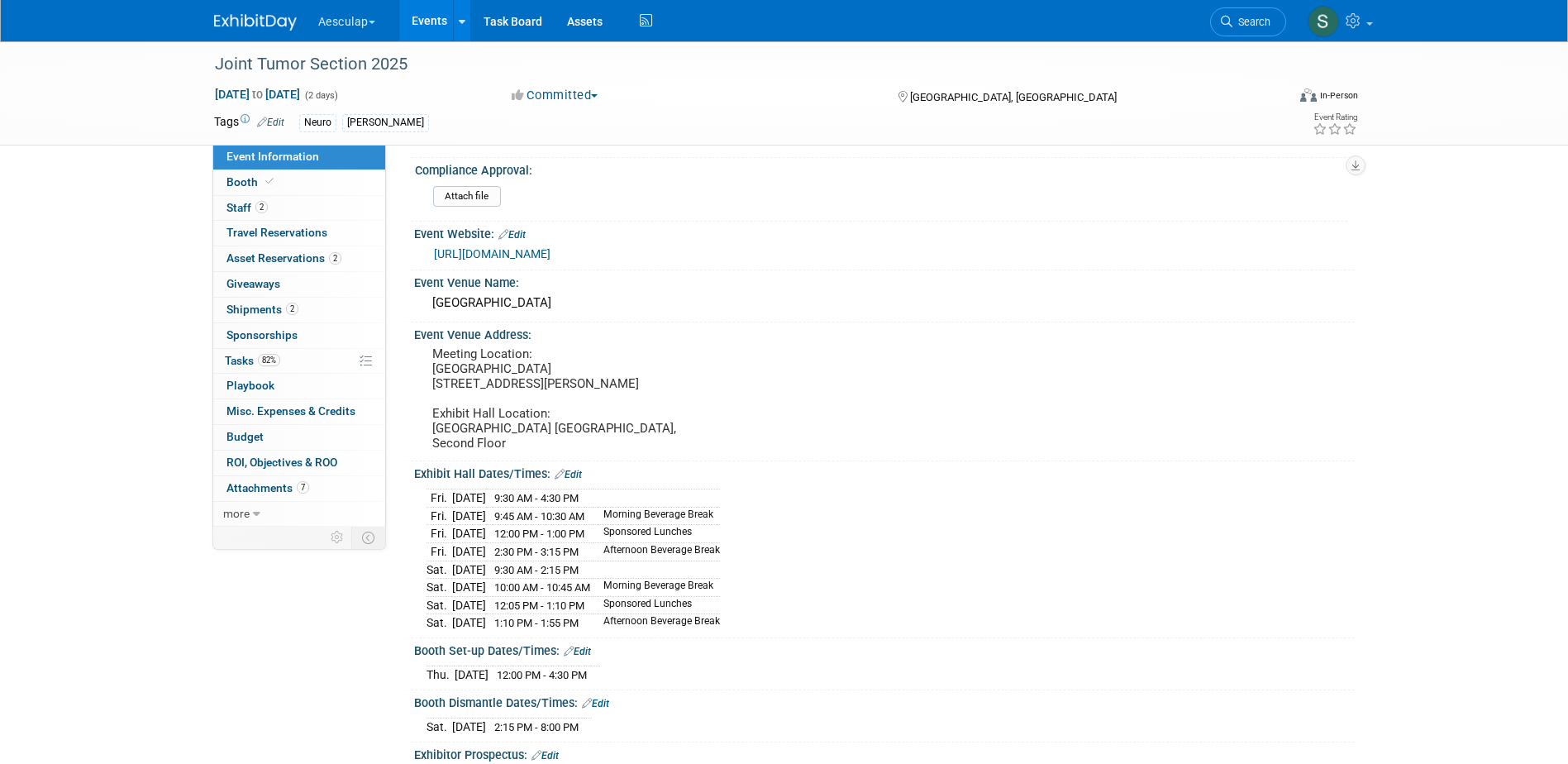
scroll to position [83, 0]
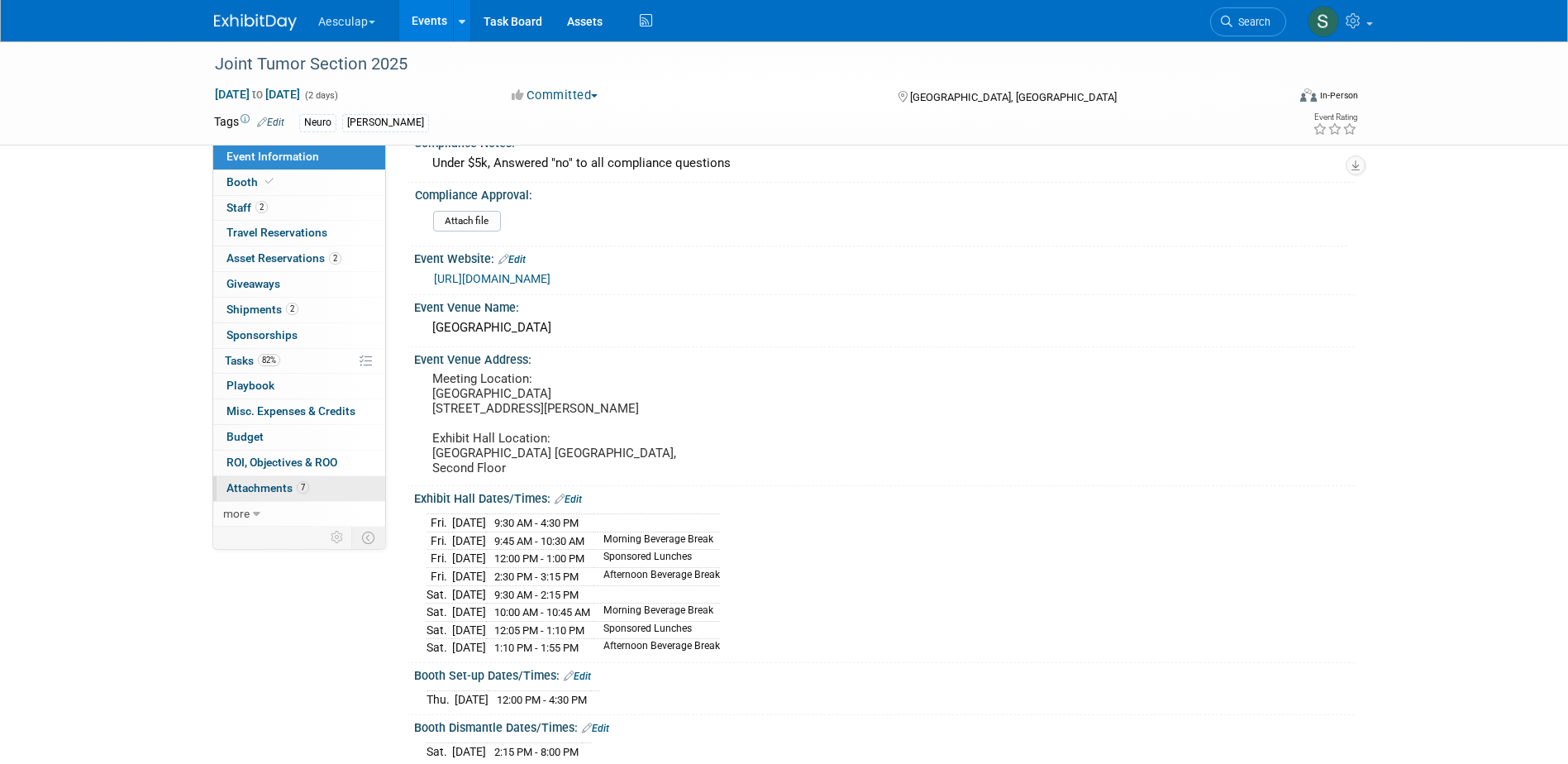
click at [271, 486] on span "Attachments 7" at bounding box center [268, 488] width 83 height 14
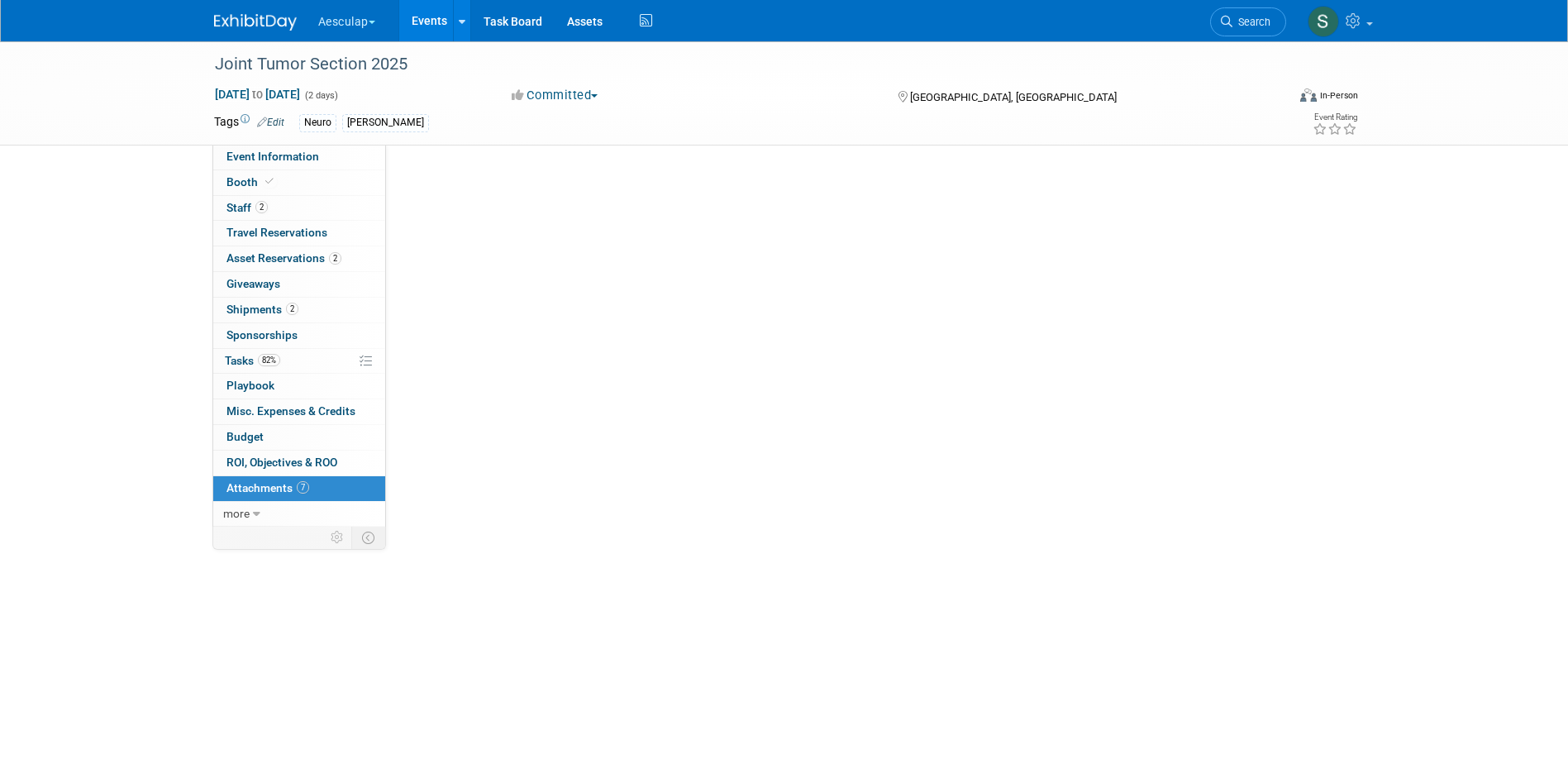
scroll to position [0, 0]
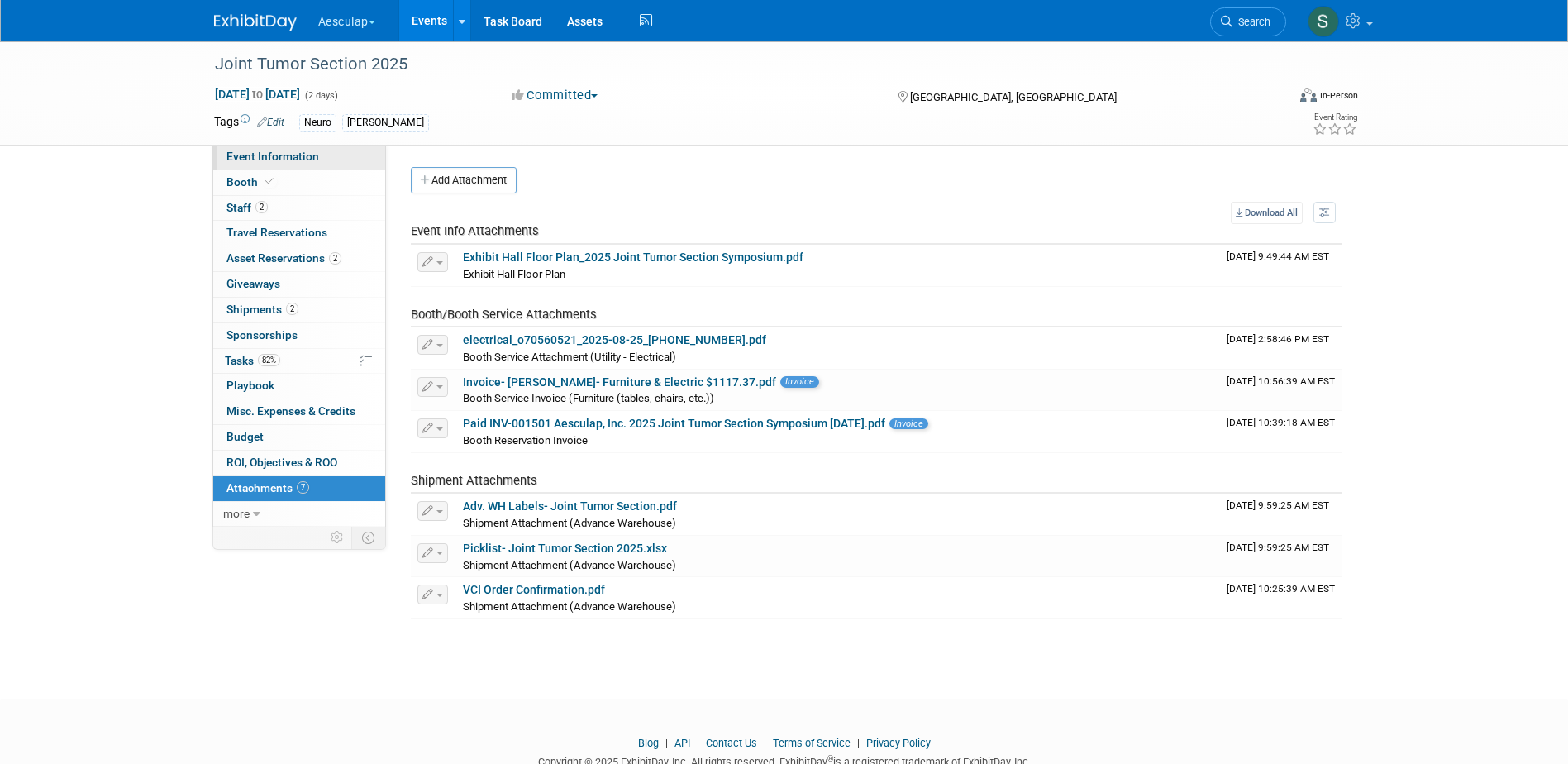
click at [273, 151] on span "Event Information" at bounding box center [273, 157] width 93 height 14
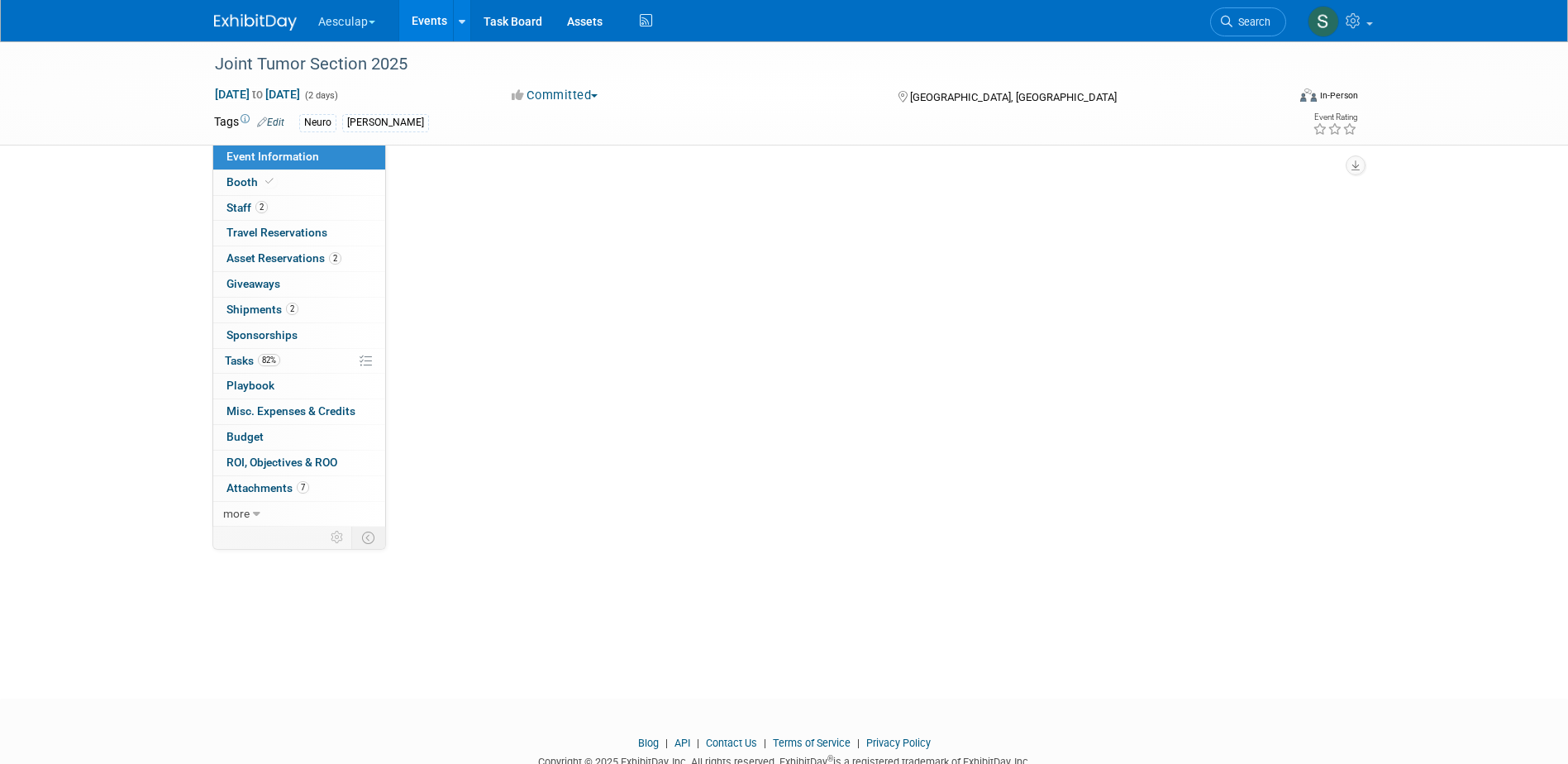
select select "No Approval Needed"
select select "Neuro"
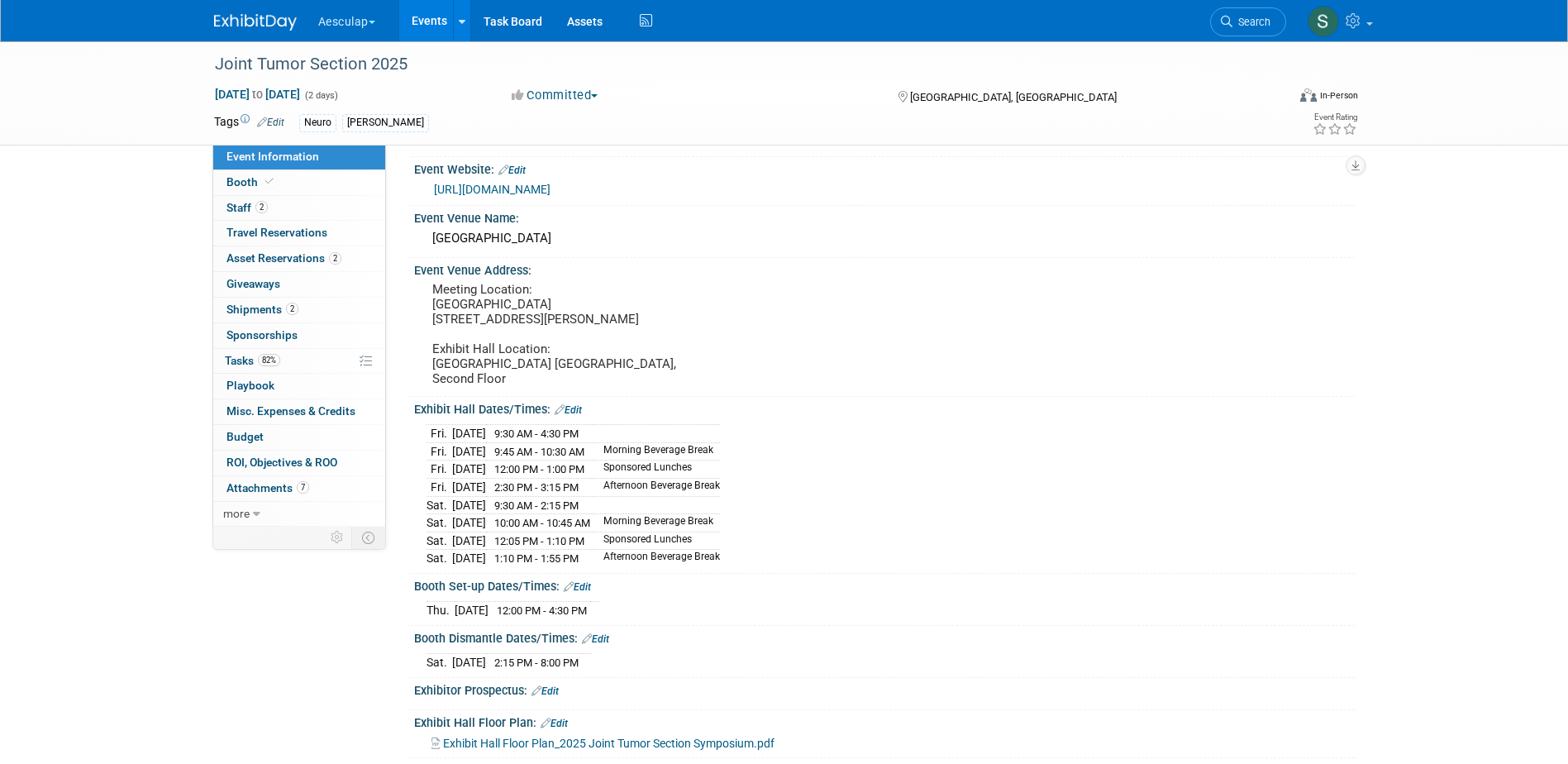
scroll to position [331, 0]
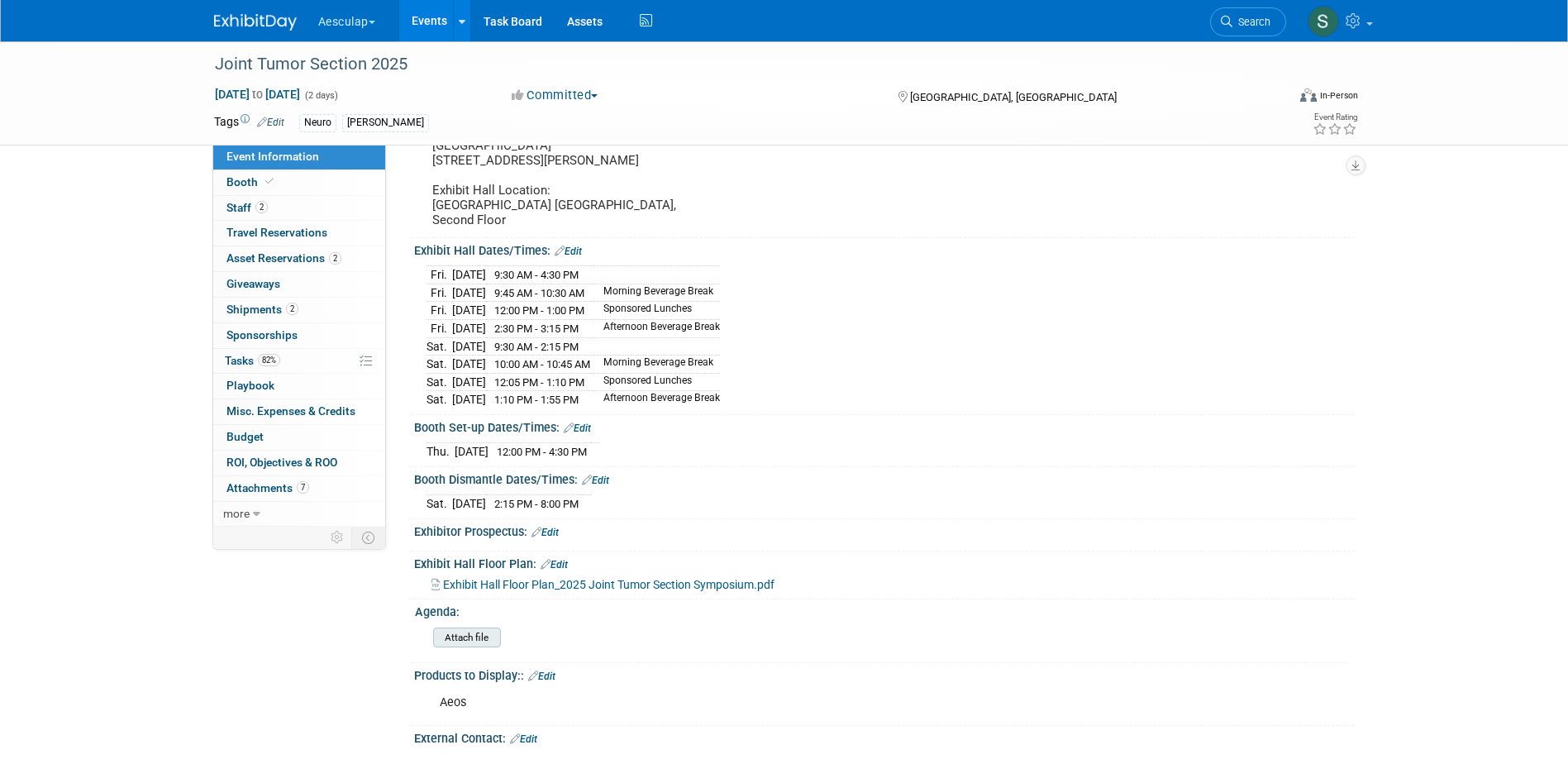
click at [472, 648] on div "Attach file" at bounding box center [467, 637] width 68 height 20
click at [473, 648] on input "file" at bounding box center [388, 638] width 225 height 19
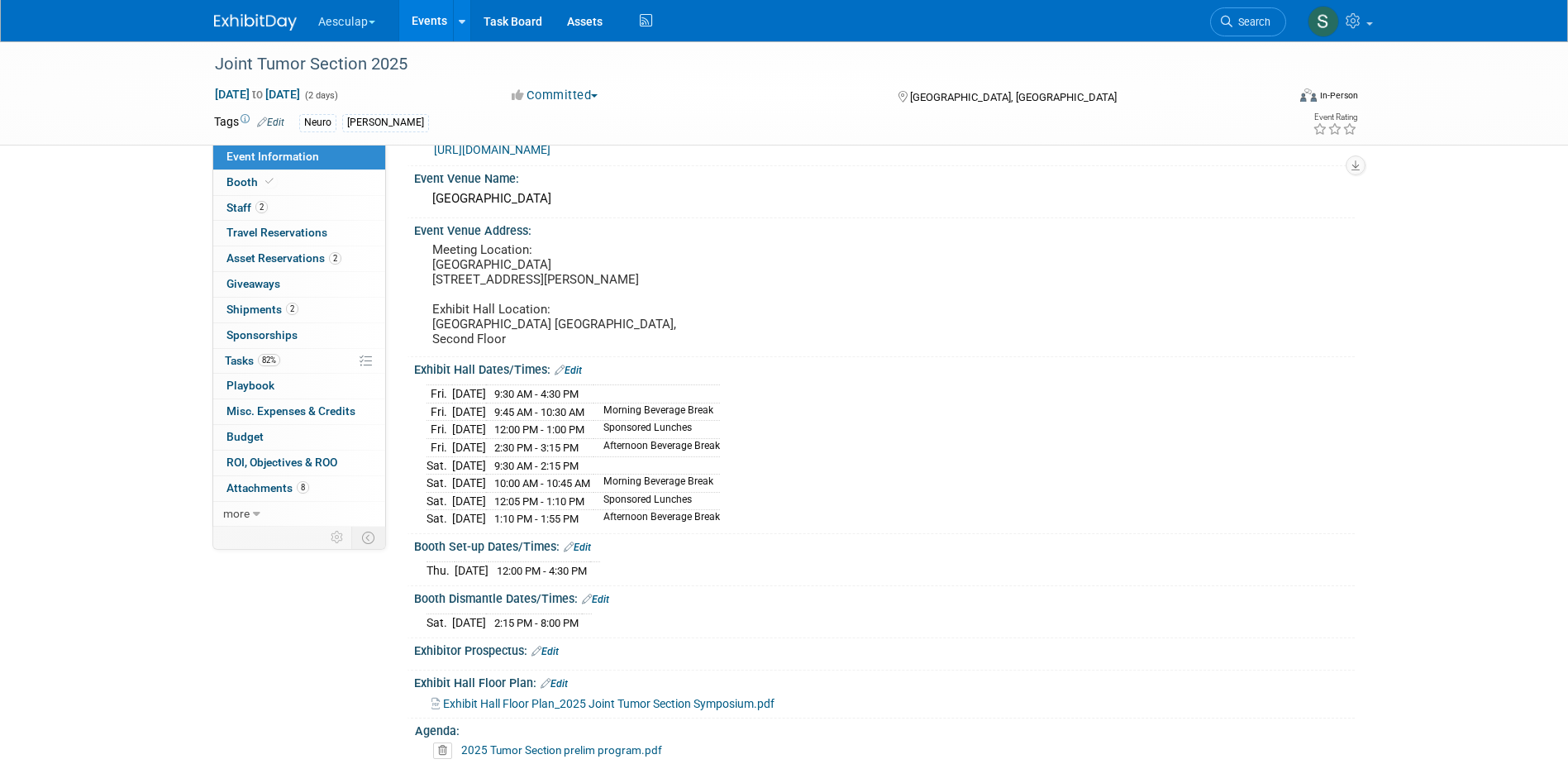
scroll to position [0, 0]
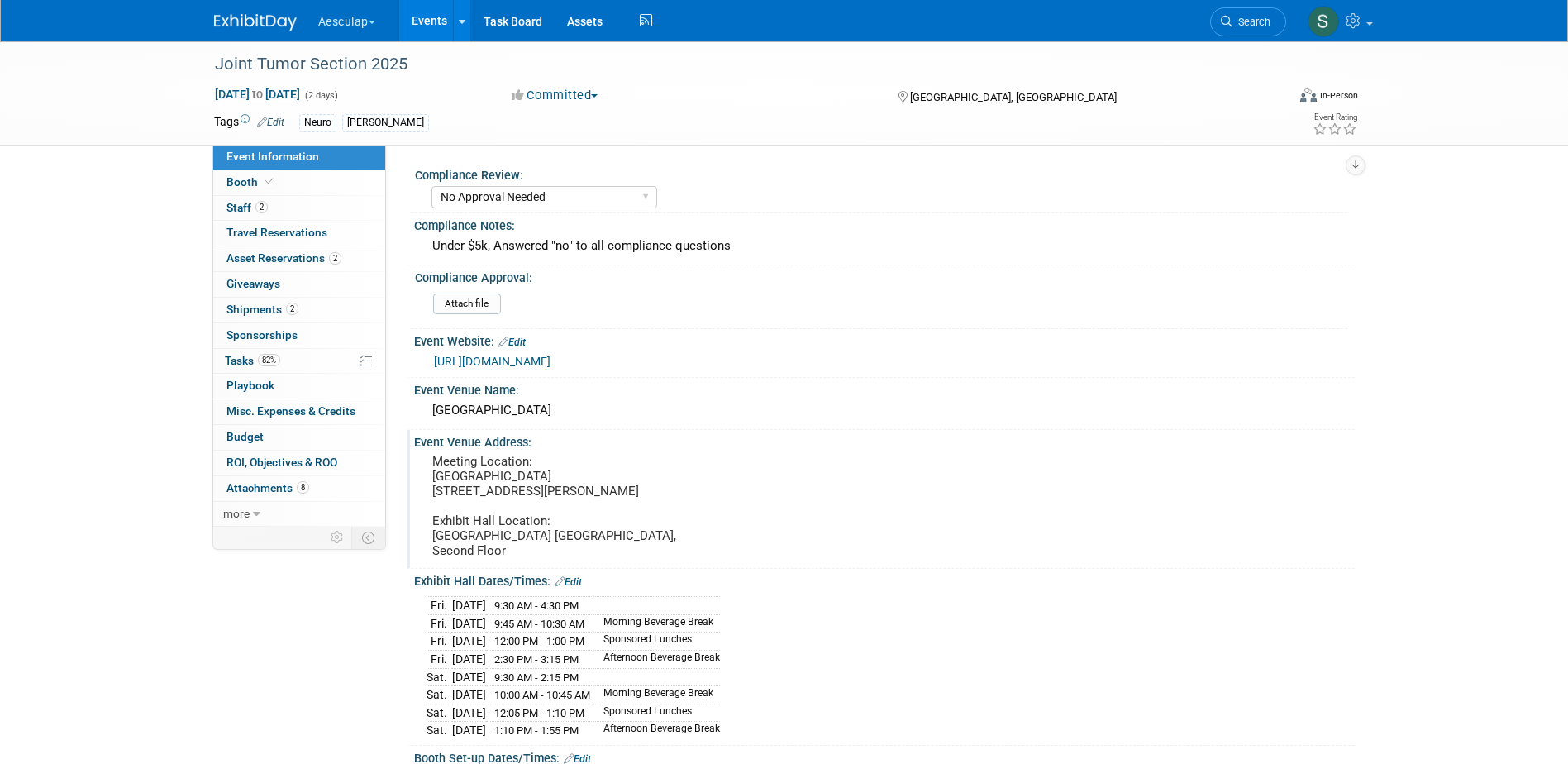
click at [821, 467] on div "Event Venue Address: Meeting Location: [GEOGRAPHIC_DATA] [STREET_ADDRESS][PERSO…" at bounding box center [881, 499] width 948 height 138
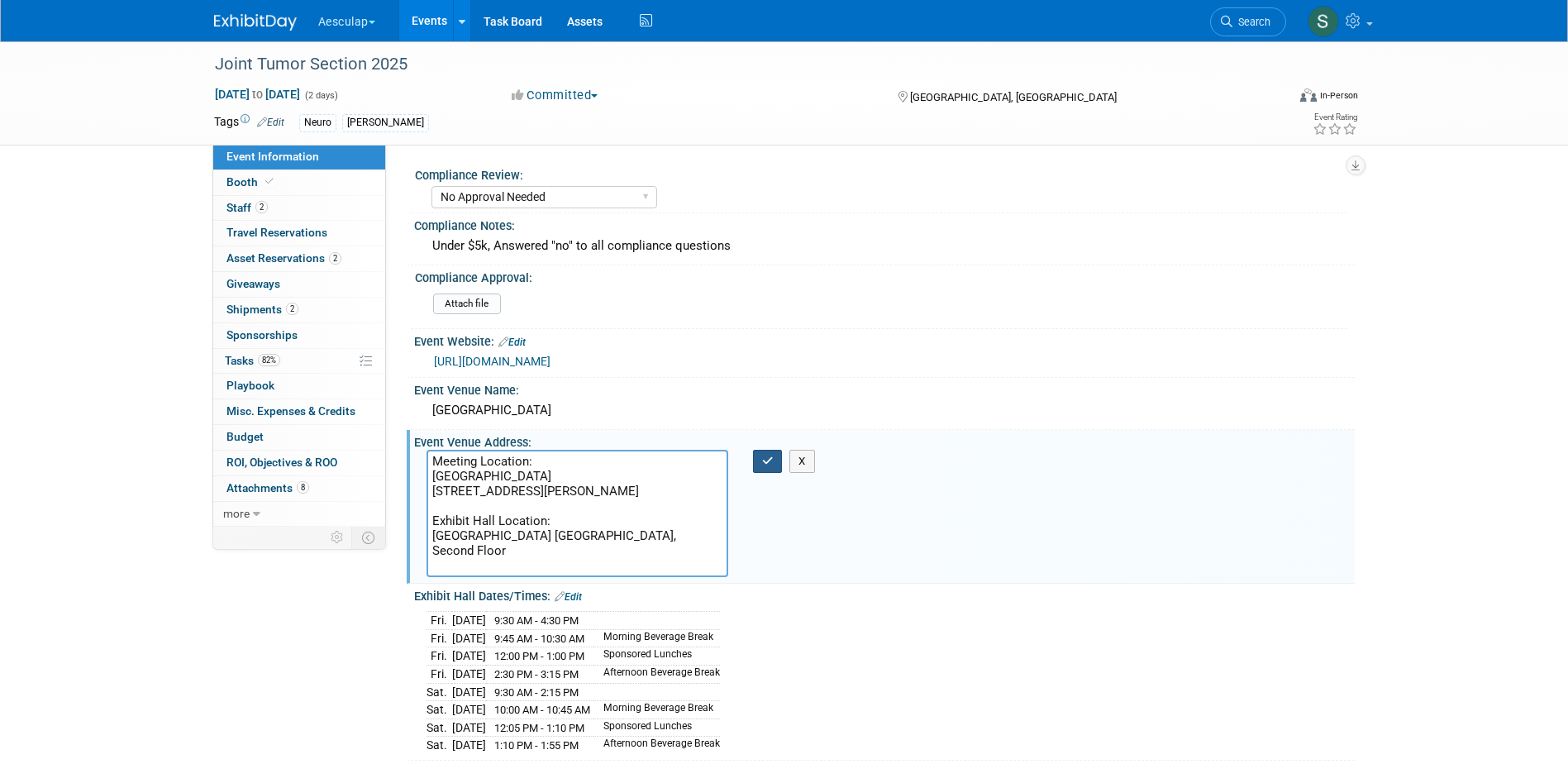
click at [776, 463] on button "button" at bounding box center [768, 461] width 30 height 23
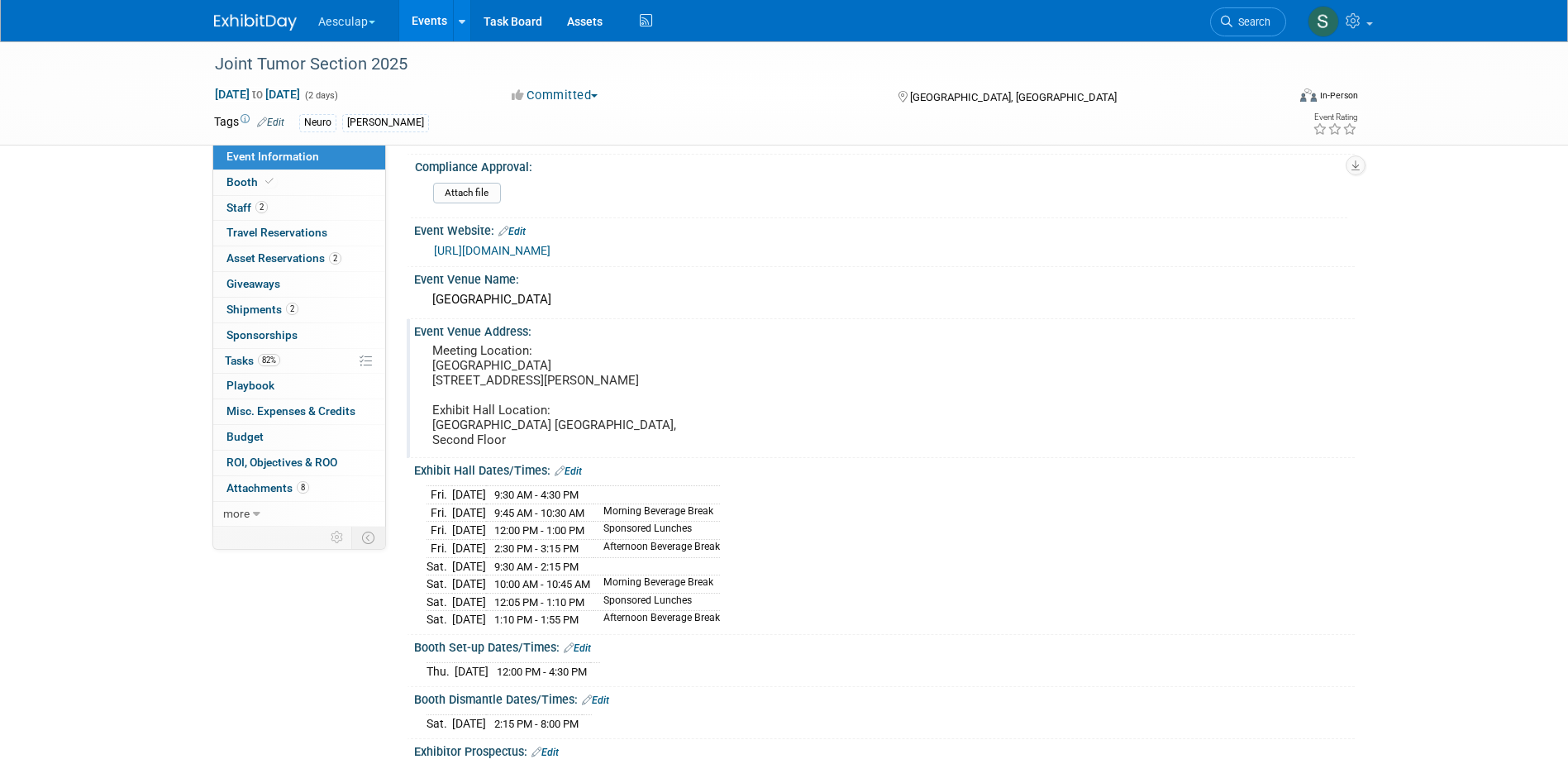
scroll to position [83, 0]
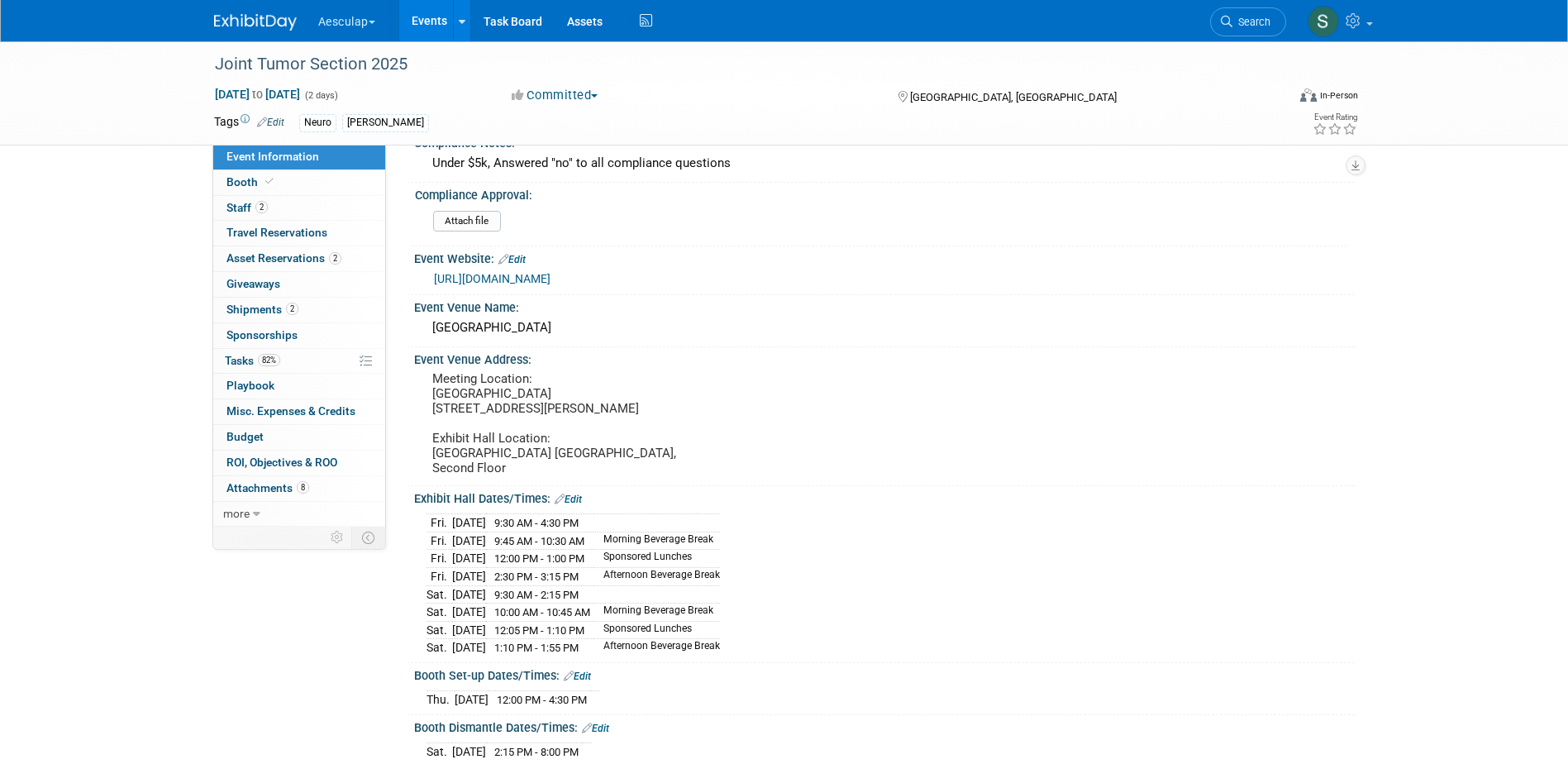
drag, startPoint x: 414, startPoint y: 362, endPoint x: 634, endPoint y: 483, distance: 251.1
click at [634, 483] on div "Event Venue Address: Meeting Location: [GEOGRAPHIC_DATA] [STREET_ADDRESS][PERSO…" at bounding box center [881, 416] width 948 height 138
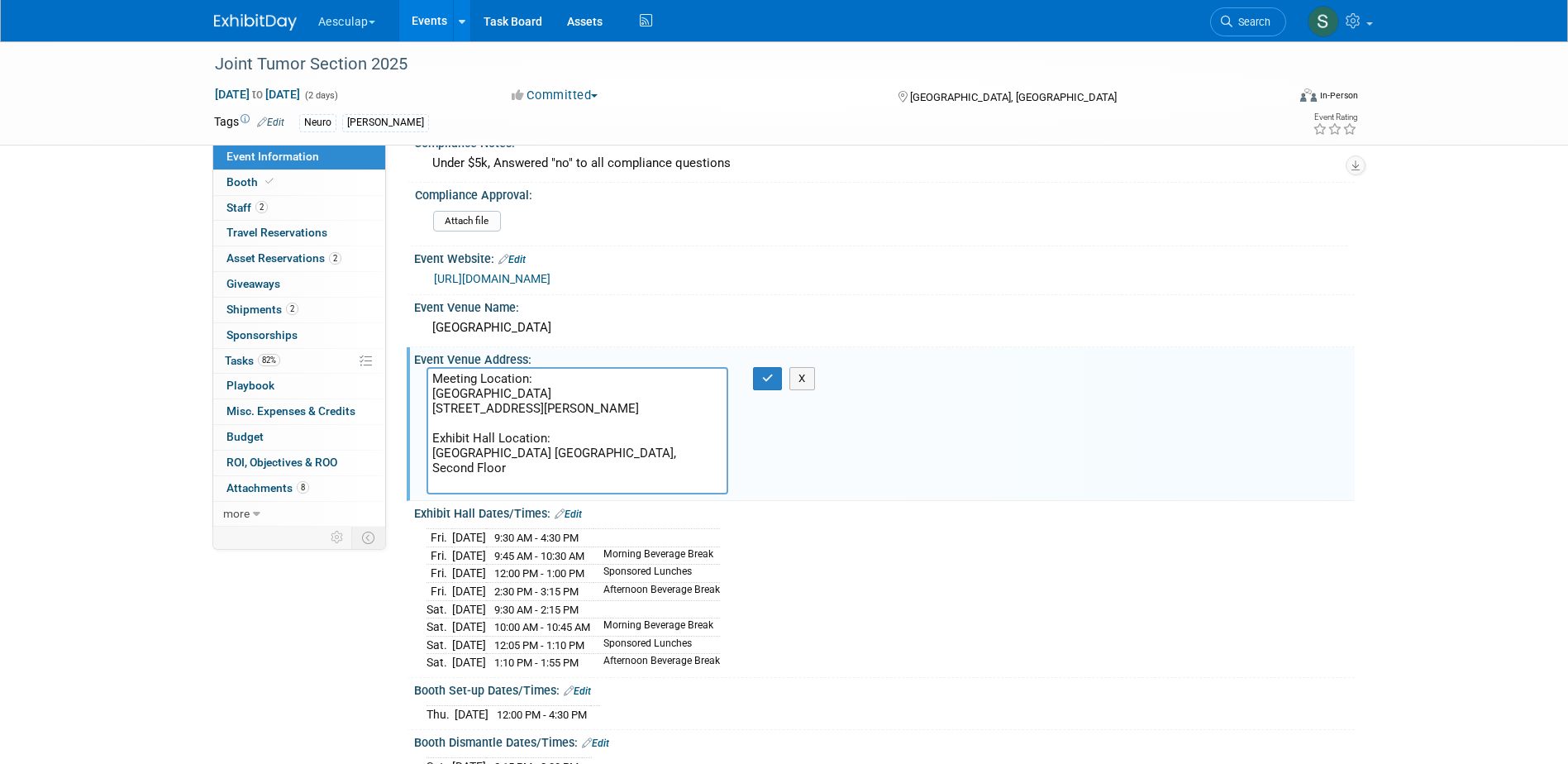
click at [435, 380] on textarea "Meeting Location: [GEOGRAPHIC_DATA] [STREET_ADDRESS][PERSON_NAME] Exhibit Hall …" at bounding box center [577, 431] width 302 height 128
drag, startPoint x: 415, startPoint y: 361, endPoint x: 556, endPoint y: 443, distance: 163.1
click at [556, 443] on div "Event Venue Address: Meeting Location: [GEOGRAPHIC_DATA] [STREET_ADDRESS][PERSO…" at bounding box center [881, 424] width 948 height 153
click at [768, 383] on icon "button" at bounding box center [768, 378] width 12 height 11
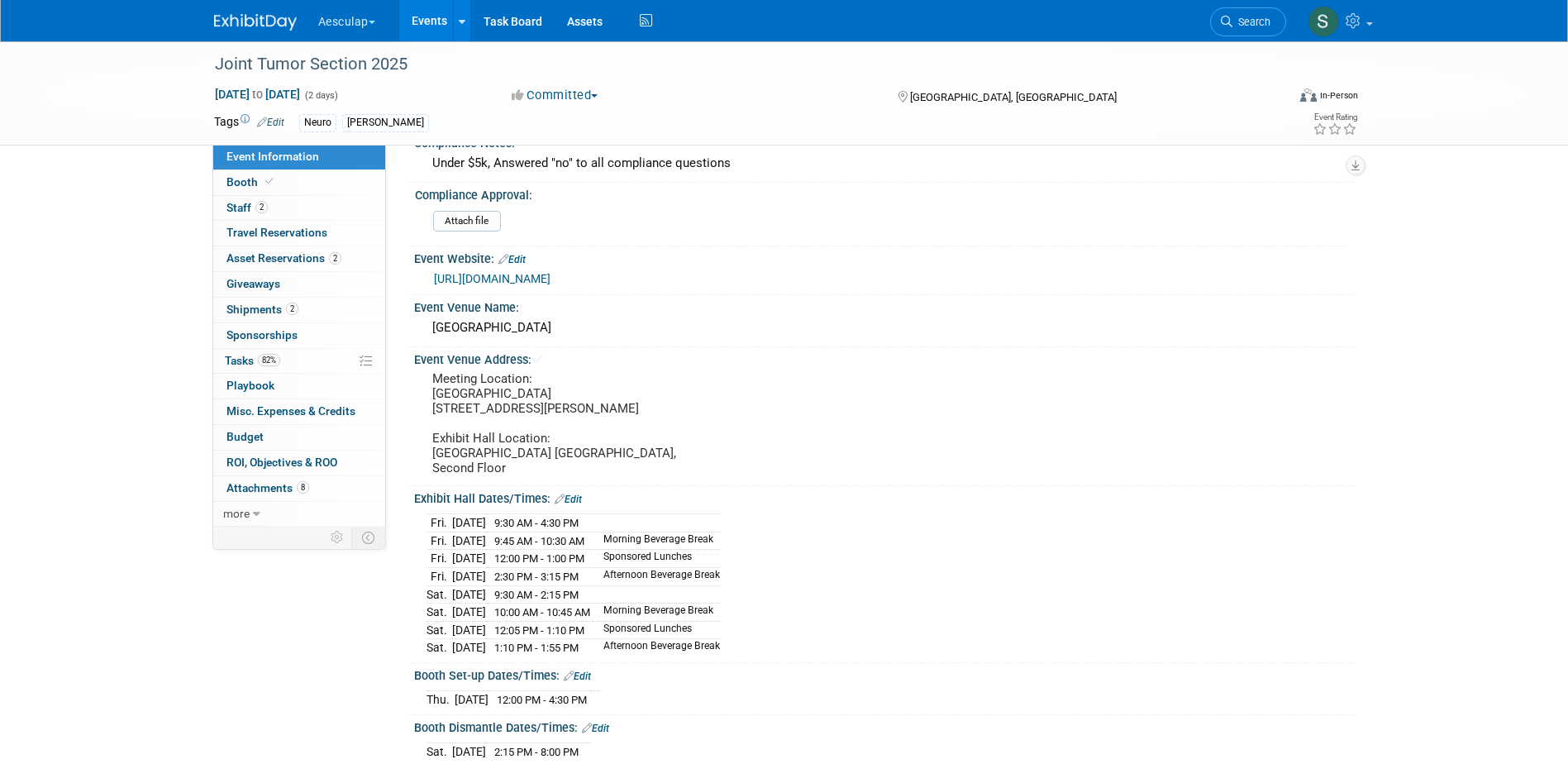
drag, startPoint x: 411, startPoint y: 356, endPoint x: 683, endPoint y: 488, distance: 302.3
click at [683, 485] on div "Event Venue Address: Meeting Location: [GEOGRAPHIC_DATA] [STREET_ADDRESS][PERSO…" at bounding box center [881, 416] width 948 height 138
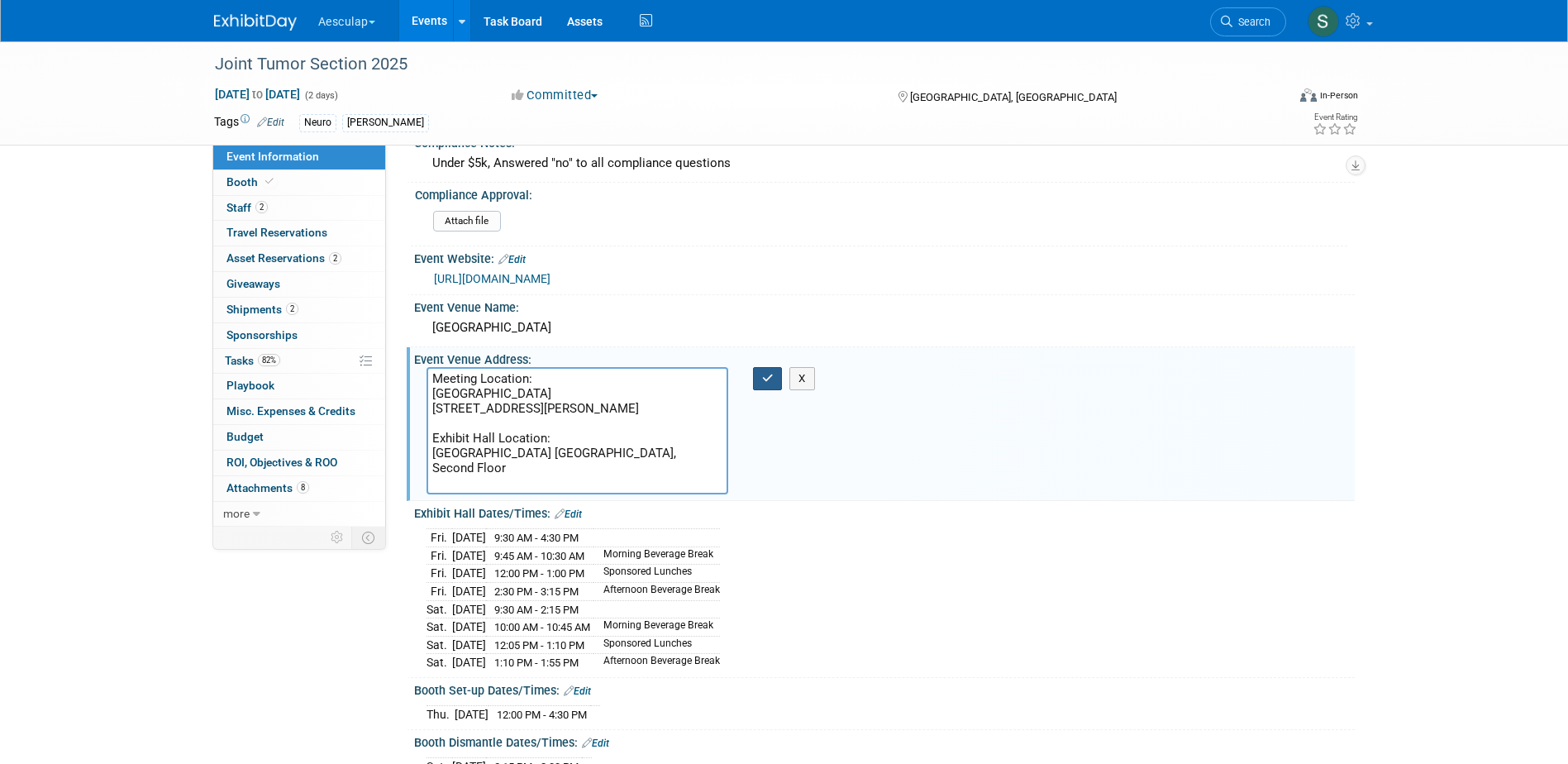
click at [758, 385] on button "button" at bounding box center [768, 379] width 30 height 23
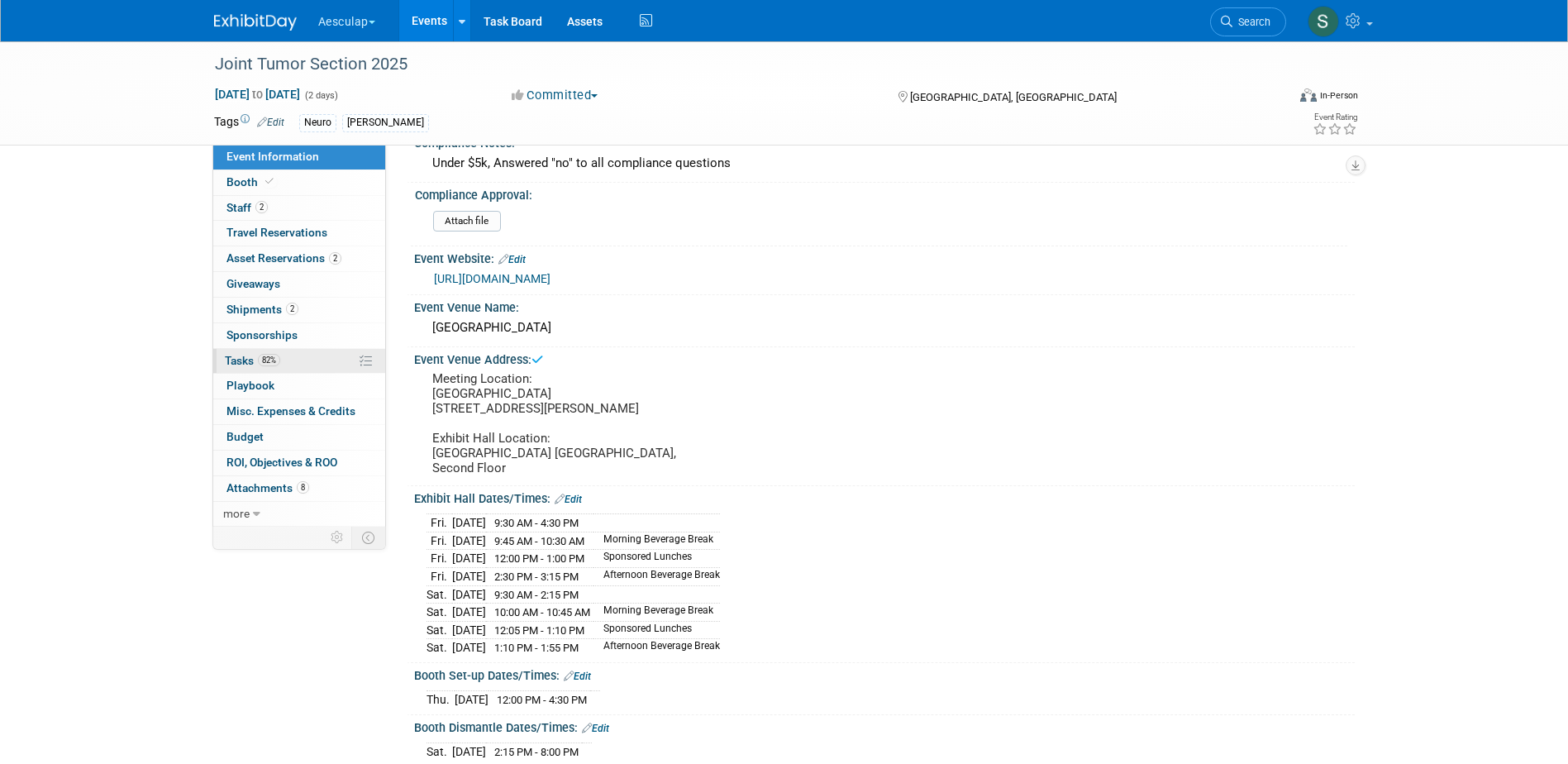
click at [229, 362] on span "Tasks 82%" at bounding box center [252, 361] width 55 height 14
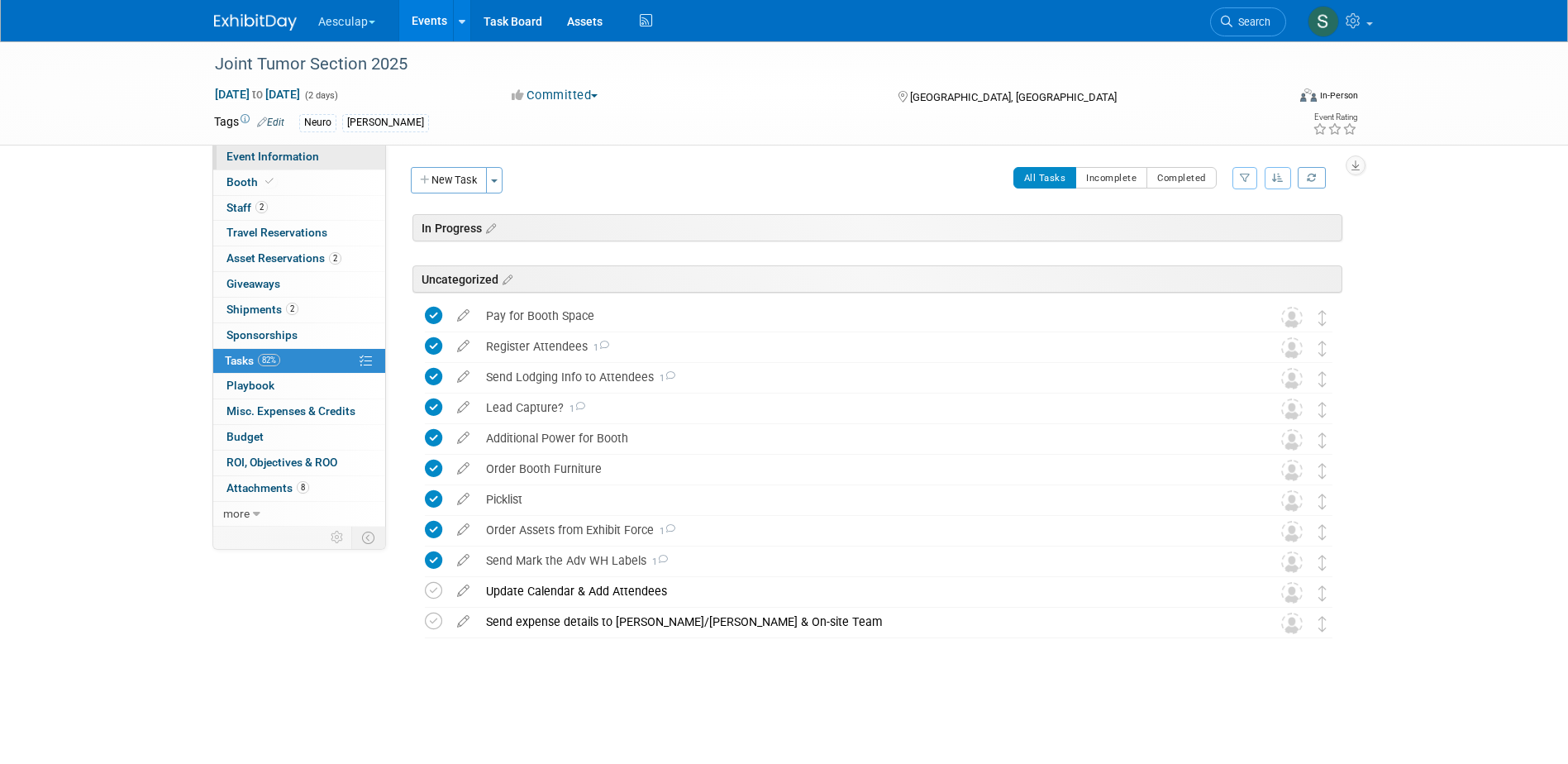
click at [273, 165] on link "Event Information" at bounding box center [300, 158] width 172 height 25
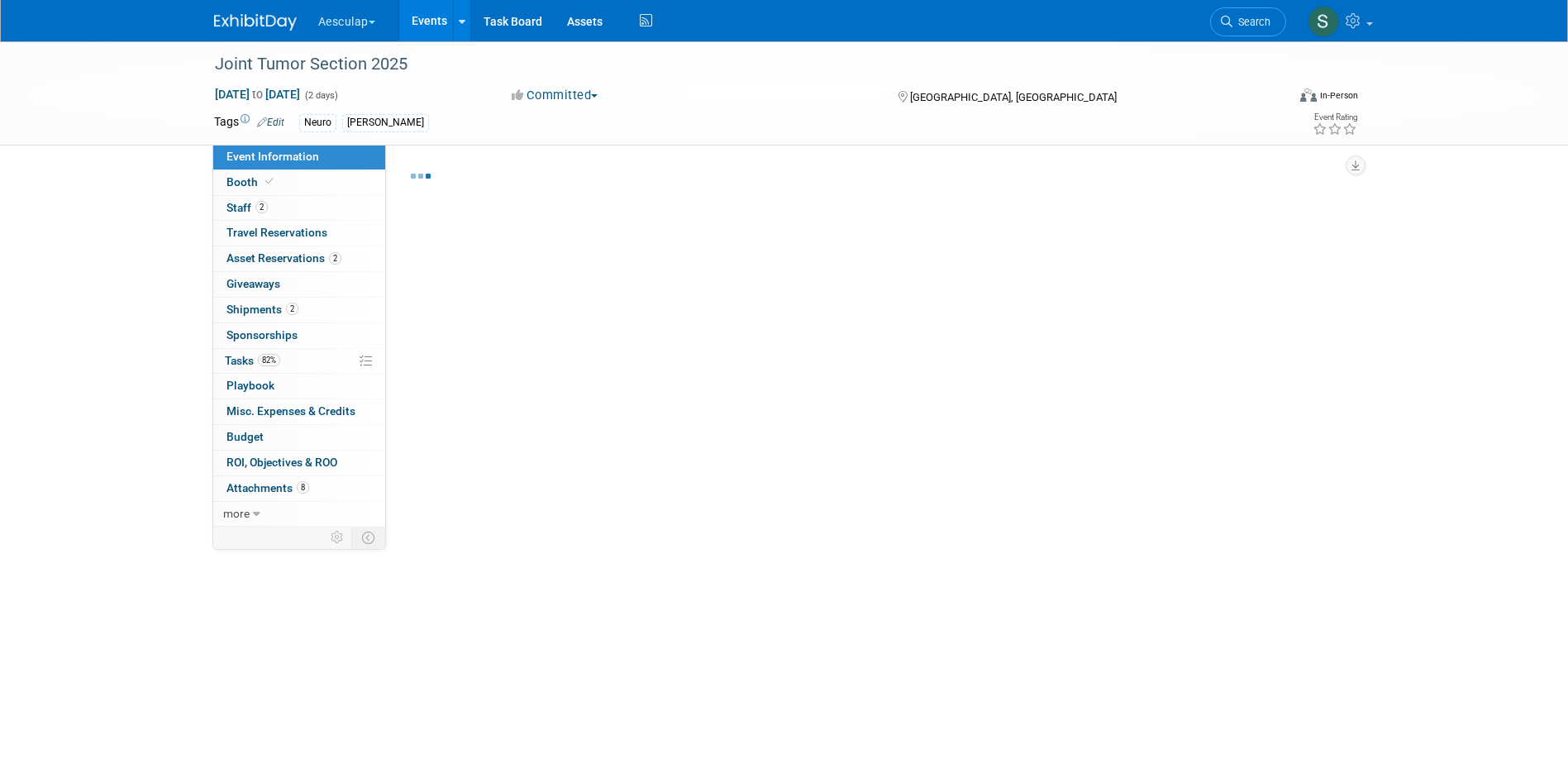
select select "No Approval Needed"
select select "Neuro"
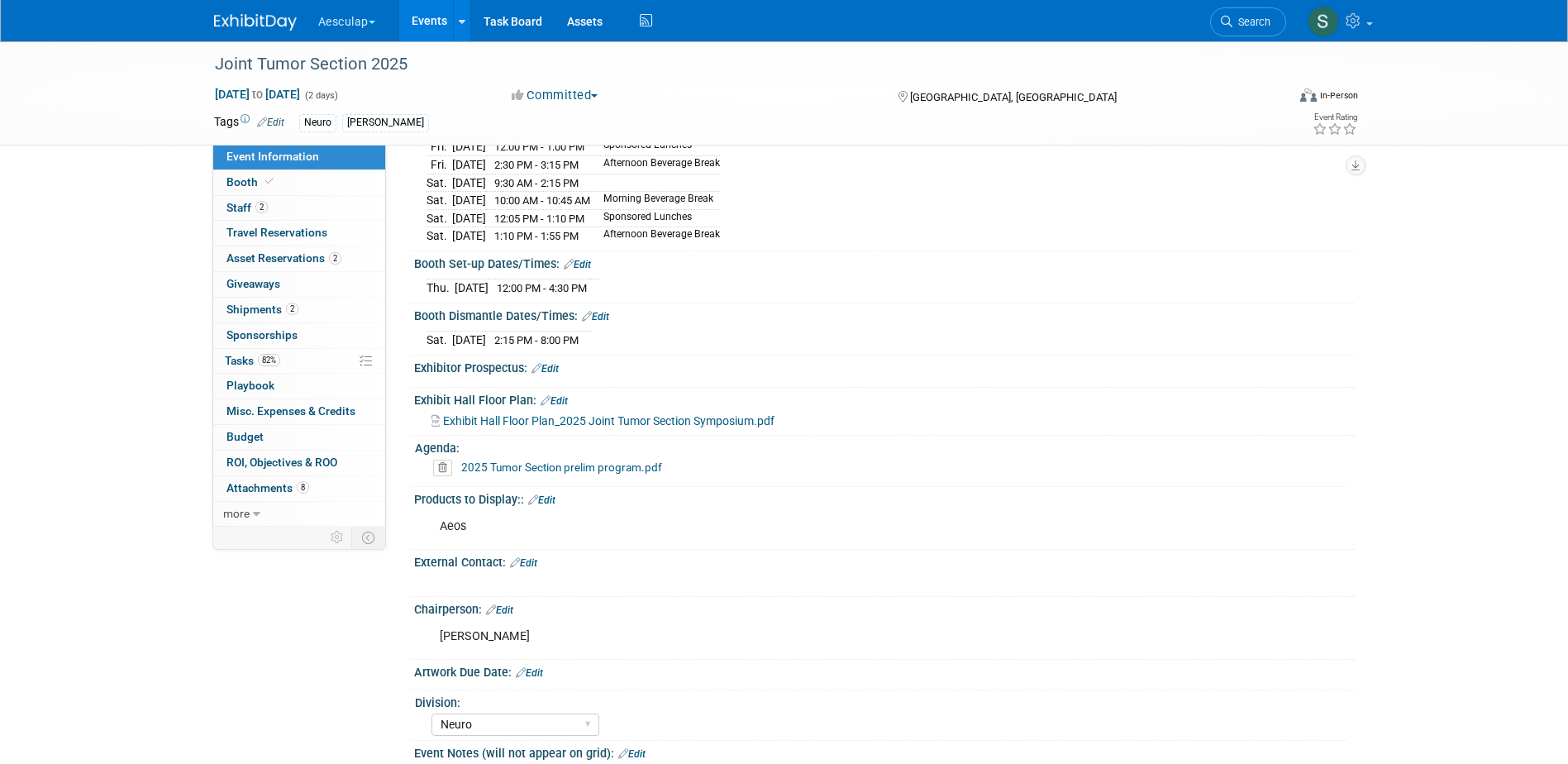
scroll to position [496, 0]
click at [540, 570] on div "External Contact: Edit" at bounding box center [884, 559] width 941 height 21
click at [527, 568] on link "Edit" at bounding box center [524, 562] width 27 height 12
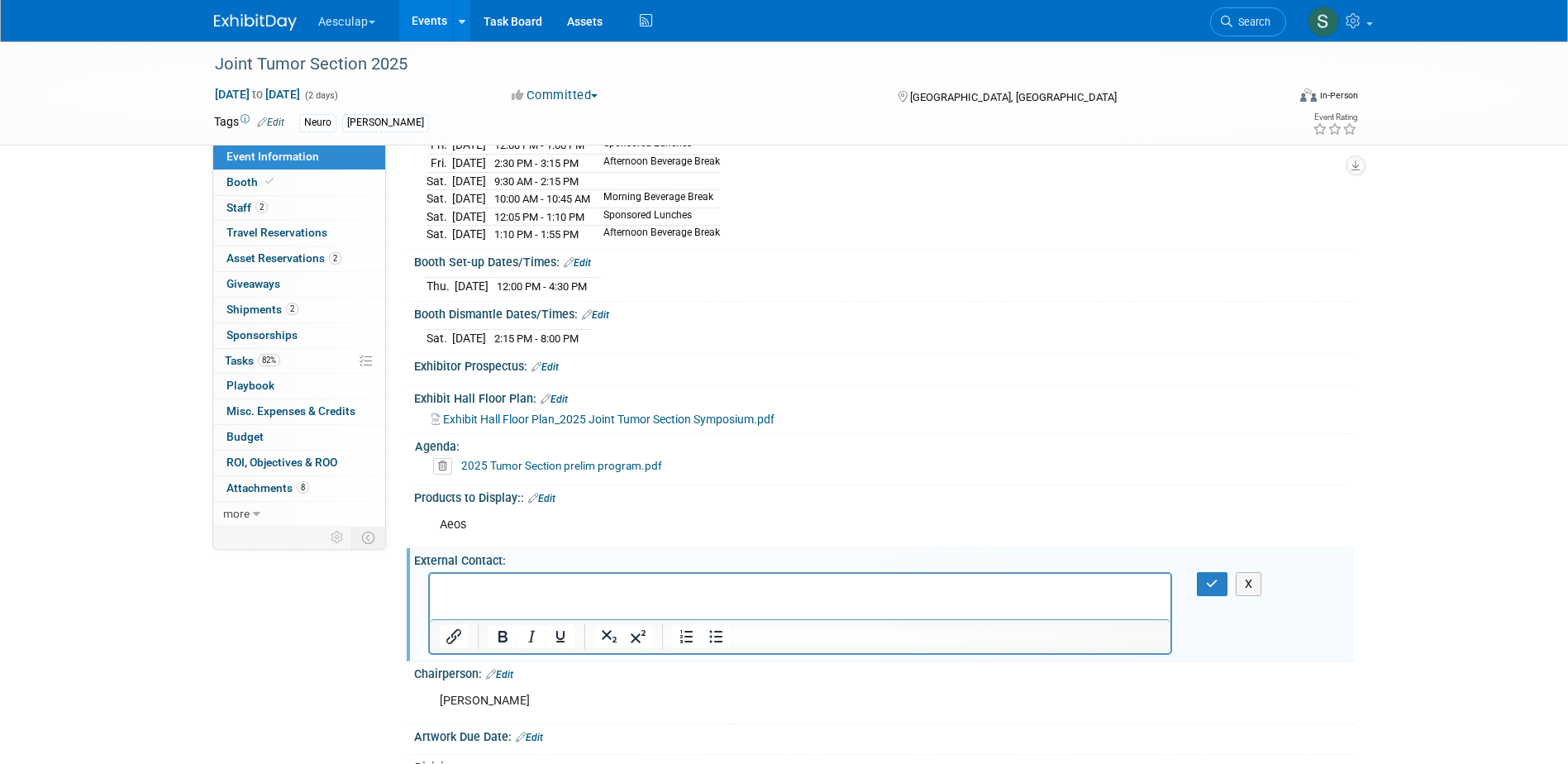
scroll to position [0, 0]
drag, startPoint x: 523, startPoint y: 587, endPoint x: 320, endPoint y: 587, distance: 203.0
click at [429, 587] on html "[PERSON_NAME]" at bounding box center [799, 593] width 741 height 40
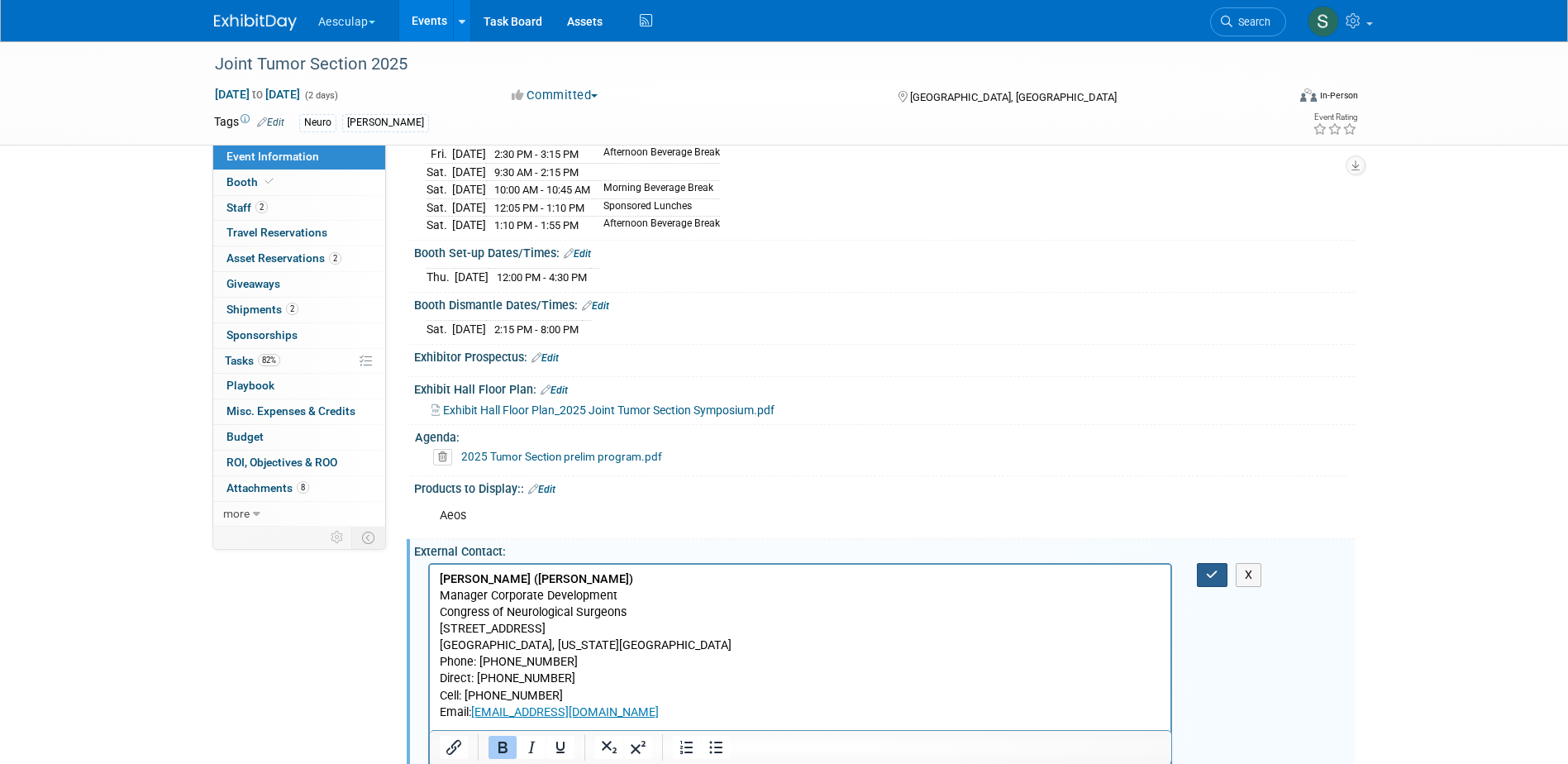
click at [1217, 580] on icon "button" at bounding box center [1212, 574] width 13 height 12
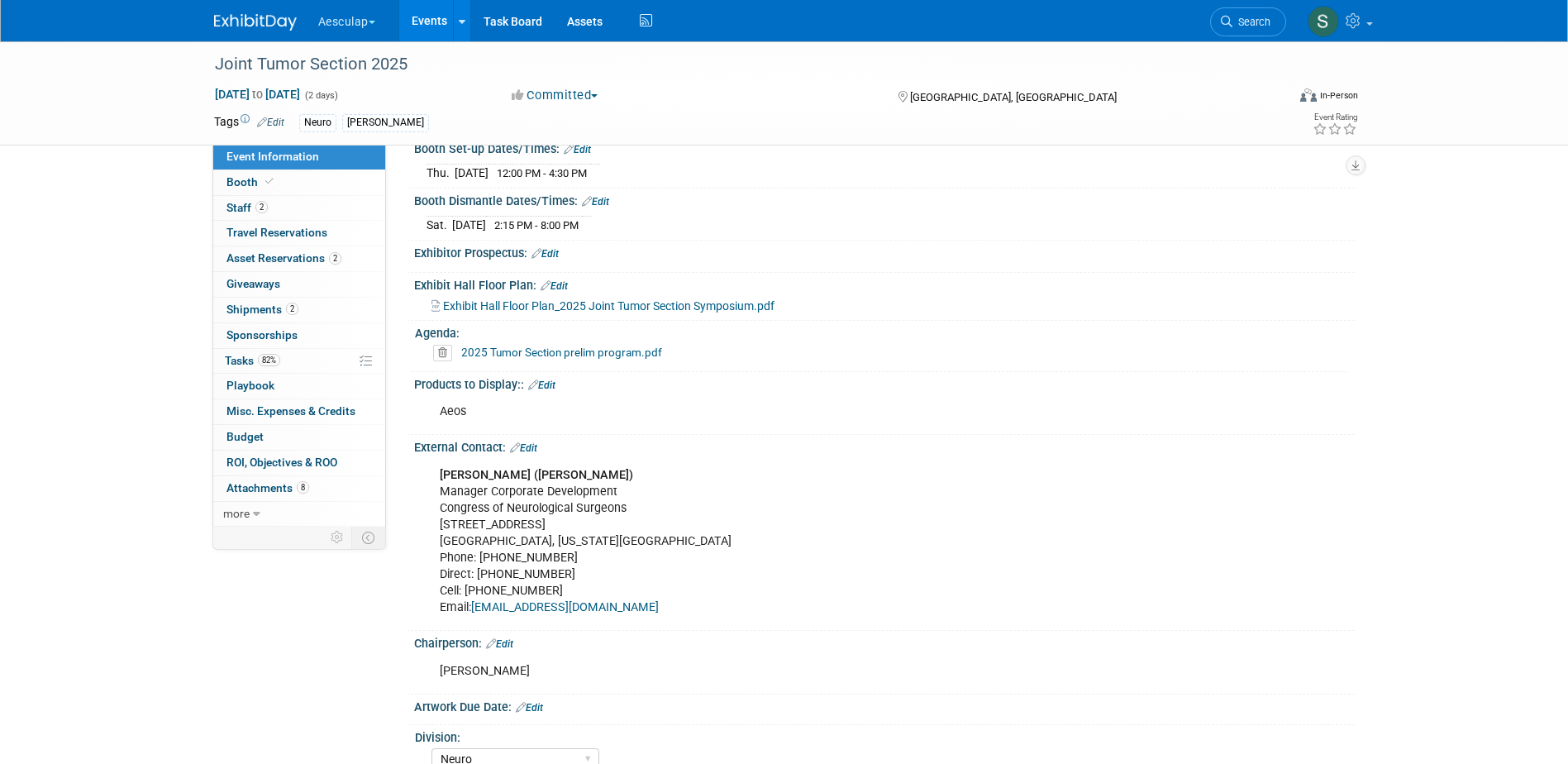
scroll to position [588, 0]
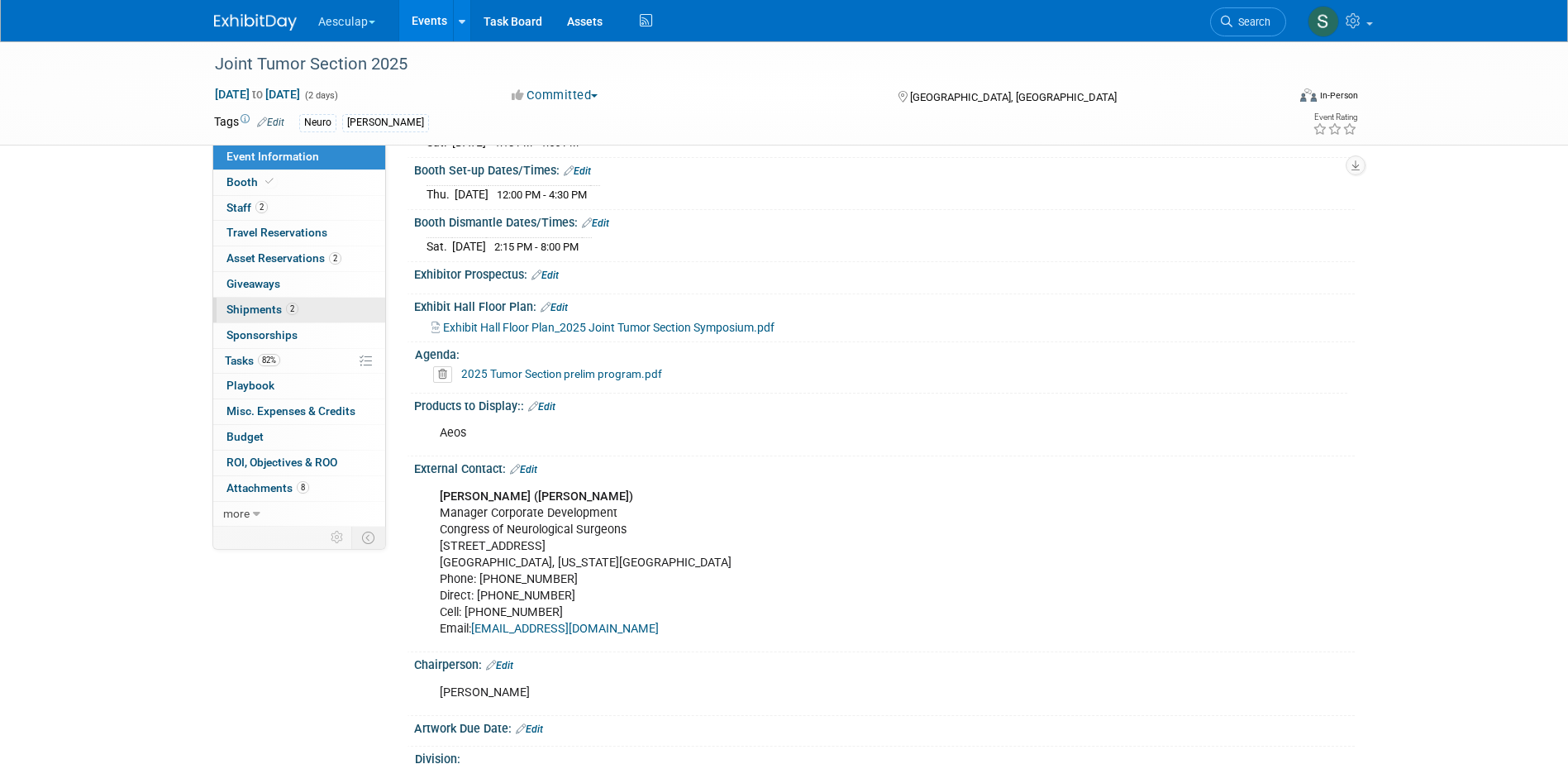
click at [247, 308] on span "Shipments 2" at bounding box center [262, 309] width 72 height 14
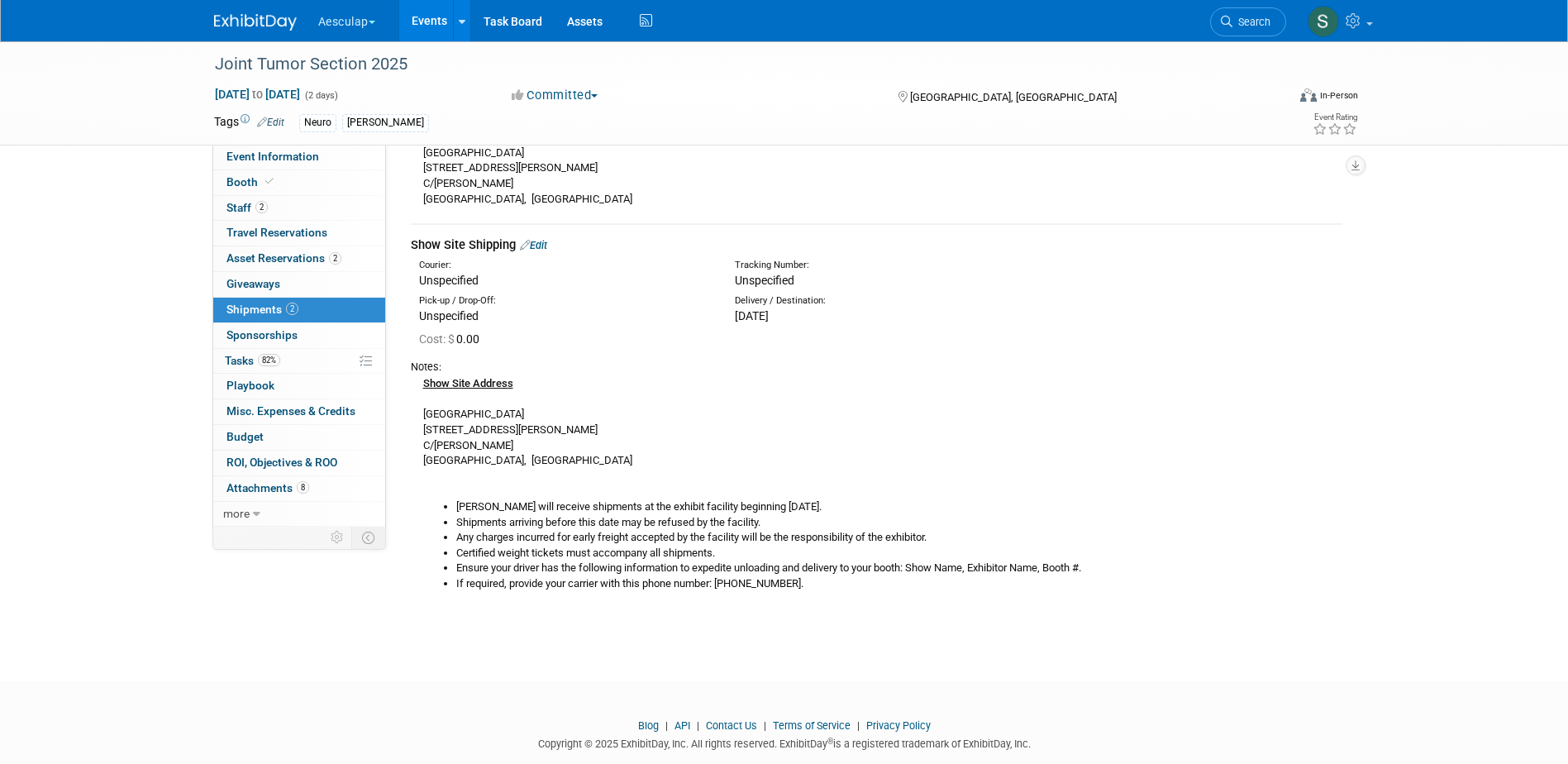
scroll to position [641, 0]
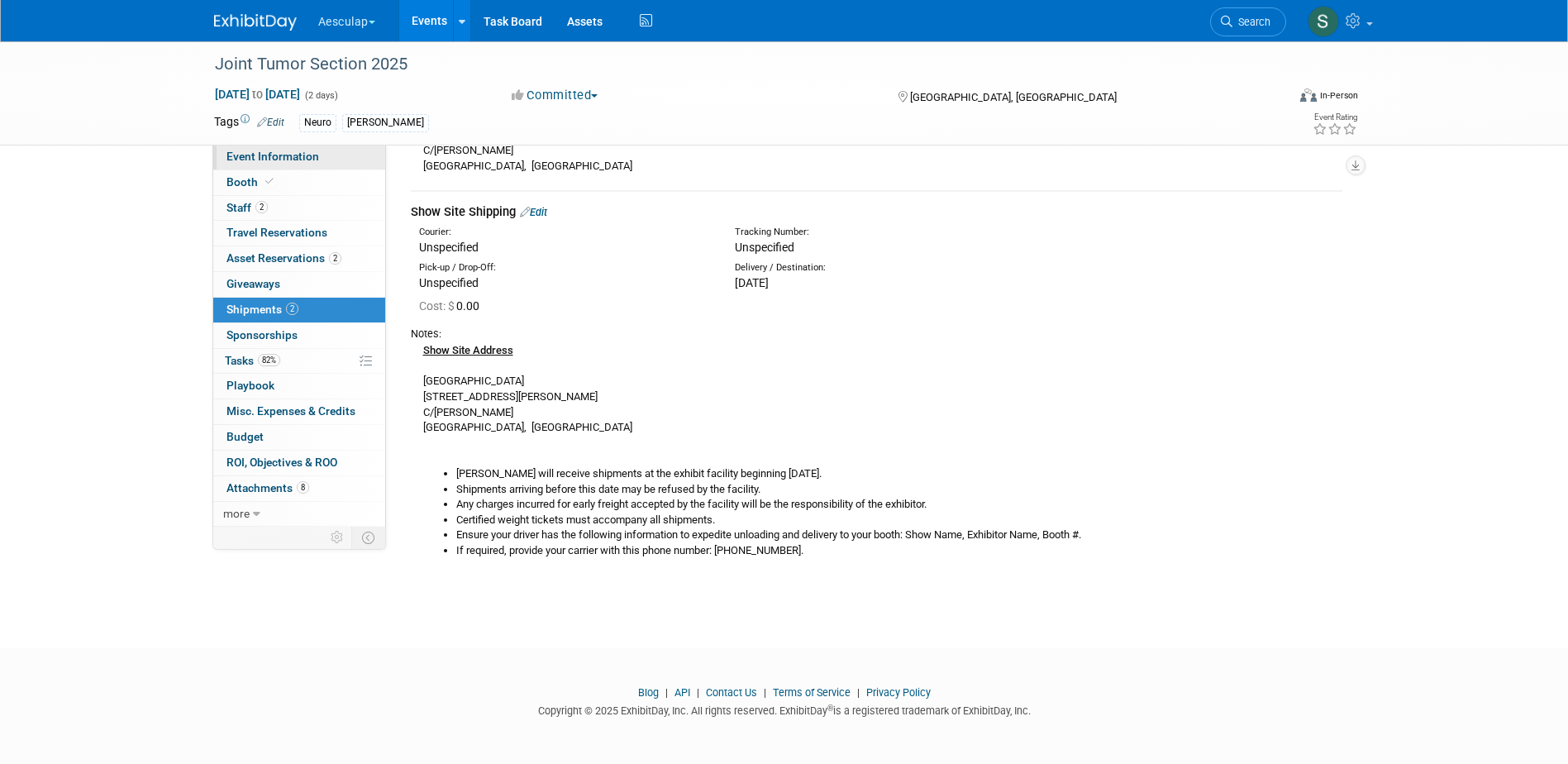
click at [254, 162] on link "Event Information" at bounding box center [300, 158] width 172 height 25
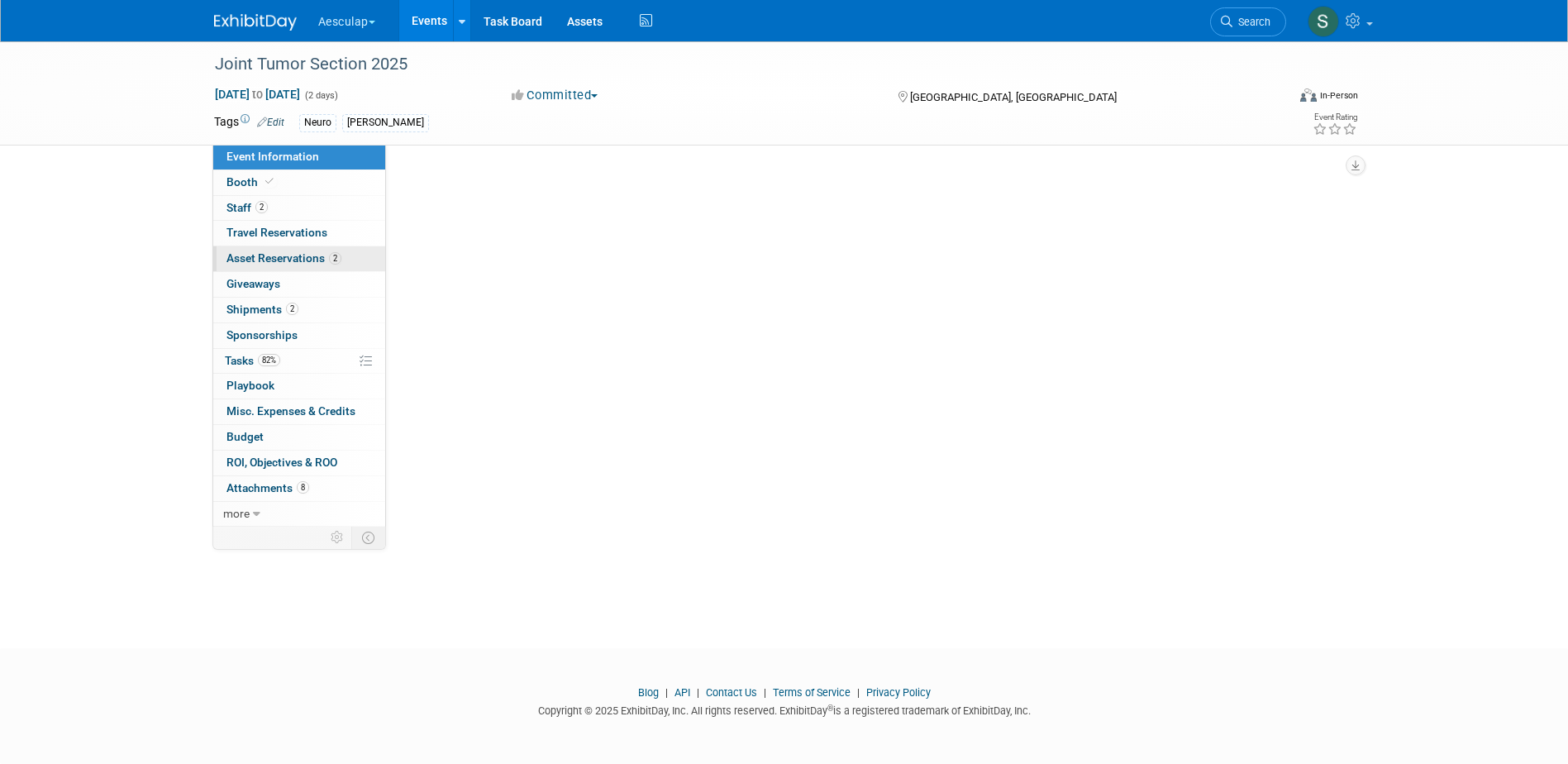
scroll to position [0, 0]
select select "No Approval Needed"
select select "Neuro"
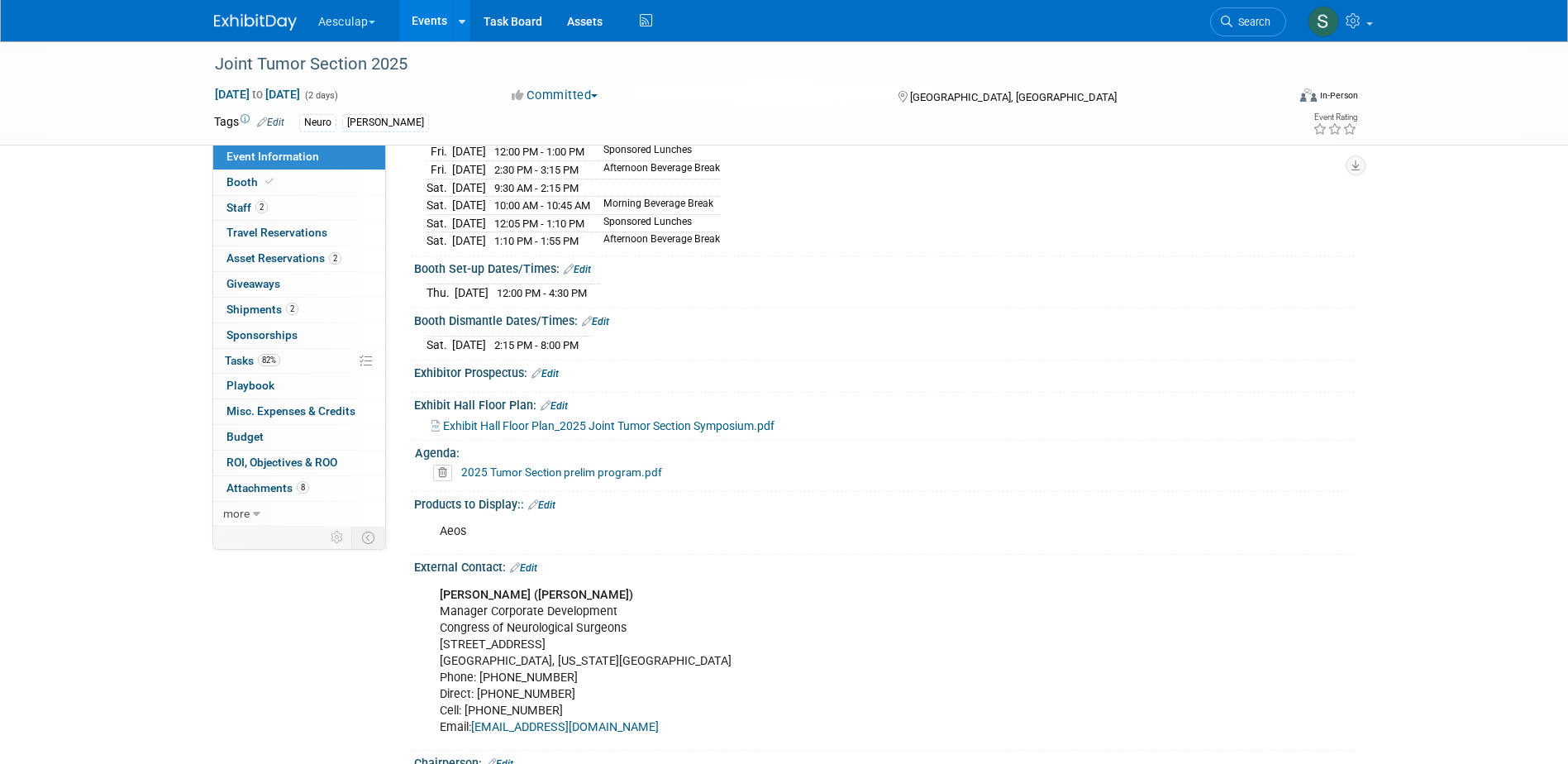
scroll to position [496, 0]
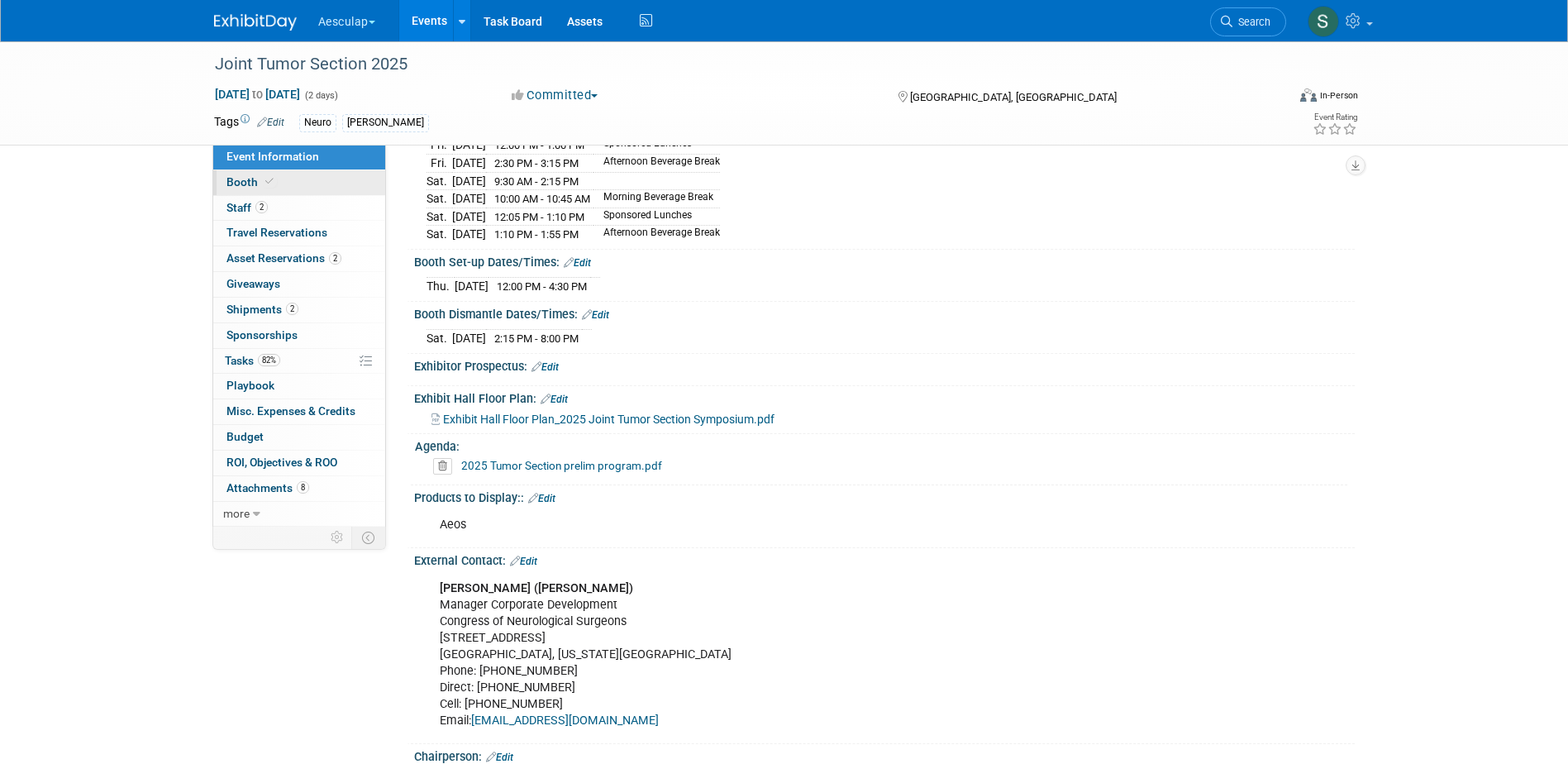
click at [239, 178] on span "Booth" at bounding box center [251, 182] width 50 height 14
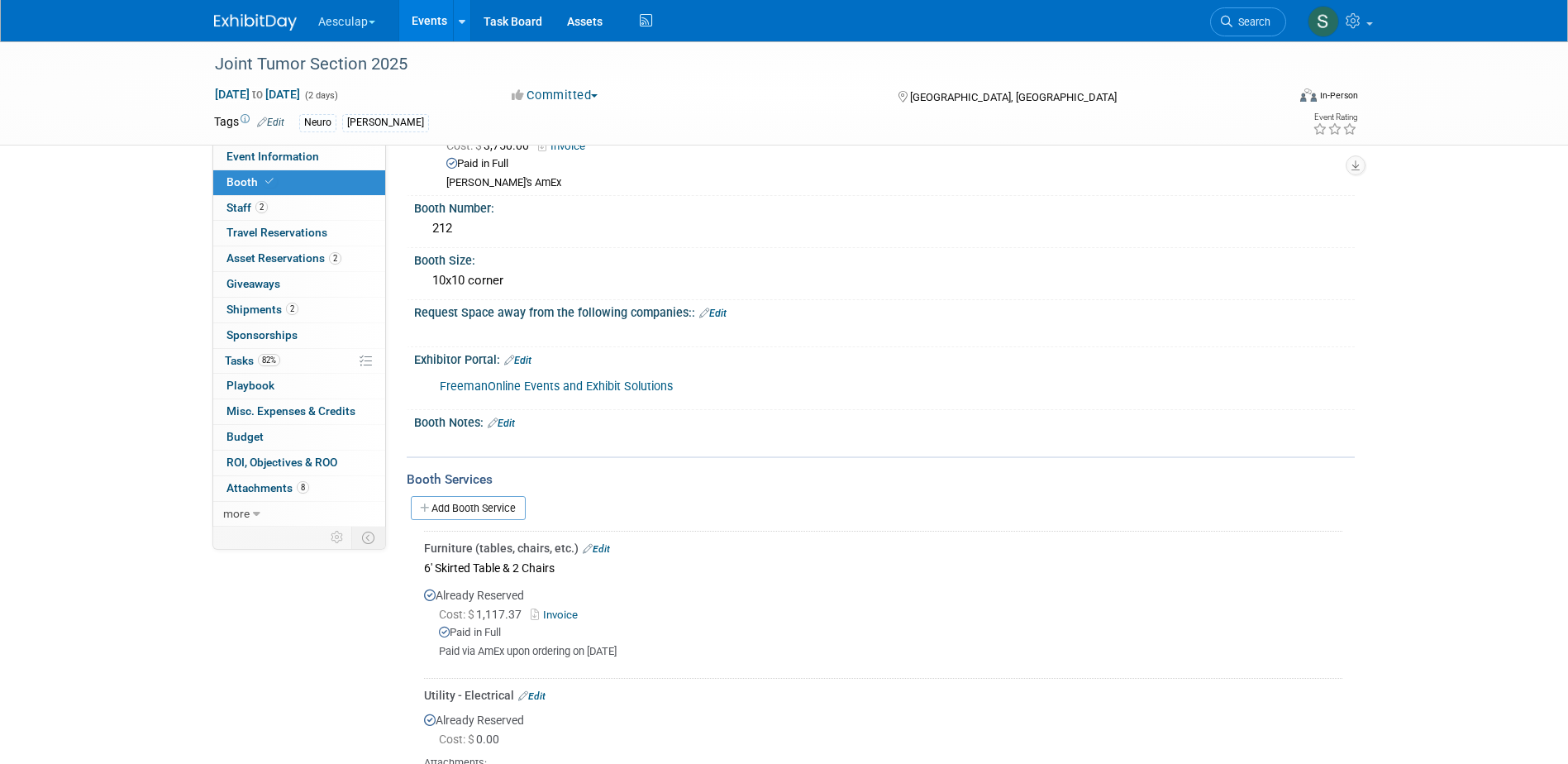
scroll to position [0, 0]
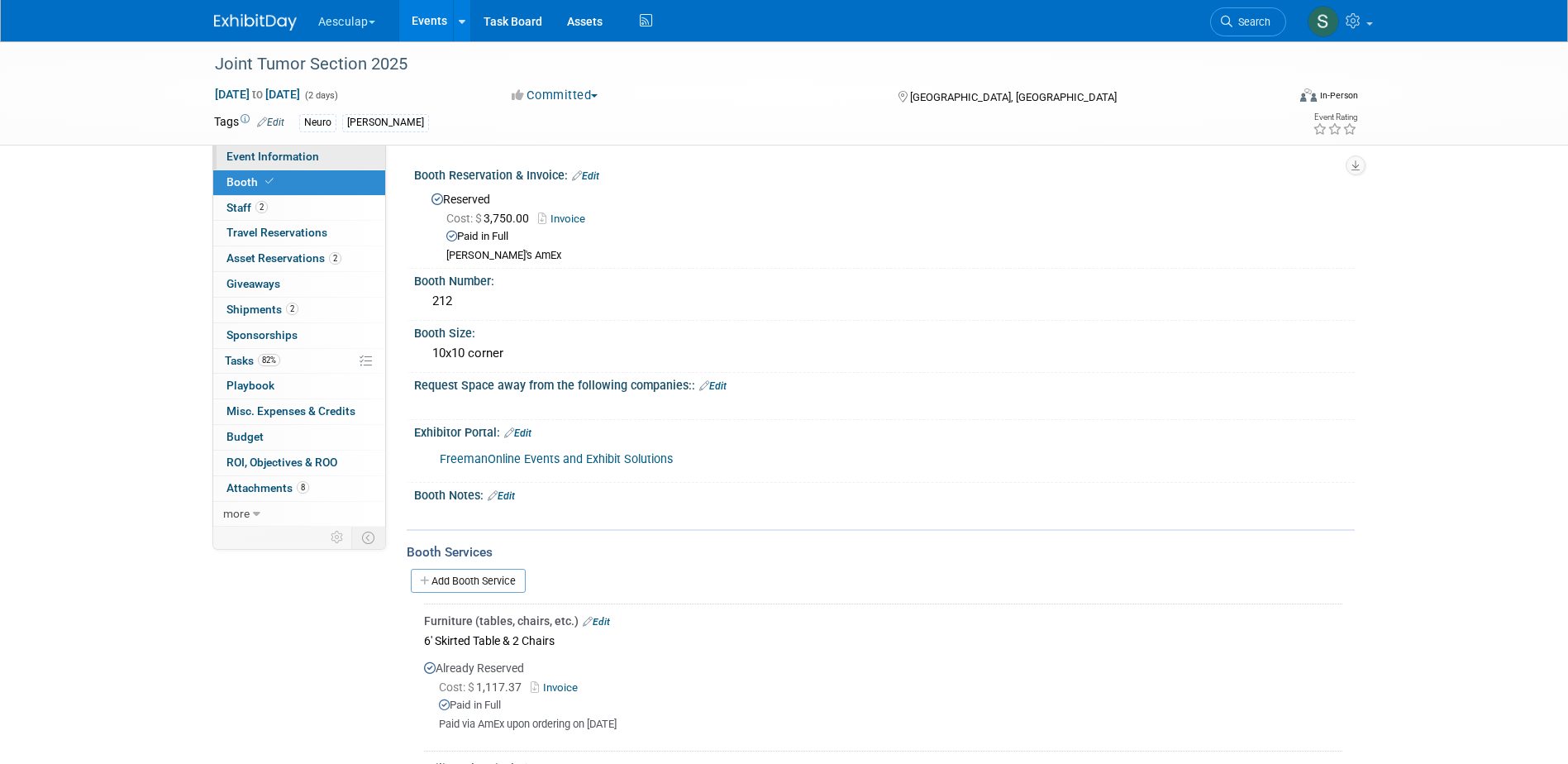
click at [252, 162] on span "Event Information" at bounding box center [273, 157] width 93 height 14
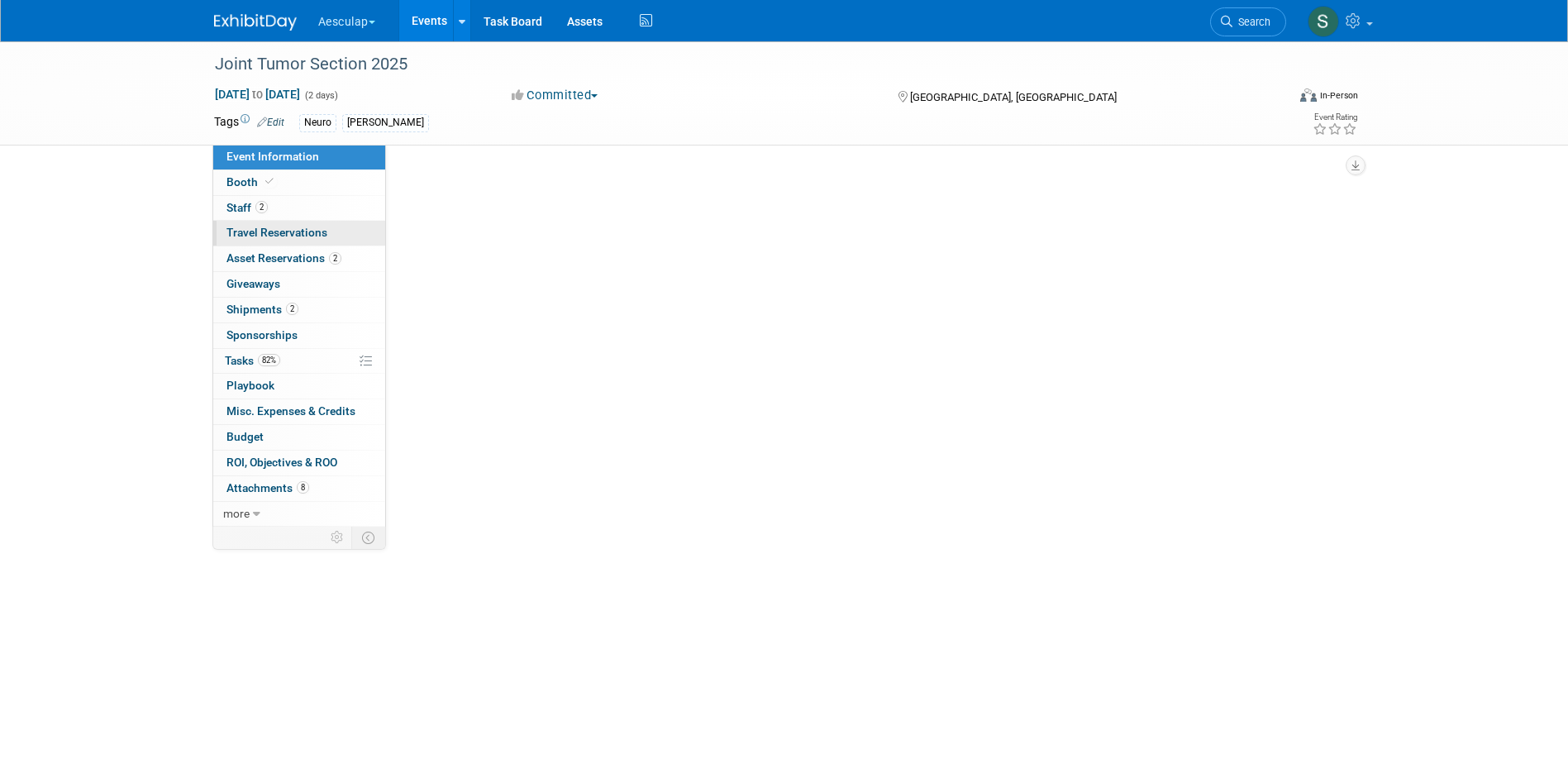
select select "No Approval Needed"
select select "Neuro"
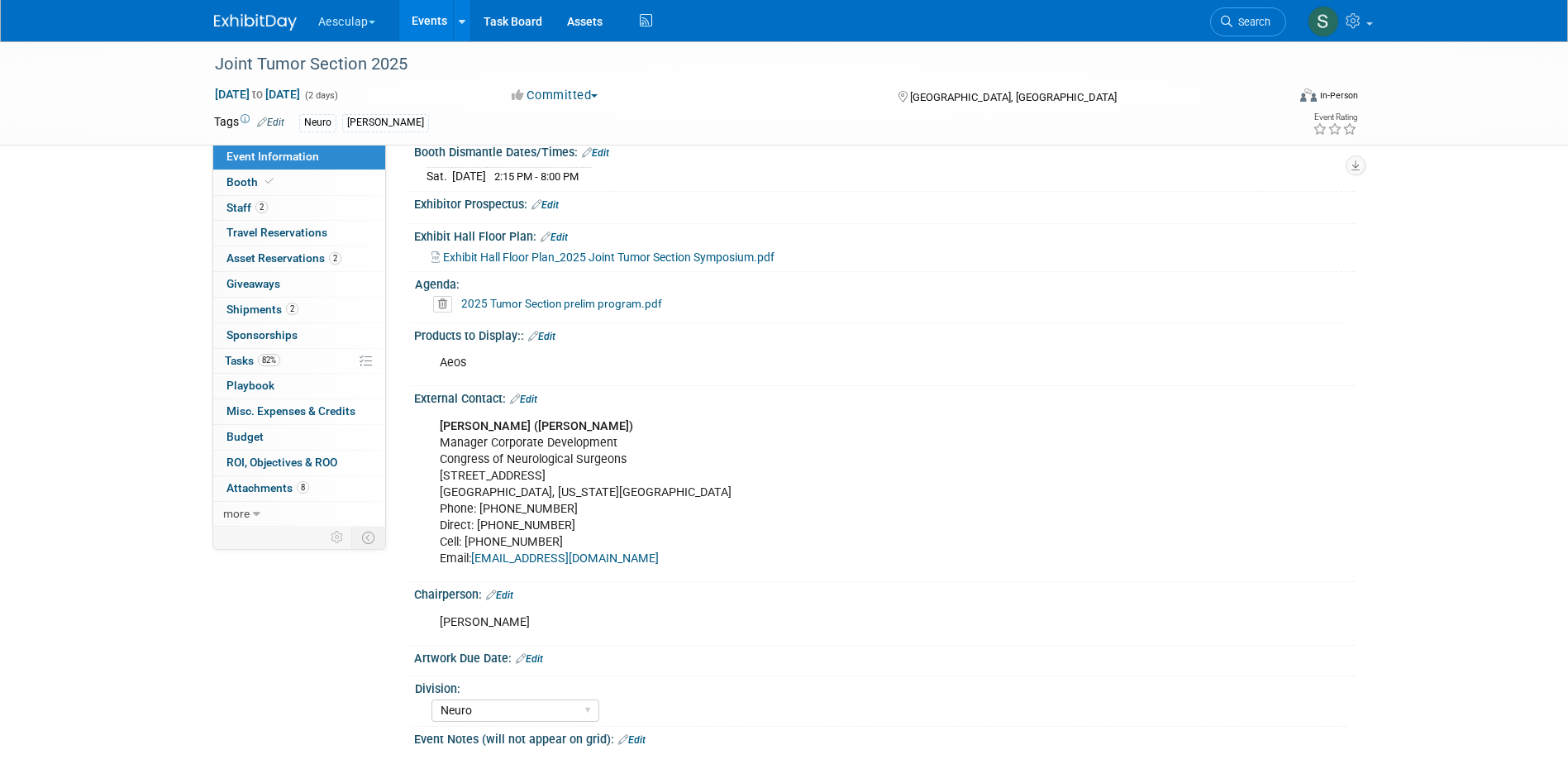
scroll to position [661, 0]
click at [254, 483] on span "Attachments 8" at bounding box center [268, 488] width 83 height 14
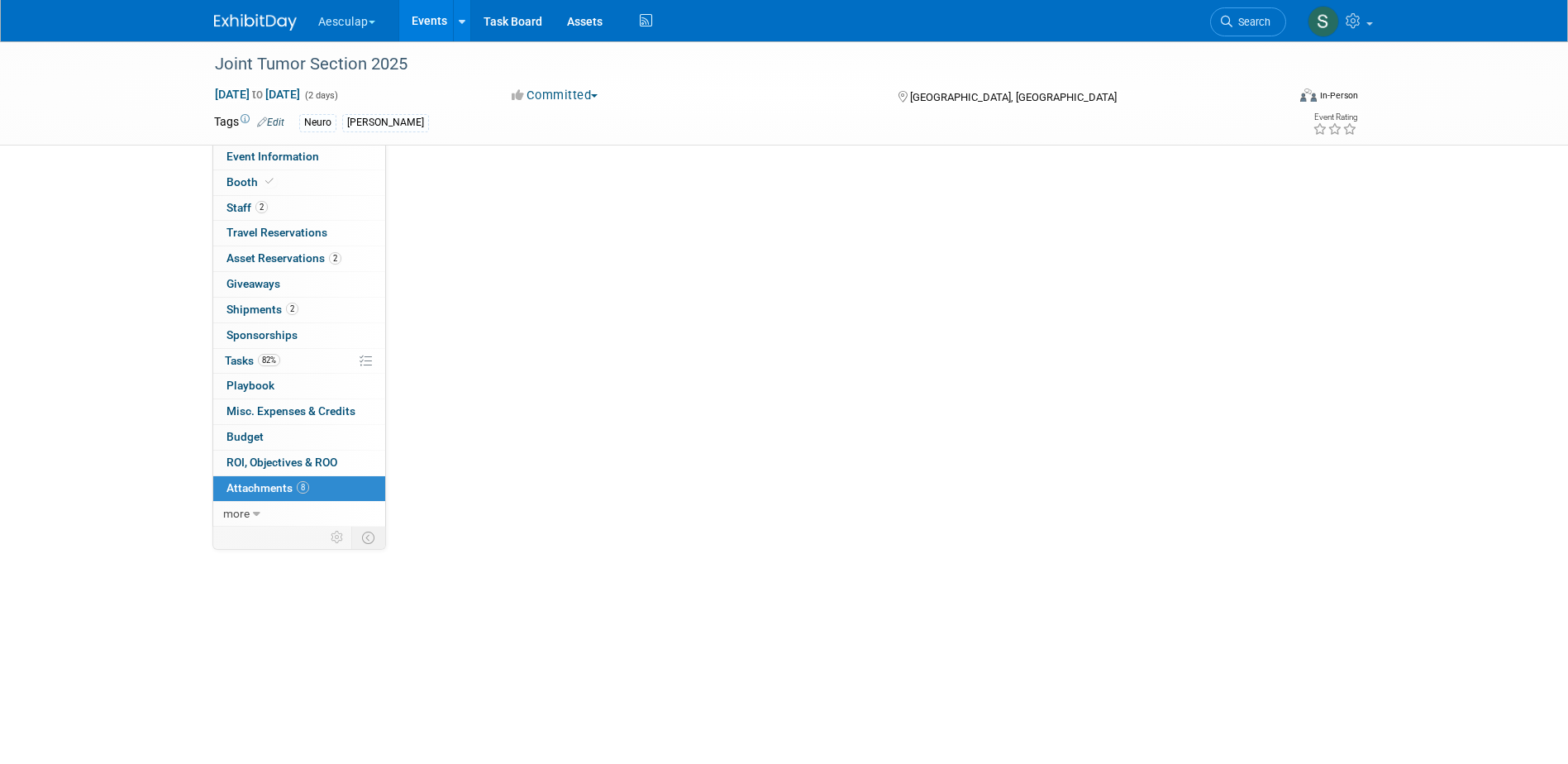
scroll to position [0, 0]
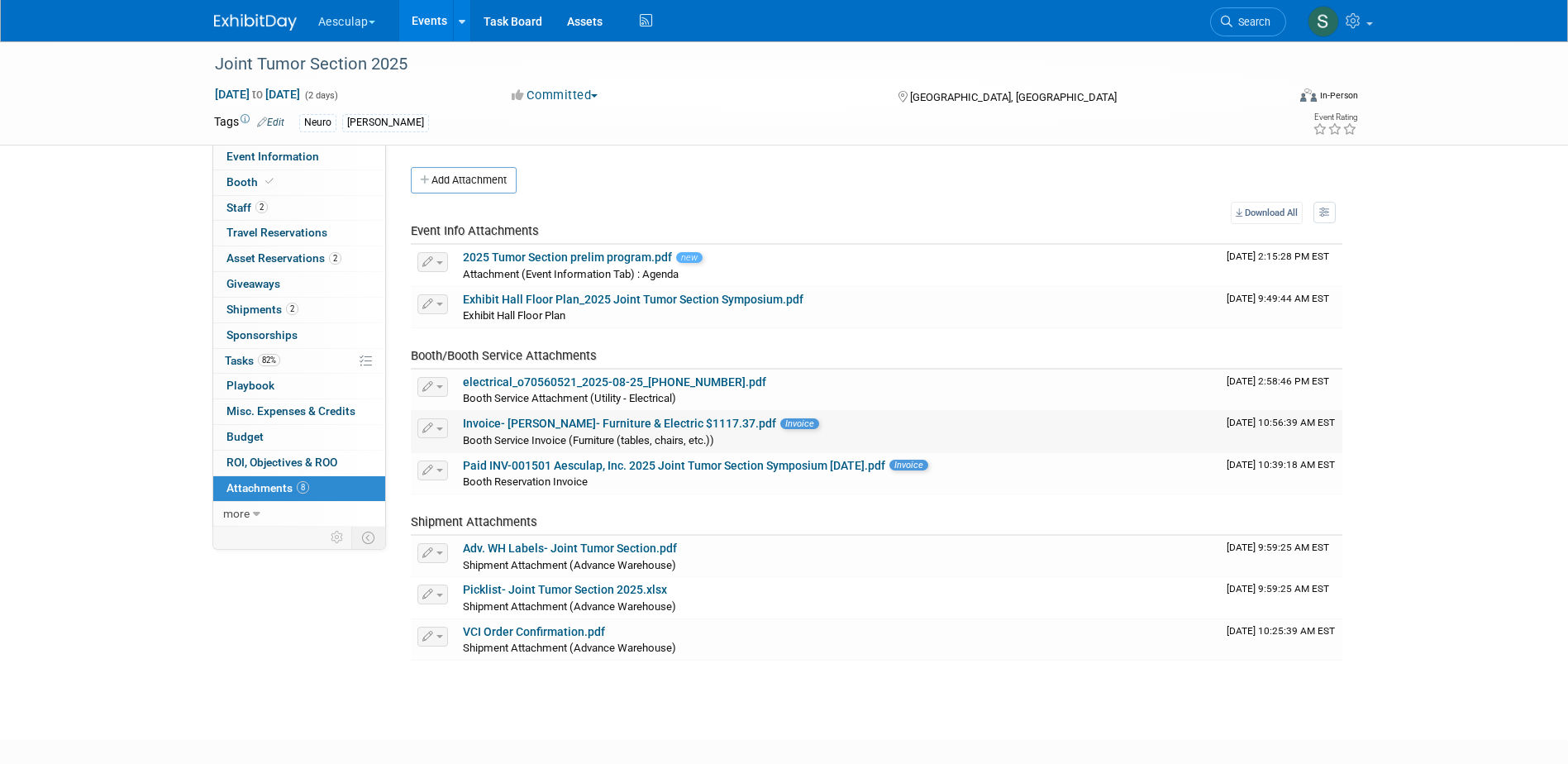
click at [521, 421] on link "Invoice- [PERSON_NAME]- Furniture & Electric $1117.37.pdf" at bounding box center [620, 424] width 313 height 14
click at [546, 591] on link "Picklist- Joint Tumor Section 2025.xlsx" at bounding box center [565, 590] width 204 height 14
